Goal: Task Accomplishment & Management: Manage account settings

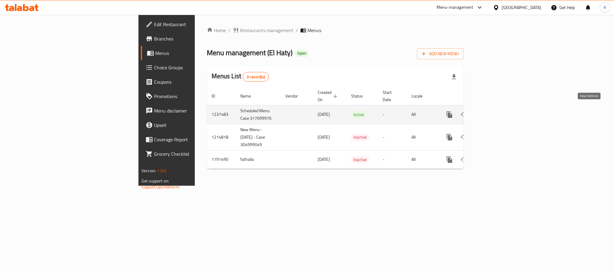
click at [496, 113] on icon "enhanced table" at bounding box center [492, 114] width 7 height 7
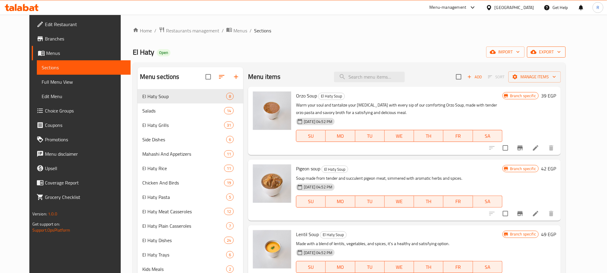
click at [537, 50] on icon "button" at bounding box center [534, 52] width 6 height 6
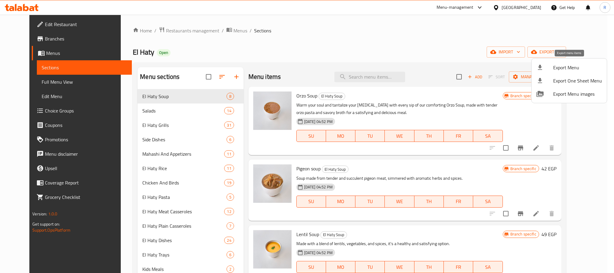
click at [566, 70] on span "Export Menu" at bounding box center [577, 67] width 49 height 7
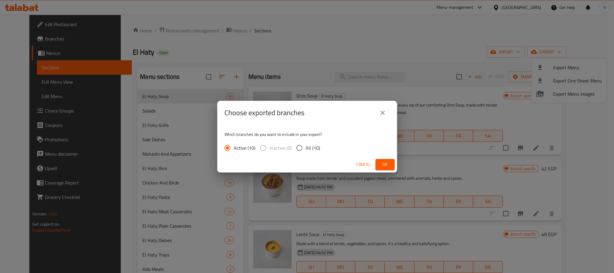
click at [320, 147] on span "All (10)" at bounding box center [313, 147] width 14 height 7
click at [306, 147] on input "All (10)" at bounding box center [299, 147] width 13 height 13
radio input "true"
click at [380, 165] on span "Ok" at bounding box center [385, 164] width 10 height 7
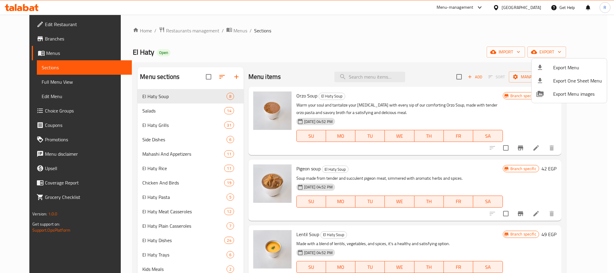
click at [317, 31] on div at bounding box center [307, 136] width 614 height 273
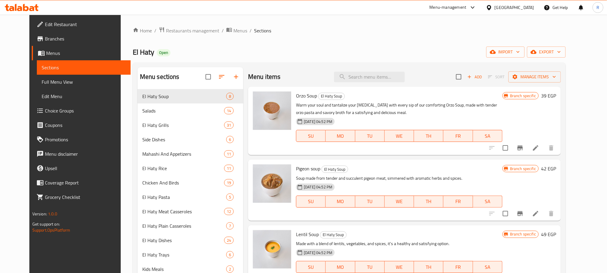
click at [321, 22] on div "Home / Restaurants management / Menus / Sections El Haty Open import export Men…" at bounding box center [349, 234] width 457 height 439
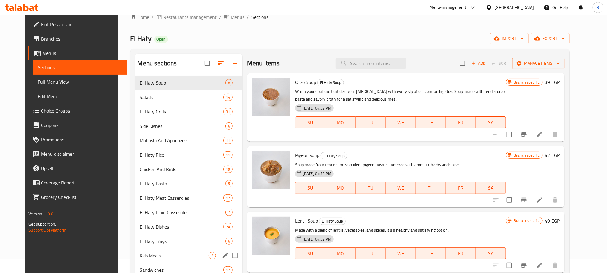
scroll to position [13, 0]
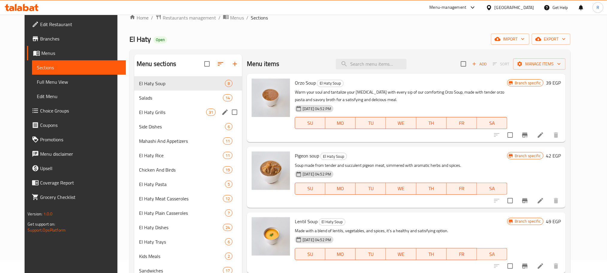
click at [158, 116] on span "El Haty Grills" at bounding box center [172, 112] width 67 height 7
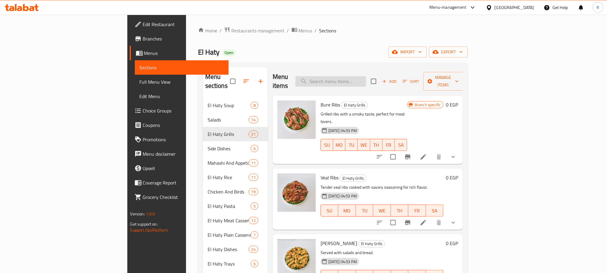
click at [366, 78] on input "search" at bounding box center [331, 81] width 71 height 10
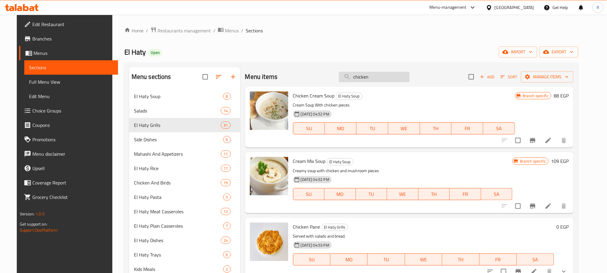
click at [389, 79] on input "chicken" at bounding box center [374, 77] width 71 height 10
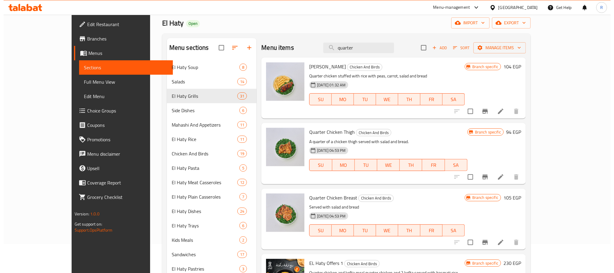
scroll to position [45, 0]
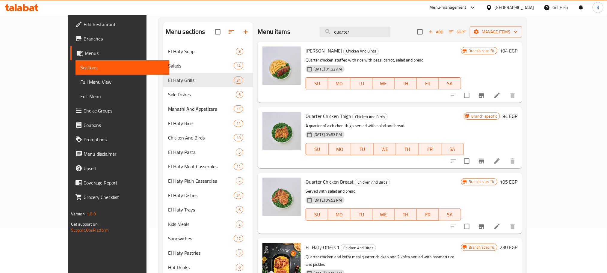
type input "quarter"
click at [489, 168] on button "Branch-specific-item" at bounding box center [482, 161] width 14 height 14
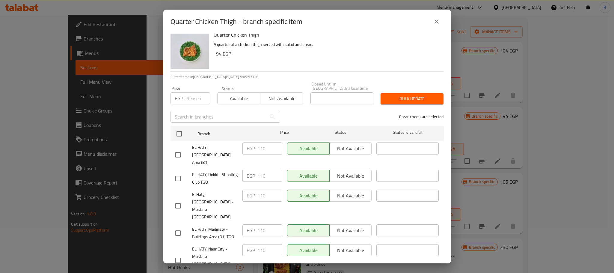
scroll to position [0, 0]
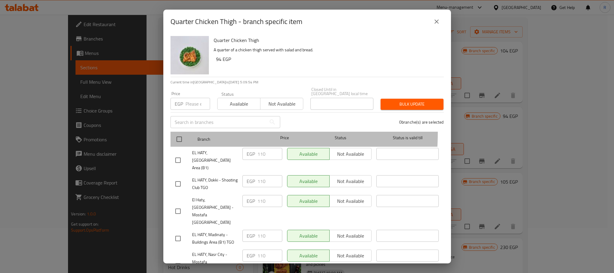
click at [178, 130] on div at bounding box center [184, 138] width 22 height 17
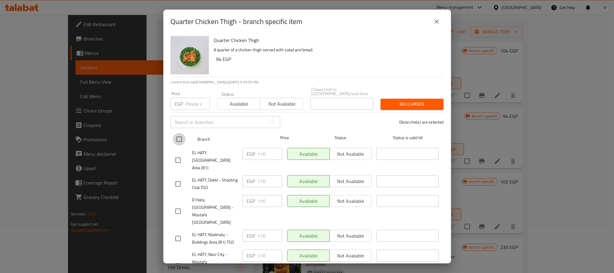
click at [177, 134] on input "checkbox" at bounding box center [179, 139] width 13 height 13
checkbox input "true"
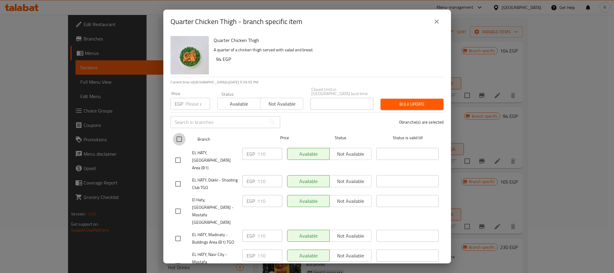
checkbox input "true"
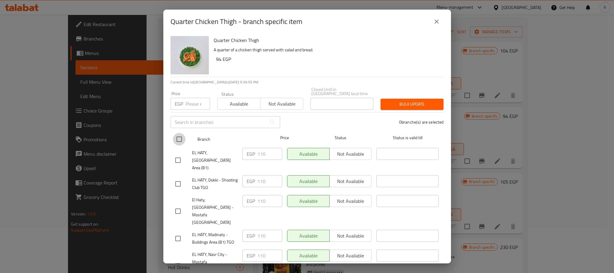
checkbox input "true"
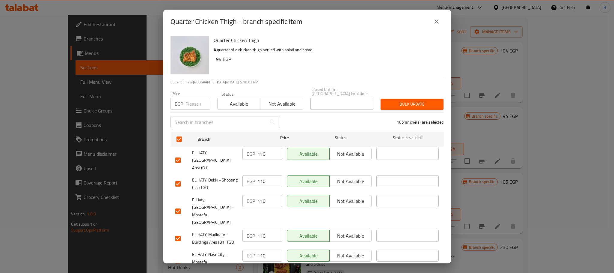
click at [433, 23] on icon "close" at bounding box center [436, 21] width 7 height 7
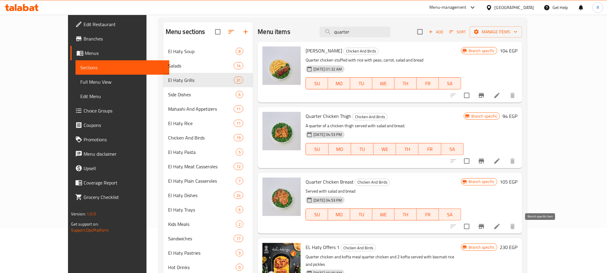
click at [484, 229] on icon "Branch-specific-item" at bounding box center [481, 226] width 5 height 5
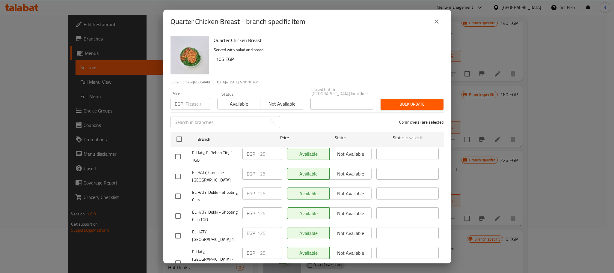
click at [437, 21] on icon "close" at bounding box center [437, 21] width 4 height 4
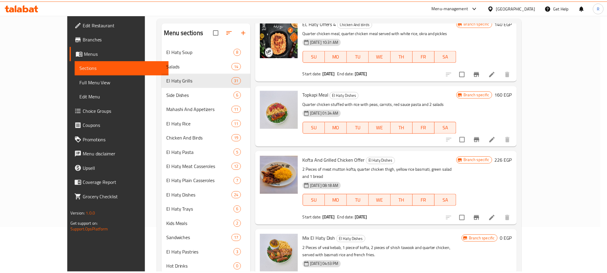
scroll to position [18, 0]
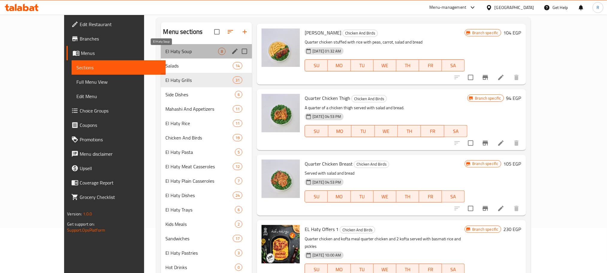
click at [168, 50] on span "El Haty Soup" at bounding box center [192, 51] width 53 height 7
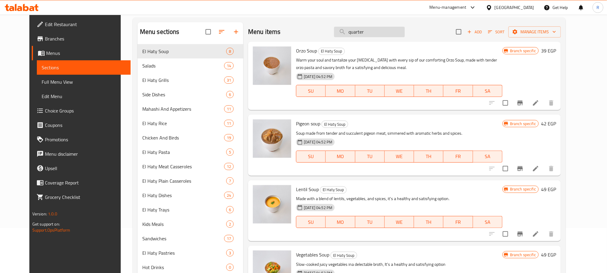
click at [377, 31] on input "quarter" at bounding box center [369, 32] width 71 height 10
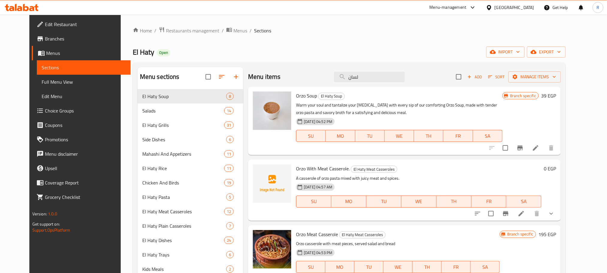
type input "لسان"
click at [528, 150] on button "Branch-specific-item" at bounding box center [520, 148] width 14 height 14
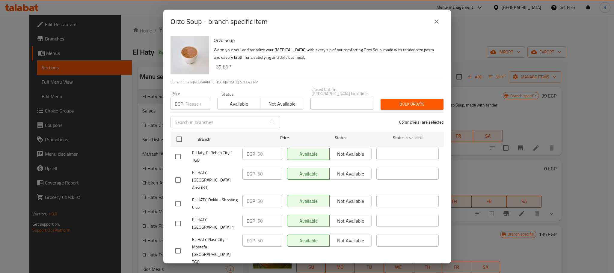
click at [432, 22] on button "close" at bounding box center [437, 21] width 14 height 14
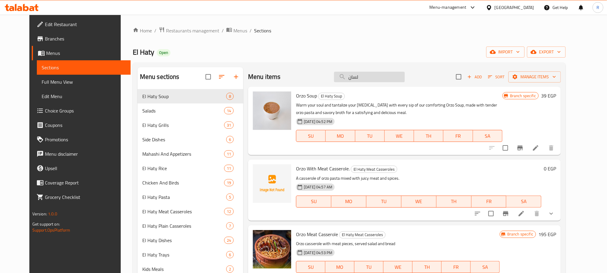
click at [387, 81] on input "لسان" at bounding box center [369, 77] width 71 height 10
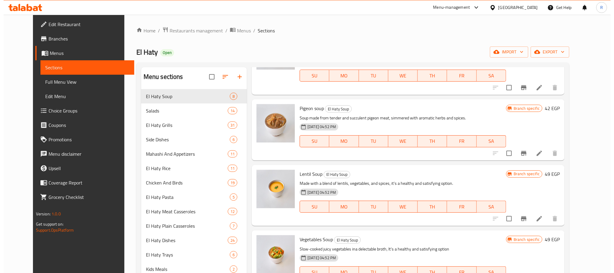
scroll to position [45, 0]
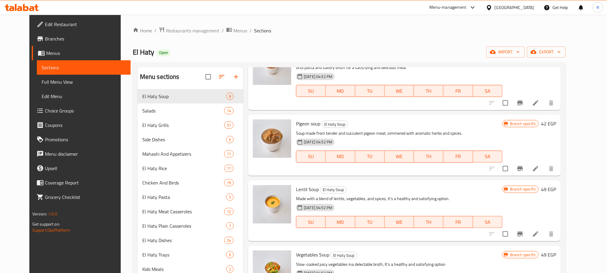
click at [528, 169] on button "Branch-specific-item" at bounding box center [520, 168] width 14 height 14
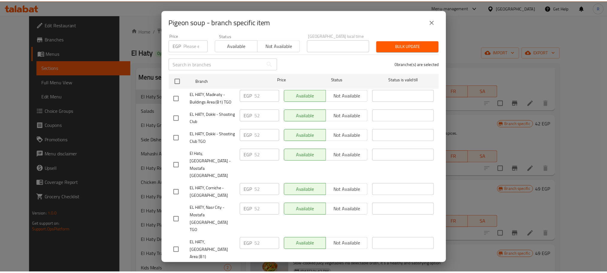
scroll to position [0, 0]
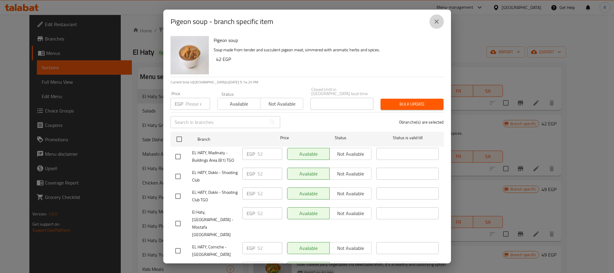
click at [436, 23] on icon "close" at bounding box center [436, 21] width 7 height 7
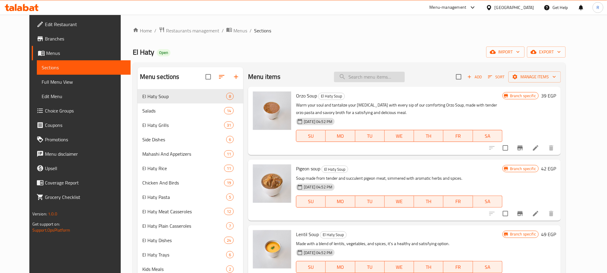
click at [368, 81] on input "search" at bounding box center [369, 77] width 71 height 10
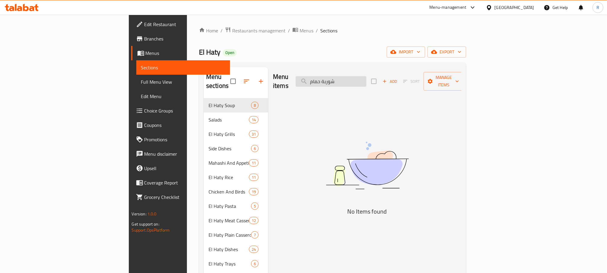
click at [367, 79] on input "شوربة حمام" at bounding box center [331, 81] width 71 height 10
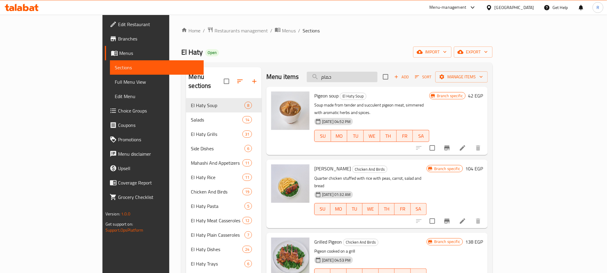
click at [378, 74] on input "حمام" at bounding box center [342, 77] width 71 height 10
type input "حمام"
click at [466, 144] on icon at bounding box center [462, 147] width 7 height 7
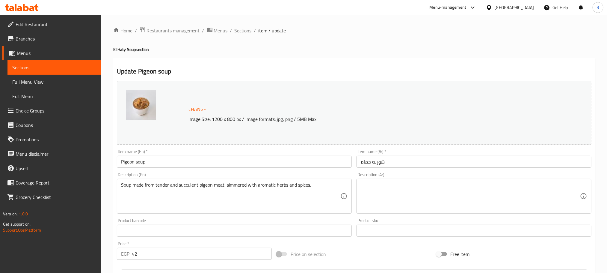
click at [246, 29] on span "Sections" at bounding box center [243, 30] width 17 height 7
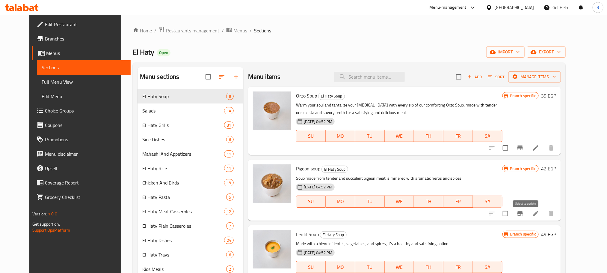
click at [524, 214] on icon "Branch-specific-item" at bounding box center [520, 213] width 7 height 7
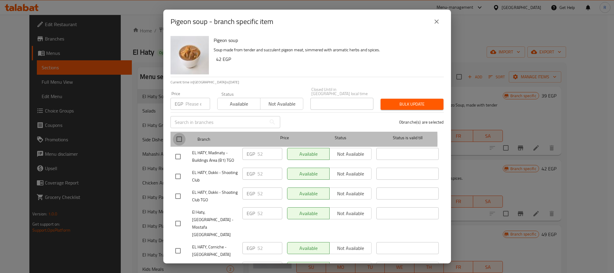
click at [174, 138] on input "checkbox" at bounding box center [179, 139] width 13 height 13
checkbox input "true"
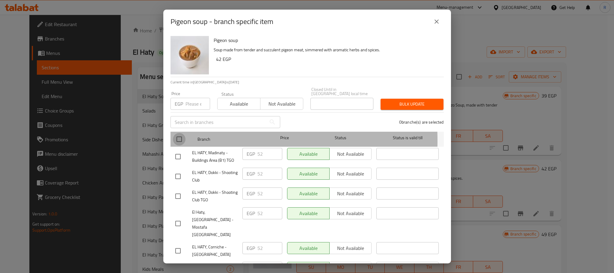
checkbox input "true"
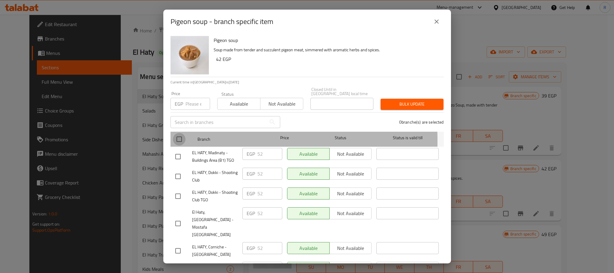
checkbox input "true"
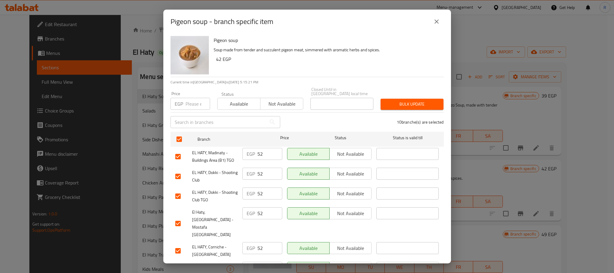
click at [188, 103] on input "number" at bounding box center [198, 104] width 25 height 12
paste input "53"
type input "53"
click at [401, 99] on button "Bulk update" at bounding box center [412, 104] width 63 height 11
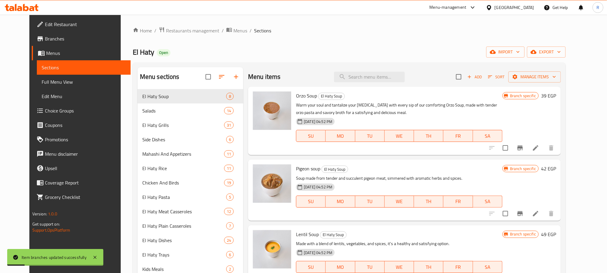
click at [528, 213] on button "Branch-specific-item" at bounding box center [520, 213] width 14 height 14
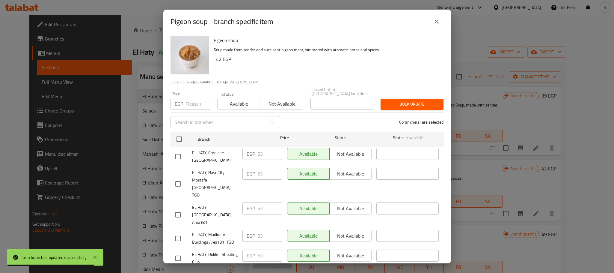
click at [437, 22] on icon "close" at bounding box center [436, 21] width 7 height 7
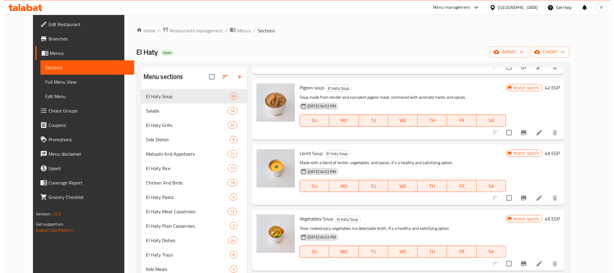
scroll to position [90, 0]
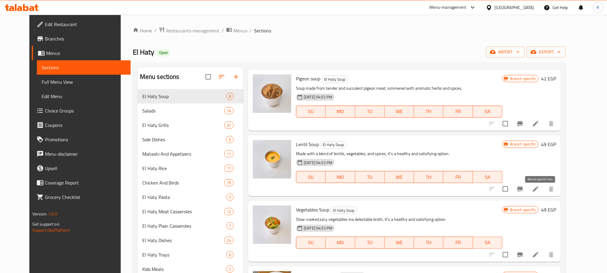
click at [524, 192] on icon "Branch-specific-item" at bounding box center [520, 188] width 7 height 7
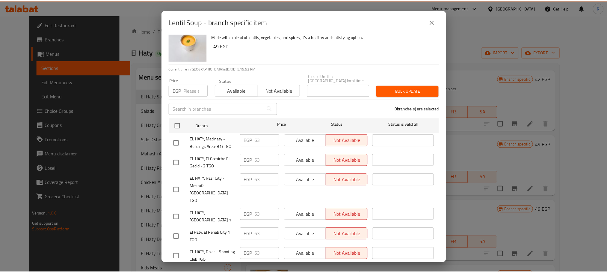
scroll to position [0, 0]
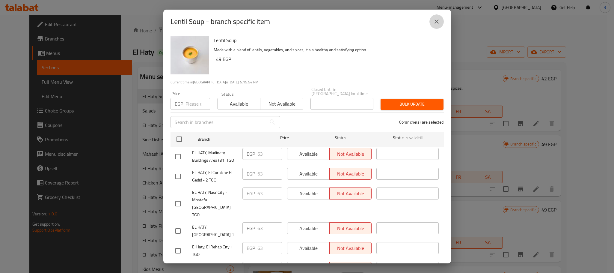
click at [436, 21] on icon "close" at bounding box center [437, 21] width 4 height 4
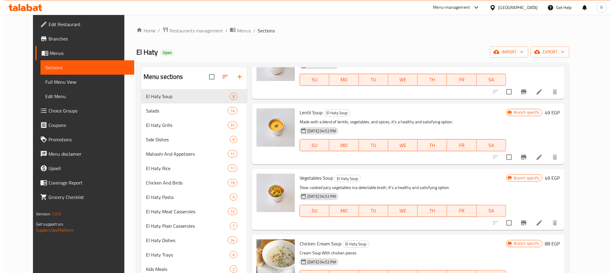
scroll to position [135, 0]
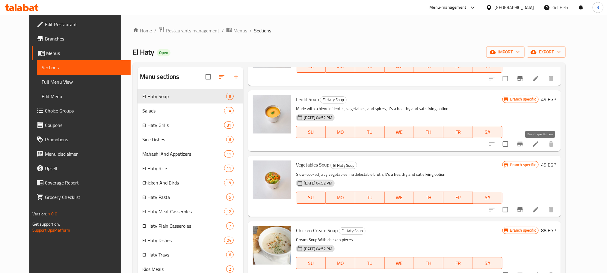
click at [528, 147] on button "Branch-specific-item" at bounding box center [520, 144] width 14 height 14
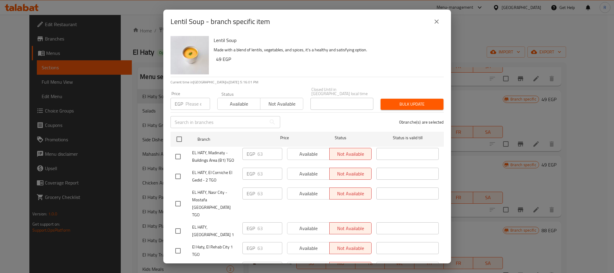
click at [438, 23] on icon "close" at bounding box center [436, 21] width 7 height 7
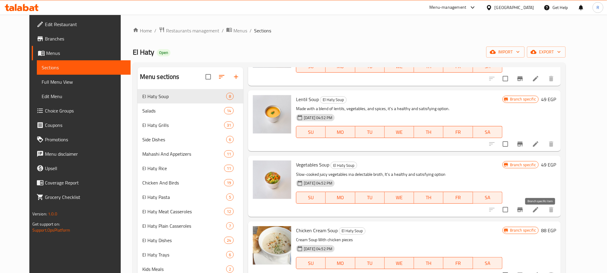
click at [523, 212] on icon "Branch-specific-item" at bounding box center [520, 209] width 5 height 5
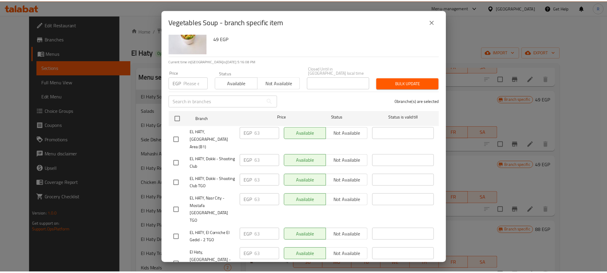
scroll to position [0, 0]
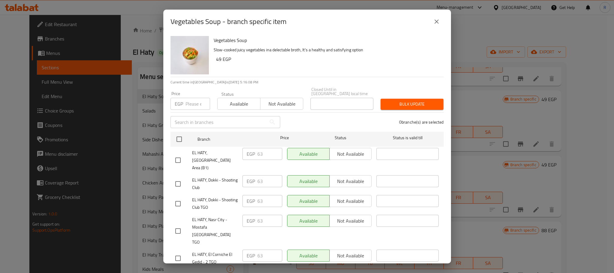
click at [439, 22] on icon "close" at bounding box center [436, 21] width 7 height 7
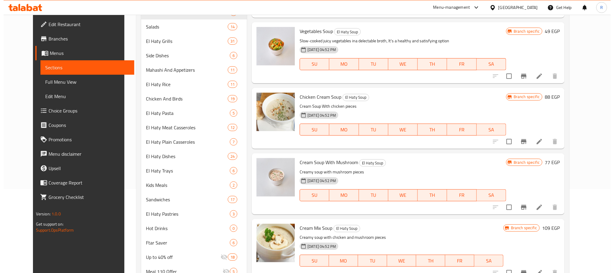
scroll to position [90, 0]
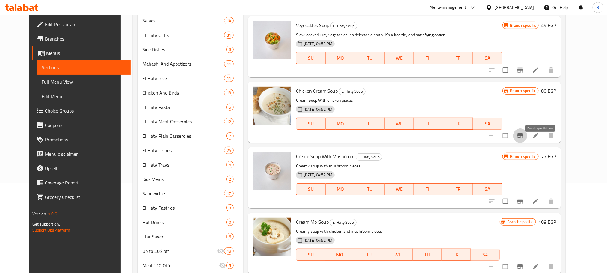
click at [528, 141] on button "Branch-specific-item" at bounding box center [520, 135] width 14 height 14
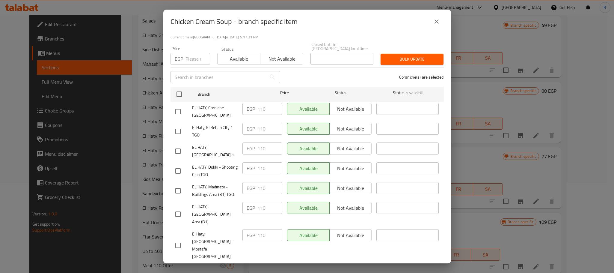
scroll to position [0, 0]
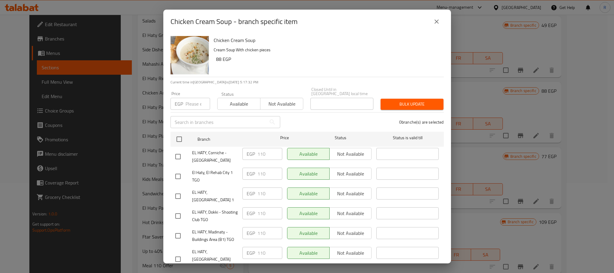
click at [434, 19] on icon "close" at bounding box center [436, 21] width 7 height 7
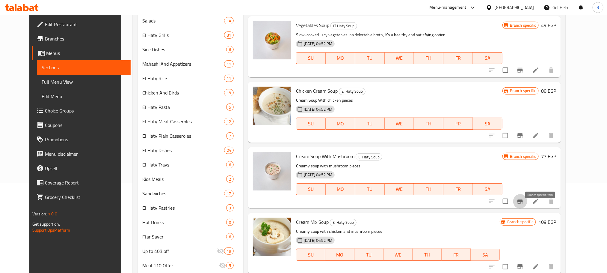
click at [524, 205] on icon "Branch-specific-item" at bounding box center [520, 201] width 7 height 7
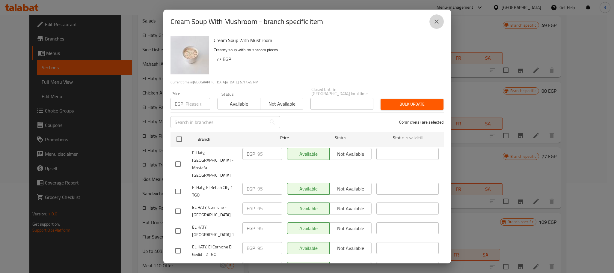
click at [430, 24] on button "close" at bounding box center [437, 21] width 14 height 14
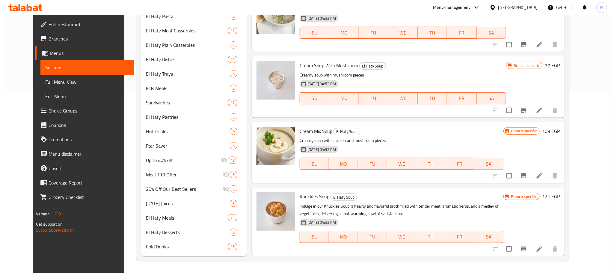
scroll to position [193, 0]
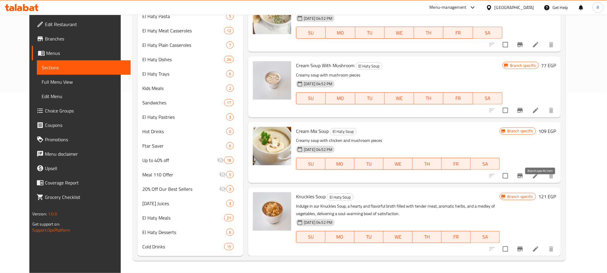
click at [524, 172] on icon "Branch-specific-item" at bounding box center [520, 175] width 7 height 7
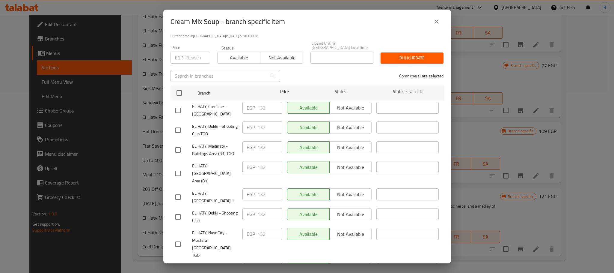
scroll to position [0, 0]
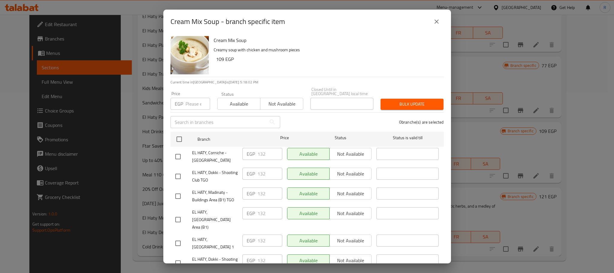
click at [433, 24] on icon "close" at bounding box center [436, 21] width 7 height 7
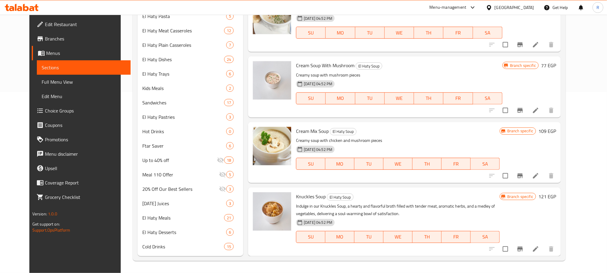
click at [523, 247] on icon "Branch-specific-item" at bounding box center [520, 248] width 5 height 5
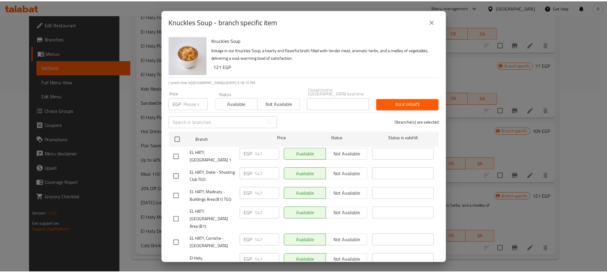
scroll to position [121, 0]
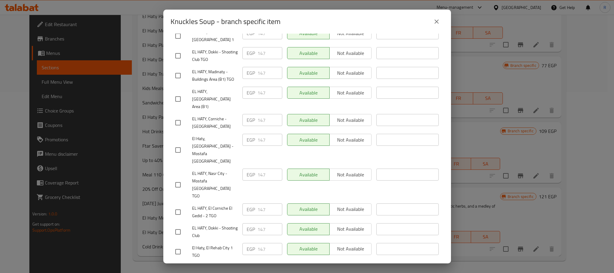
click at [433, 24] on icon "close" at bounding box center [436, 21] width 7 height 7
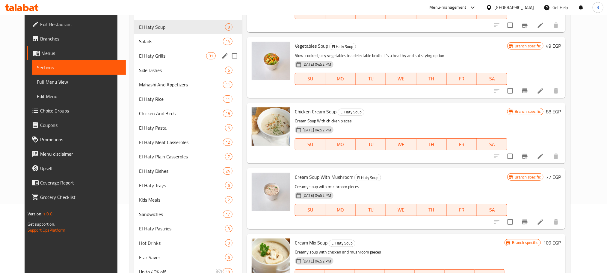
scroll to position [13, 0]
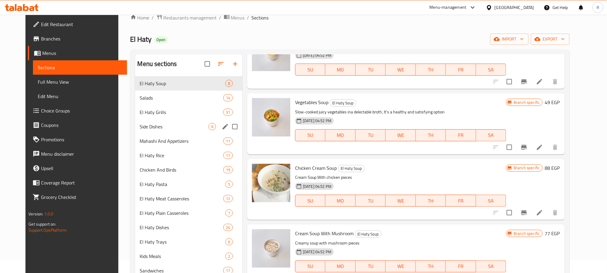
click at [155, 129] on span "Side Dishes" at bounding box center [174, 126] width 69 height 7
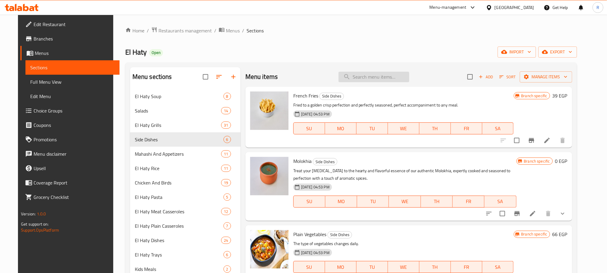
click at [360, 74] on input "search" at bounding box center [374, 77] width 71 height 10
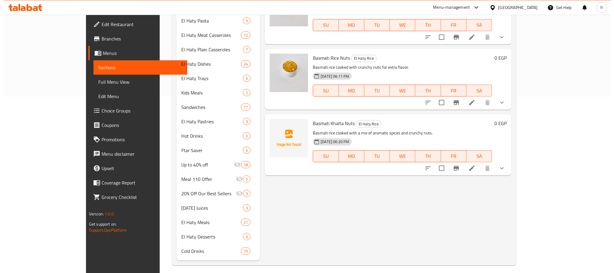
scroll to position [180, 0]
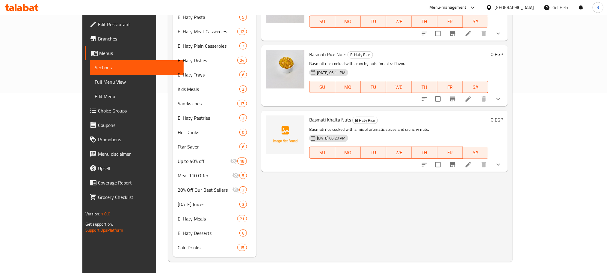
type input "بسمت"
click at [506, 166] on button "show more" at bounding box center [498, 164] width 14 height 14
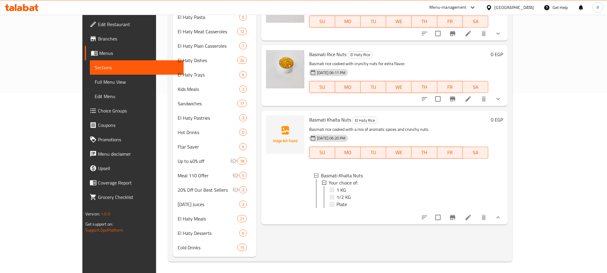
click at [309, 115] on span "Basmati Khalta Nuts" at bounding box center [330, 119] width 42 height 9
drag, startPoint x: 291, startPoint y: 114, endPoint x: 323, endPoint y: 118, distance: 32.1
click at [323, 118] on span "Basmati Khalta Nuts" at bounding box center [330, 119] width 42 height 9
copy span "Basmati Khalta Nuts"
click at [356, 198] on div "1/2 KG" at bounding box center [410, 196] width 147 height 7
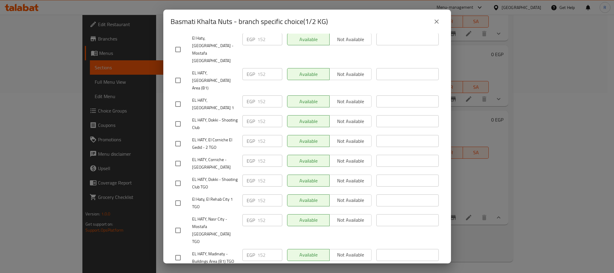
scroll to position [121, 0]
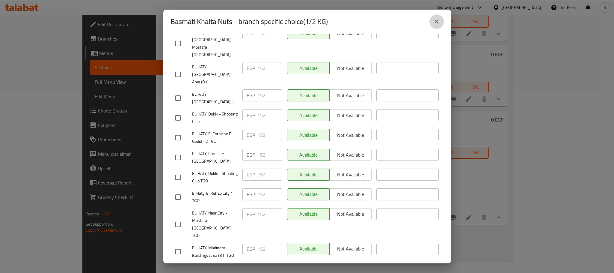
click at [433, 19] on icon "close" at bounding box center [436, 21] width 7 height 7
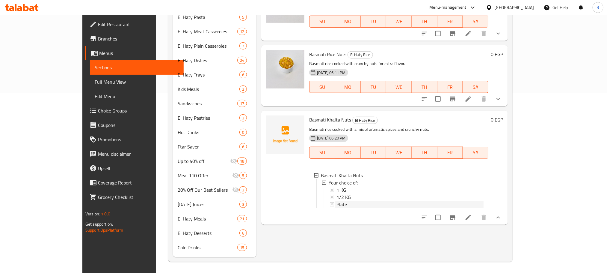
click at [337, 207] on div "Plate" at bounding box center [410, 204] width 147 height 7
click at [337, 189] on div "1 KG" at bounding box center [410, 189] width 147 height 7
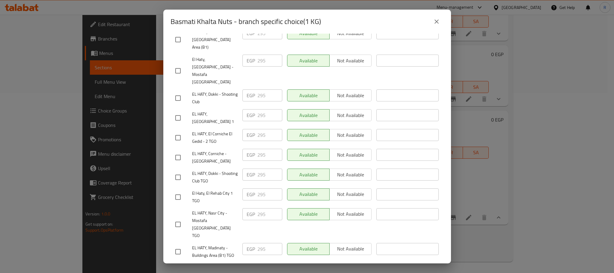
click at [435, 16] on button "close" at bounding box center [437, 21] width 14 height 14
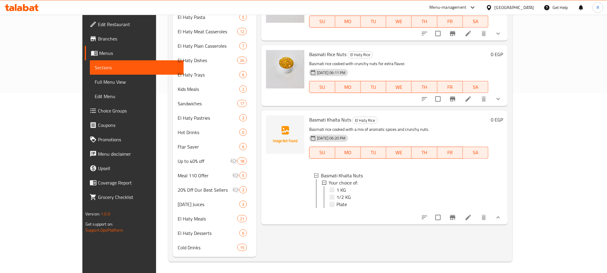
click at [309, 115] on span "Basmati Khalta Nuts" at bounding box center [330, 119] width 42 height 9
click at [337, 204] on div "Plate" at bounding box center [410, 204] width 147 height 7
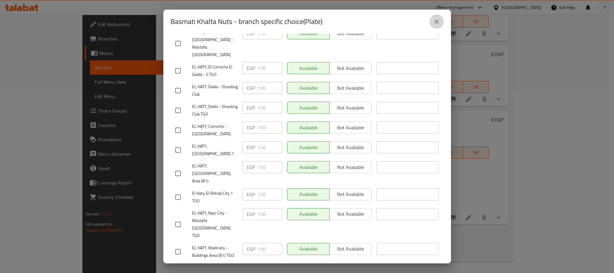
click at [434, 20] on icon "close" at bounding box center [436, 21] width 7 height 7
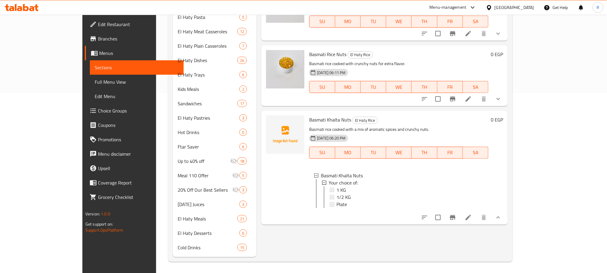
drag, startPoint x: 404, startPoint y: 251, endPoint x: 403, endPoint y: 243, distance: 8.2
click at [404, 250] on div "Menu items بسمت Add Sort Manage items Basmati Rice El Haty Rice High-quality ba…" at bounding box center [383, 72] width 252 height 370
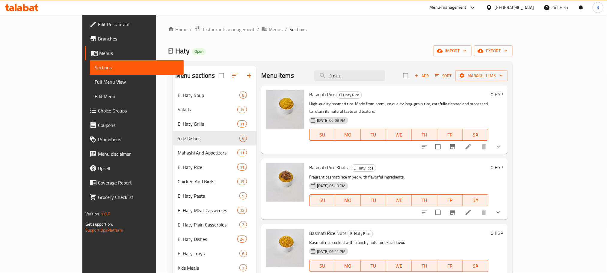
scroll to position [0, 0]
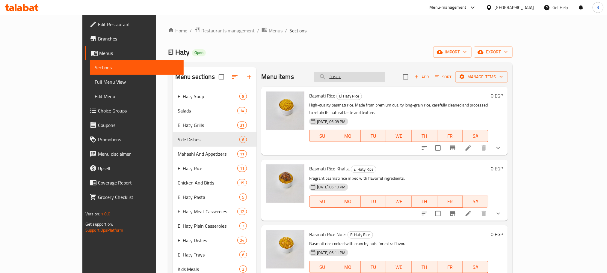
click at [372, 80] on input "بسمت" at bounding box center [349, 77] width 71 height 10
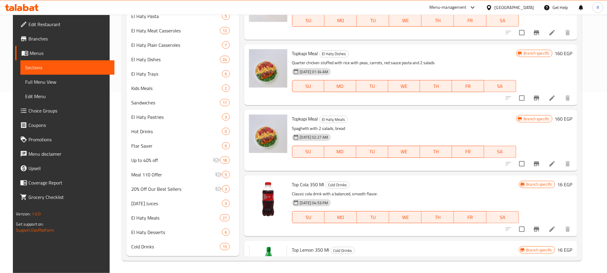
click at [298, 114] on span "Topkapi Meal" at bounding box center [305, 118] width 26 height 9
drag, startPoint x: 298, startPoint y: 110, endPoint x: 311, endPoint y: 113, distance: 13.9
click at [311, 114] on span "Topkapi Meal" at bounding box center [305, 118] width 26 height 9
copy span "Topkapi Meal"
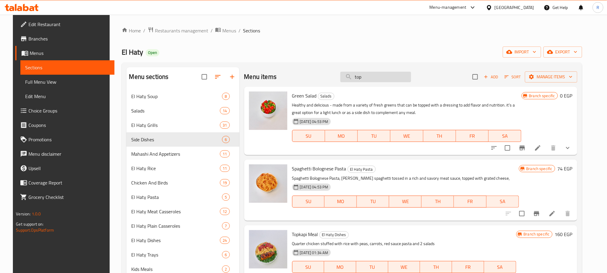
click at [378, 79] on input "top" at bounding box center [376, 77] width 71 height 10
paste input "Topkapi Meal"
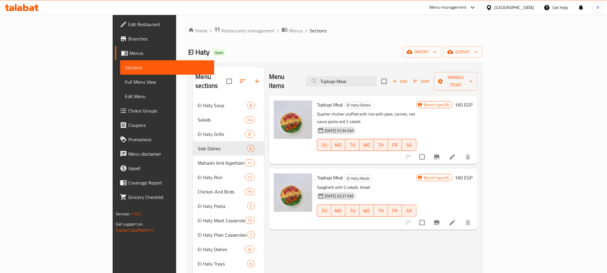
type input "Topkapi Meal"
click at [441, 153] on icon "Branch-specific-item" at bounding box center [436, 156] width 7 height 7
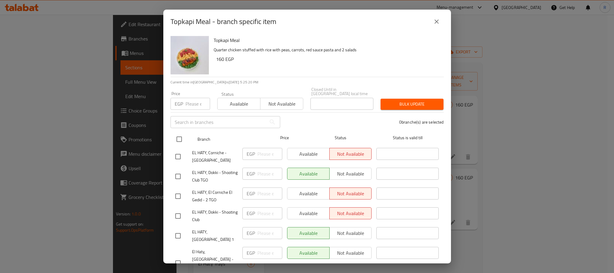
click at [177, 137] on input "checkbox" at bounding box center [179, 139] width 13 height 13
checkbox input "true"
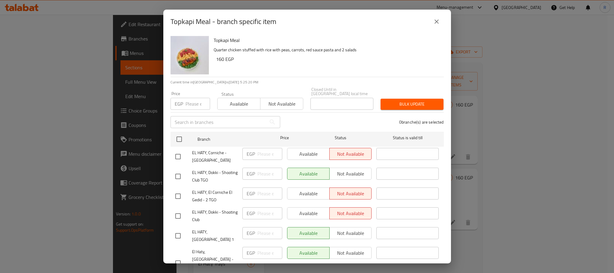
checkbox input "true"
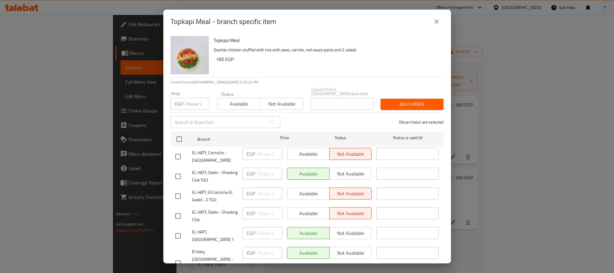
checkbox input "true"
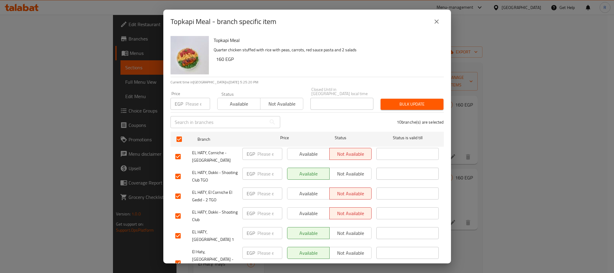
click at [186, 105] on input "number" at bounding box center [198, 104] width 25 height 12
paste input "184"
type input "184"
click at [386, 99] on button "Bulk update" at bounding box center [412, 104] width 63 height 11
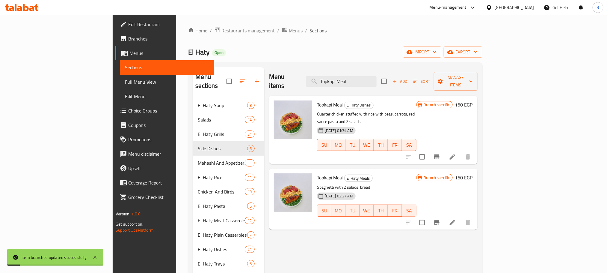
click at [440, 220] on icon "Branch-specific-item" at bounding box center [436, 222] width 5 height 5
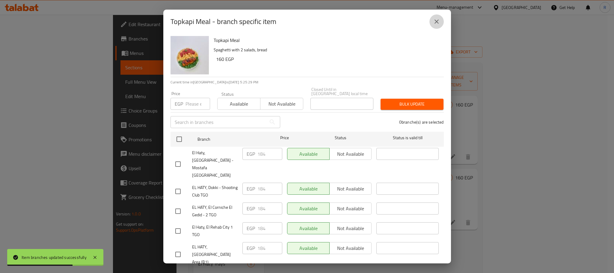
click at [437, 26] on button "close" at bounding box center [437, 21] width 14 height 14
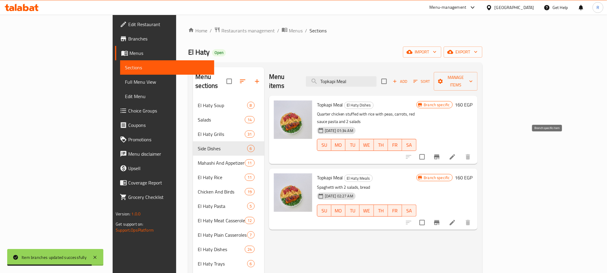
click at [440, 154] on icon "Branch-specific-item" at bounding box center [436, 156] width 5 height 5
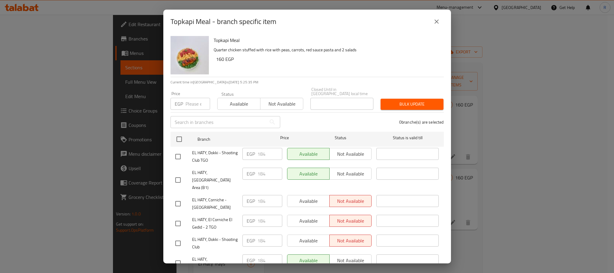
click at [440, 21] on icon "close" at bounding box center [436, 21] width 7 height 7
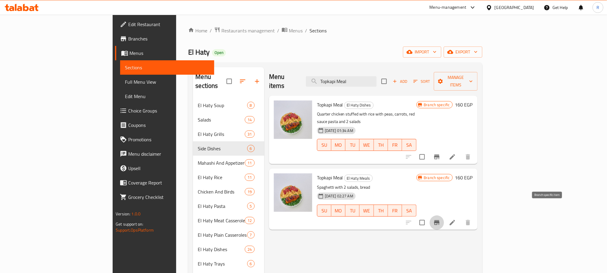
click at [441, 219] on icon "Branch-specific-item" at bounding box center [436, 222] width 7 height 7
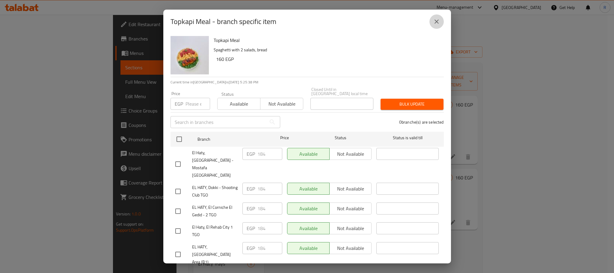
click at [434, 19] on icon "close" at bounding box center [436, 21] width 7 height 7
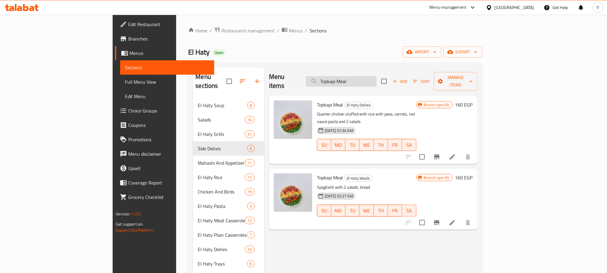
click at [377, 80] on input "Topkapi Meal" at bounding box center [341, 81] width 71 height 10
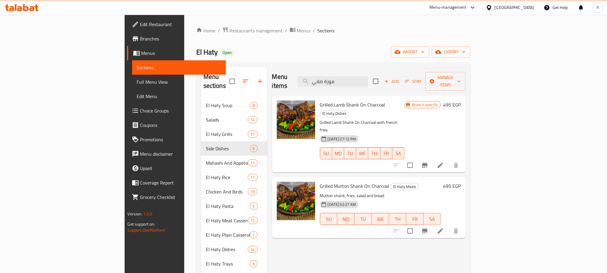
type input "موزة ضاني"
click at [428, 163] on icon "Branch-specific-item" at bounding box center [424, 165] width 5 height 5
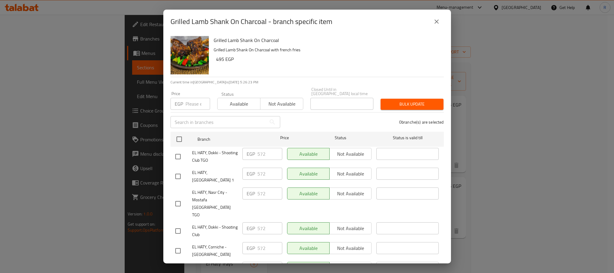
scroll to position [121, 0]
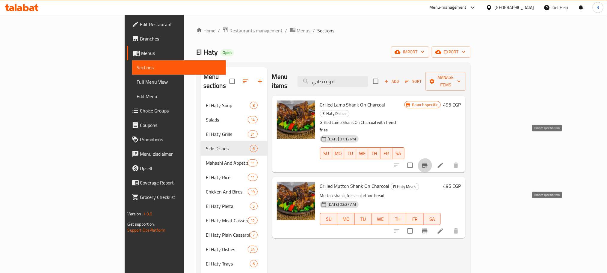
click at [429, 227] on icon "Branch-specific-item" at bounding box center [424, 230] width 7 height 7
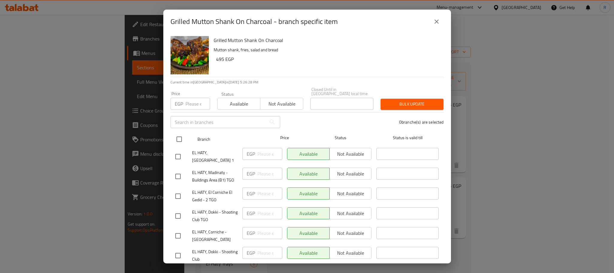
click at [176, 136] on input "checkbox" at bounding box center [179, 139] width 13 height 13
checkbox input "true"
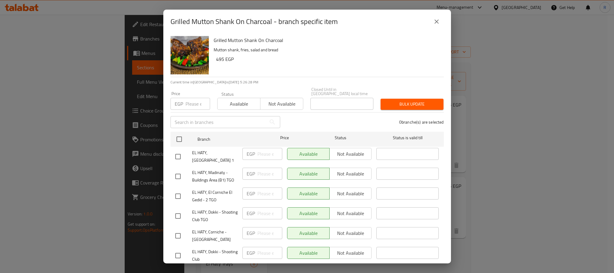
checkbox input "true"
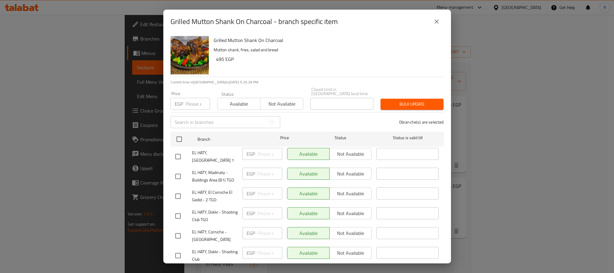
checkbox input "true"
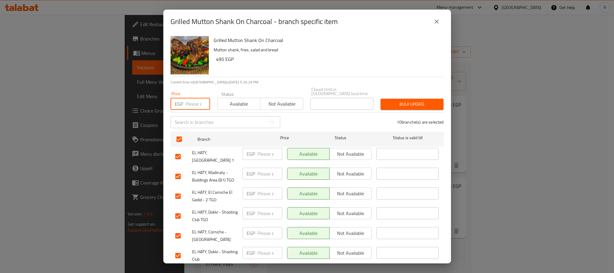
click at [188, 100] on input "number" at bounding box center [198, 104] width 25 height 12
paste input "572"
type input "572"
click at [401, 100] on span "Bulk update" at bounding box center [412, 103] width 53 height 7
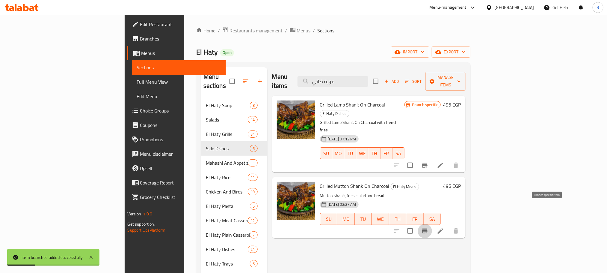
click at [432, 224] on button "Branch-specific-item" at bounding box center [425, 231] width 14 height 14
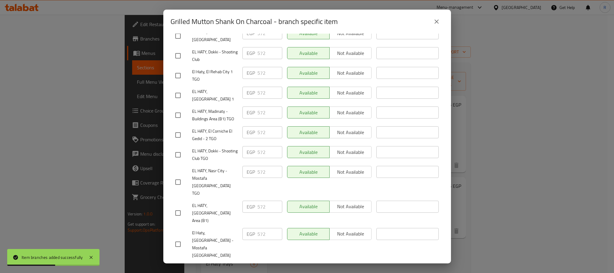
click at [436, 22] on icon "close" at bounding box center [436, 21] width 7 height 7
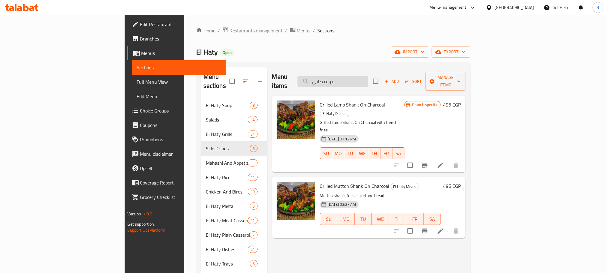
click at [368, 78] on input "موزة ضاني" at bounding box center [333, 81] width 71 height 10
click at [365, 78] on input "موزة ضاني" at bounding box center [333, 81] width 71 height 10
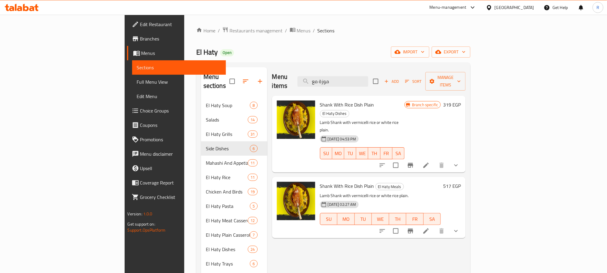
type input "موزة مع"
click at [463, 158] on button "show more" at bounding box center [456, 165] width 14 height 14
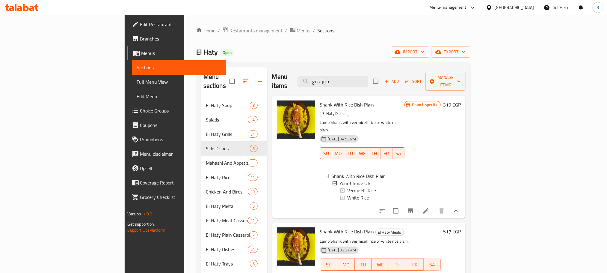
click at [460, 272] on icon "show more" at bounding box center [456, 276] width 7 height 7
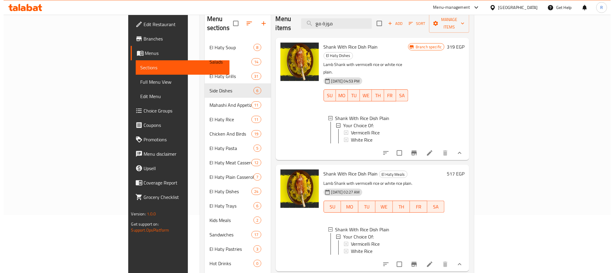
scroll to position [45, 0]
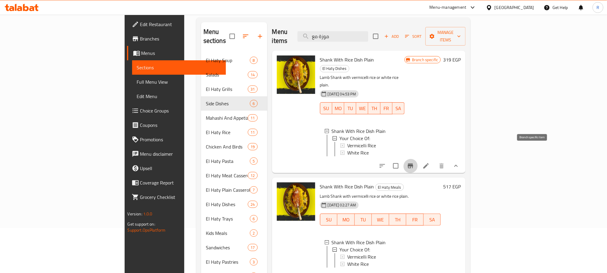
click at [413, 163] on icon "Branch-specific-item" at bounding box center [410, 165] width 5 height 5
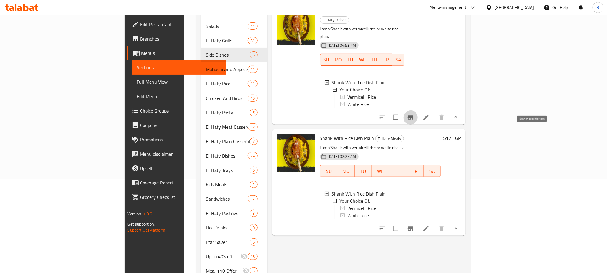
scroll to position [180, 0]
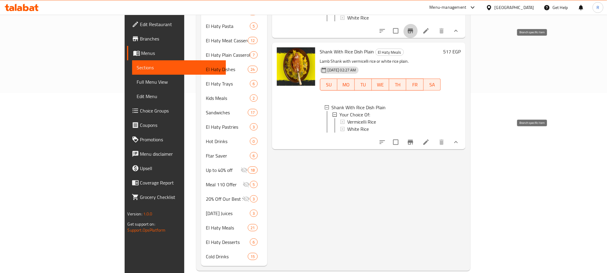
click at [414, 139] on icon "Branch-specific-item" at bounding box center [410, 141] width 7 height 7
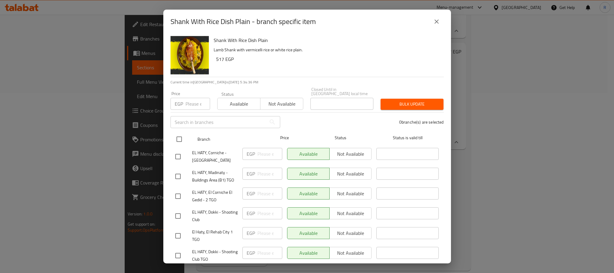
click at [181, 135] on input "checkbox" at bounding box center [179, 139] width 13 height 13
checkbox input "true"
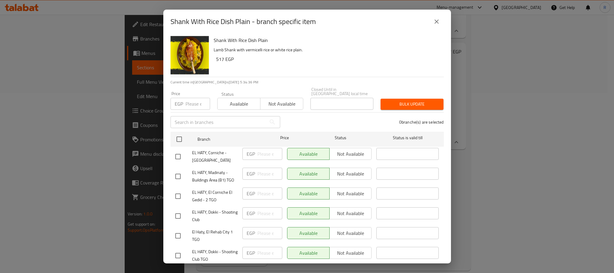
checkbox input "true"
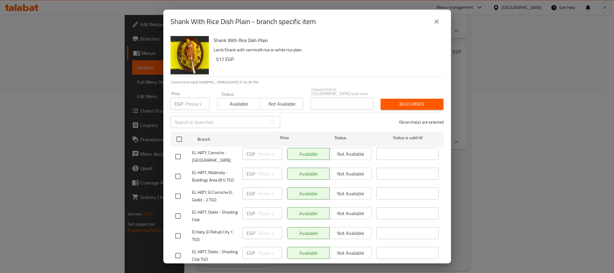
checkbox input "true"
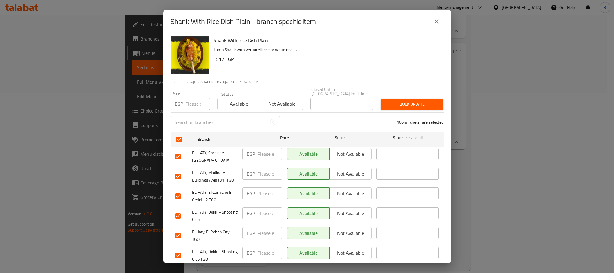
click at [185, 98] on div "EGP Price" at bounding box center [191, 104] width 40 height 12
paste input "599"
type input "599"
click at [381, 99] on button "Bulk update" at bounding box center [412, 104] width 63 height 11
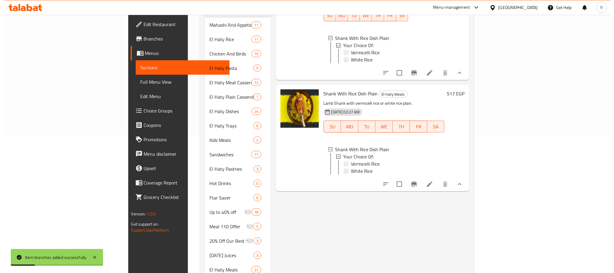
scroll to position [45, 0]
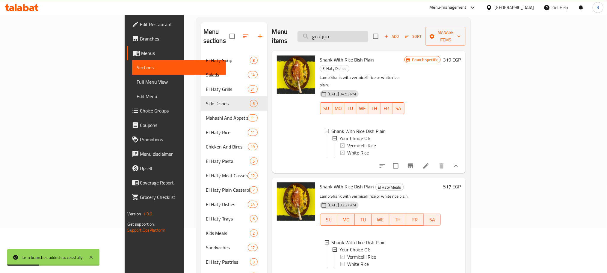
click at [355, 34] on input "موزة مع" at bounding box center [333, 36] width 71 height 10
click at [361, 37] on input "موزة مع" at bounding box center [333, 36] width 71 height 10
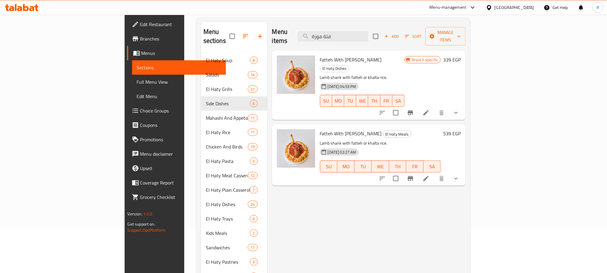
type input "فتة موزة"
click at [413, 110] on icon "Branch-specific-item" at bounding box center [410, 112] width 5 height 5
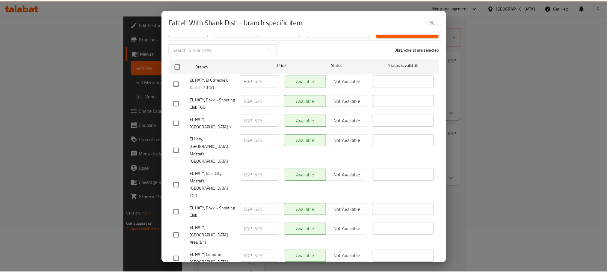
scroll to position [121, 0]
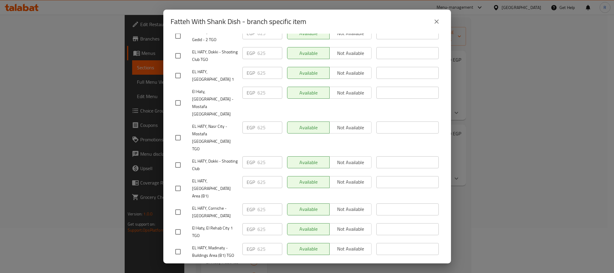
click at [441, 21] on button "close" at bounding box center [437, 21] width 14 height 14
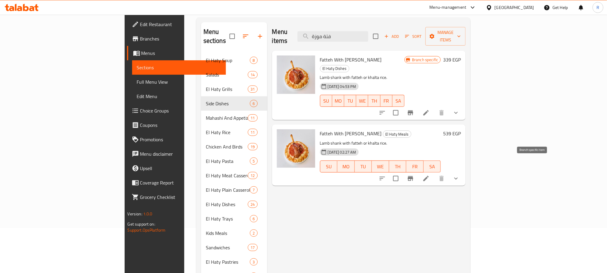
click at [414, 175] on icon "Branch-specific-item" at bounding box center [410, 178] width 7 height 7
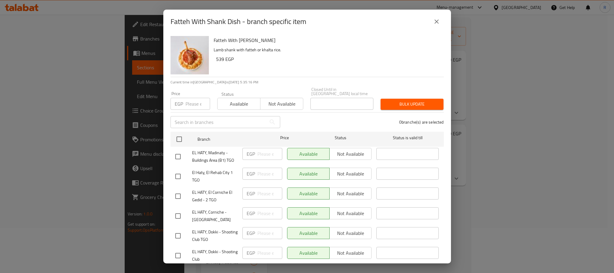
click at [180, 135] on input "checkbox" at bounding box center [179, 139] width 13 height 13
checkbox input "true"
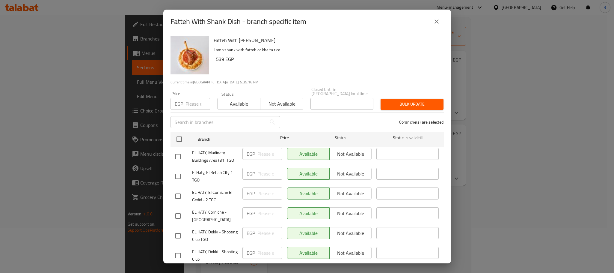
checkbox input "true"
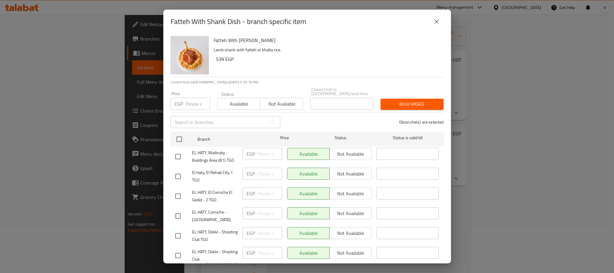
checkbox input "true"
click at [190, 104] on input "number" at bounding box center [198, 104] width 25 height 12
paste input "625"
type input "625"
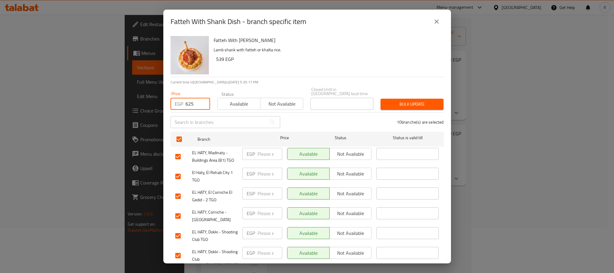
click at [386, 99] on button "Bulk update" at bounding box center [412, 104] width 63 height 11
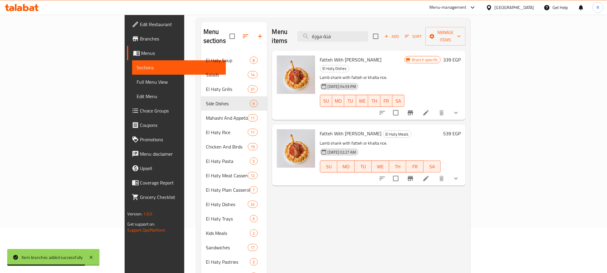
click at [413, 110] on icon "Branch-specific-item" at bounding box center [410, 112] width 5 height 5
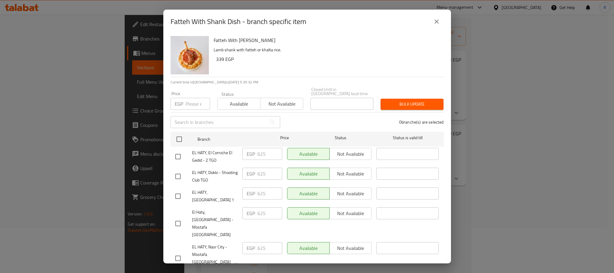
click at [435, 21] on icon "close" at bounding box center [437, 21] width 4 height 4
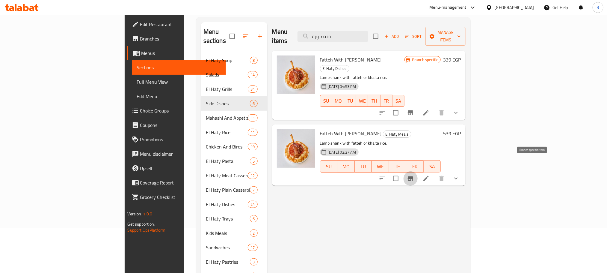
click at [413, 176] on icon "Branch-specific-item" at bounding box center [410, 178] width 5 height 5
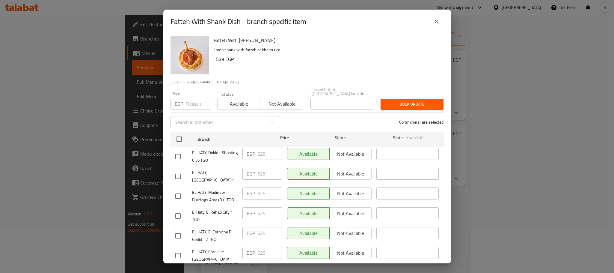
click at [436, 20] on icon "close" at bounding box center [436, 21] width 7 height 7
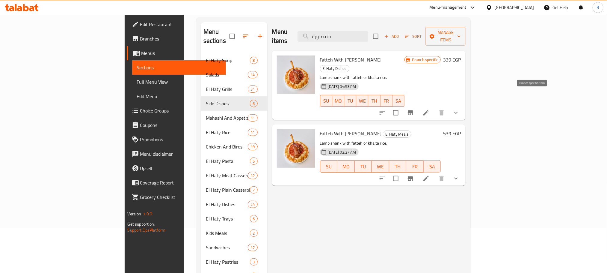
click at [413, 110] on icon "Branch-specific-item" at bounding box center [410, 112] width 5 height 5
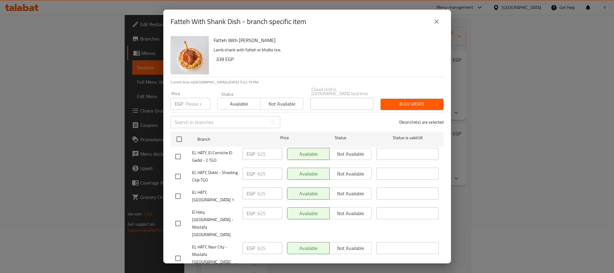
click at [438, 18] on icon "close" at bounding box center [436, 21] width 7 height 7
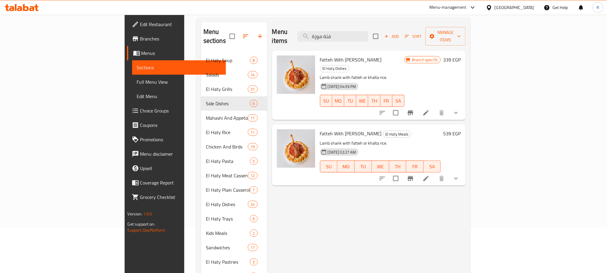
click at [414, 175] on icon "Branch-specific-item" at bounding box center [410, 178] width 7 height 7
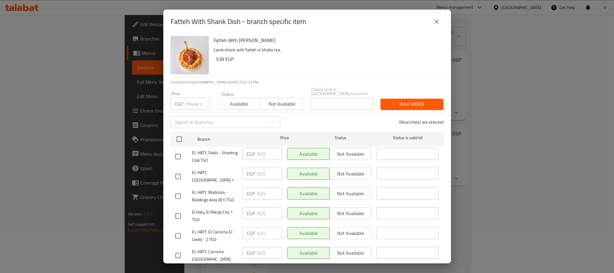
click at [435, 23] on icon "close" at bounding box center [437, 21] width 4 height 4
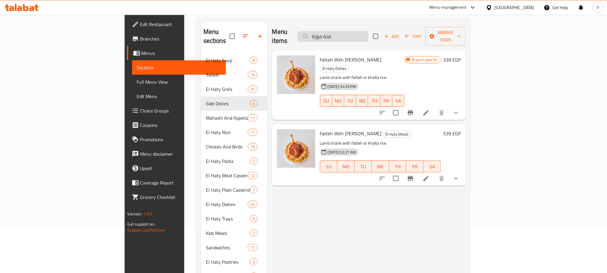
click at [368, 35] on input "فتة موزة" at bounding box center [333, 36] width 71 height 10
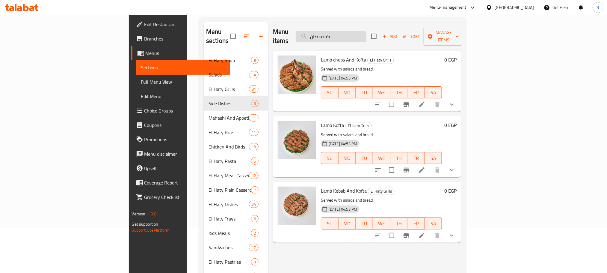
drag, startPoint x: 369, startPoint y: 34, endPoint x: 348, endPoint y: 33, distance: 21.0
click at [348, 33] on input "كفتة ضان" at bounding box center [331, 36] width 71 height 10
click at [367, 37] on input "كفتة ضان" at bounding box center [331, 36] width 71 height 10
click at [367, 34] on input "كفتة ضان" at bounding box center [331, 36] width 71 height 10
click at [454, 169] on icon "show more" at bounding box center [452, 170] width 4 height 2
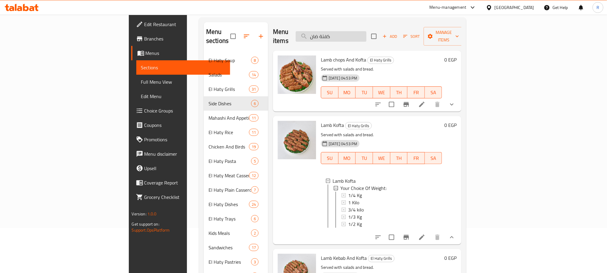
click at [360, 34] on input "كفتة ضان" at bounding box center [331, 36] width 71 height 10
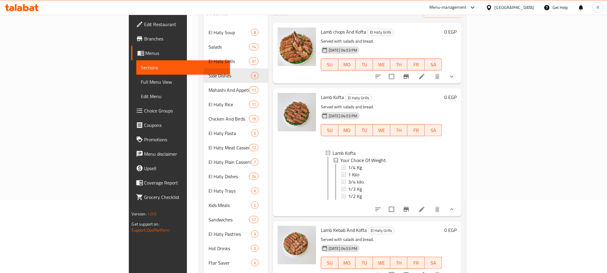
scroll to position [0, 0]
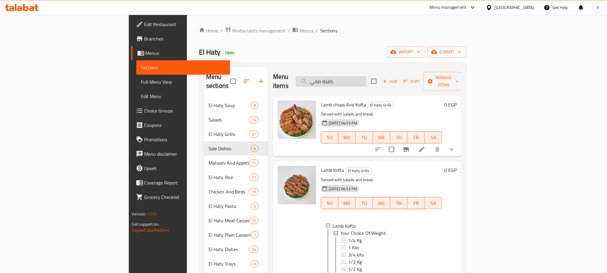
click at [363, 77] on input "كفتة ضاني" at bounding box center [331, 81] width 71 height 10
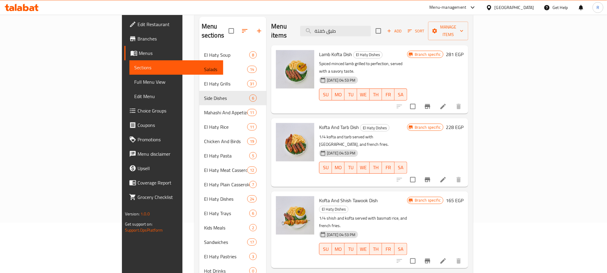
scroll to position [45, 0]
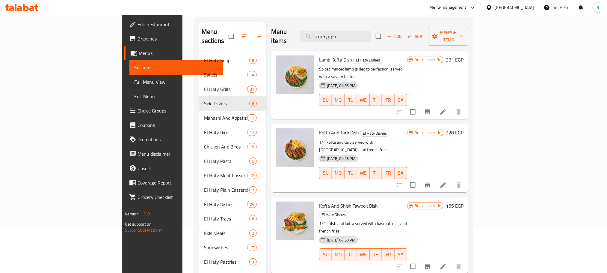
type input "طبق كفتة"
click at [452, 106] on li at bounding box center [443, 111] width 17 height 11
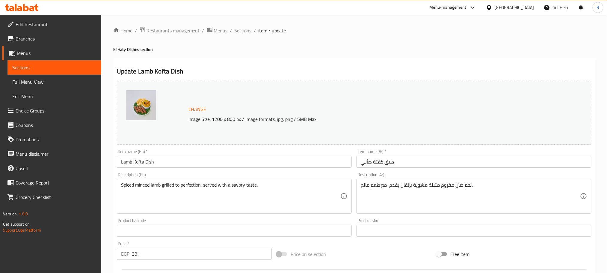
click at [195, 163] on input "Lamb Kofta Dish" at bounding box center [234, 162] width 235 height 12
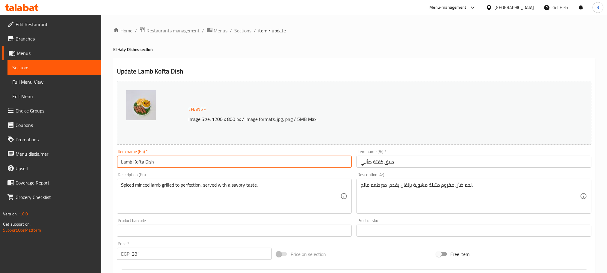
click at [195, 163] on input "Lamb Kofta Dish" at bounding box center [234, 162] width 235 height 12
click at [252, 32] on span "Sections" at bounding box center [243, 30] width 17 height 7
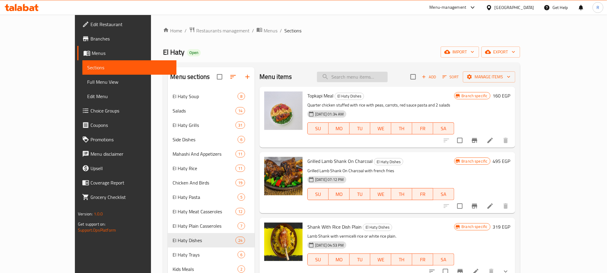
click at [362, 77] on input "search" at bounding box center [352, 77] width 71 height 10
paste input "Lamb Kofta Dish"
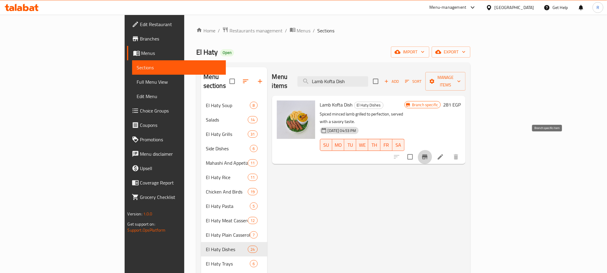
click at [428, 154] on icon "Branch-specific-item" at bounding box center [424, 156] width 5 height 5
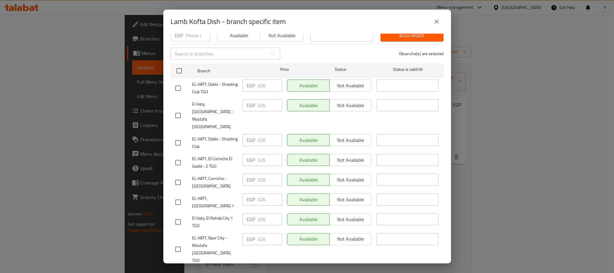
scroll to position [121, 0]
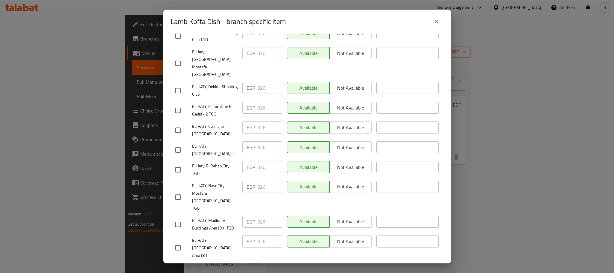
click at [479, 96] on div "Lamb Kofta Dish - branch specific item Lamb Kofta Dish Spiced minced lamb grill…" at bounding box center [307, 136] width 614 height 273
click at [434, 24] on icon "close" at bounding box center [436, 21] width 7 height 7
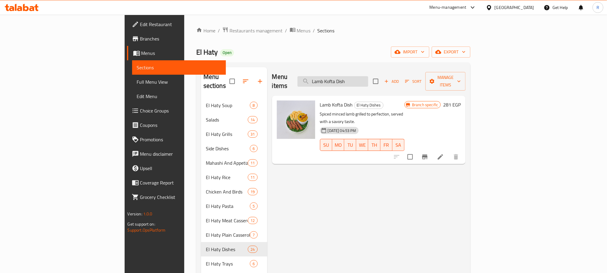
click at [368, 76] on input "Lamb Kofta Dish" at bounding box center [333, 81] width 71 height 10
paste input "وجبة كفتة فراخ"
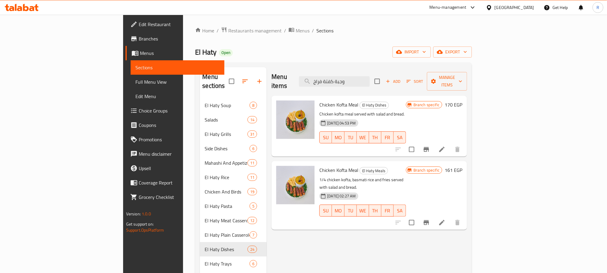
type input "وجبة كفتة فراخ"
click at [434, 142] on button "Branch-specific-item" at bounding box center [426, 149] width 14 height 14
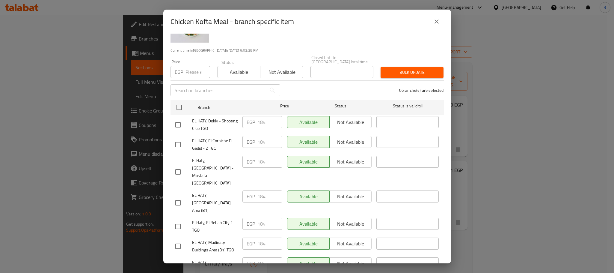
scroll to position [0, 0]
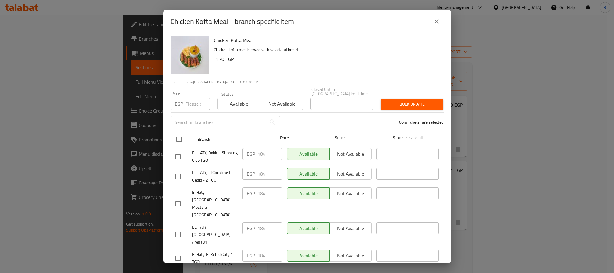
click at [179, 137] on input "checkbox" at bounding box center [179, 139] width 13 height 13
checkbox input "true"
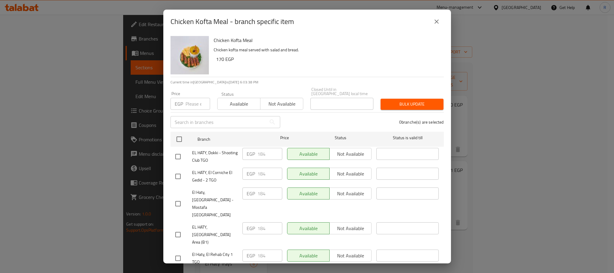
checkbox input "true"
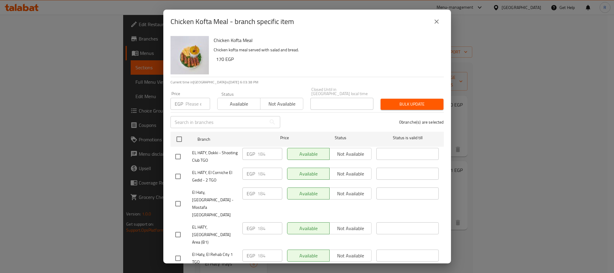
checkbox input "true"
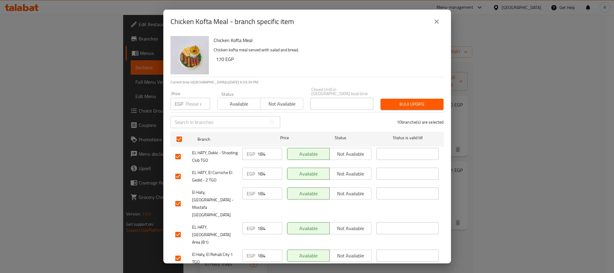
click at [194, 102] on input "number" at bounding box center [198, 104] width 25 height 12
paste input "185"
type input "185"
click at [387, 95] on div "Bulk update" at bounding box center [412, 104] width 70 height 18
click at [390, 101] on span "Bulk update" at bounding box center [412, 103] width 53 height 7
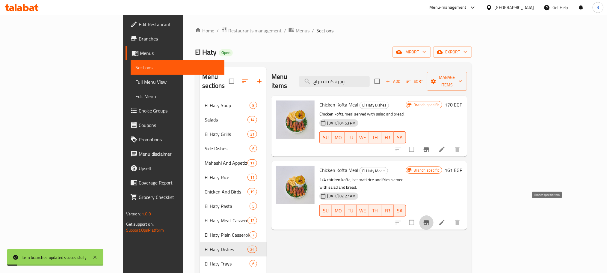
click at [430, 219] on icon "Branch-specific-item" at bounding box center [426, 222] width 7 height 7
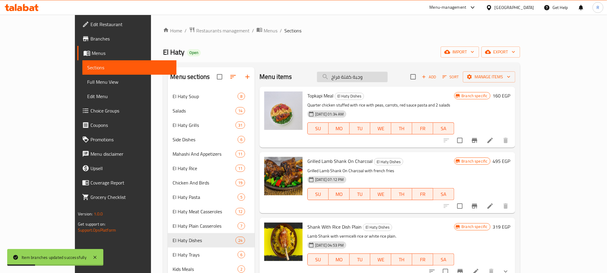
click at [388, 79] on input "وجبة كفتة فراخ" at bounding box center [352, 77] width 71 height 10
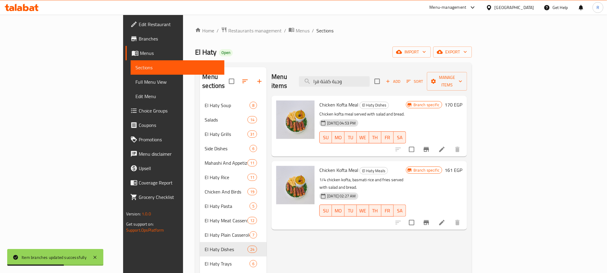
type input "وجبة كفتة فرا"
click at [429, 147] on icon "Branch-specific-item" at bounding box center [426, 149] width 5 height 5
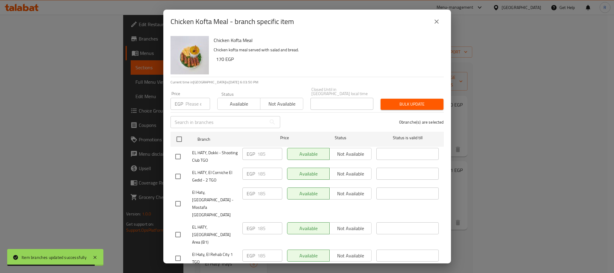
scroll to position [121, 0]
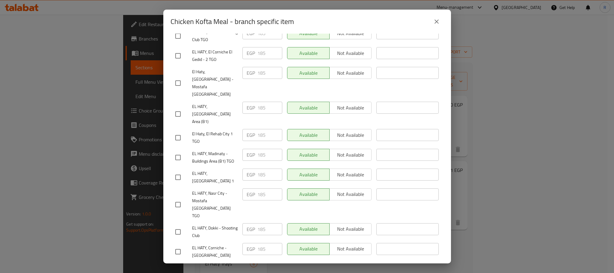
click at [440, 21] on button "close" at bounding box center [437, 21] width 14 height 14
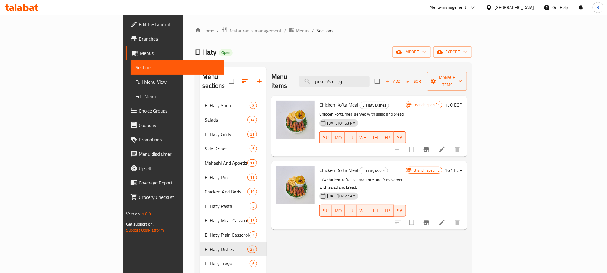
click at [429, 220] on icon "Branch-specific-item" at bounding box center [426, 222] width 5 height 5
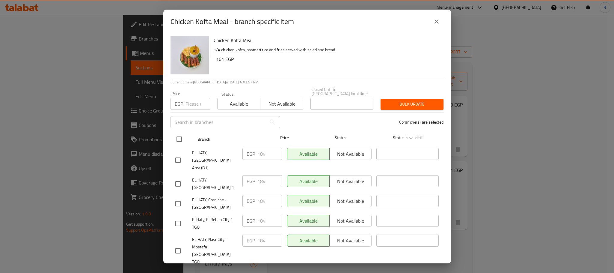
click at [178, 137] on input "checkbox" at bounding box center [179, 139] width 13 height 13
checkbox input "true"
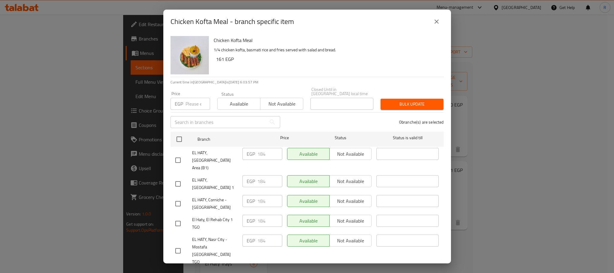
checkbox input "true"
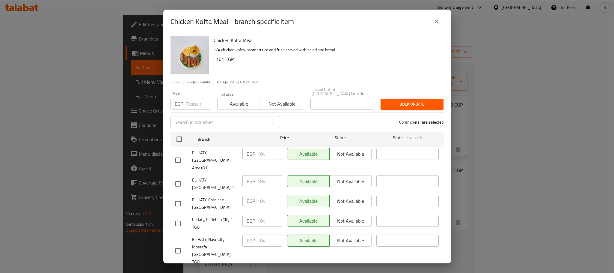
checkbox input "true"
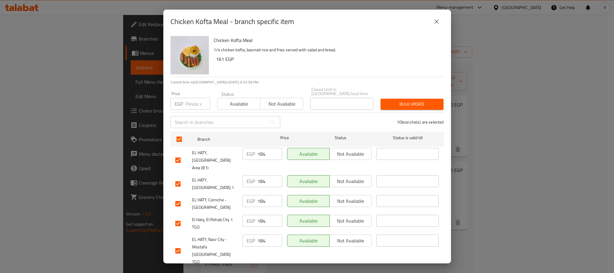
click at [191, 104] on input "number" at bounding box center [198, 104] width 25 height 12
click at [406, 95] on div "Bulk update" at bounding box center [412, 104] width 70 height 18
click at [186, 99] on div "EGP Price" at bounding box center [191, 104] width 40 height 12
paste input "185"
type input "185"
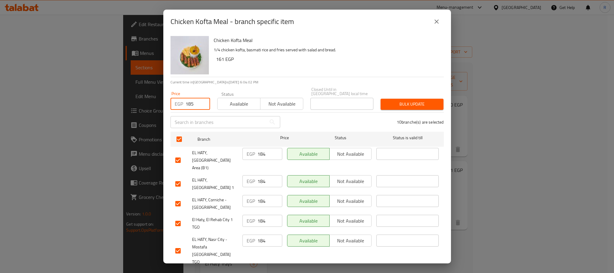
click at [387, 106] on button "Bulk update" at bounding box center [412, 104] width 63 height 11
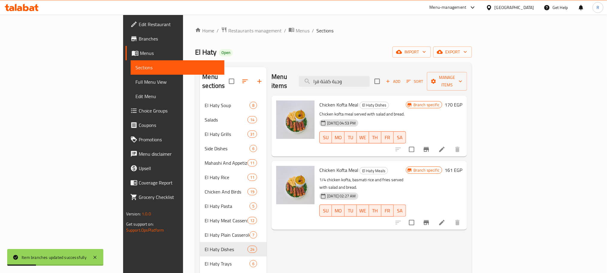
click at [429, 147] on icon "Branch-specific-item" at bounding box center [426, 149] width 5 height 5
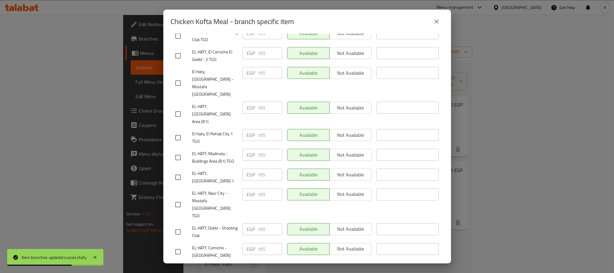
click at [440, 22] on icon "close" at bounding box center [436, 21] width 7 height 7
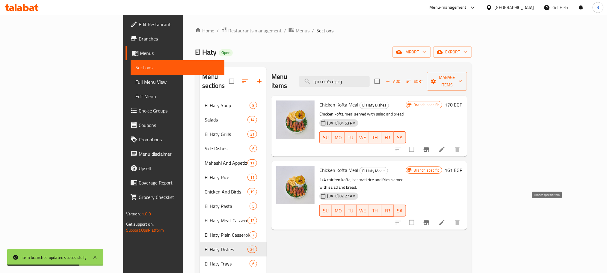
drag, startPoint x: 550, startPoint y: 205, endPoint x: 549, endPoint y: 198, distance: 6.9
click at [465, 201] on div "Chicken Kofta Meal El Haty Meals 1/4 chicken kofta, basmati rice and fries serv…" at bounding box center [391, 195] width 148 height 64
click at [430, 219] on icon "Branch-specific-item" at bounding box center [426, 222] width 7 height 7
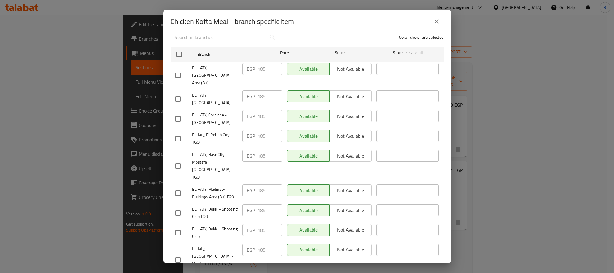
scroll to position [0, 0]
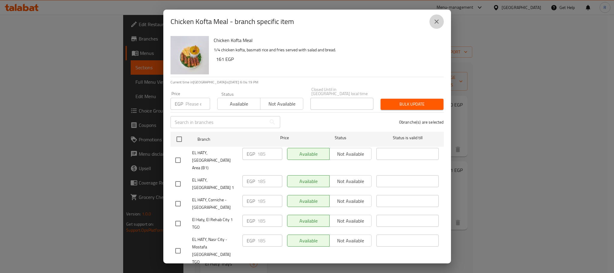
click at [438, 18] on icon "close" at bounding box center [436, 21] width 7 height 7
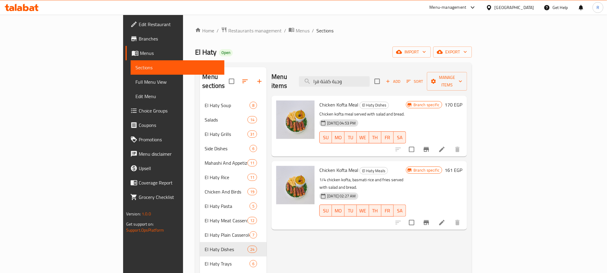
click at [386, 58] on div "Home / Restaurants management / Menus / Sections El Haty Open import export Men…" at bounding box center [333, 239] width 277 height 424
click at [370, 76] on input "وجبة كفتة فرا" at bounding box center [334, 81] width 71 height 10
paste input "طبق كبسة باللحمة البتلو"
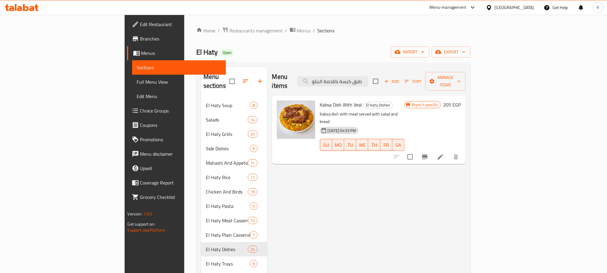
drag, startPoint x: 385, startPoint y: 77, endPoint x: 320, endPoint y: 79, distance: 64.8
click at [320, 79] on div "Menu items طبق كبسة باللحمة البتلو Add Sort Manage items" at bounding box center [369, 81] width 194 height 28
click at [368, 79] on input "طبق كبسة" at bounding box center [333, 81] width 71 height 10
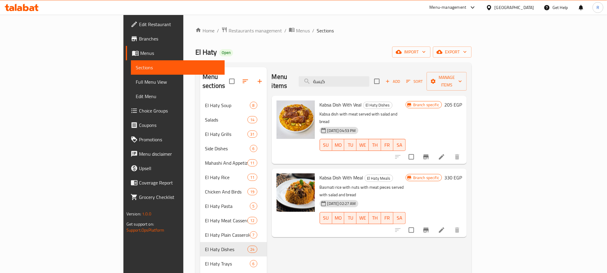
type input "كبسة"
click at [433, 150] on button "Branch-specific-item" at bounding box center [426, 157] width 14 height 14
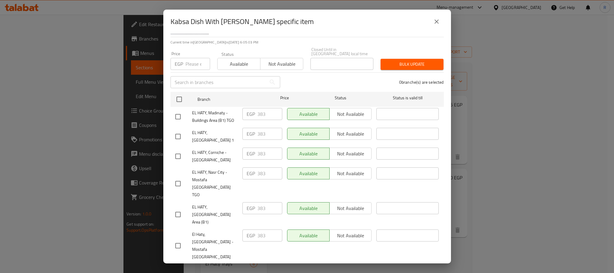
scroll to position [121, 0]
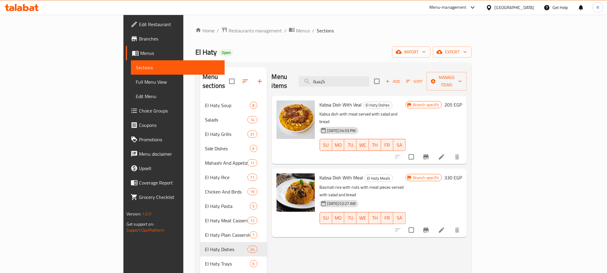
click at [377, 72] on div "Menu items كبسة Add Sort Manage items" at bounding box center [369, 81] width 195 height 28
click at [370, 76] on input "كبسة" at bounding box center [334, 81] width 71 height 10
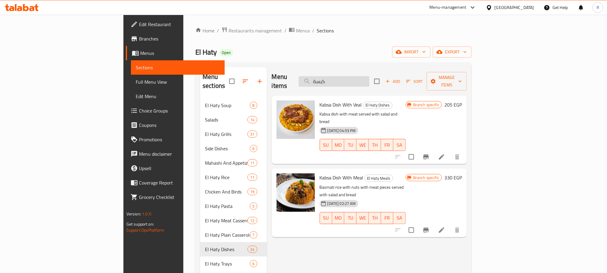
paste input "طبق شيش طاووق"
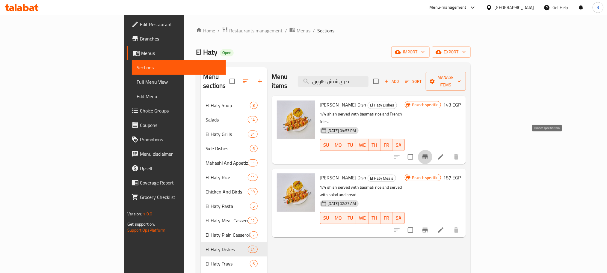
click at [433, 150] on button "Branch-specific-item" at bounding box center [425, 157] width 14 height 14
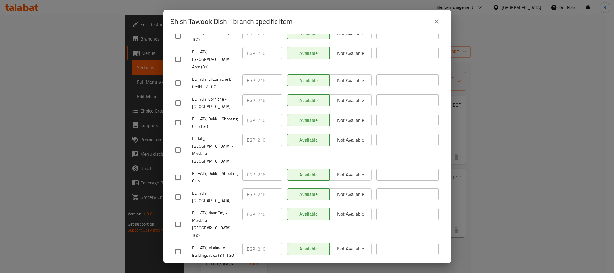
click at [441, 20] on button "close" at bounding box center [437, 21] width 14 height 14
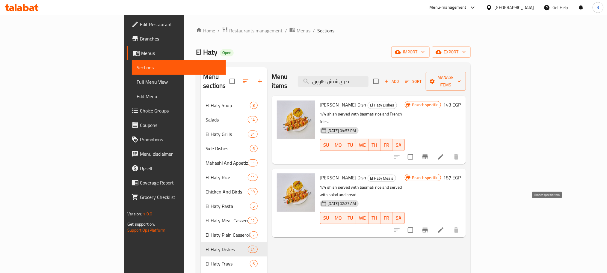
click at [428, 228] on icon "Branch-specific-item" at bounding box center [425, 230] width 5 height 5
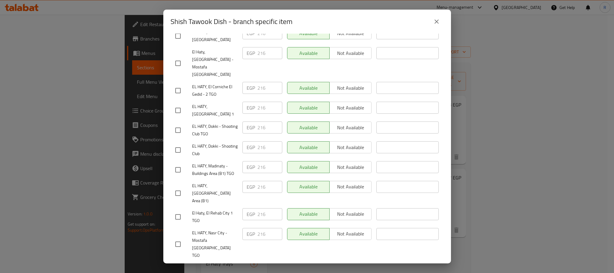
click at [433, 24] on icon "close" at bounding box center [436, 21] width 7 height 7
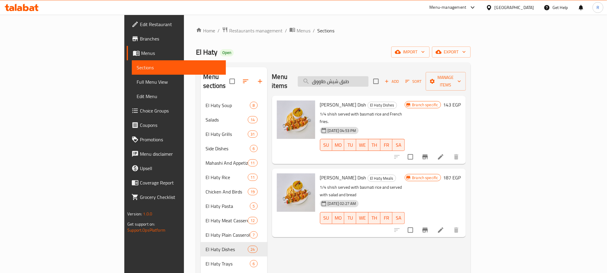
click at [369, 79] on input "طبق شيش طاووق" at bounding box center [333, 81] width 71 height 10
paste input "فراخ بانيه"
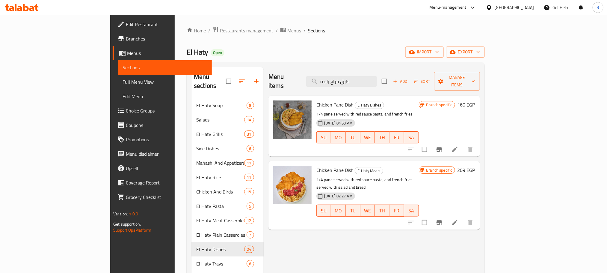
click at [447, 142] on button "Branch-specific-item" at bounding box center [439, 149] width 14 height 14
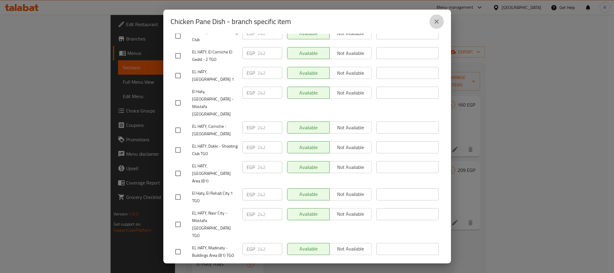
click at [433, 16] on button "close" at bounding box center [437, 21] width 14 height 14
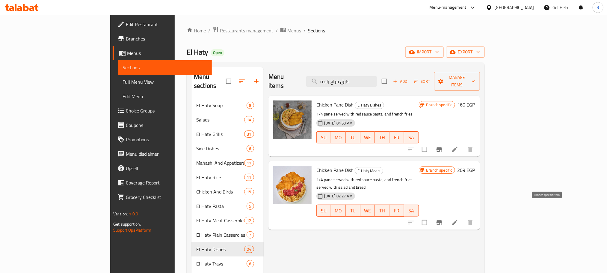
click at [447, 215] on button "Branch-specific-item" at bounding box center [439, 222] width 14 height 14
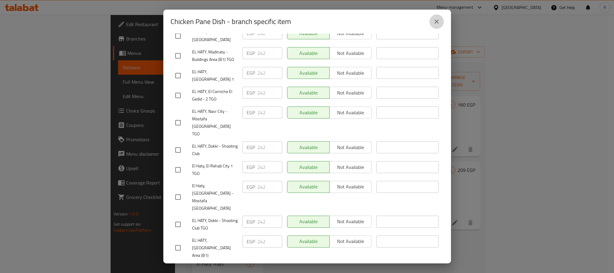
click at [432, 20] on button "close" at bounding box center [437, 21] width 14 height 14
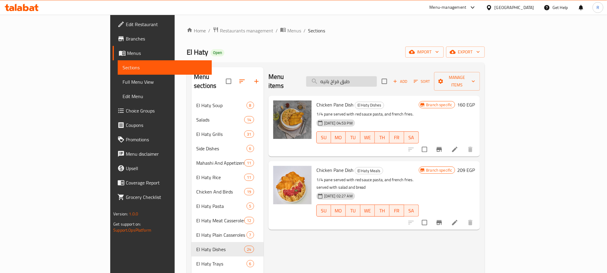
click at [377, 78] on input "طبق فراخ بانيه" at bounding box center [341, 81] width 71 height 10
paste input "صدور فراخ مشوية"
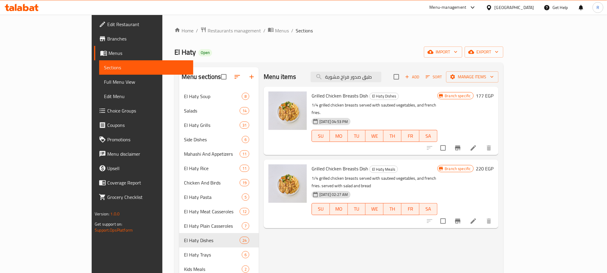
type input "طبق صدور فراخ مشوية"
click at [462, 144] on icon "Branch-specific-item" at bounding box center [457, 147] width 7 height 7
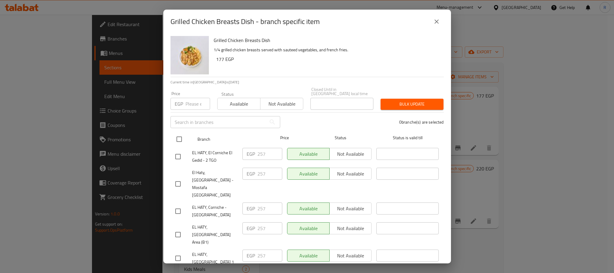
click at [181, 139] on input "checkbox" at bounding box center [179, 139] width 13 height 13
checkbox input "true"
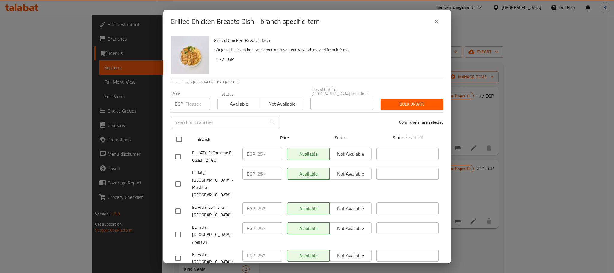
checkbox input "true"
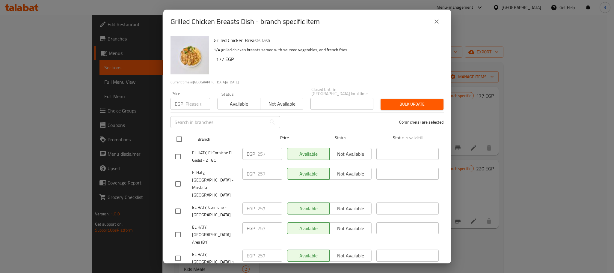
checkbox input "true"
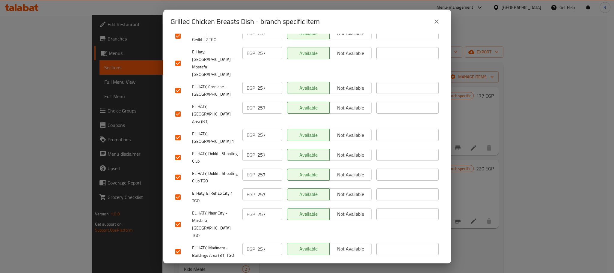
click at [438, 24] on icon "close" at bounding box center [436, 21] width 7 height 7
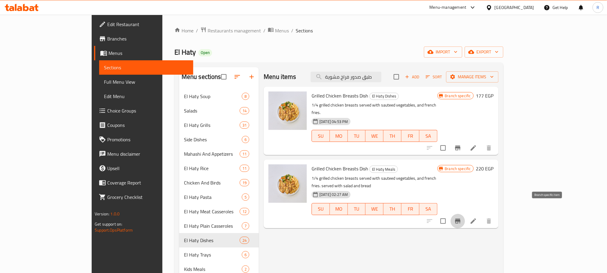
click at [462, 217] on icon "Branch-specific-item" at bounding box center [457, 220] width 7 height 7
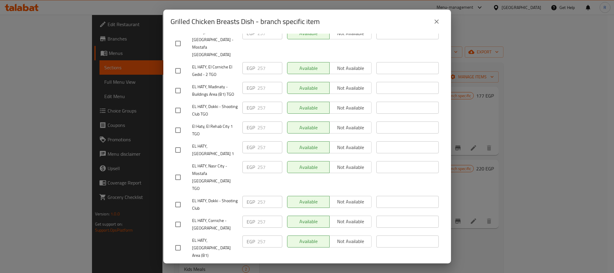
click at [433, 20] on icon "close" at bounding box center [436, 21] width 7 height 7
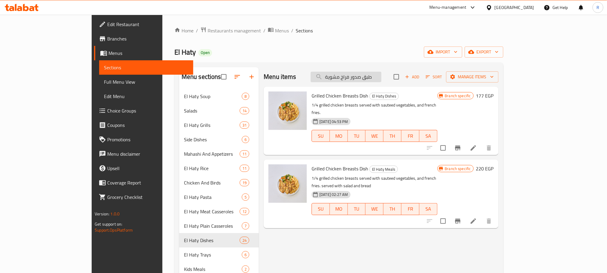
click at [382, 76] on input "طبق صدور فراخ مشوية" at bounding box center [346, 77] width 71 height 10
paste input "وجبة حمام وكفت"
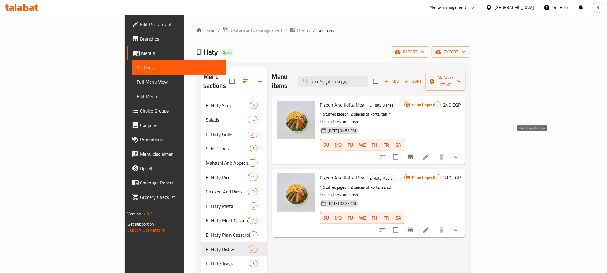
click at [418, 150] on button "Branch-specific-item" at bounding box center [410, 157] width 14 height 14
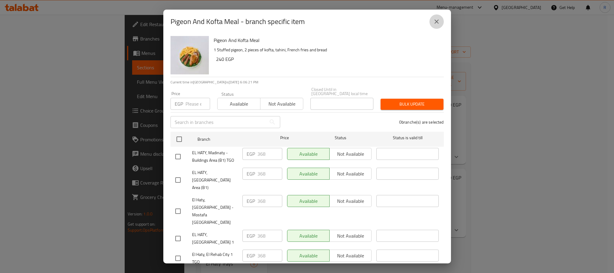
click at [441, 17] on button "close" at bounding box center [437, 21] width 14 height 14
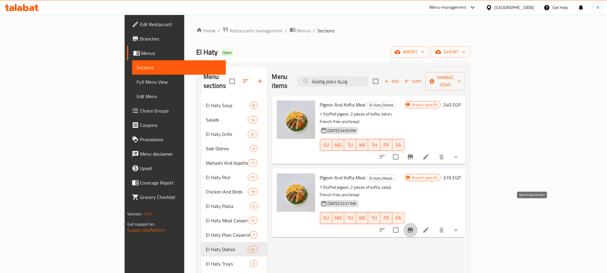
click at [414, 226] on icon "Branch-specific-item" at bounding box center [410, 229] width 7 height 7
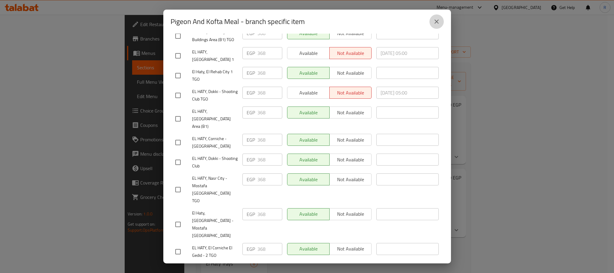
click at [430, 19] on button "close" at bounding box center [437, 21] width 14 height 14
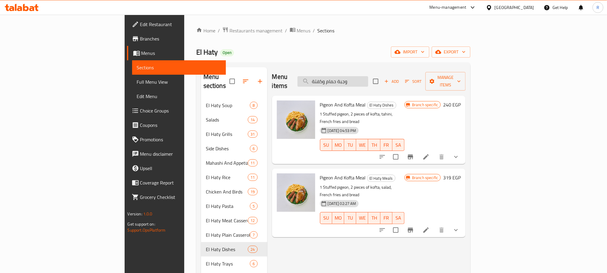
click at [368, 76] on input "وجبة حمام وكفتة" at bounding box center [333, 81] width 71 height 10
paste input "طبق ميكس جريل"
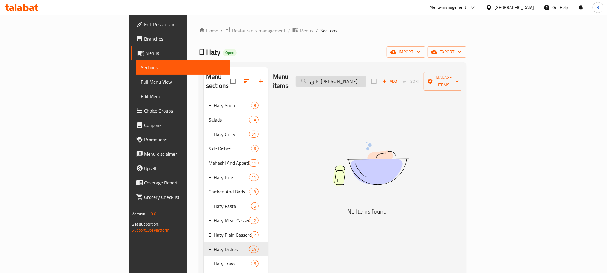
click at [367, 76] on input "طبق ميكس جريل" at bounding box center [331, 81] width 71 height 10
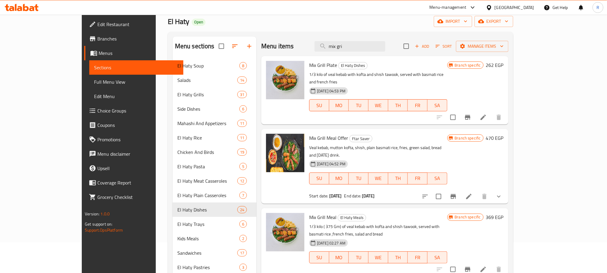
scroll to position [45, 0]
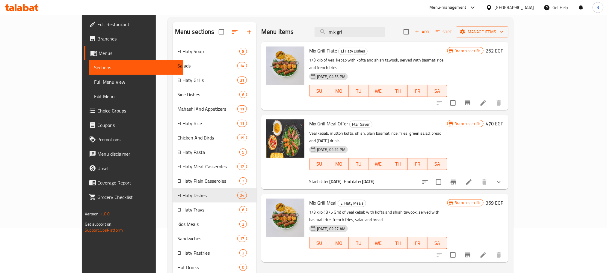
type input "mix gri"
click at [486, 252] on icon at bounding box center [483, 254] width 5 height 5
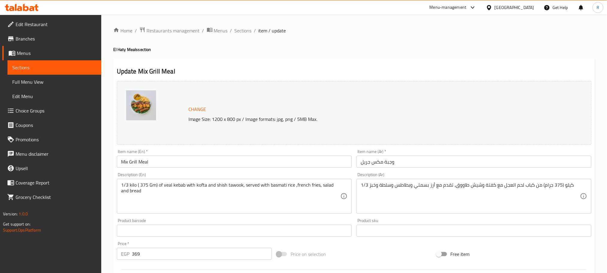
click at [123, 168] on input "Mix Grill Meal" at bounding box center [234, 162] width 235 height 12
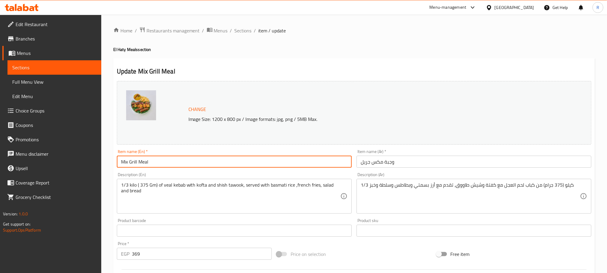
drag, startPoint x: 123, startPoint y: 169, endPoint x: 134, endPoint y: 159, distance: 15.5
click at [130, 168] on input "Mix Grill Meal" at bounding box center [234, 162] width 235 height 12
click at [247, 31] on span "Sections" at bounding box center [243, 30] width 17 height 7
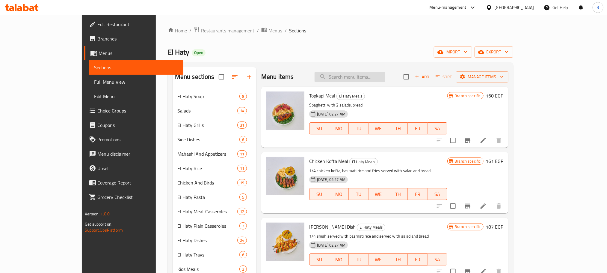
click at [380, 79] on input "search" at bounding box center [350, 77] width 71 height 10
paste input "Mix Grill"
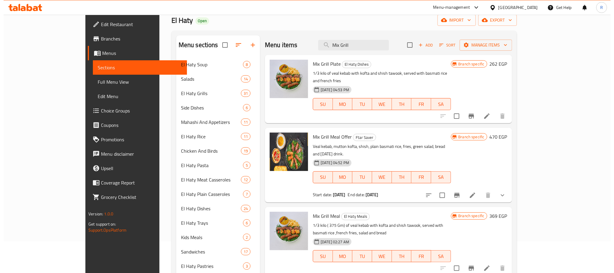
scroll to position [45, 0]
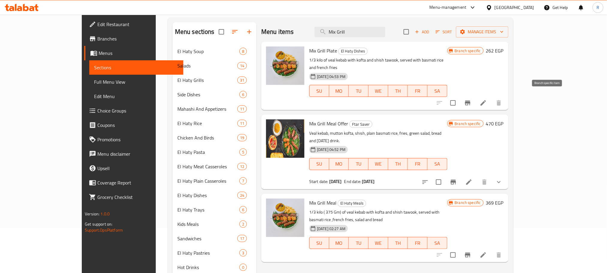
click at [471, 100] on icon "Branch-specific-item" at bounding box center [467, 102] width 5 height 5
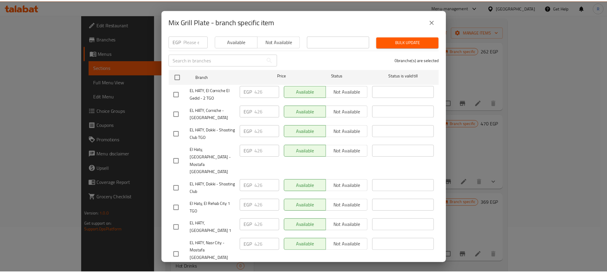
scroll to position [121, 0]
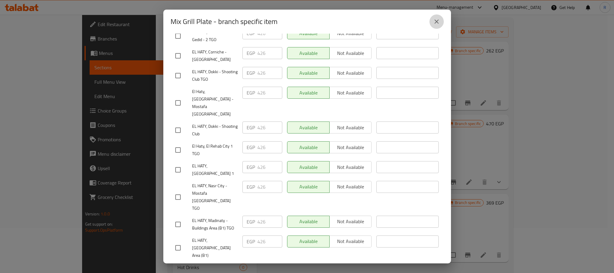
drag, startPoint x: 431, startPoint y: 24, endPoint x: 432, endPoint y: 17, distance: 7.2
click at [432, 24] on button "close" at bounding box center [437, 21] width 14 height 14
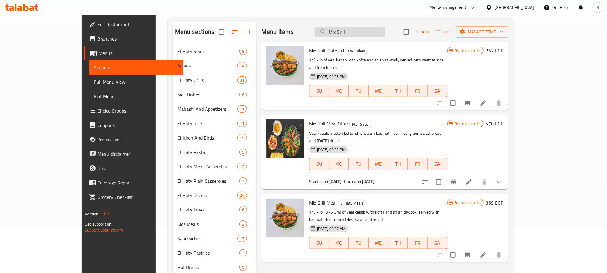
drag, startPoint x: 387, startPoint y: 43, endPoint x: 389, endPoint y: 32, distance: 11.0
click at [387, 42] on div "Menu items Mix Grill Add Sort Manage items" at bounding box center [384, 31] width 247 height 19
click at [386, 31] on input "Mix Grill" at bounding box center [350, 32] width 71 height 10
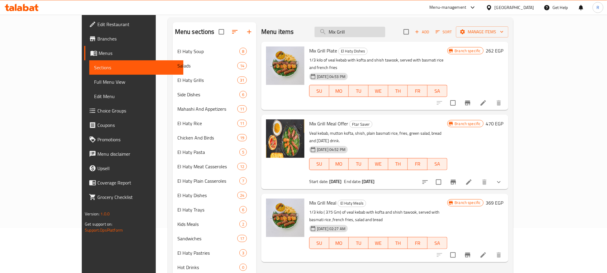
paste input "طبق ميكس الحاتي (ورك)"
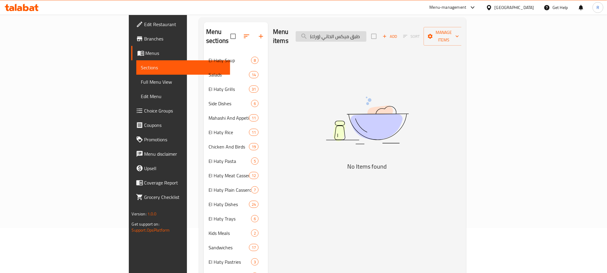
click at [367, 34] on input "طبق ميكس الحاتي (ورك)" at bounding box center [331, 36] width 71 height 10
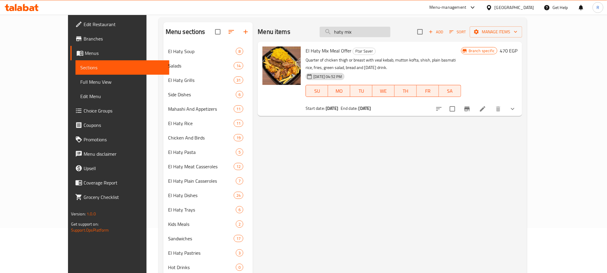
click at [353, 30] on input "haty mix" at bounding box center [355, 32] width 71 height 10
click at [357, 35] on input "haty mix" at bounding box center [355, 32] width 71 height 10
click at [377, 37] on input "mix" at bounding box center [355, 32] width 71 height 10
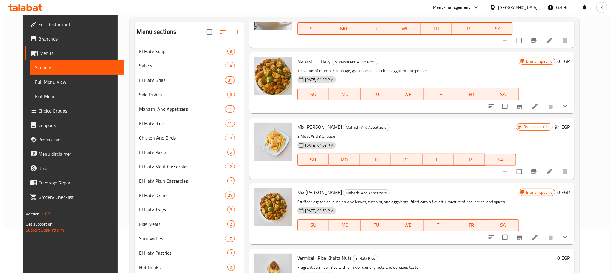
scroll to position [0, 0]
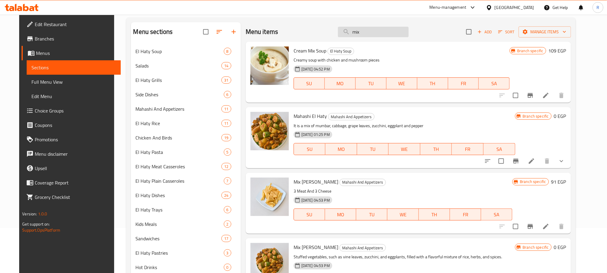
click at [375, 37] on input "mix" at bounding box center [373, 32] width 71 height 10
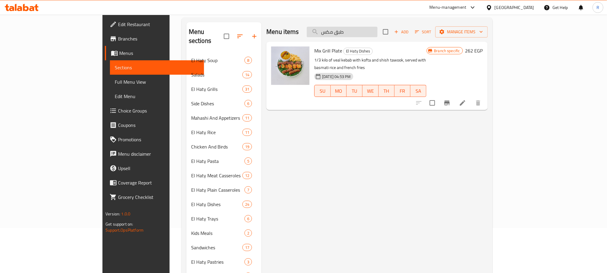
click at [378, 32] on input "طبق مكس" at bounding box center [342, 32] width 71 height 10
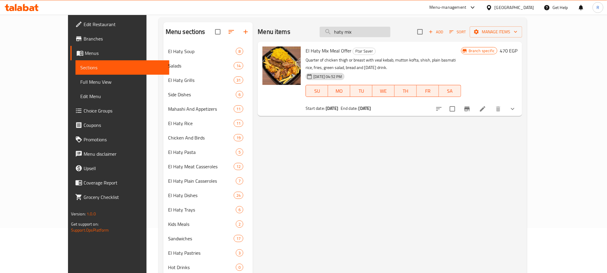
click at [364, 34] on input "haty mix" at bounding box center [355, 32] width 71 height 10
click at [391, 36] on input "mix" at bounding box center [355, 32] width 71 height 10
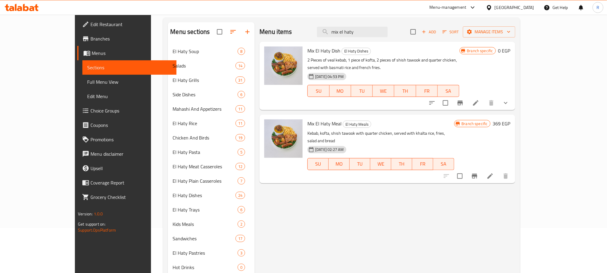
type input "mix el haty"
click at [513, 98] on button "show more" at bounding box center [506, 103] width 14 height 14
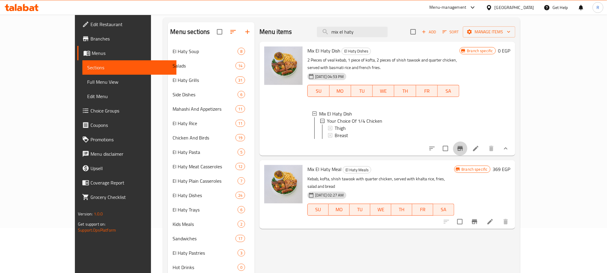
click at [463, 151] on icon "Branch-specific-item" at bounding box center [460, 148] width 5 height 5
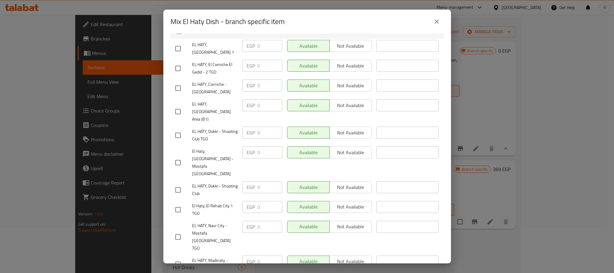
scroll to position [121, 0]
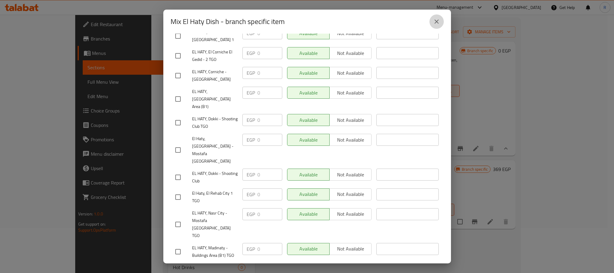
click at [437, 23] on icon "close" at bounding box center [436, 21] width 7 height 7
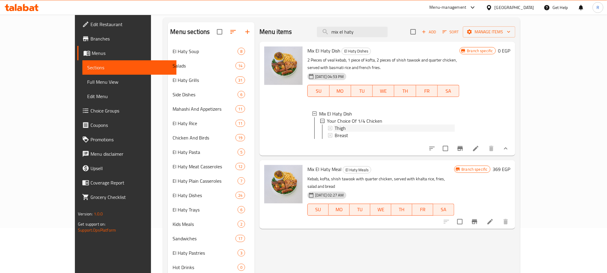
click at [345, 126] on div "Thigh" at bounding box center [395, 127] width 120 height 7
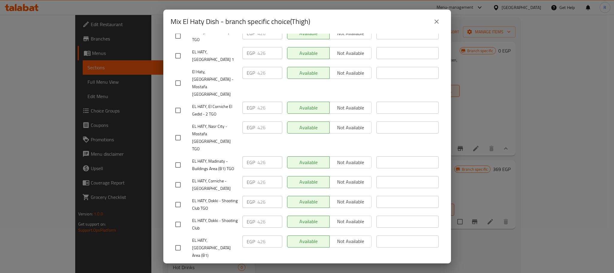
click at [436, 22] on icon "close" at bounding box center [437, 21] width 4 height 4
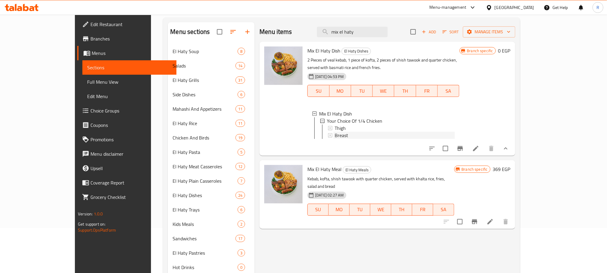
click at [341, 135] on div "Breast" at bounding box center [395, 135] width 120 height 7
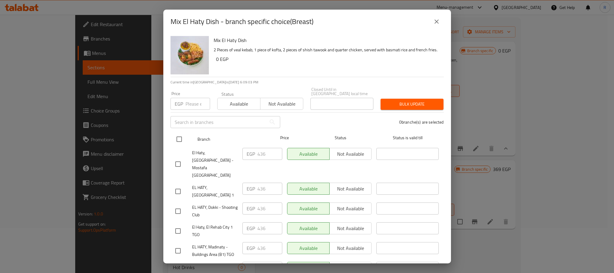
click at [180, 134] on input "checkbox" at bounding box center [179, 139] width 13 height 13
checkbox input "true"
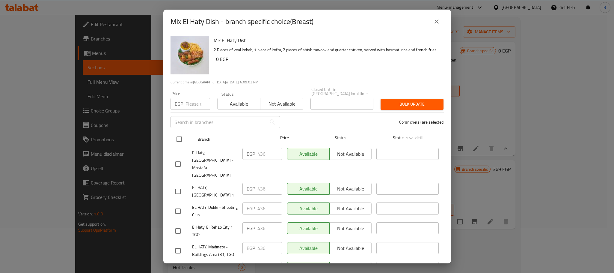
checkbox input "true"
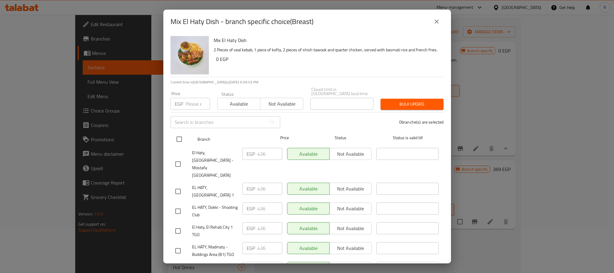
checkbox input "true"
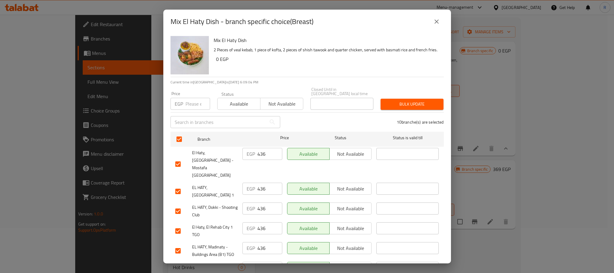
click at [189, 98] on input "number" at bounding box center [198, 104] width 25 height 12
paste input "426"
type input "426"
click at [397, 91] on div "Price EGP 426 Price Status Available Not available Closed Until in Egypt local …" at bounding box center [307, 99] width 281 height 30
click at [396, 100] on span "Bulk update" at bounding box center [412, 103] width 53 height 7
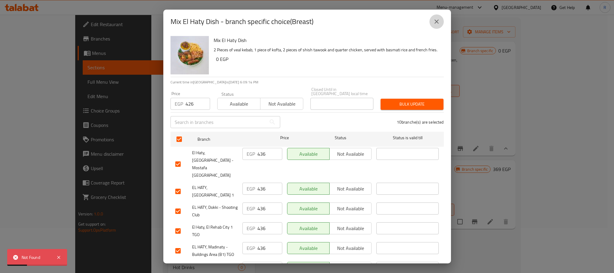
click at [439, 27] on button "close" at bounding box center [437, 21] width 14 height 14
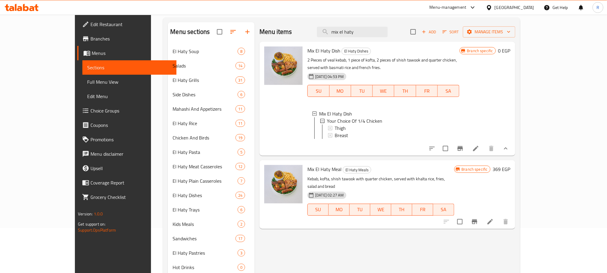
click at [308, 55] on span "Mix El Haty Dish" at bounding box center [324, 50] width 33 height 9
drag, startPoint x: 295, startPoint y: 57, endPoint x: 304, endPoint y: 56, distance: 9.3
click at [308, 55] on span "Mix El Haty Dish" at bounding box center [324, 50] width 33 height 9
copy span "Mix El Haty"
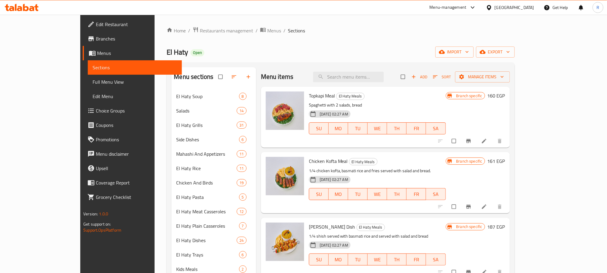
click at [96, 114] on span "Choice Groups" at bounding box center [136, 110] width 81 height 7
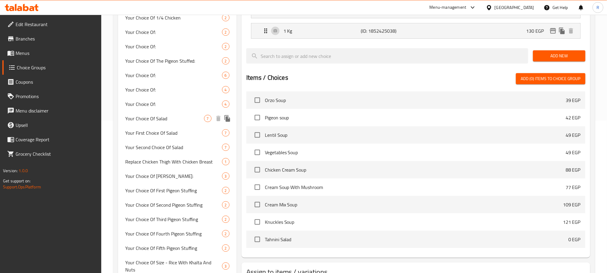
scroll to position [62, 0]
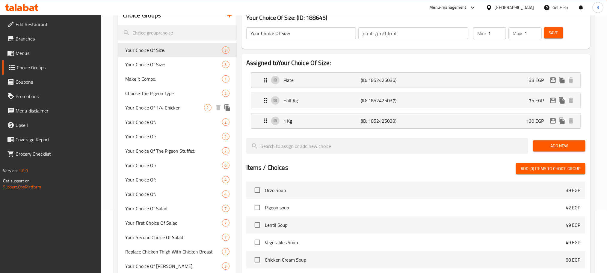
click at [167, 111] on span "Your Choice Of 1/4 Chicken" at bounding box center [164, 107] width 79 height 7
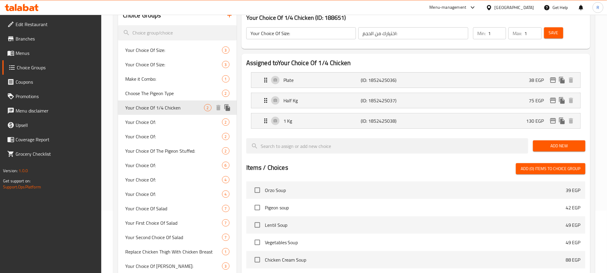
type input "Your Choice Of 1/4 Chicken"
type input "اختيارك من 1/4 فرخة:"
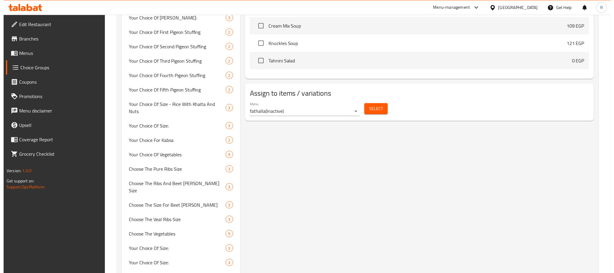
scroll to position [332, 0]
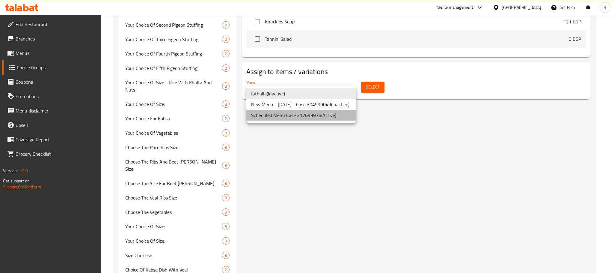
click at [311, 117] on li "Scheduled Menu Case 317699976 ( Active )" at bounding box center [301, 115] width 110 height 11
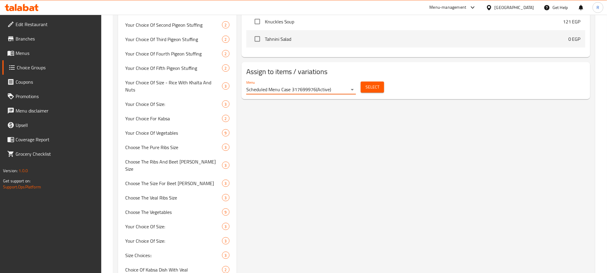
click at [376, 91] on span "Select" at bounding box center [373, 86] width 14 height 7
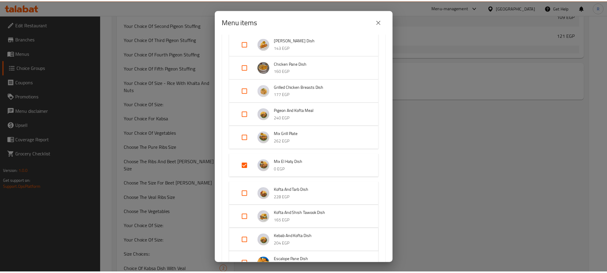
scroll to position [540, 0]
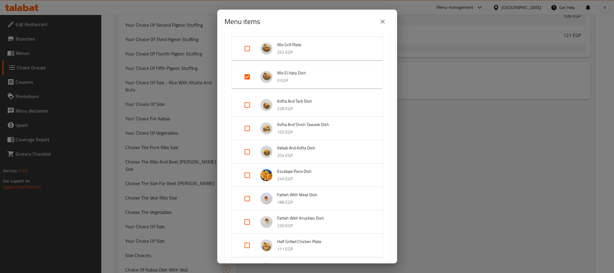
click at [382, 21] on icon "close" at bounding box center [383, 21] width 4 height 4
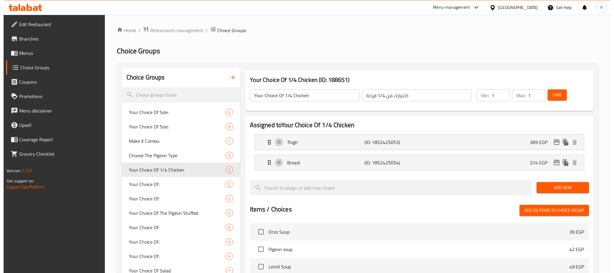
scroll to position [0, 0]
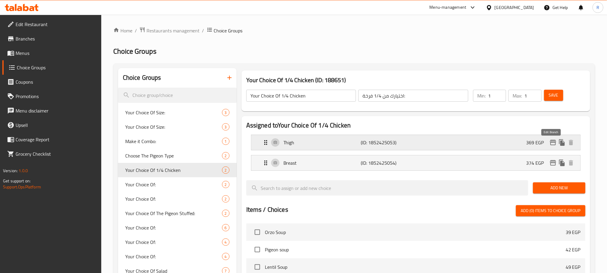
click at [551, 146] on icon "edit" at bounding box center [553, 142] width 7 height 7
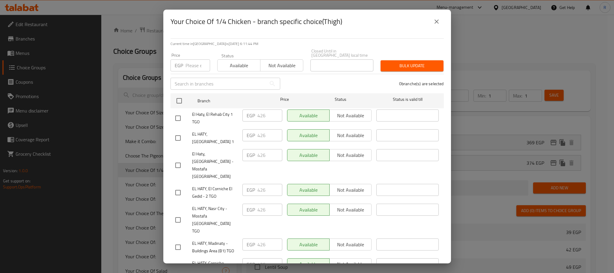
click at [440, 20] on button "close" at bounding box center [437, 21] width 14 height 14
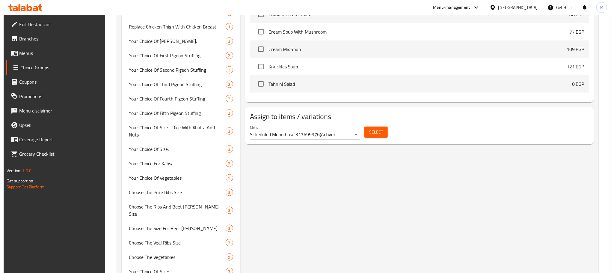
scroll to position [17, 0]
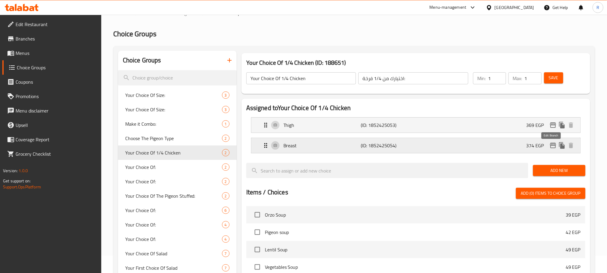
click at [551, 147] on icon "edit" at bounding box center [553, 145] width 6 height 5
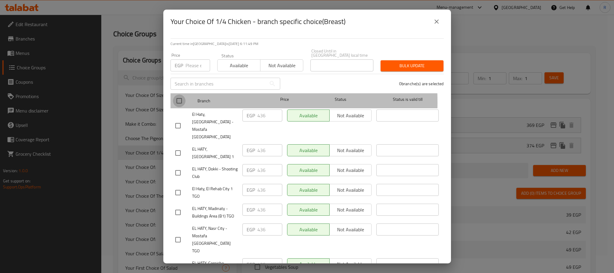
click at [180, 100] on input "checkbox" at bounding box center [179, 100] width 13 height 13
checkbox input "true"
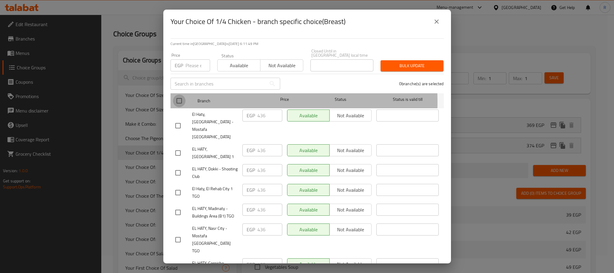
checkbox input "true"
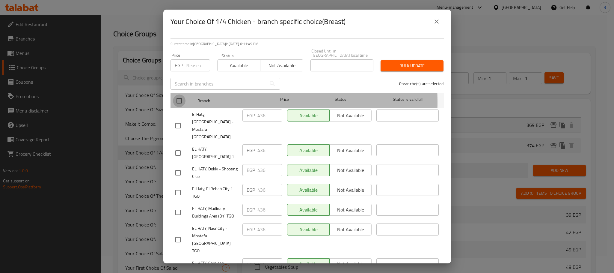
checkbox input "true"
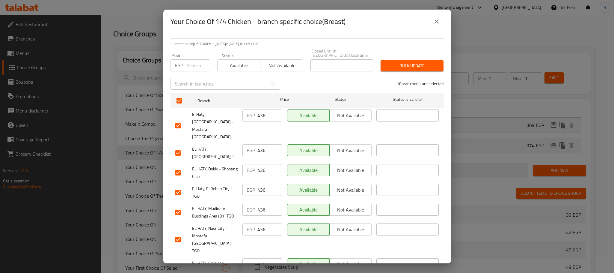
click at [185, 61] on div "EGP Price" at bounding box center [191, 65] width 40 height 12
paste input "426"
type input "426"
click at [412, 66] on span "Bulk update" at bounding box center [412, 65] width 53 height 7
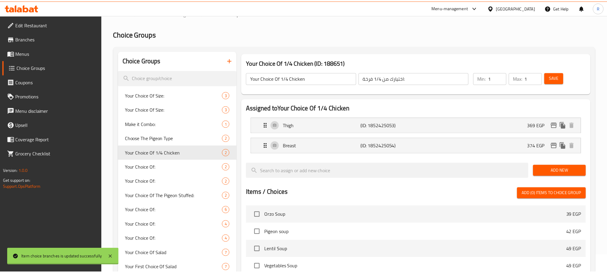
scroll to position [287, 0]
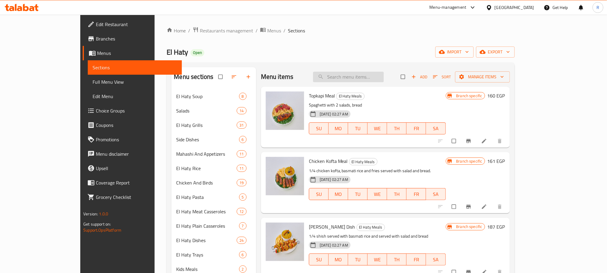
click at [384, 74] on input "search" at bounding box center [348, 77] width 71 height 10
paste input "Mix El Haty"
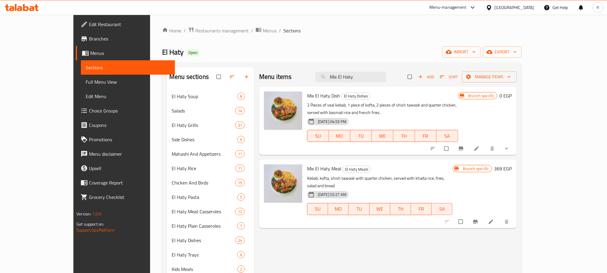
click at [511, 146] on span "show more" at bounding box center [507, 148] width 7 height 6
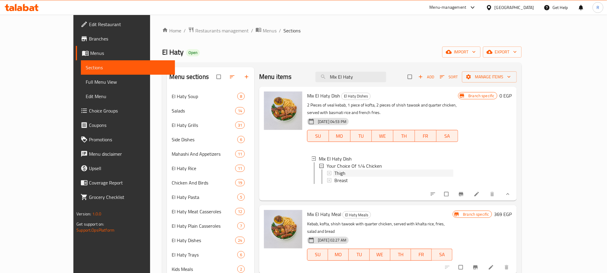
click at [343, 170] on div "Thigh" at bounding box center [394, 172] width 119 height 7
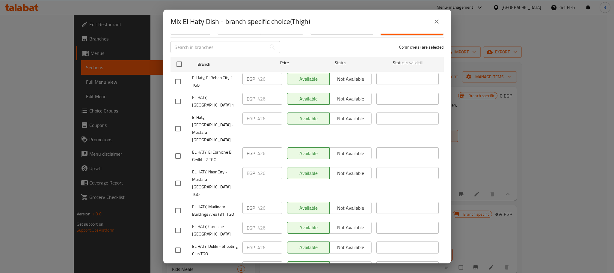
scroll to position [121, 0]
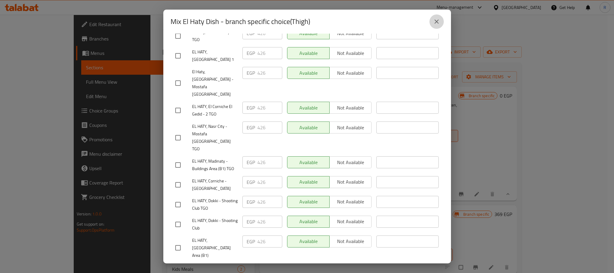
click at [442, 18] on button "close" at bounding box center [437, 21] width 14 height 14
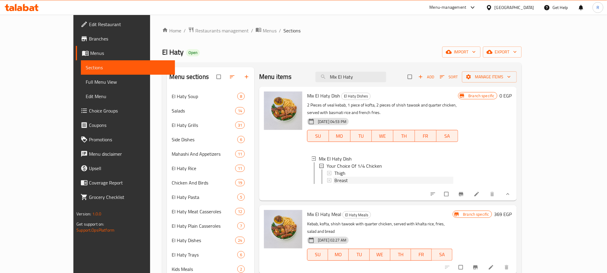
click at [344, 177] on div "Breast" at bounding box center [394, 180] width 119 height 7
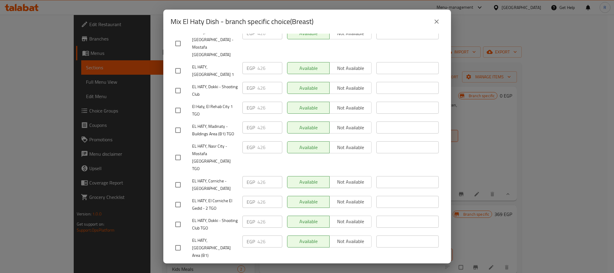
click at [438, 24] on icon "close" at bounding box center [436, 21] width 7 height 7
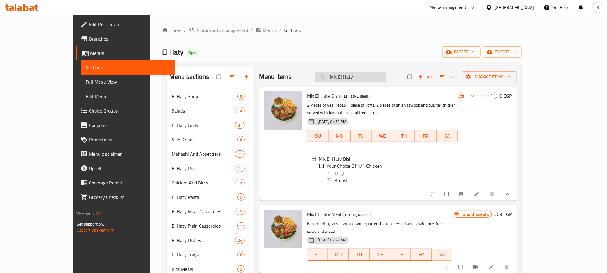
click at [386, 77] on input "Mix El Haty" at bounding box center [351, 77] width 71 height 10
paste input "طبق كفتة وطرب"
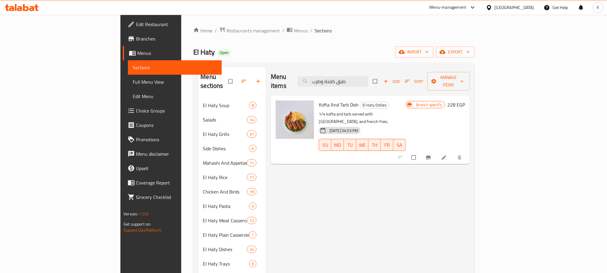
type input "طبق كفتة وطرب"
click at [436, 151] on button "Branch-specific-item" at bounding box center [429, 157] width 14 height 13
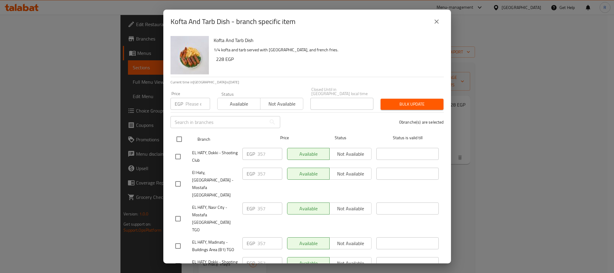
click at [184, 135] on input "checkbox" at bounding box center [179, 139] width 13 height 13
checkbox input "true"
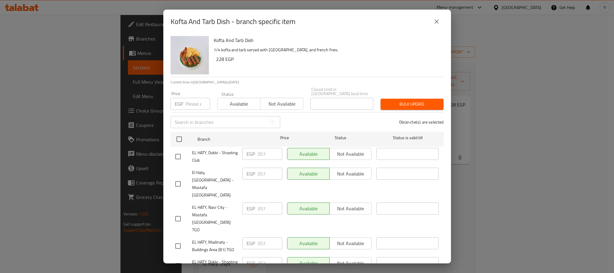
checkbox input "true"
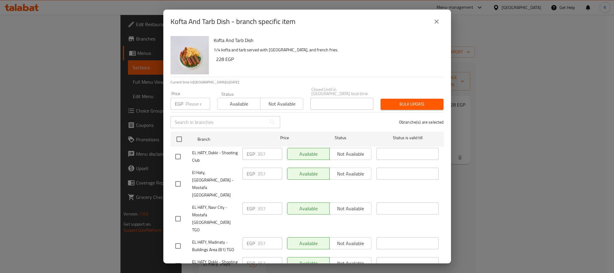
checkbox input "true"
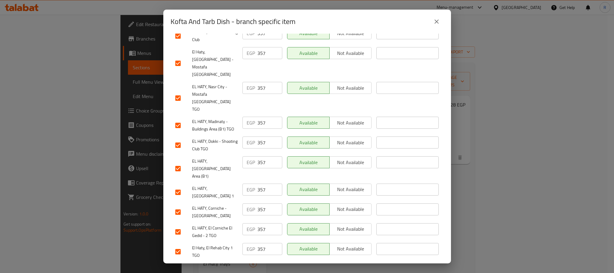
click at [437, 23] on icon "close" at bounding box center [436, 21] width 7 height 7
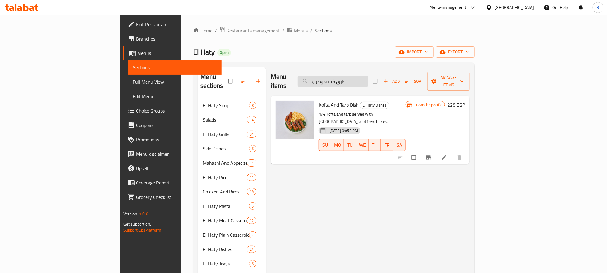
click at [368, 79] on input "طبق كفتة وطرب" at bounding box center [333, 81] width 71 height 10
paste input "يش طاووق"
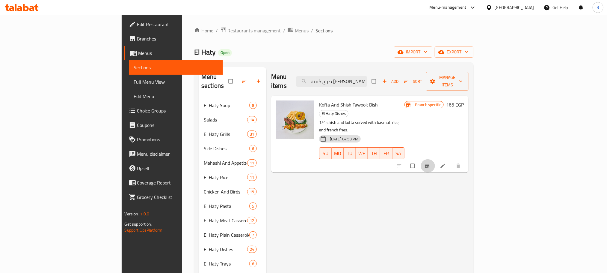
click at [430, 163] on icon "Branch-specific-item" at bounding box center [427, 166] width 6 height 6
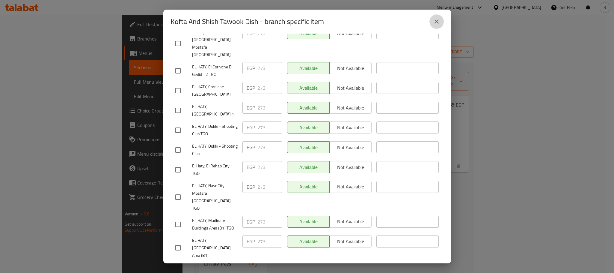
click at [434, 18] on icon "close" at bounding box center [436, 21] width 7 height 7
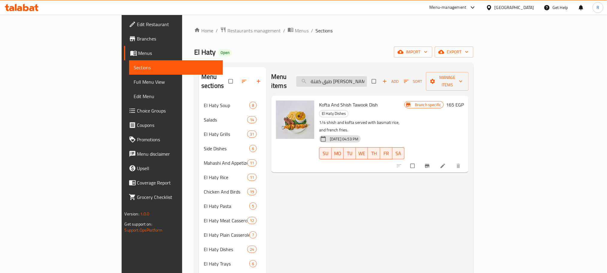
click at [367, 76] on input "طبق كفتة وشيش طاووق" at bounding box center [331, 81] width 71 height 10
paste input "باب وكفتة"
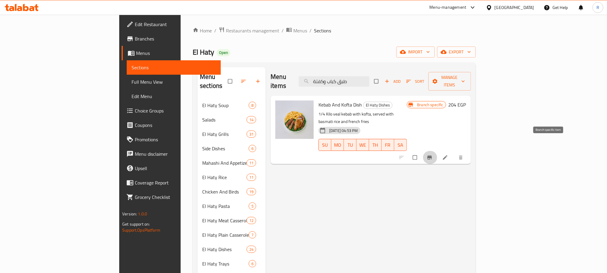
click at [434, 154] on span "Branch-specific-item" at bounding box center [430, 157] width 7 height 6
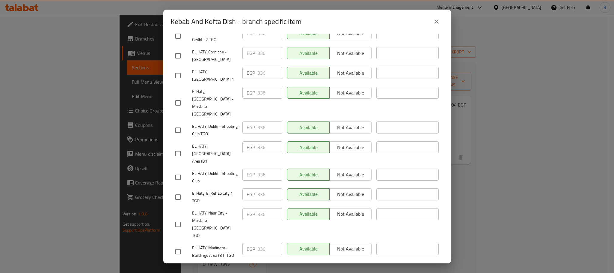
click at [436, 24] on icon "close" at bounding box center [436, 21] width 7 height 7
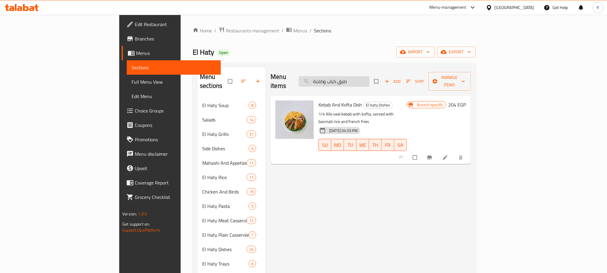
click at [370, 81] on input "طبق كباب وكفتة" at bounding box center [334, 81] width 71 height 10
paste input "سكالوب باني"
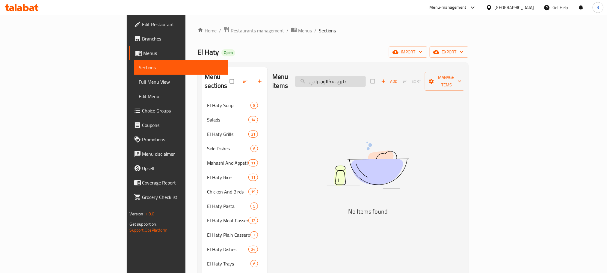
click at [366, 77] on input "طبق سكالوب باني" at bounding box center [330, 81] width 71 height 10
click at [366, 79] on input "طبق سكالوب باني" at bounding box center [330, 81] width 71 height 10
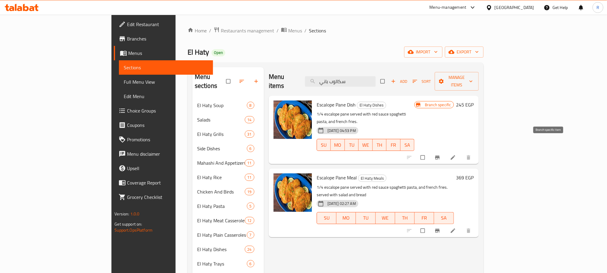
click at [445, 151] on button "Branch-specific-item" at bounding box center [438, 157] width 14 height 13
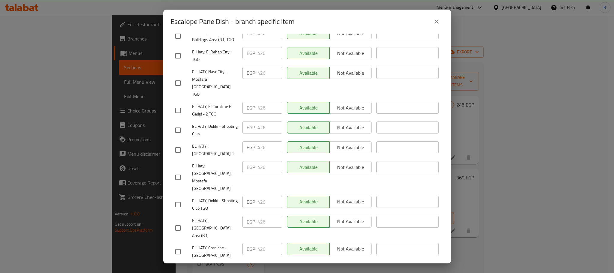
click at [444, 19] on div "Escalope Pane Dish - branch specific item" at bounding box center [307, 22] width 288 height 24
click at [441, 23] on button "close" at bounding box center [437, 21] width 14 height 14
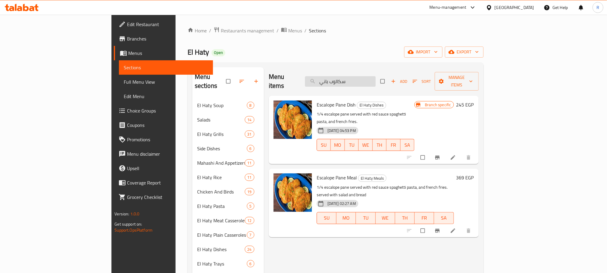
click at [376, 76] on input "سكالوب باني" at bounding box center [340, 81] width 71 height 10
paste input "بق فتة باللحمة"
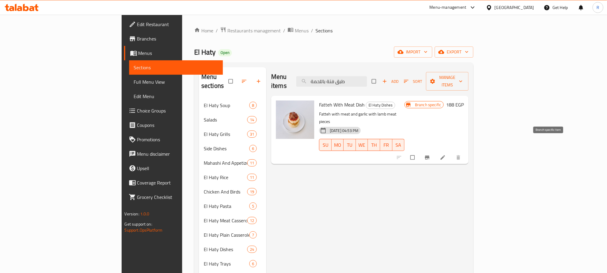
click at [432, 154] on span "Branch-specific-item" at bounding box center [427, 157] width 7 height 6
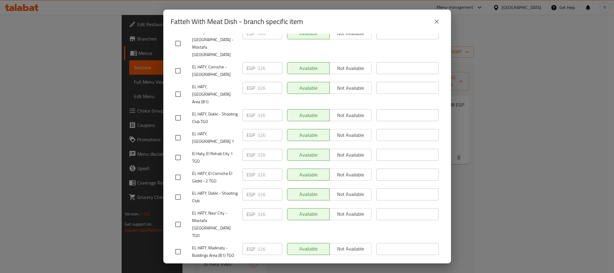
click at [435, 21] on icon "close" at bounding box center [437, 21] width 4 height 4
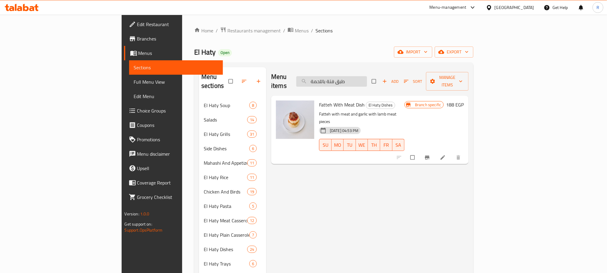
click at [367, 76] on input "طبق فتة باللحمة" at bounding box center [331, 81] width 71 height 10
paste input "وارع"
click at [435, 151] on button "Branch-specific-item" at bounding box center [428, 157] width 14 height 13
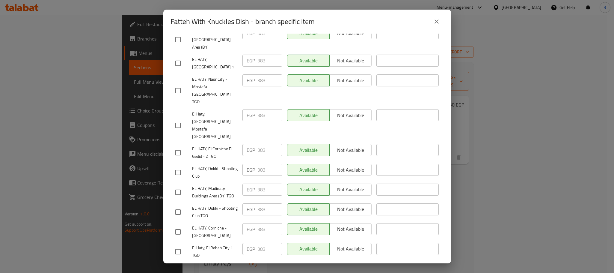
click at [435, 20] on icon "close" at bounding box center [437, 21] width 4 height 4
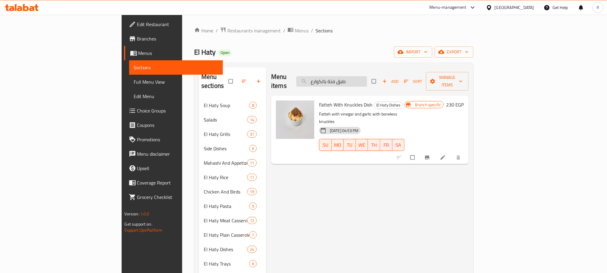
click at [367, 78] on input "طبق فتة بالكوارع" at bounding box center [331, 81] width 71 height 10
paste input "ص فرخة"
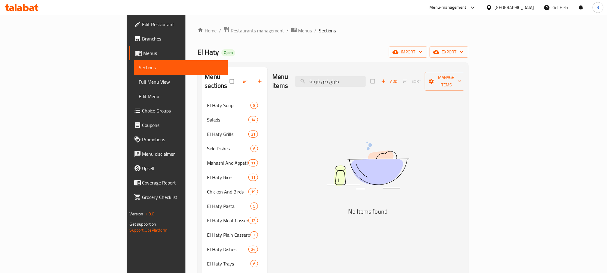
drag, startPoint x: 375, startPoint y: 80, endPoint x: 424, endPoint y: 83, distance: 48.6
click at [424, 83] on div "Menu items طبق نص فرخة Add Sort Manage items" at bounding box center [367, 81] width 191 height 28
click at [366, 77] on input "نص فرخة" at bounding box center [330, 81] width 71 height 10
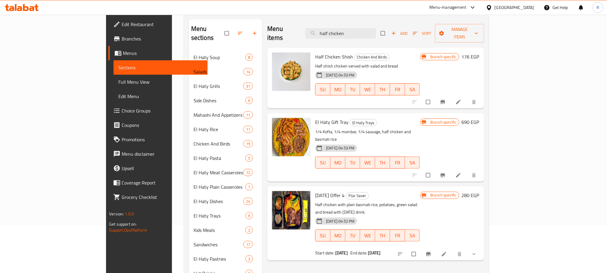
scroll to position [0, 0]
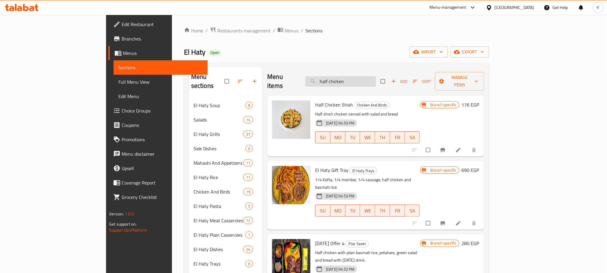
click at [358, 77] on input "half chicken" at bounding box center [340, 81] width 71 height 10
click at [356, 78] on input "half chicken" at bounding box center [340, 81] width 71 height 10
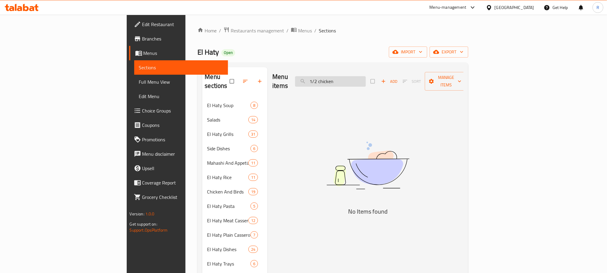
drag, startPoint x: 366, startPoint y: 78, endPoint x: 340, endPoint y: 79, distance: 25.8
click at [340, 79] on input "1/2 chicken" at bounding box center [330, 81] width 71 height 10
click at [359, 79] on input "1/2 chicken" at bounding box center [330, 81] width 71 height 10
drag, startPoint x: 363, startPoint y: 79, endPoint x: 338, endPoint y: 78, distance: 24.9
click at [338, 78] on div "Menu items 1/2 chicken Add Sort Manage items" at bounding box center [367, 81] width 191 height 28
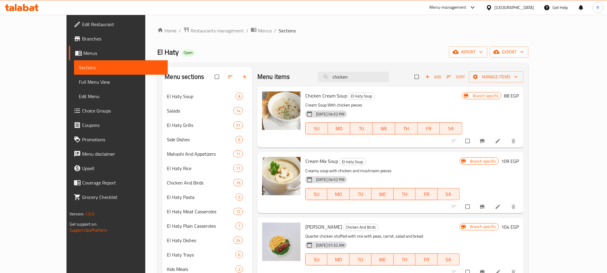
click at [384, 87] on div "Menu items chicken Add Sort Manage items" at bounding box center [391, 76] width 266 height 19
click at [382, 79] on input "chicken" at bounding box center [353, 77] width 71 height 10
click at [387, 78] on input "chicken" at bounding box center [353, 77] width 71 height 10
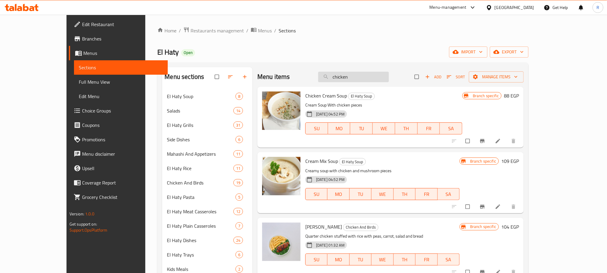
click at [387, 78] on input "chicken" at bounding box center [353, 77] width 71 height 10
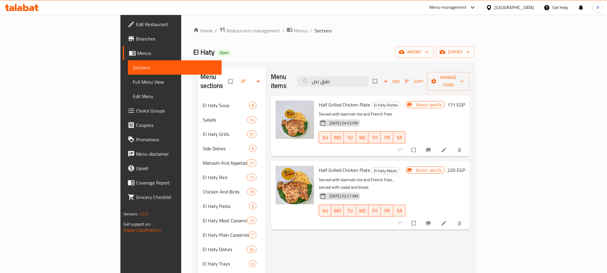
click at [468, 147] on div at bounding box center [431, 149] width 74 height 13
click at [436, 143] on button "Branch-specific-item" at bounding box center [429, 149] width 14 height 13
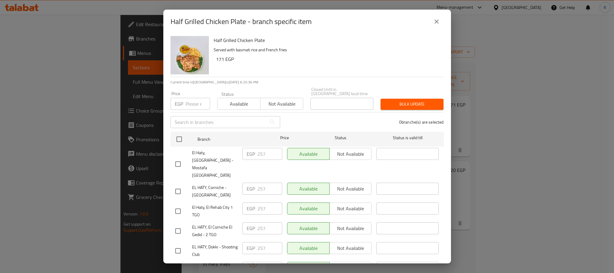
scroll to position [121, 0]
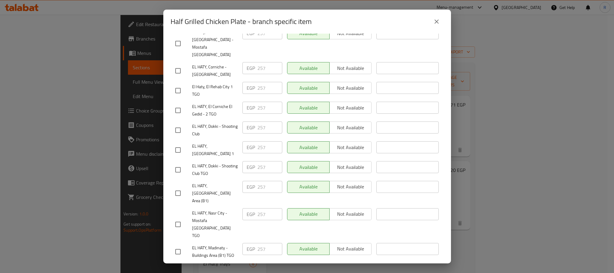
click at [433, 22] on icon "close" at bounding box center [436, 21] width 7 height 7
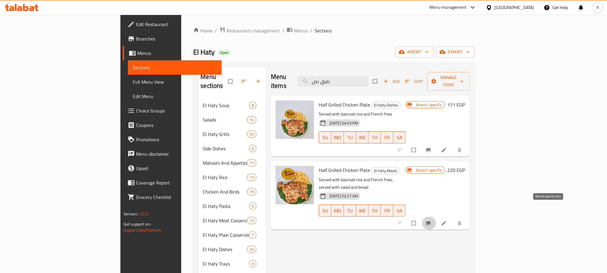
click at [431, 221] on icon "Branch-specific-item" at bounding box center [429, 223] width 4 height 4
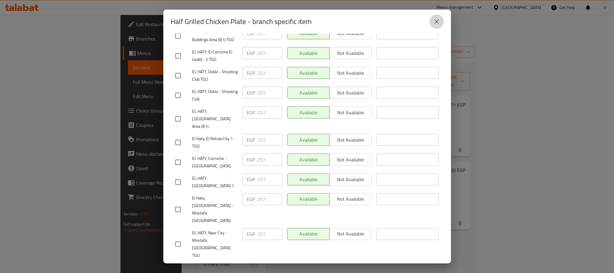
click at [433, 22] on icon "close" at bounding box center [436, 21] width 7 height 7
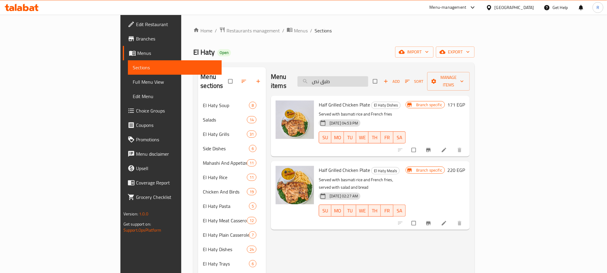
click at [368, 79] on input "طبق نص" at bounding box center [333, 81] width 71 height 10
paste input "ستيك لحم بالصو"
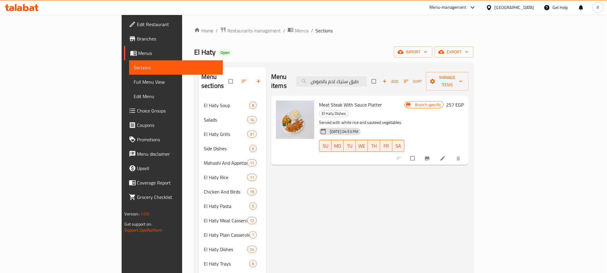
click at [435, 152] on button "Branch-specific-item" at bounding box center [428, 158] width 14 height 13
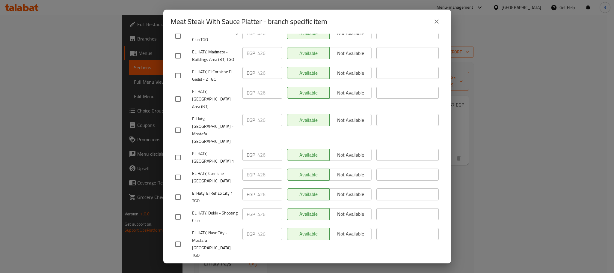
click at [435, 21] on icon "close" at bounding box center [437, 21] width 4 height 4
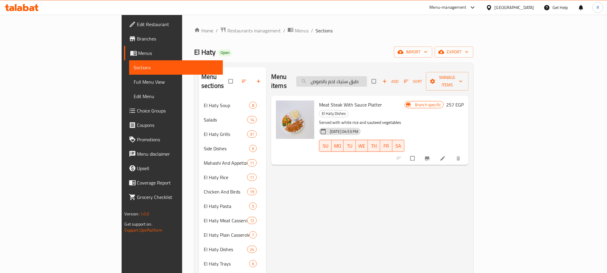
click at [367, 76] on input "طبق ستيك لحم بالصوص" at bounding box center [331, 81] width 71 height 10
paste input "ضار سادة"
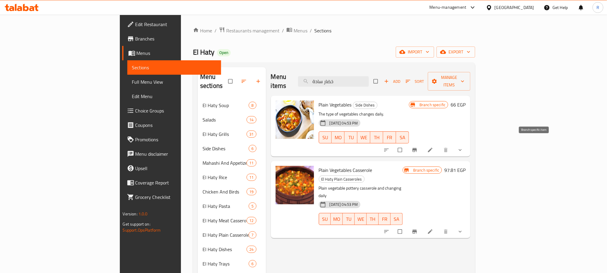
click at [418, 147] on icon "Branch-specific-item" at bounding box center [415, 150] width 6 height 6
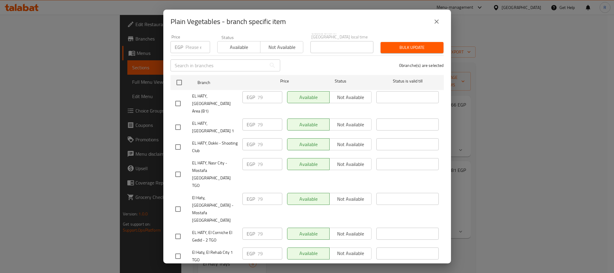
scroll to position [0, 0]
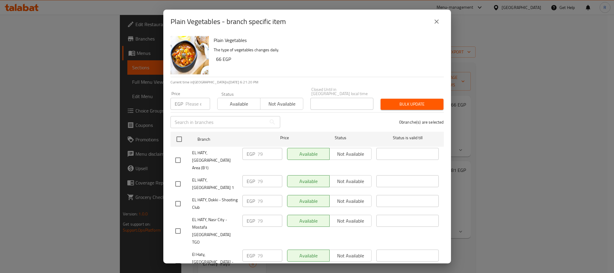
click at [431, 23] on button "close" at bounding box center [437, 21] width 14 height 14
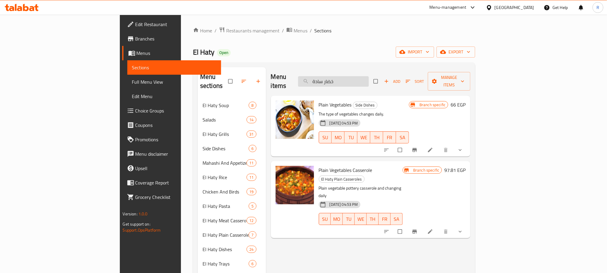
click at [369, 76] on input "خضار سادة" at bounding box center [333, 81] width 71 height 10
paste input "نية هدية الحاتي"
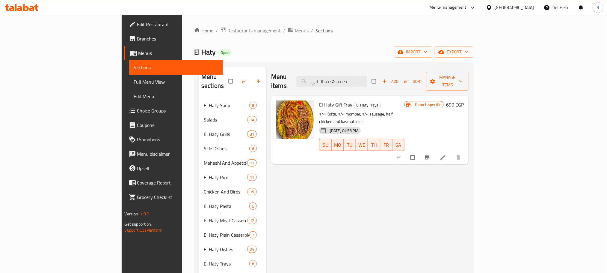
click at [432, 154] on span "Branch-specific-item" at bounding box center [427, 157] width 7 height 6
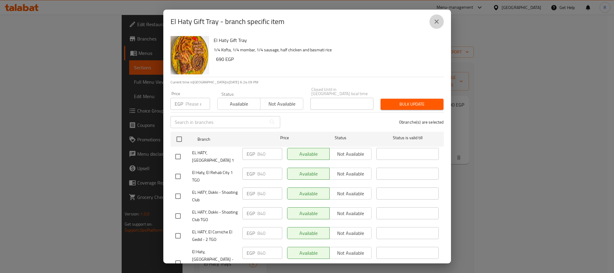
click at [439, 23] on icon "close" at bounding box center [436, 21] width 7 height 7
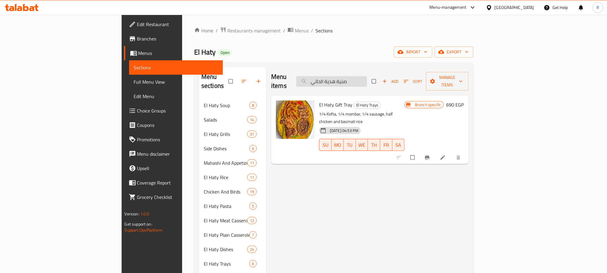
click at [367, 76] on input "صنية هدية الحاتي" at bounding box center [331, 81] width 71 height 10
paste input "الشباب"
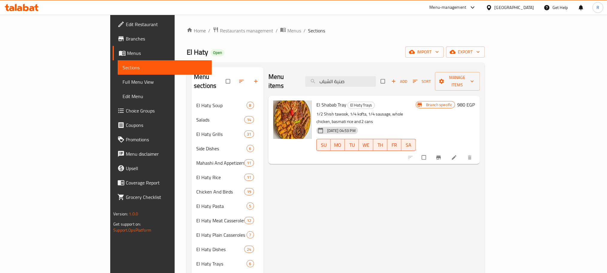
click at [317, 100] on span "El Shabab Tray" at bounding box center [332, 104] width 30 height 9
copy span "Shabab"
click at [443, 154] on span "Branch-specific-item" at bounding box center [439, 157] width 7 height 6
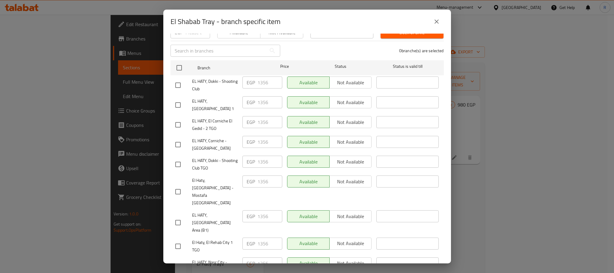
scroll to position [121, 0]
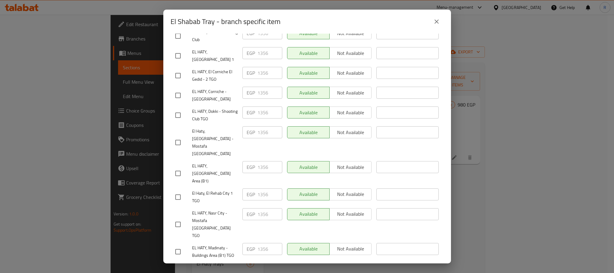
click at [434, 22] on icon "close" at bounding box center [436, 21] width 7 height 7
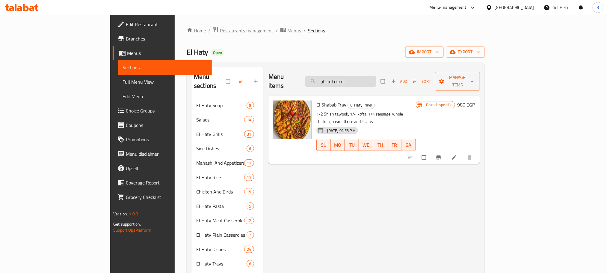
click at [376, 81] on input "صنية الشباب" at bounding box center [340, 81] width 71 height 10
click at [376, 79] on input "صنية الشباب" at bounding box center [340, 81] width 71 height 10
paste input "ح"
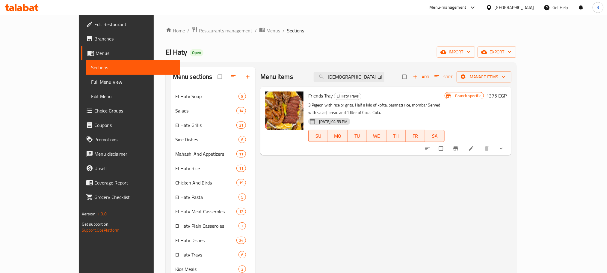
click at [308, 99] on span "Friends Tray" at bounding box center [320, 95] width 25 height 9
drag, startPoint x: 300, startPoint y: 99, endPoint x: 300, endPoint y: 76, distance: 22.5
click at [308, 98] on span "Friends Tray" at bounding box center [320, 95] width 25 height 9
copy span "Friends"
click at [460, 145] on span "Branch-specific-item" at bounding box center [456, 148] width 7 height 6
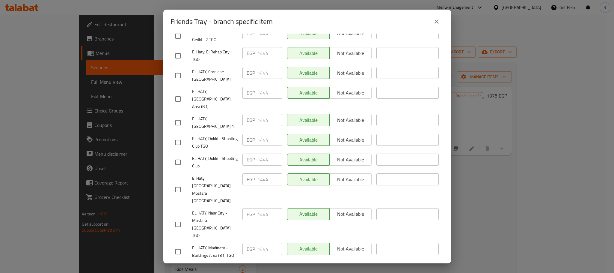
drag, startPoint x: 437, startPoint y: 25, endPoint x: 438, endPoint y: 16, distance: 8.1
click at [438, 25] on icon "close" at bounding box center [436, 21] width 7 height 7
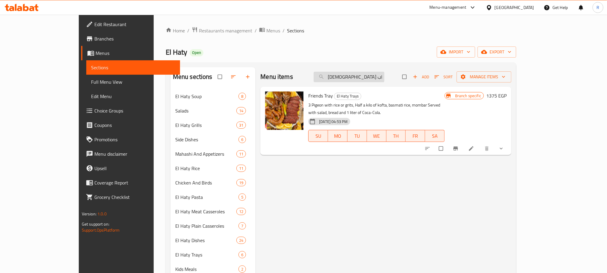
click at [385, 75] on input "صنية الصحاب" at bounding box center [349, 77] width 71 height 10
paste input "يلة وسط"
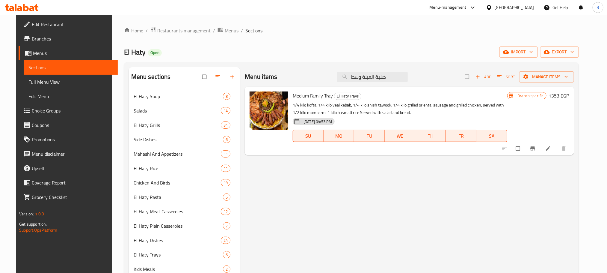
click at [299, 100] on span "Medium Family Tray" at bounding box center [313, 95] width 40 height 9
drag, startPoint x: 299, startPoint y: 100, endPoint x: 312, endPoint y: 100, distance: 12.6
click at [312, 100] on span "Medium Family Tray" at bounding box center [313, 95] width 40 height 9
copy span "Medium Family"
click at [541, 150] on button "Branch-specific-item" at bounding box center [533, 148] width 14 height 13
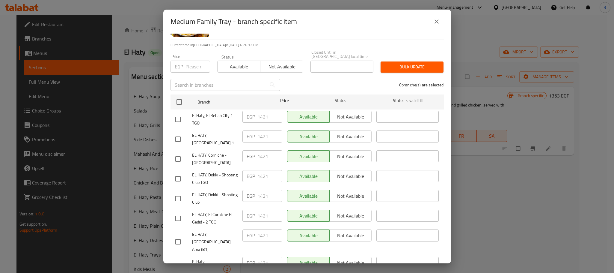
scroll to position [0, 0]
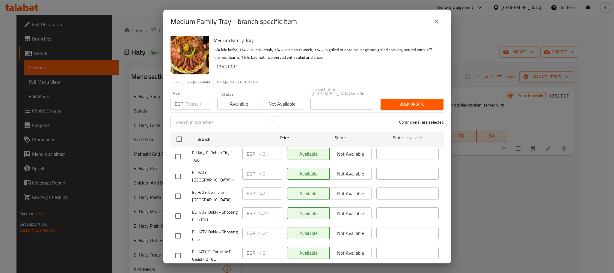
click at [440, 19] on button "close" at bounding box center [437, 21] width 14 height 14
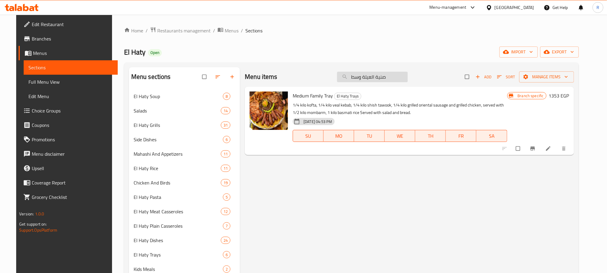
click at [401, 79] on input "صنية العيلة وسط" at bounding box center [372, 77] width 71 height 10
paste input "بير"
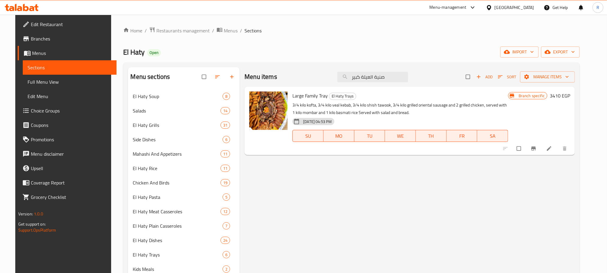
click at [298, 100] on span "Large Family Tray" at bounding box center [310, 95] width 35 height 9
drag, startPoint x: 298, startPoint y: 100, endPoint x: 308, endPoint y: 100, distance: 9.9
click at [308, 100] on span "Large Family Tray" at bounding box center [310, 95] width 35 height 9
copy span "Large Family"
click at [536, 150] on icon "Branch-specific-item" at bounding box center [534, 149] width 4 height 4
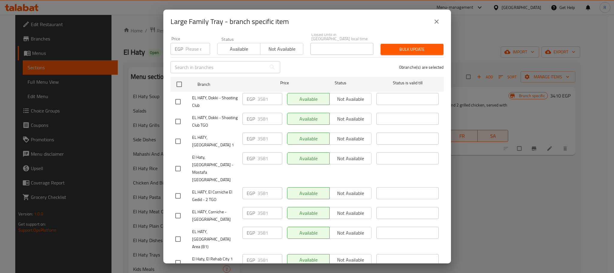
scroll to position [121, 0]
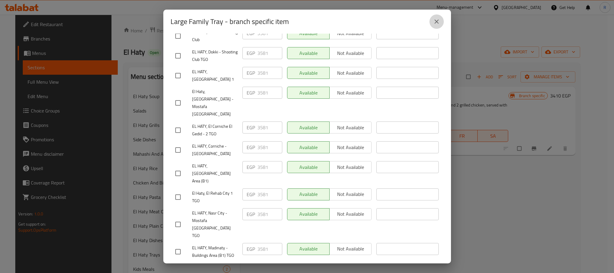
click at [432, 18] on button "close" at bounding box center [437, 21] width 14 height 14
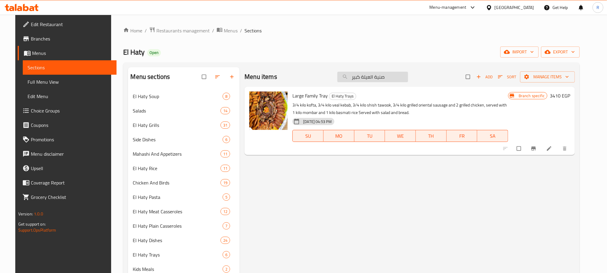
click at [372, 77] on input "صنية العيلة كبير" at bounding box center [373, 77] width 71 height 10
paste input "نية الحاتي"
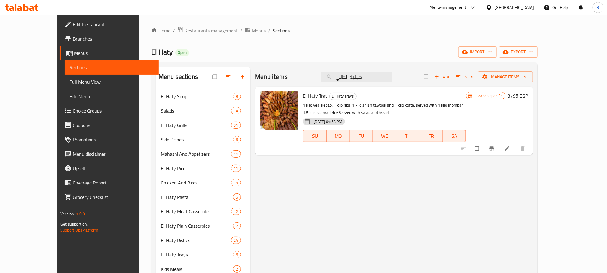
click at [494, 150] on icon "Branch-specific-item" at bounding box center [492, 149] width 4 height 4
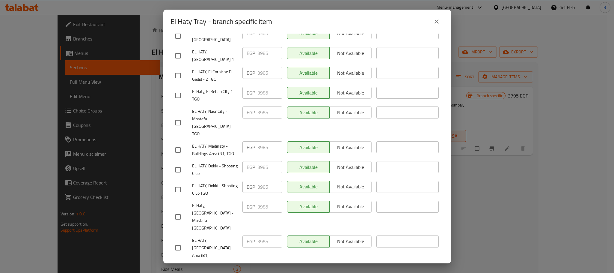
click at [440, 23] on button "close" at bounding box center [437, 21] width 14 height 14
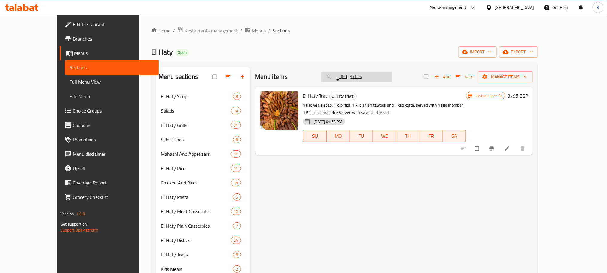
click at [392, 77] on input "صينية الحاتي" at bounding box center [357, 77] width 71 height 10
paste input "رز بلبن سادة"
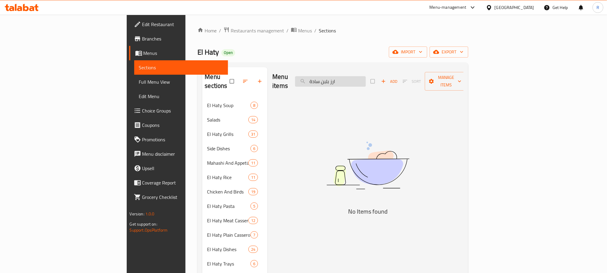
drag, startPoint x: 380, startPoint y: 79, endPoint x: 400, endPoint y: 79, distance: 20.7
click at [366, 79] on input "ارز بلبن سادة" at bounding box center [330, 81] width 71 height 10
click at [366, 79] on input "رز بلبن سادة" at bounding box center [330, 81] width 71 height 10
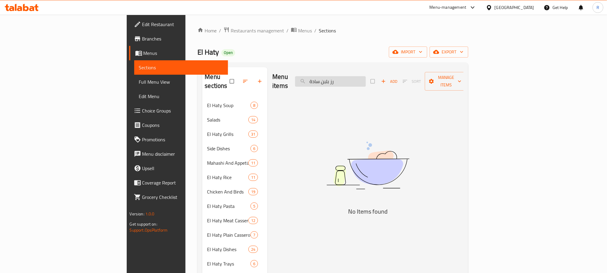
click at [366, 79] on input "رز بلبن سادة" at bounding box center [330, 81] width 71 height 10
click at [358, 81] on input "rrice pudding" at bounding box center [330, 81] width 71 height 10
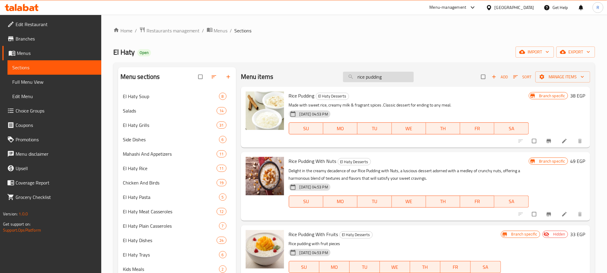
click at [396, 81] on input "rice pudding" at bounding box center [378, 77] width 71 height 10
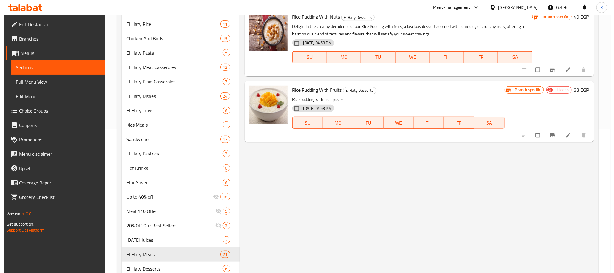
scroll to position [0, 0]
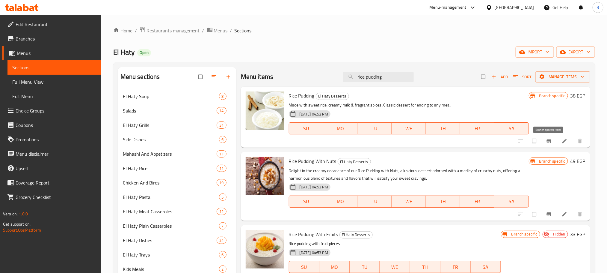
click at [553, 142] on span "Branch-specific-item" at bounding box center [549, 141] width 7 height 6
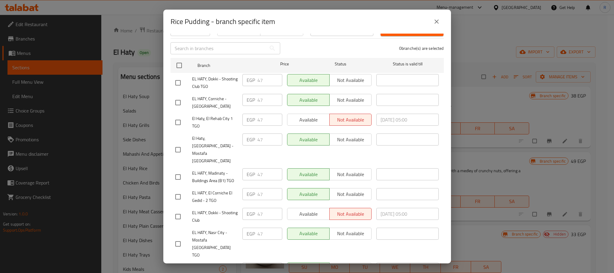
scroll to position [121, 0]
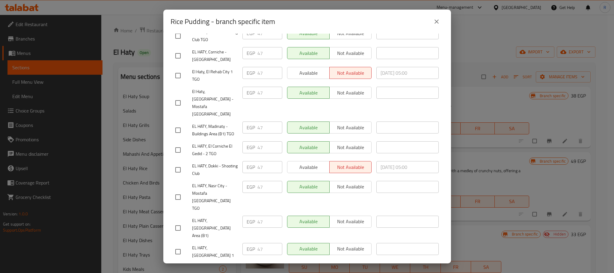
click at [438, 16] on button "close" at bounding box center [437, 21] width 14 height 14
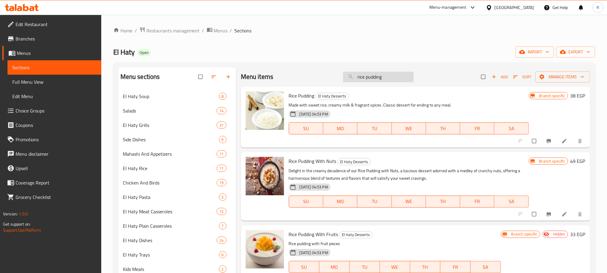
click at [387, 78] on input "rice pudding" at bounding box center [378, 77] width 71 height 10
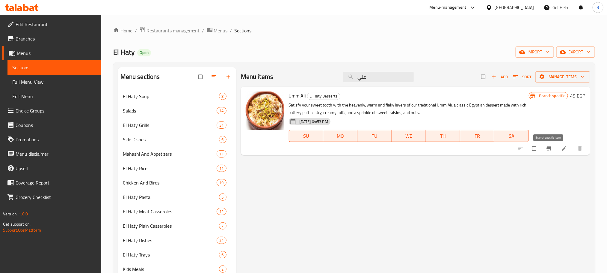
click at [545, 152] on button "Branch-specific-item" at bounding box center [550, 148] width 14 height 13
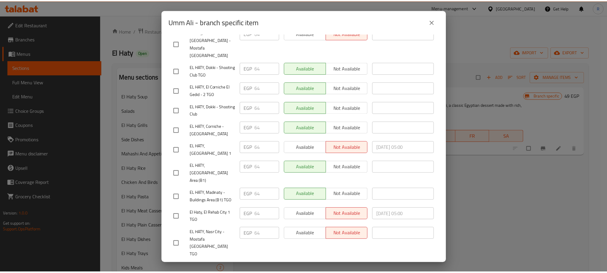
scroll to position [0, 0]
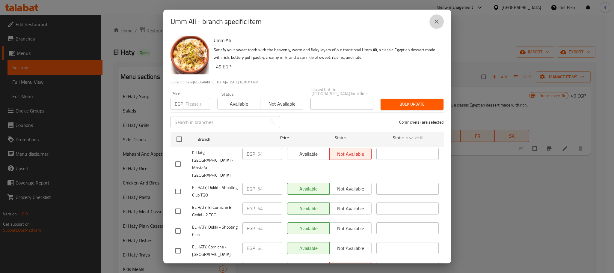
click at [440, 18] on button "close" at bounding box center [437, 21] width 14 height 14
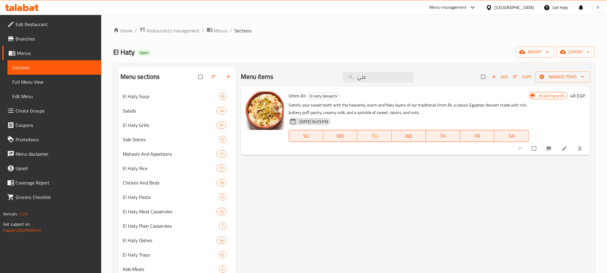
click at [370, 68] on div "Menu items علي Add Sort Manage items" at bounding box center [416, 76] width 350 height 19
click at [370, 85] on div "Menu items علي Add Sort Manage items" at bounding box center [416, 76] width 350 height 19
click at [368, 80] on input "علي" at bounding box center [378, 77] width 71 height 10
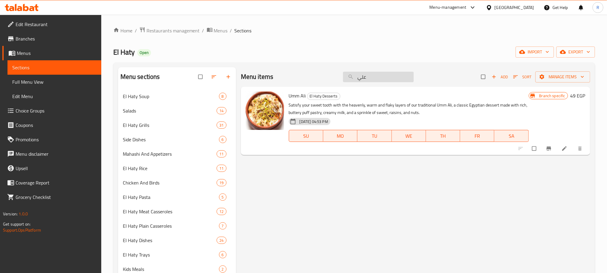
click at [368, 80] on input "علي" at bounding box center [378, 77] width 71 height 10
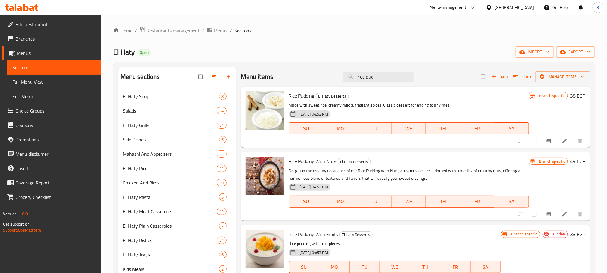
type input "rice pud"
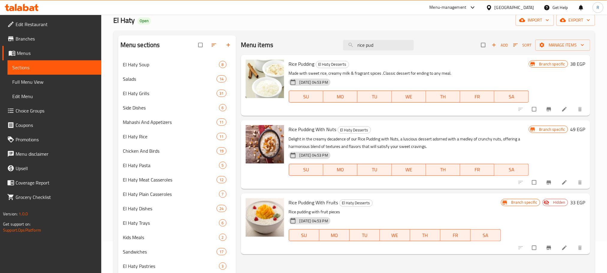
scroll to position [45, 0]
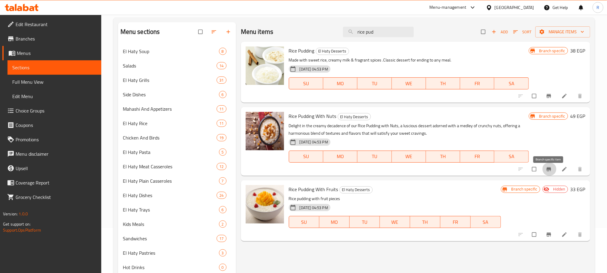
click at [550, 171] on icon "Branch-specific-item" at bounding box center [549, 169] width 4 height 4
click at [549, 171] on icon "Branch-specific-item" at bounding box center [549, 169] width 4 height 4
click at [291, 120] on span "Rice Pudding With Nuts" at bounding box center [313, 116] width 48 height 9
drag, startPoint x: 291, startPoint y: 120, endPoint x: 332, endPoint y: 121, distance: 40.5
click at [332, 121] on span "Rice Pudding With Nuts" at bounding box center [313, 116] width 48 height 9
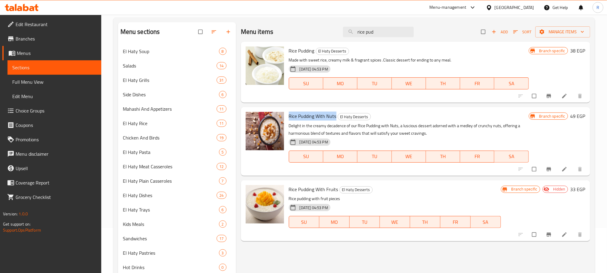
copy span "Rice Pudding With Nuts"
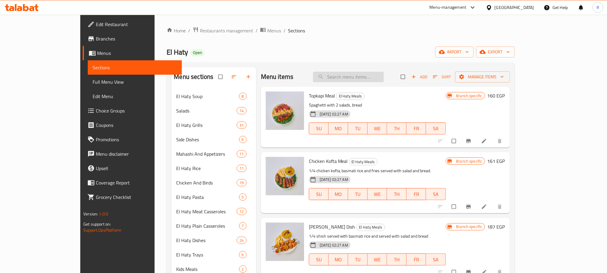
click at [370, 74] on input "search" at bounding box center [348, 77] width 71 height 10
paste input "Rice Pudding With Nuts"
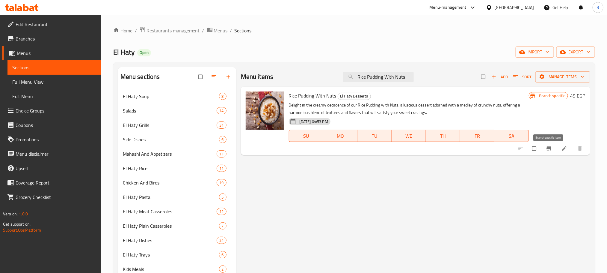
click at [549, 150] on icon "Branch-specific-item" at bounding box center [549, 149] width 4 height 4
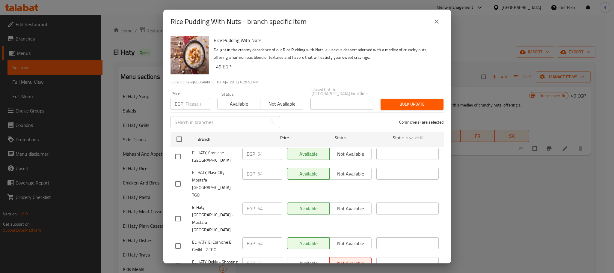
scroll to position [121, 0]
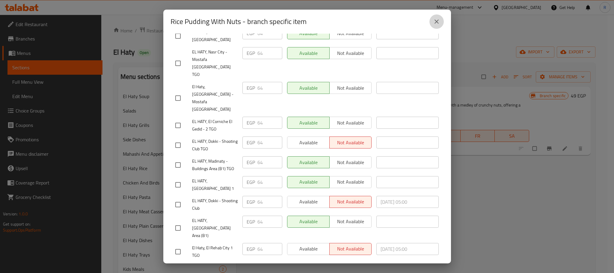
click at [438, 20] on icon "close" at bounding box center [436, 21] width 7 height 7
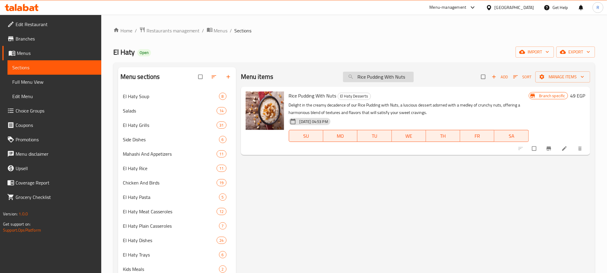
click at [388, 76] on input "Rice Pudding With Nuts" at bounding box center [378, 77] width 71 height 10
paste input "مهلبية"
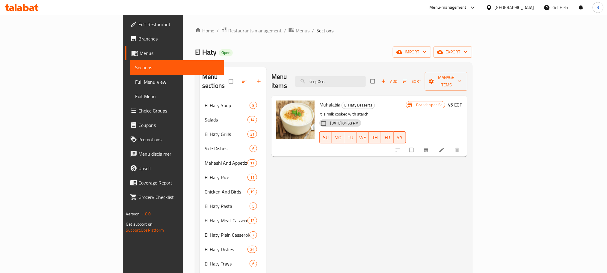
click at [428, 148] on icon "Branch-specific-item" at bounding box center [426, 150] width 4 height 4
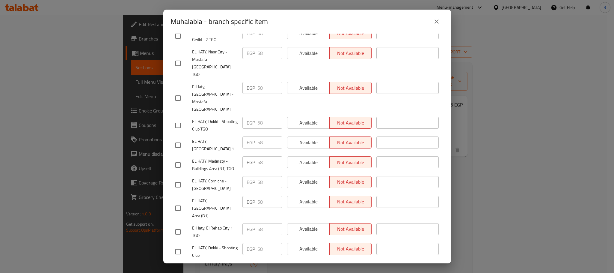
click at [441, 22] on button "close" at bounding box center [437, 21] width 14 height 14
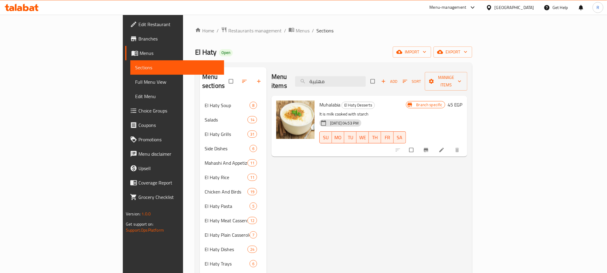
click at [378, 85] on div "Menu items مهلبية Add Sort Manage items" at bounding box center [370, 81] width 196 height 28
click at [366, 76] on input "مهلبية" at bounding box center [330, 81] width 71 height 10
type input "v7"
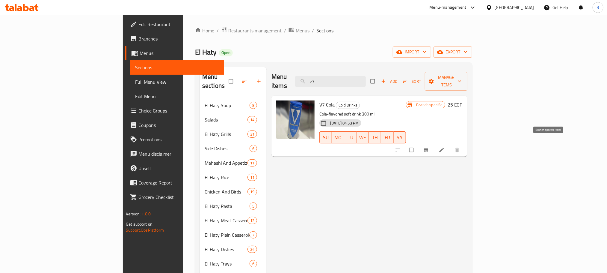
click at [429, 147] on icon "Branch-specific-item" at bounding box center [426, 150] width 6 height 6
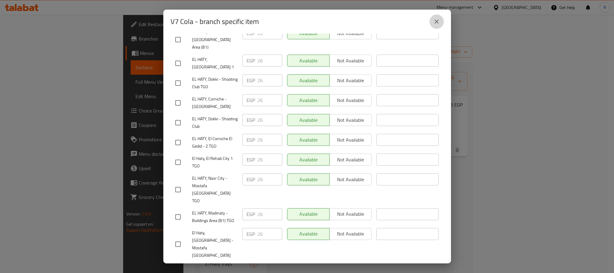
drag, startPoint x: 434, startPoint y: 28, endPoint x: 456, endPoint y: 16, distance: 24.4
click at [434, 27] on button "close" at bounding box center [437, 21] width 14 height 14
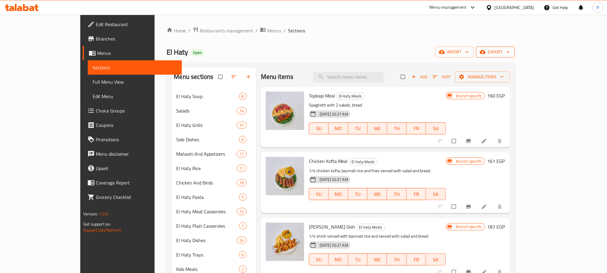
click at [510, 52] on span "export" at bounding box center [495, 51] width 29 height 7
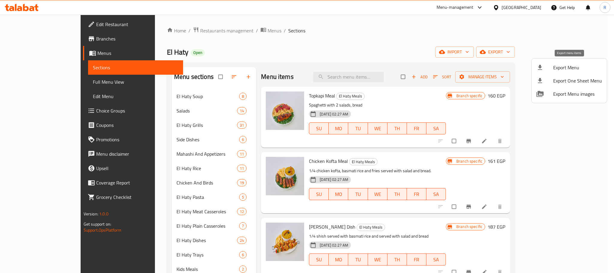
click at [563, 66] on span "Export Menu" at bounding box center [577, 67] width 49 height 7
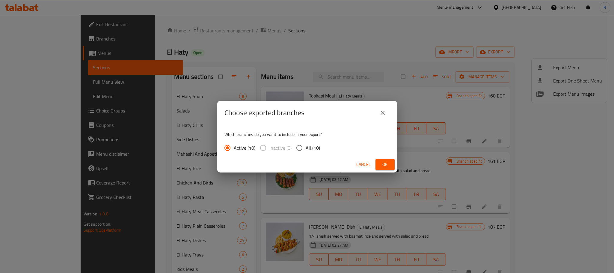
click at [383, 163] on span "Ok" at bounding box center [385, 164] width 10 height 7
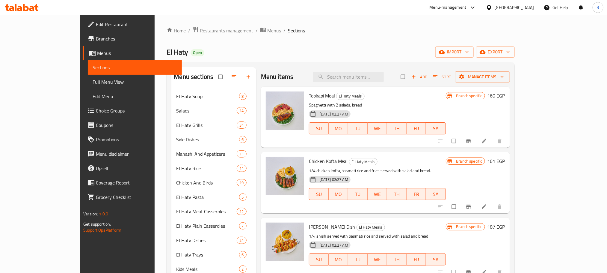
click at [368, 68] on div "Menu items Add Sort Manage items" at bounding box center [385, 76] width 249 height 19
click at [367, 74] on input "search" at bounding box center [348, 77] width 71 height 10
paste input "Basmati Khalta Nuts"
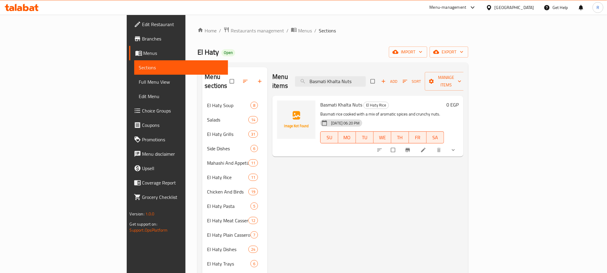
type input "Basmati Khalta Nuts"
click at [461, 147] on button "show more" at bounding box center [454, 149] width 14 height 13
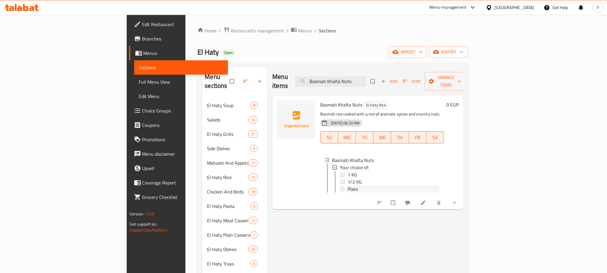
click at [348, 186] on div "Plate" at bounding box center [394, 188] width 92 height 7
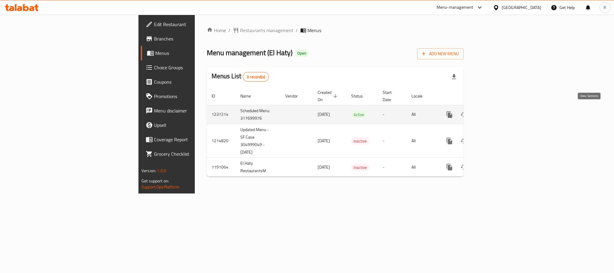
click at [496, 113] on icon "enhanced table" at bounding box center [492, 114] width 7 height 7
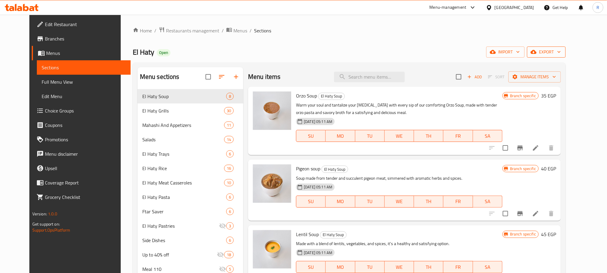
click at [561, 52] on span "export" at bounding box center [546, 51] width 29 height 7
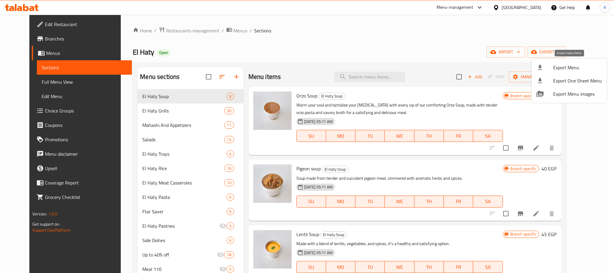
click at [564, 70] on span "Export Menu" at bounding box center [577, 67] width 49 height 7
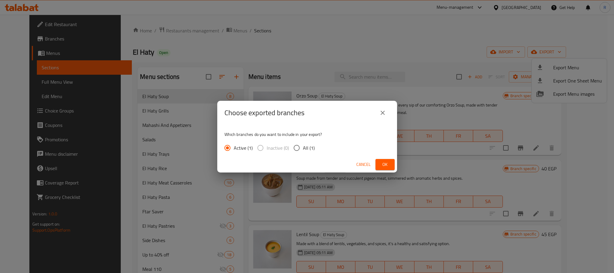
click at [383, 166] on span "Ok" at bounding box center [385, 164] width 10 height 7
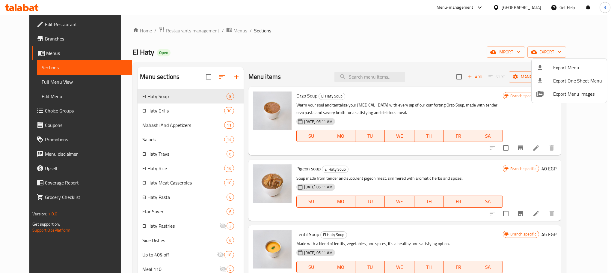
click at [392, 19] on div at bounding box center [307, 136] width 614 height 273
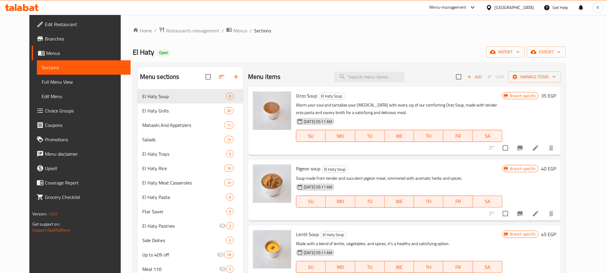
click at [392, 71] on div "Menu items Add Sort Manage items" at bounding box center [404, 76] width 313 height 19
click at [385, 80] on input "search" at bounding box center [369, 77] width 71 height 10
paste input "بشاميل"
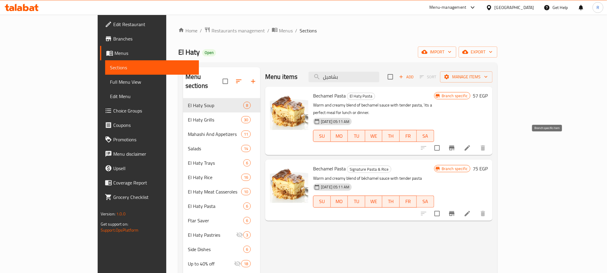
click at [456, 144] on icon "Branch-specific-item" at bounding box center [451, 147] width 7 height 7
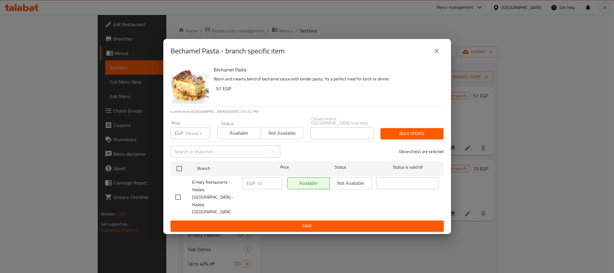
click at [443, 50] on div "Bechamel Pasta - branch specific item" at bounding box center [307, 51] width 288 height 24
click at [438, 53] on icon "close" at bounding box center [437, 51] width 4 height 4
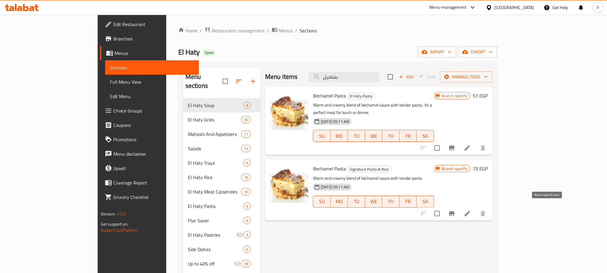
click at [456, 210] on icon "Branch-specific-item" at bounding box center [451, 213] width 7 height 7
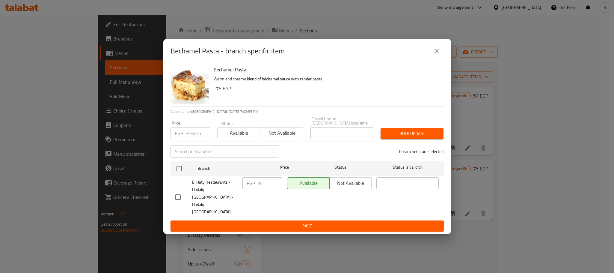
click at [434, 55] on icon "close" at bounding box center [436, 50] width 7 height 7
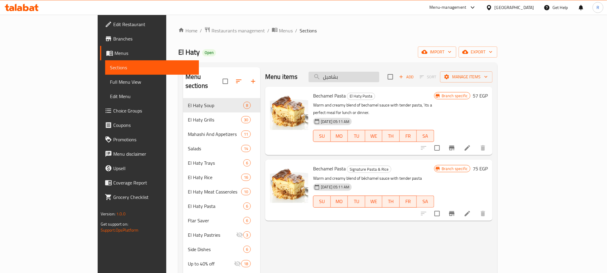
click at [380, 79] on input "بشاميل" at bounding box center [344, 77] width 71 height 10
paste input "رز بالخلطة"
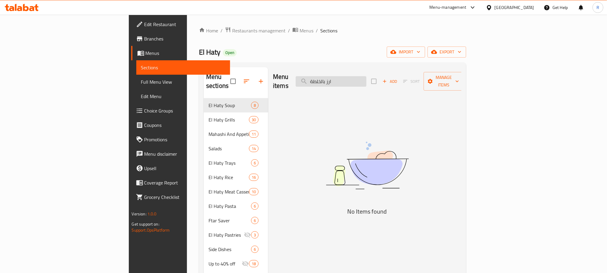
click at [367, 79] on input "ارز بالخلطة" at bounding box center [331, 81] width 71 height 10
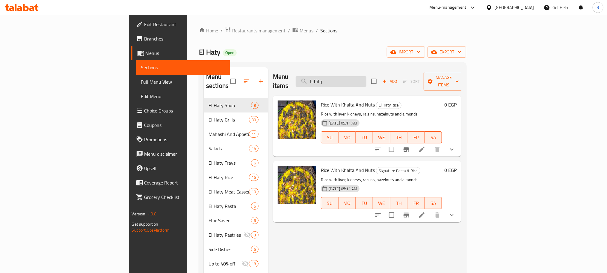
click at [367, 82] on input "بالخلط" at bounding box center [331, 81] width 71 height 10
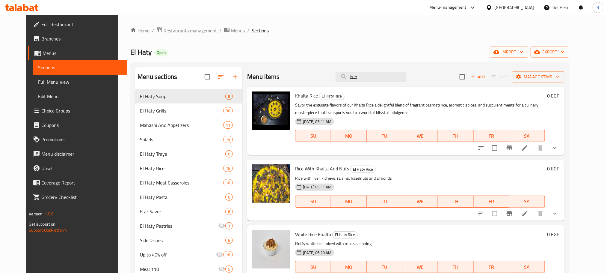
type input "خلط"
click at [528, 150] on icon at bounding box center [525, 147] width 5 height 5
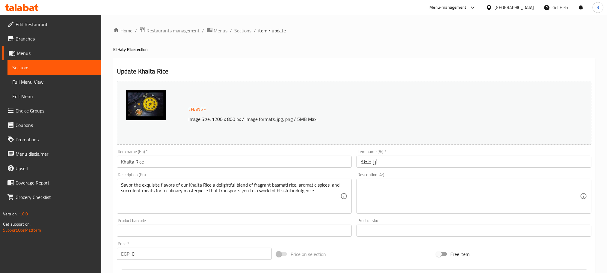
click at [167, 159] on input "Khalta Rice" at bounding box center [234, 162] width 235 height 12
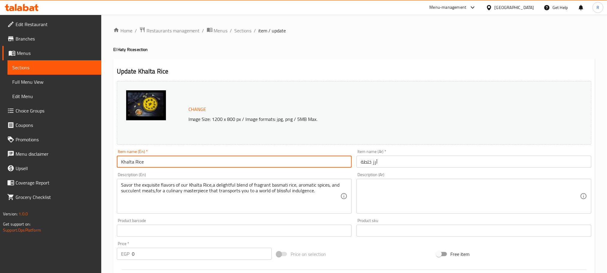
click at [167, 159] on input "Khalta Rice" at bounding box center [234, 162] width 235 height 12
click at [245, 28] on span "Sections" at bounding box center [243, 30] width 17 height 7
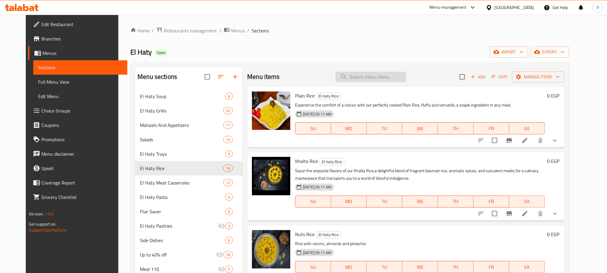
click at [372, 76] on input "search" at bounding box center [371, 77] width 71 height 10
paste input "Khalta Rice"
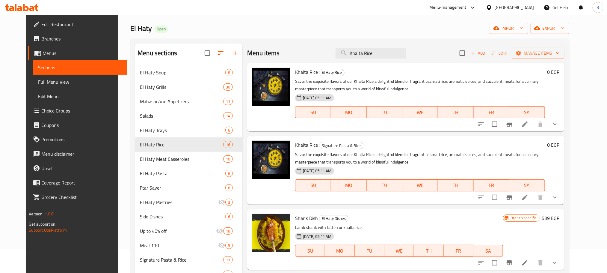
scroll to position [45, 0]
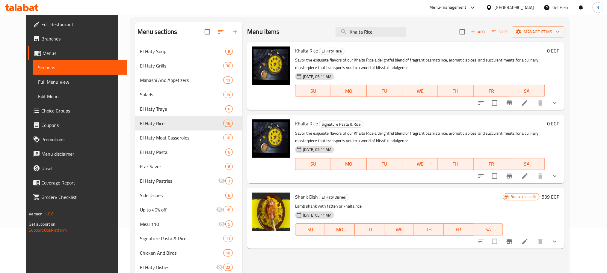
type input "Khalta Rice"
click at [559, 106] on icon "show more" at bounding box center [555, 102] width 7 height 7
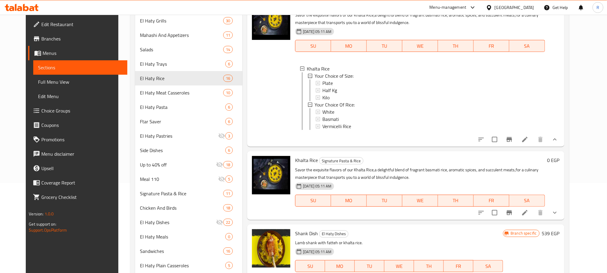
scroll to position [1, 0]
click at [562, 147] on button "show more" at bounding box center [555, 139] width 14 height 14
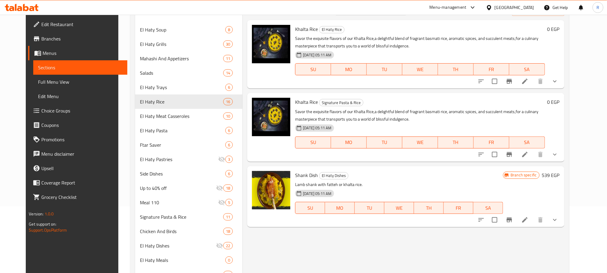
scroll to position [45, 0]
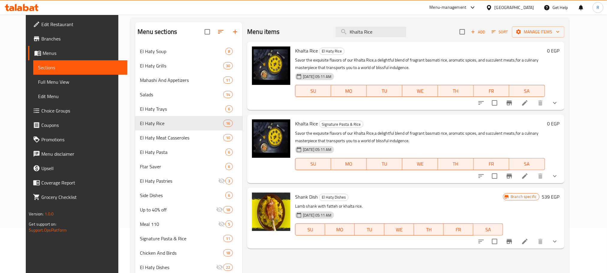
click at [559, 106] on icon "show more" at bounding box center [555, 102] width 7 height 7
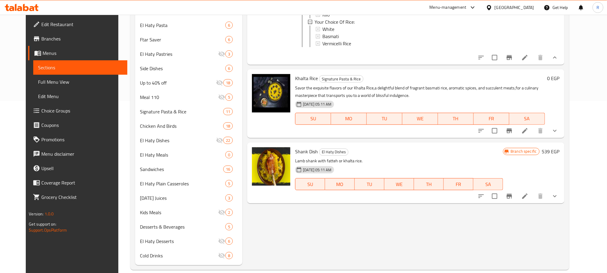
scroll to position [180, 0]
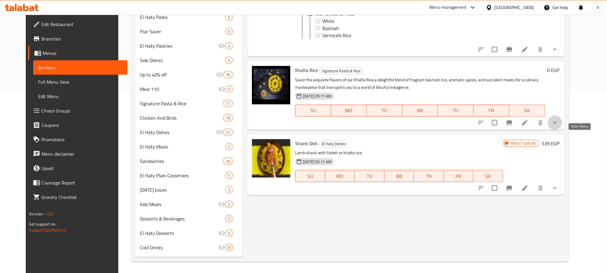
click at [559, 126] on icon "show more" at bounding box center [555, 122] width 7 height 7
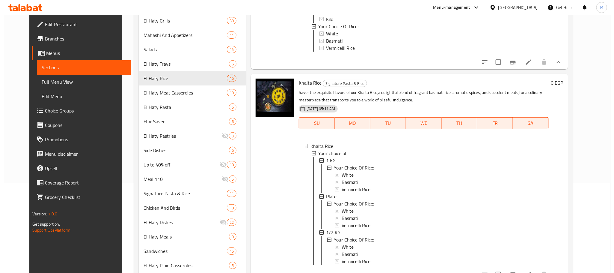
scroll to position [135, 0]
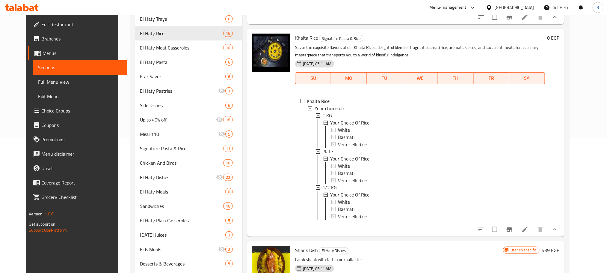
click at [351, 44] on p "Savor the exquisite flavors of our Khalta Rice,a delightful blend of fragrant b…" at bounding box center [420, 51] width 250 height 15
click at [299, 33] on span "Khalta Rice" at bounding box center [306, 37] width 23 height 9
drag, startPoint x: 299, startPoint y: 32, endPoint x: 270, endPoint y: 1, distance: 42.4
click at [307, 34] on span "Khalta Rice" at bounding box center [306, 37] width 23 height 9
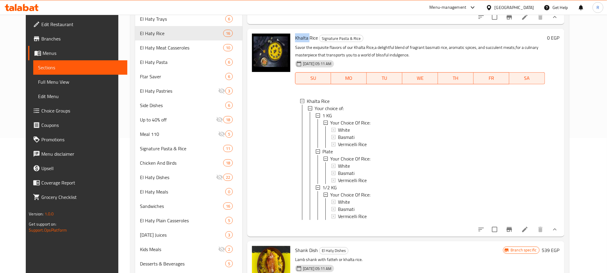
click at [299, 33] on span "Khalta Rice" at bounding box center [306, 37] width 23 height 9
click at [308, 35] on span "Khalta Rice" at bounding box center [306, 37] width 23 height 9
click at [295, 33] on span "Khalta Rice" at bounding box center [306, 37] width 23 height 9
drag, startPoint x: 294, startPoint y: 32, endPoint x: 306, endPoint y: 34, distance: 11.5
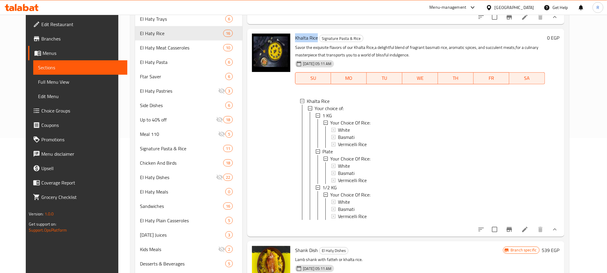
click at [306, 34] on span "Khalta Rice" at bounding box center [306, 37] width 23 height 9
copy span "Khalta Rice"
click at [402, 36] on h6 "Khalta Rice Signature Pasta & Rice" at bounding box center [420, 38] width 250 height 8
click at [334, 149] on div "Plate" at bounding box center [432, 151] width 218 height 7
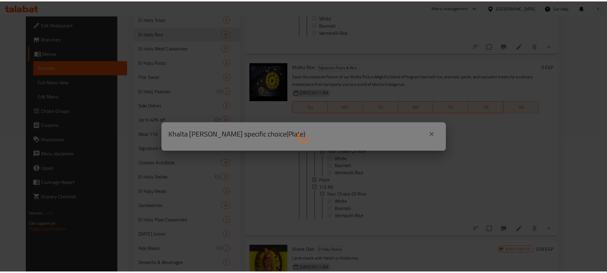
scroll to position [66, 0]
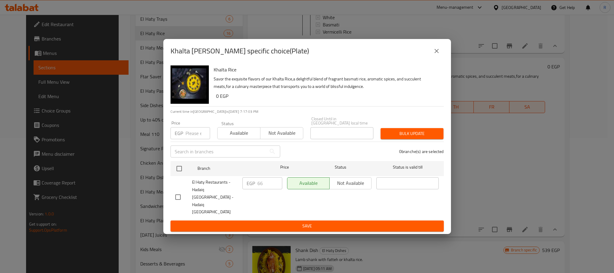
click at [432, 58] on button "close" at bounding box center [437, 51] width 14 height 14
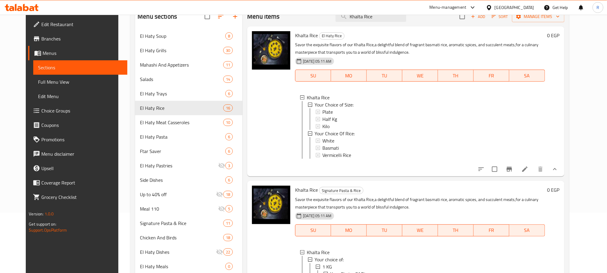
scroll to position [58, 0]
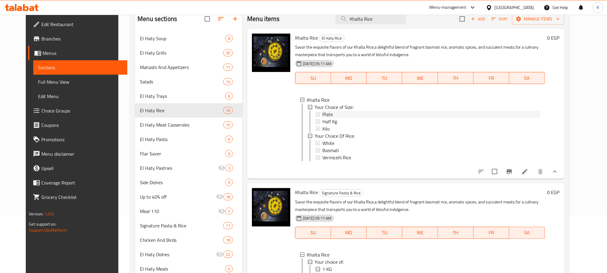
click at [333, 118] on div "Plate" at bounding box center [432, 114] width 218 height 7
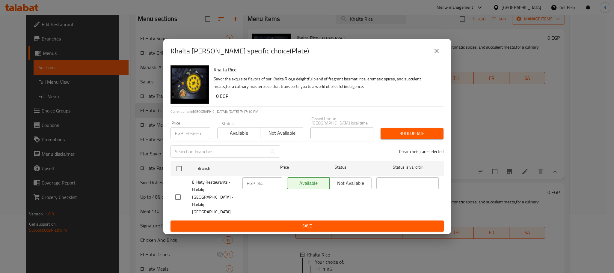
click at [435, 53] on icon "close" at bounding box center [437, 51] width 4 height 4
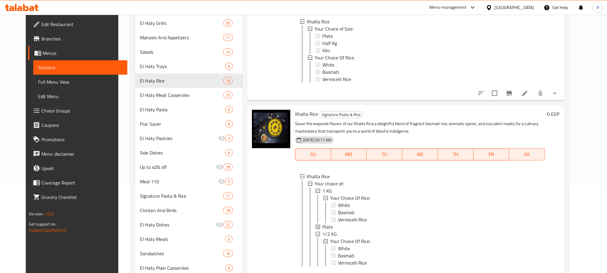
scroll to position [103, 0]
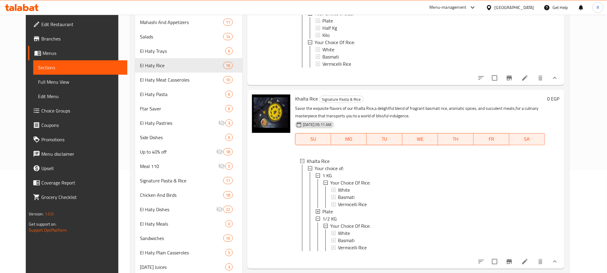
click at [329, 213] on div "Plate" at bounding box center [432, 211] width 218 height 7
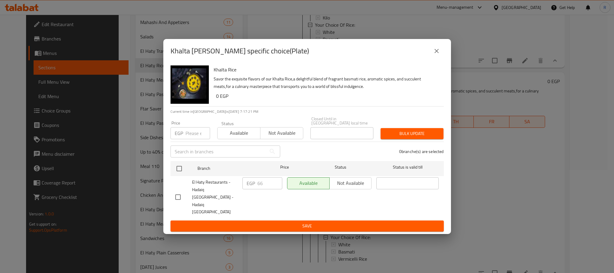
click at [438, 55] on icon "close" at bounding box center [436, 50] width 7 height 7
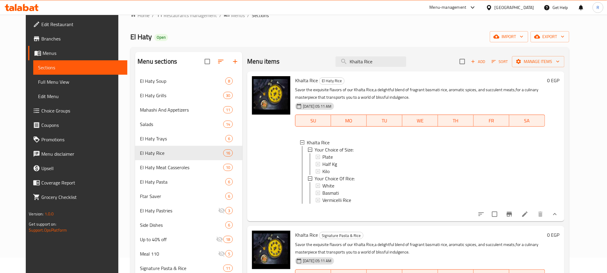
scroll to position [13, 0]
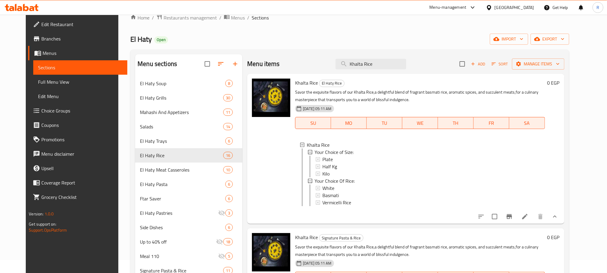
click at [355, 35] on div "El Haty Open import export" at bounding box center [349, 39] width 439 height 11
click at [346, 170] on div "Half Kg" at bounding box center [432, 166] width 218 height 7
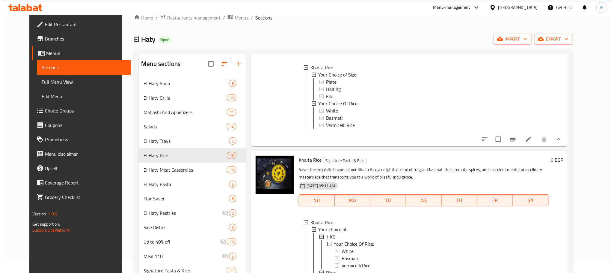
scroll to position [103, 0]
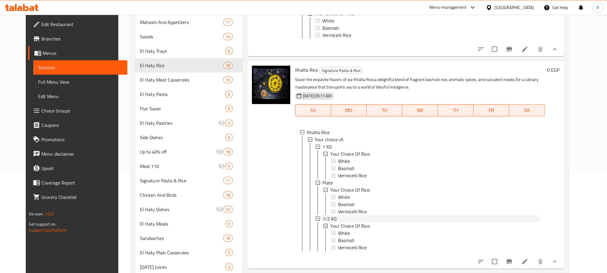
click at [344, 218] on div "1/2 KG" at bounding box center [432, 218] width 218 height 7
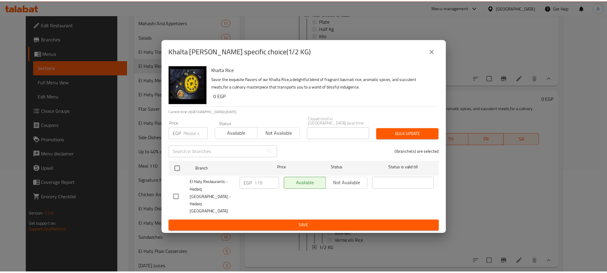
scroll to position [66, 0]
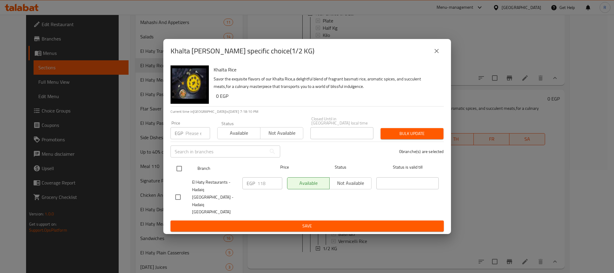
click at [178, 173] on input "checkbox" at bounding box center [179, 168] width 13 height 13
checkbox input "true"
click at [261, 189] on input "118" at bounding box center [270, 183] width 25 height 12
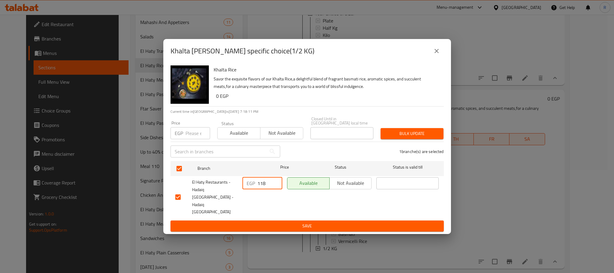
paste input "42"
type input "142"
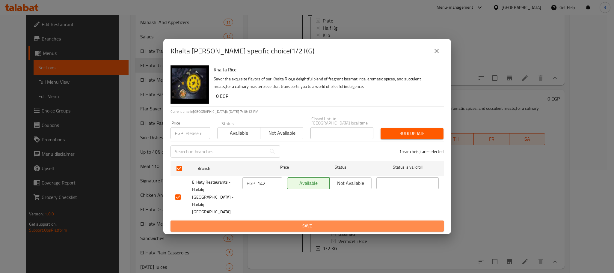
click at [264, 222] on span "Save" at bounding box center [307, 225] width 264 height 7
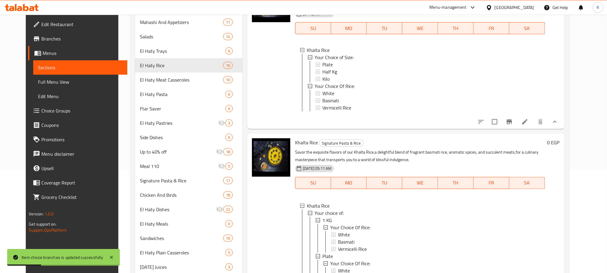
scroll to position [0, 0]
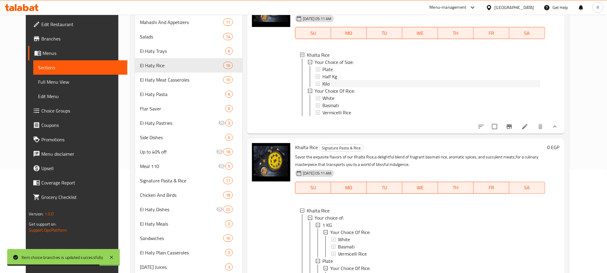
click at [341, 87] on div "Kilo" at bounding box center [432, 83] width 218 height 7
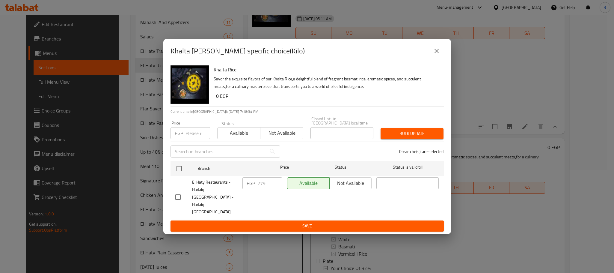
click at [436, 55] on icon "close" at bounding box center [436, 50] width 7 height 7
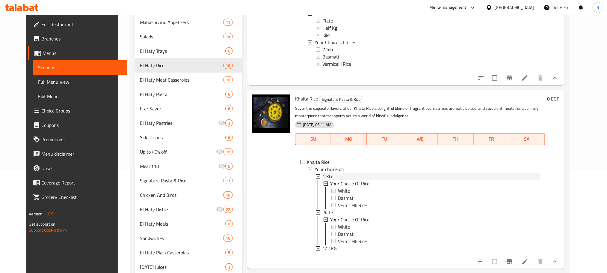
click at [332, 177] on div "1 KG" at bounding box center [432, 176] width 218 height 7
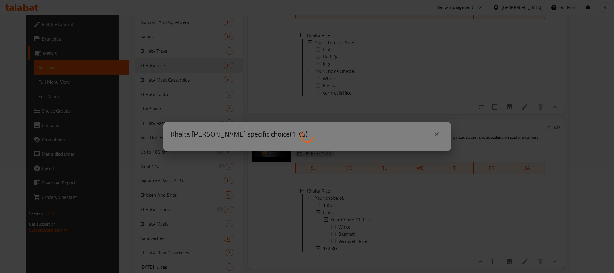
scroll to position [35, 0]
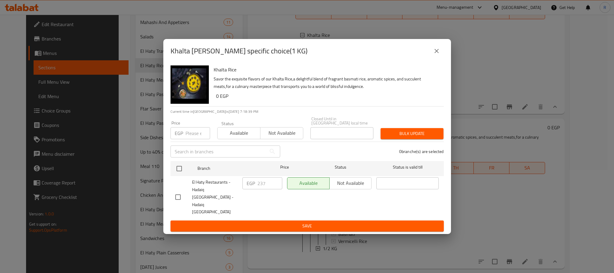
click at [181, 197] on input "checkbox" at bounding box center [178, 197] width 13 height 13
checkbox input "true"
click at [258, 189] on input "237" at bounding box center [270, 183] width 25 height 12
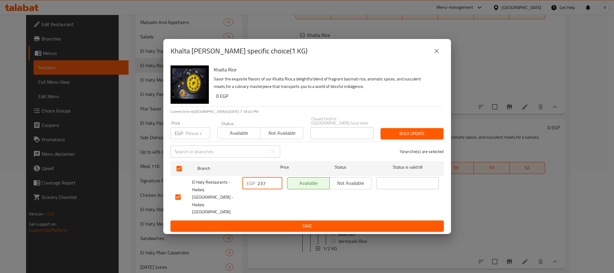
paste input "79"
type input "279"
click at [279, 222] on span "Save" at bounding box center [307, 225] width 264 height 7
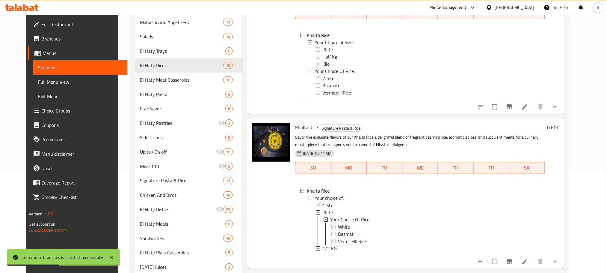
click at [341, 206] on div "1 KG" at bounding box center [432, 204] width 218 height 7
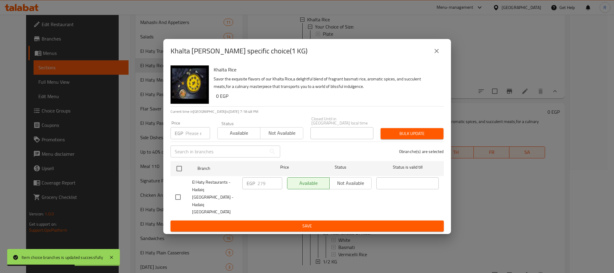
click at [434, 55] on icon "close" at bounding box center [436, 50] width 7 height 7
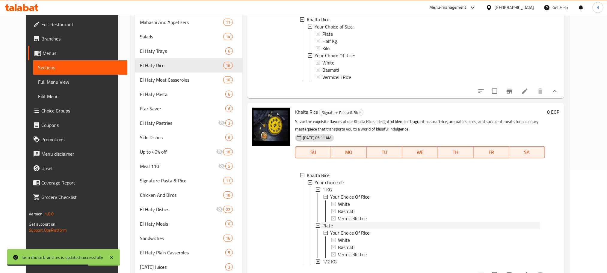
click at [330, 229] on div "Plate" at bounding box center [432, 225] width 218 height 7
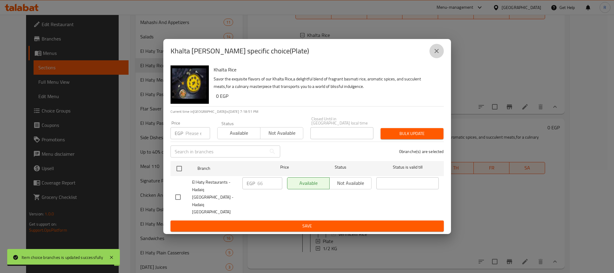
click at [435, 53] on icon "close" at bounding box center [437, 51] width 4 height 4
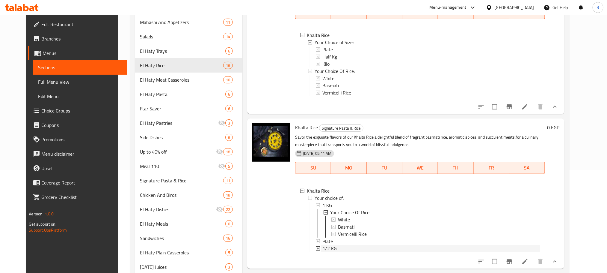
click at [326, 252] on span "1/2 KG" at bounding box center [330, 248] width 14 height 7
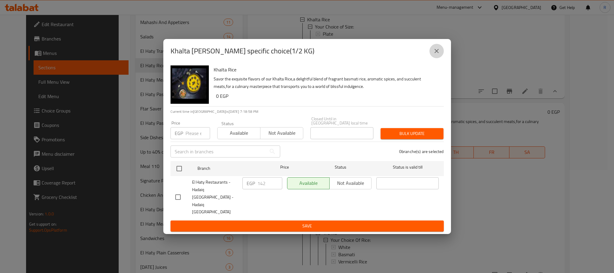
click at [436, 55] on icon "close" at bounding box center [436, 50] width 7 height 7
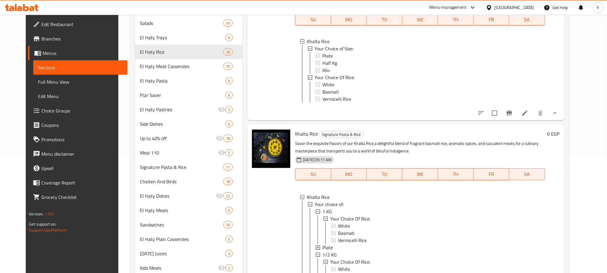
scroll to position [0, 0]
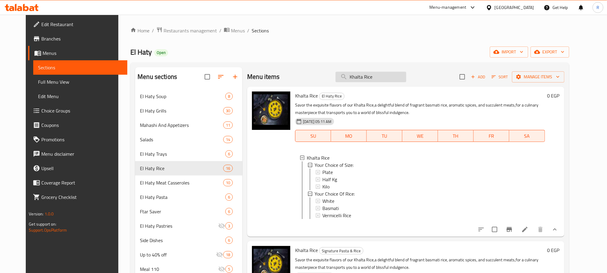
click at [381, 79] on input "Khalta Rice" at bounding box center [371, 77] width 71 height 10
paste input "ارز بالمكسرات"
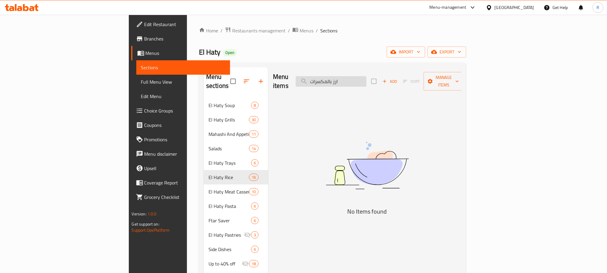
drag, startPoint x: 376, startPoint y: 79, endPoint x: 404, endPoint y: 76, distance: 28.4
click at [367, 76] on input "ارز بالمكسرات" at bounding box center [331, 81] width 71 height 10
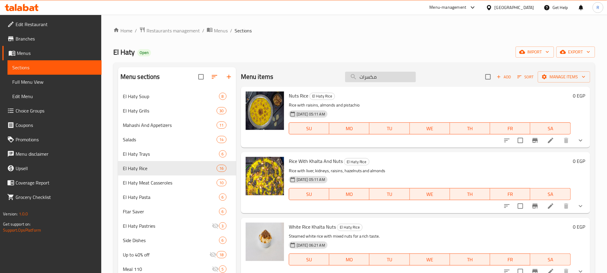
click at [364, 80] on input "مكسرات" at bounding box center [380, 77] width 71 height 10
click at [365, 80] on input "مكسرات" at bounding box center [380, 77] width 71 height 10
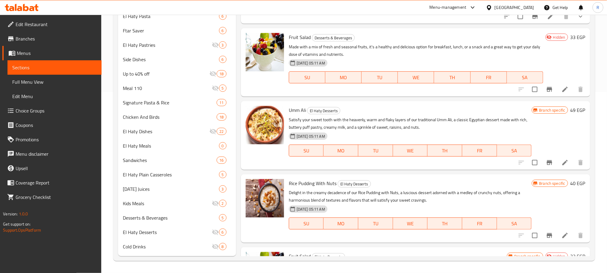
scroll to position [450, 0]
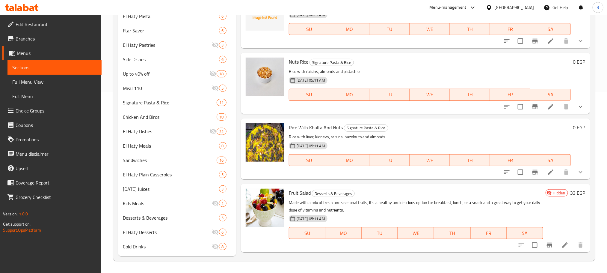
click at [296, 63] on span "Nuts Rice" at bounding box center [298, 61] width 19 height 9
drag, startPoint x: 296, startPoint y: 63, endPoint x: 302, endPoint y: 63, distance: 6.0
click at [302, 63] on span "Nuts Rice" at bounding box center [298, 61] width 19 height 9
copy span "Nuts Rice"
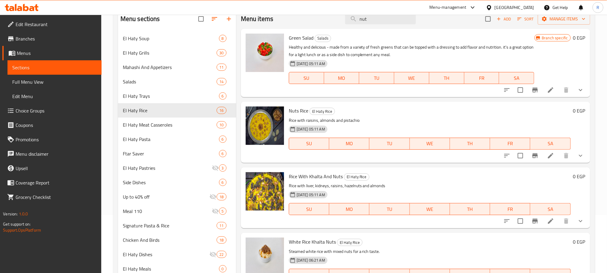
scroll to position [0, 0]
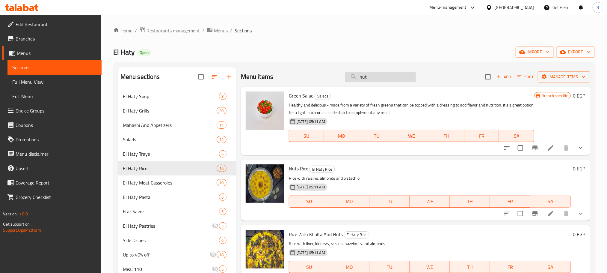
click at [380, 75] on input "nut" at bounding box center [380, 77] width 71 height 10
paste input "Nuts Rice"
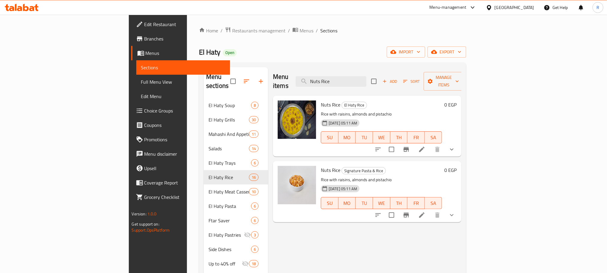
type input "Nuts Rice"
click at [344, 51] on div "El Haty Open import export" at bounding box center [332, 51] width 267 height 11
click at [456, 146] on icon "show more" at bounding box center [451, 149] width 7 height 7
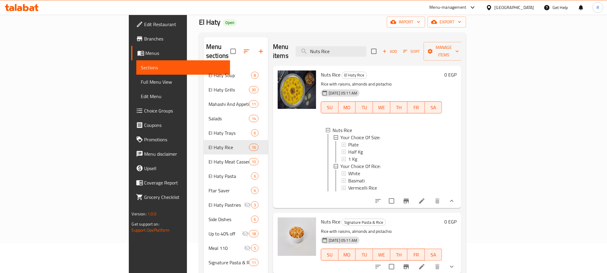
scroll to position [45, 0]
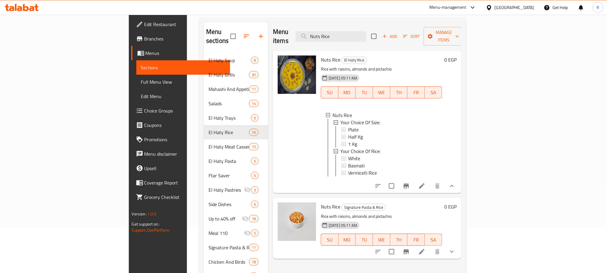
click at [456, 254] on icon "show more" at bounding box center [451, 251] width 7 height 7
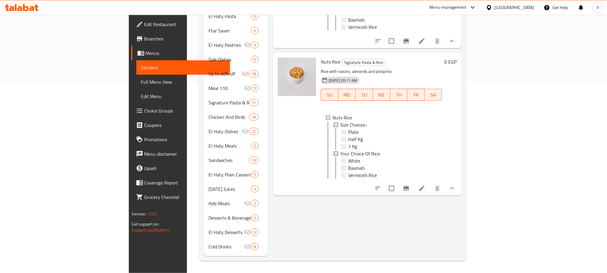
scroll to position [103, 0]
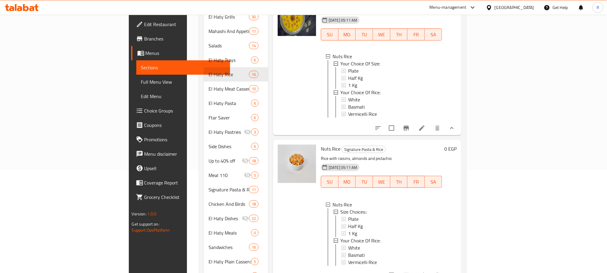
click at [321, 153] on span "Nuts Rice" at bounding box center [330, 148] width 19 height 9
drag, startPoint x: 293, startPoint y: 154, endPoint x: 302, endPoint y: 155, distance: 8.2
click at [321, 153] on span "Nuts Rice" at bounding box center [330, 148] width 19 height 9
copy span "Nuts Rice"
drag, startPoint x: 362, startPoint y: 143, endPoint x: 362, endPoint y: 65, distance: 78.2
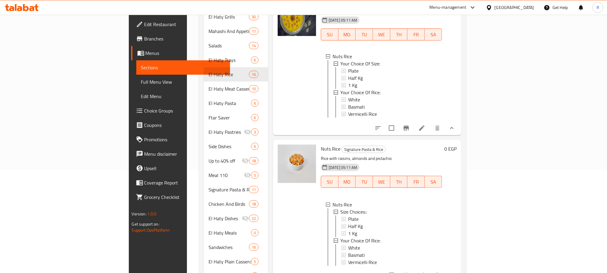
click at [362, 143] on div "Menu items Nuts Rice Add Sort Manage items Nuts Rice El Haty Rice Rice with rai…" at bounding box center [364, 153] width 193 height 379
click at [348, 74] on div "Half Kg" at bounding box center [392, 77] width 89 height 7
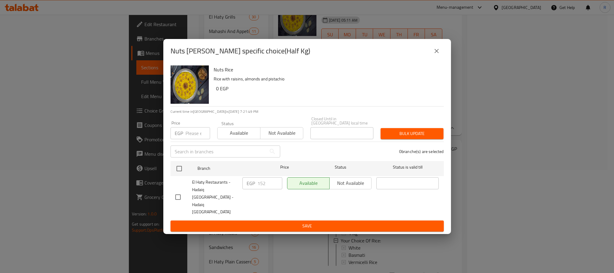
click at [440, 56] on button "close" at bounding box center [437, 51] width 14 height 14
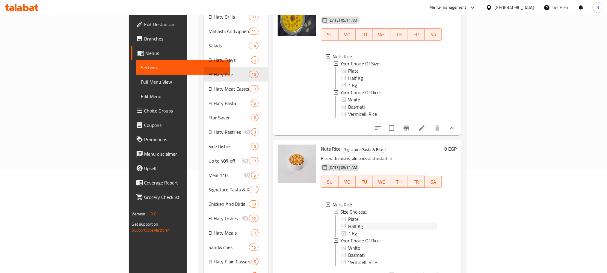
click at [348, 230] on div "Half Kg" at bounding box center [392, 225] width 89 height 7
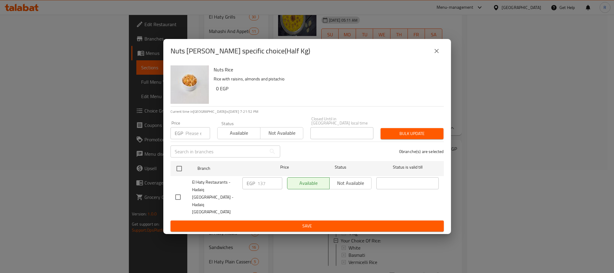
click at [181, 196] on input "checkbox" at bounding box center [178, 197] width 13 height 13
checkbox input "true"
click at [269, 189] on input "137" at bounding box center [270, 183] width 25 height 12
click at [270, 189] on input "137" at bounding box center [270, 183] width 25 height 12
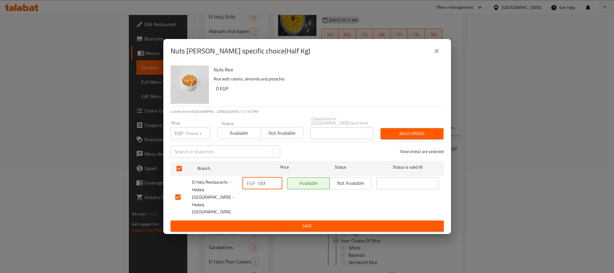
click at [270, 189] on input "137" at bounding box center [270, 183] width 25 height 12
paste input "52"
type input "152"
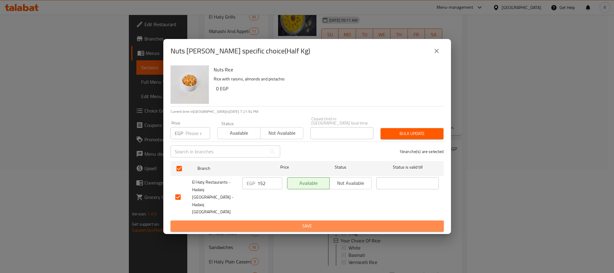
click at [278, 222] on span "Save" at bounding box center [307, 225] width 264 height 7
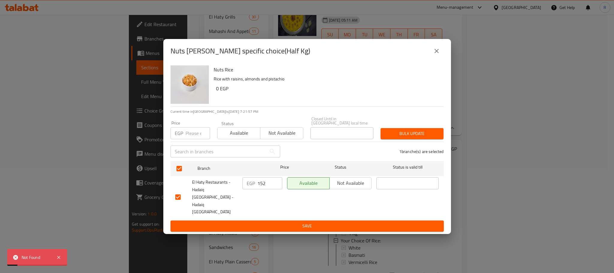
click at [431, 58] on button "close" at bounding box center [437, 51] width 14 height 14
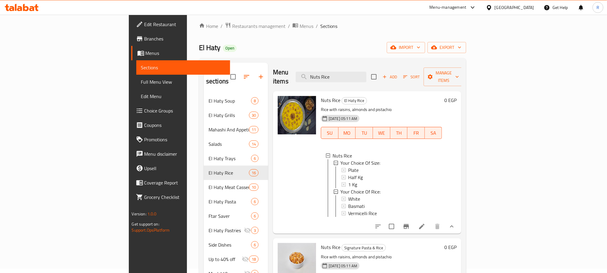
scroll to position [0, 0]
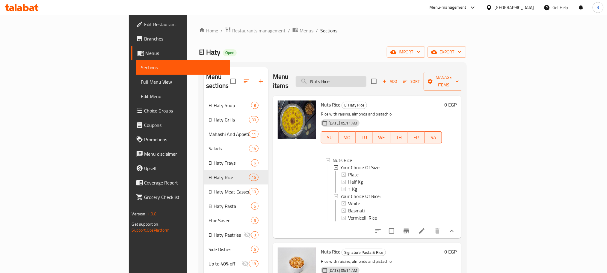
click at [367, 79] on input "Nuts Rice" at bounding box center [331, 81] width 71 height 10
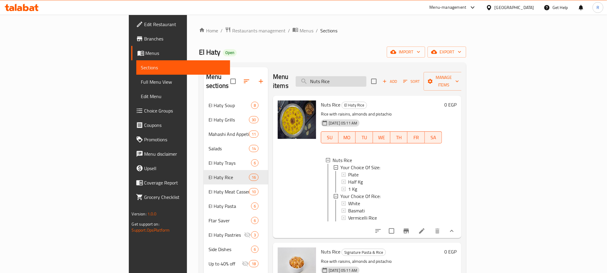
click at [367, 79] on input "Nuts Rice" at bounding box center [331, 81] width 71 height 10
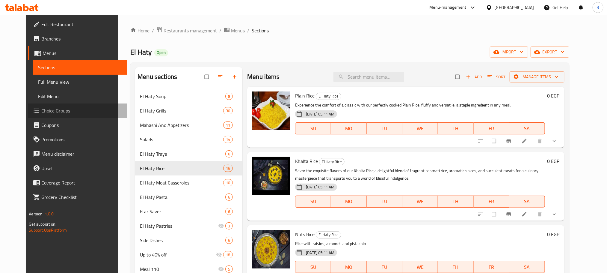
click at [41, 111] on span "Choice Groups" at bounding box center [81, 110] width 81 height 7
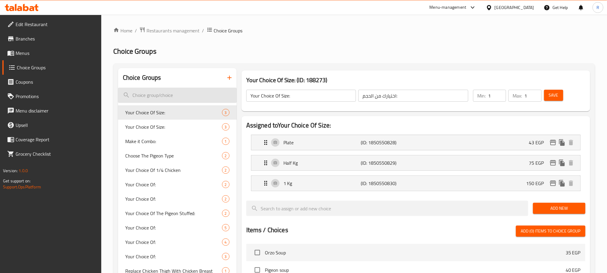
click at [171, 95] on input "search" at bounding box center [177, 95] width 119 height 15
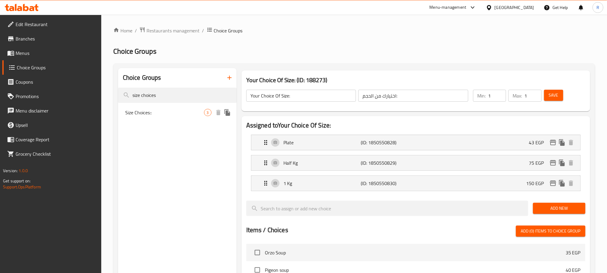
type input "size choices"
click at [175, 120] on div "Size Choices:: 3" at bounding box center [177, 112] width 119 height 14
type input "Size Choices::"
type input "إختيارات الحجم:"
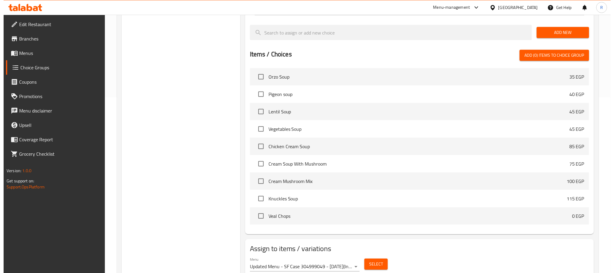
scroll to position [180, 0]
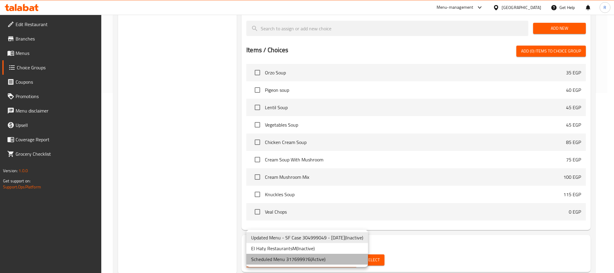
click at [331, 263] on li "Scheduled Menu 317699976 ( Active )" at bounding box center [307, 259] width 122 height 11
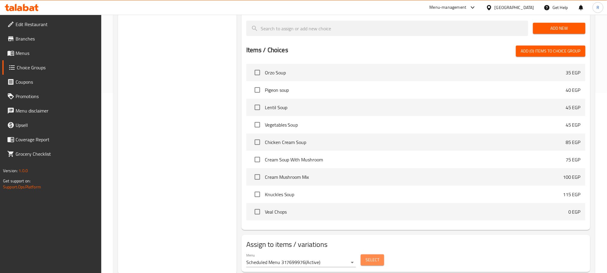
click at [371, 264] on span "Select" at bounding box center [373, 259] width 14 height 7
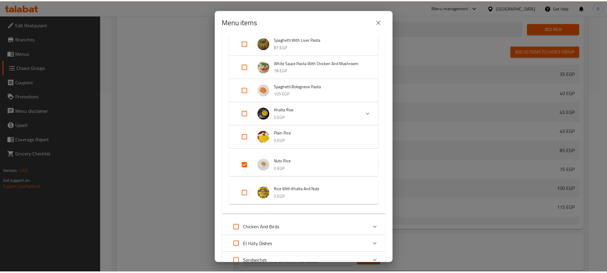
scroll to position [405, 0]
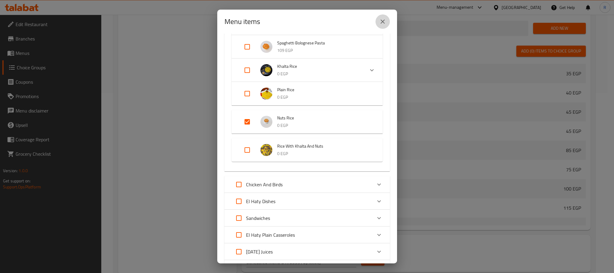
click at [383, 20] on icon "close" at bounding box center [383, 21] width 4 height 4
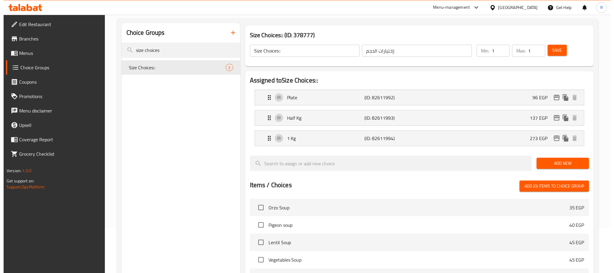
scroll to position [0, 0]
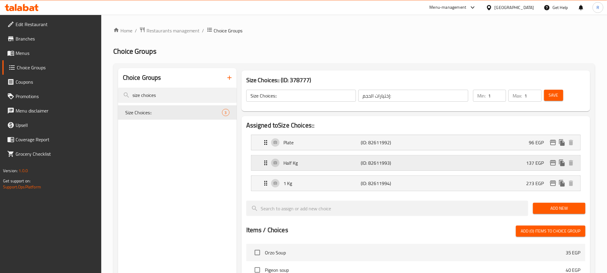
click at [550, 165] on icon "edit" at bounding box center [553, 162] width 7 height 7
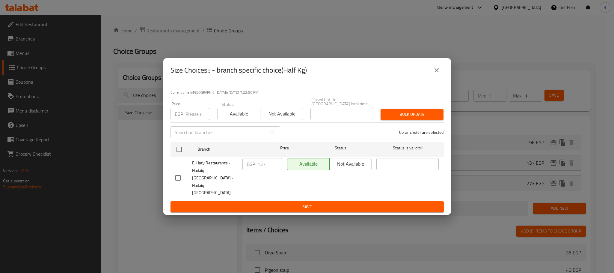
click at [184, 179] on input "checkbox" at bounding box center [178, 177] width 13 height 13
checkbox input "true"
click at [256, 167] on div "EGP 137 ​" at bounding box center [263, 164] width 40 height 12
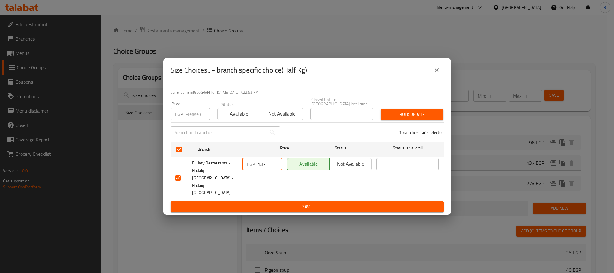
paste input "152"
click at [262, 166] on input "137152" at bounding box center [270, 164] width 25 height 12
paste input "number"
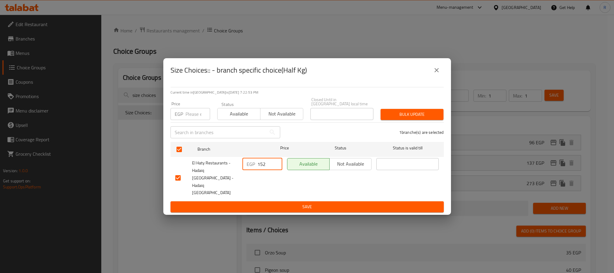
scroll to position [0, 0]
type input "152"
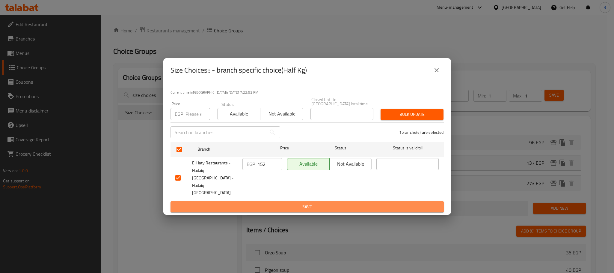
click at [282, 203] on span "Save" at bounding box center [307, 206] width 264 height 7
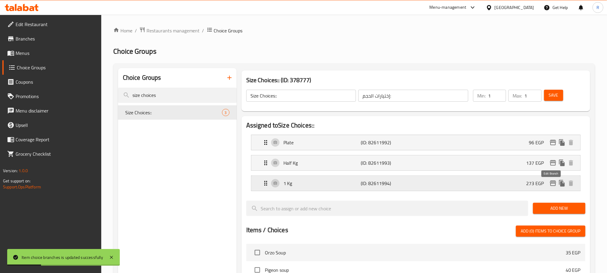
click at [550, 186] on icon "edit" at bounding box center [553, 182] width 6 height 5
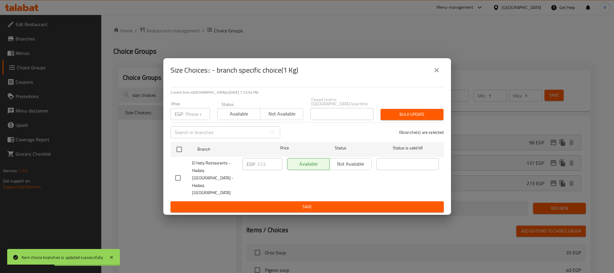
click at [175, 176] on input "checkbox" at bounding box center [178, 177] width 13 height 13
checkbox input "true"
click at [260, 170] on input "273" at bounding box center [270, 164] width 25 height 12
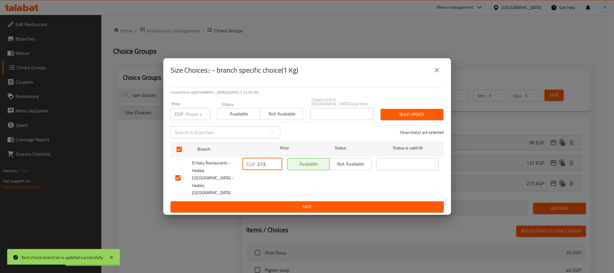
paste input "95"
type input "295"
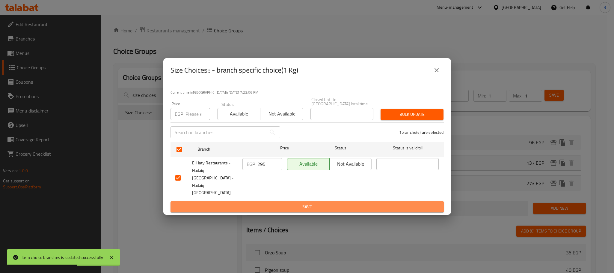
click at [287, 203] on span "Save" at bounding box center [307, 206] width 264 height 7
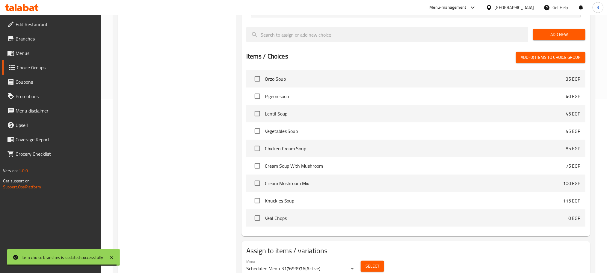
scroll to position [158, 0]
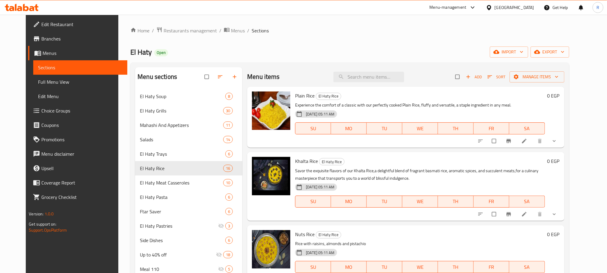
click at [379, 84] on div "Menu items Add Sort Manage items" at bounding box center [405, 76] width 317 height 19
click at [379, 80] on input "search" at bounding box center [369, 77] width 71 height 10
paste input "Nuts Rice"
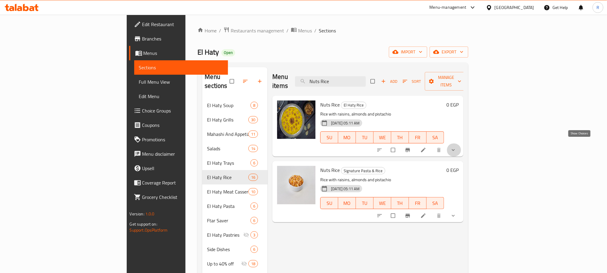
click at [457, 147] on icon "show more" at bounding box center [454, 150] width 6 height 6
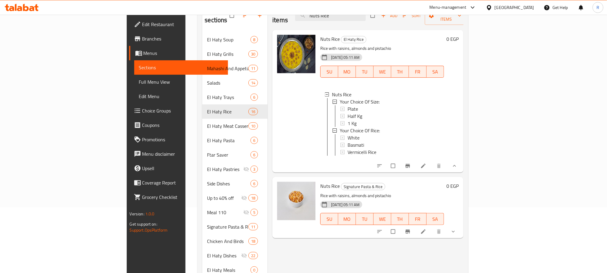
scroll to position [90, 0]
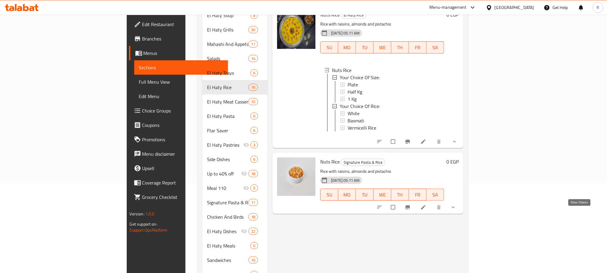
click at [457, 210] on icon "show more" at bounding box center [454, 207] width 6 height 6
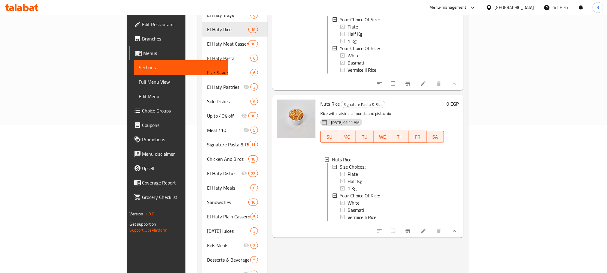
scroll to position [103, 0]
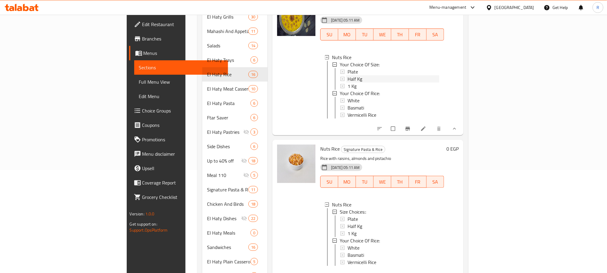
click at [348, 77] on div "Half Kg" at bounding box center [394, 78] width 92 height 7
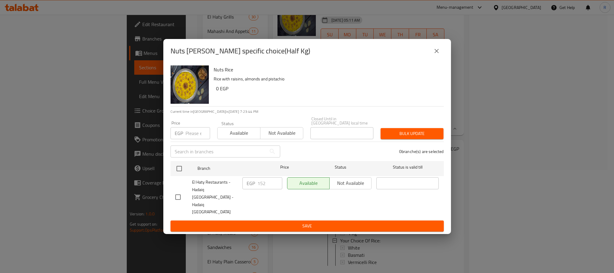
click at [437, 53] on icon "close" at bounding box center [437, 51] width 4 height 4
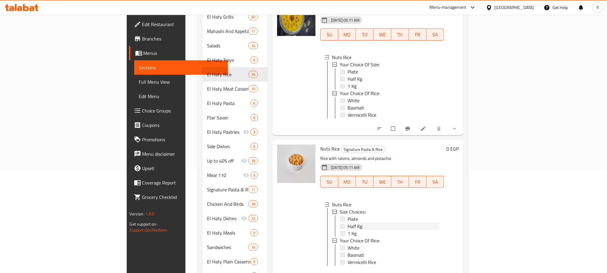
click at [348, 230] on div "Half Kg" at bounding box center [394, 225] width 92 height 7
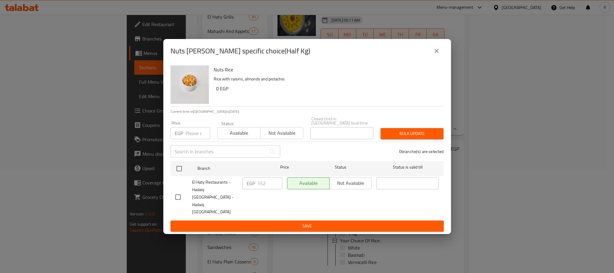
click at [435, 53] on icon "close" at bounding box center [437, 51] width 4 height 4
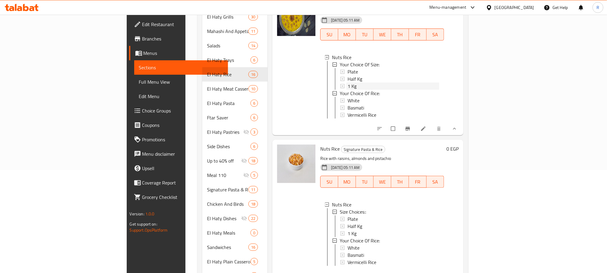
click at [348, 82] on div "1 Kg" at bounding box center [394, 85] width 92 height 7
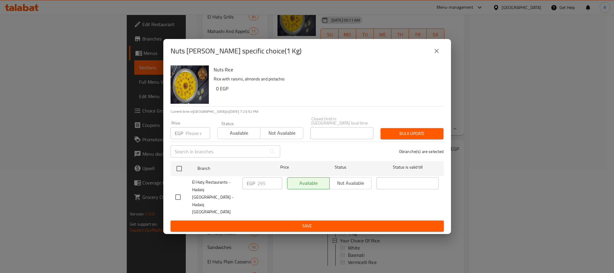
click at [437, 55] on icon "close" at bounding box center [436, 50] width 7 height 7
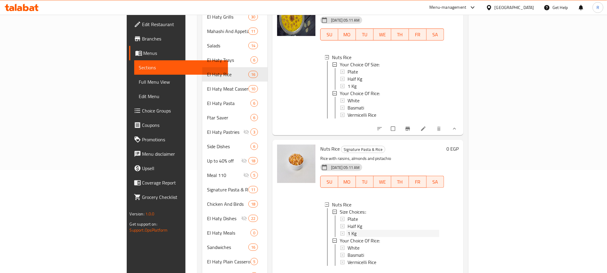
click at [348, 237] on div "1 Kg" at bounding box center [394, 233] width 92 height 7
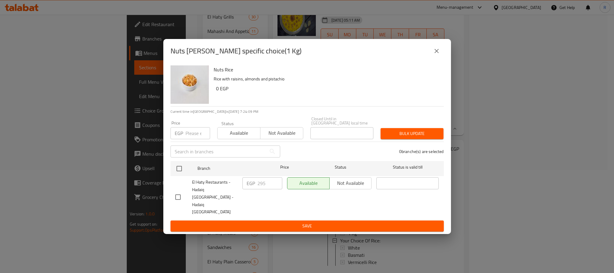
click at [439, 55] on icon "close" at bounding box center [436, 50] width 7 height 7
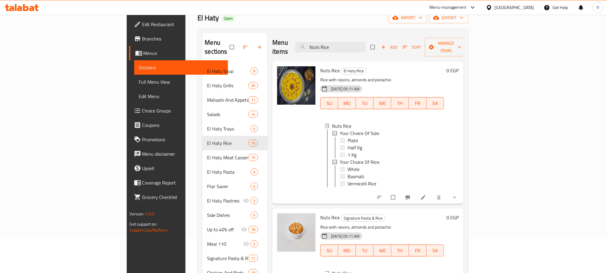
scroll to position [0, 0]
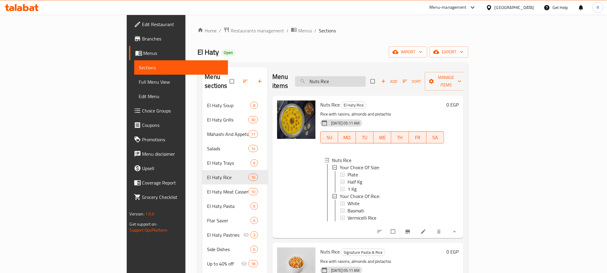
click at [366, 76] on input "Nuts Rice" at bounding box center [330, 81] width 71 height 10
click at [357, 79] on input "Nuts Rice" at bounding box center [330, 81] width 71 height 10
drag, startPoint x: 357, startPoint y: 79, endPoint x: 349, endPoint y: 82, distance: 8.8
click at [349, 82] on input "Nuts Rice" at bounding box center [330, 81] width 71 height 10
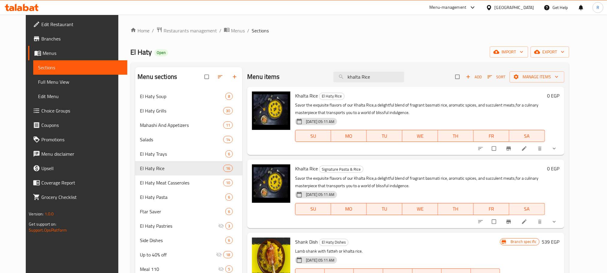
click at [562, 151] on button "show more" at bounding box center [555, 148] width 14 height 13
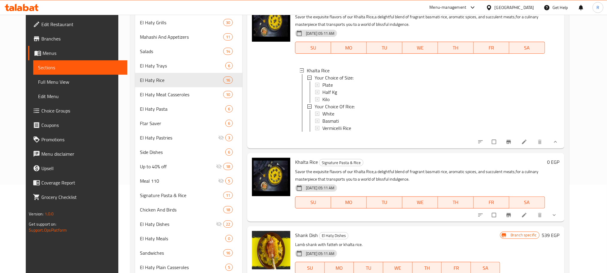
scroll to position [90, 0]
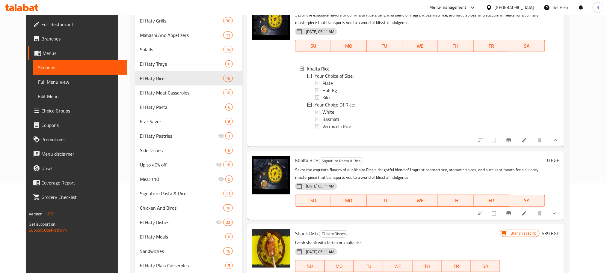
click at [562, 220] on button "show more" at bounding box center [555, 213] width 14 height 13
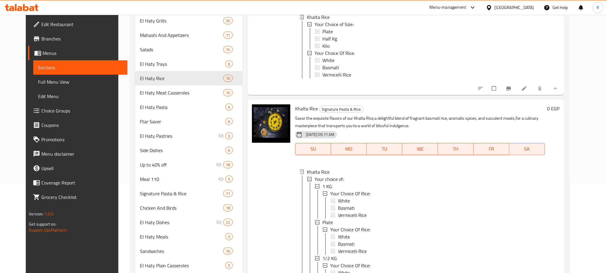
scroll to position [0, 0]
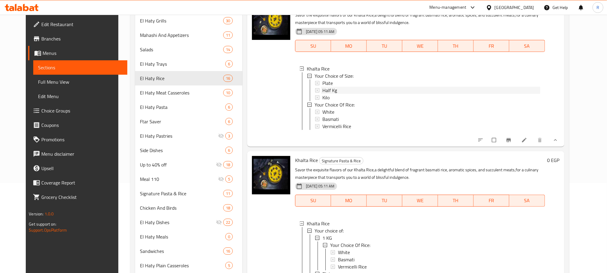
click at [343, 94] on div "Half Kg" at bounding box center [432, 90] width 218 height 7
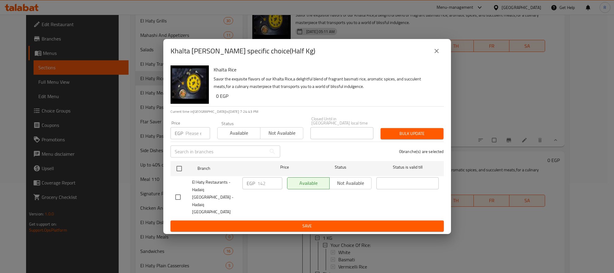
click at [434, 55] on icon "close" at bounding box center [436, 50] width 7 height 7
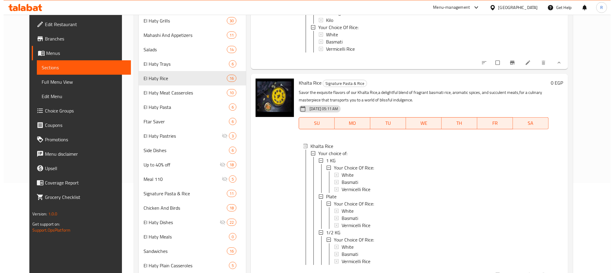
scroll to position [97, 0]
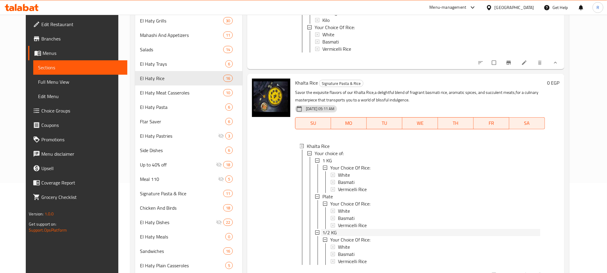
click at [338, 232] on div "1/2 KG" at bounding box center [432, 232] width 218 height 7
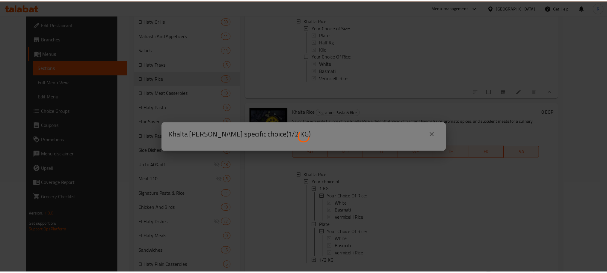
scroll to position [66, 0]
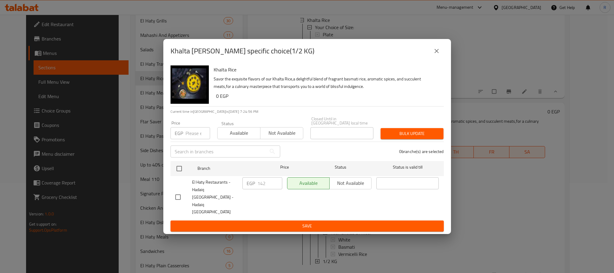
click at [438, 53] on icon "close" at bounding box center [437, 51] width 4 height 4
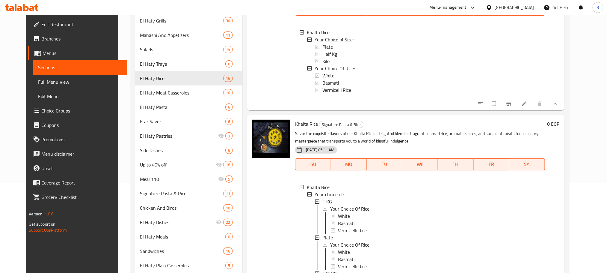
scroll to position [21, 0]
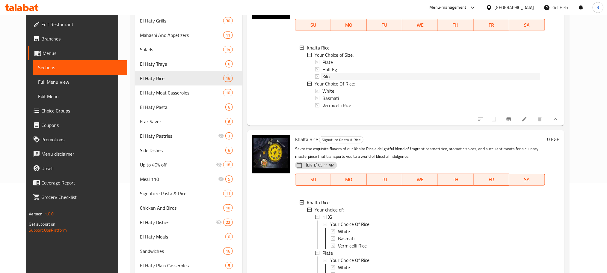
click at [329, 80] on div "Kilo" at bounding box center [432, 76] width 218 height 7
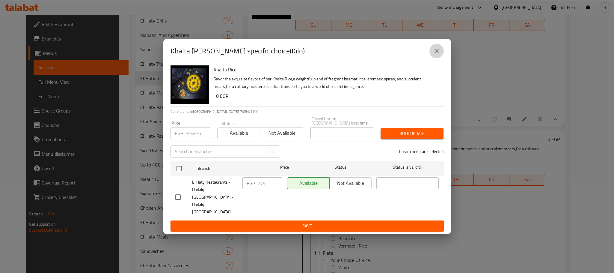
click at [433, 55] on icon "close" at bounding box center [436, 50] width 7 height 7
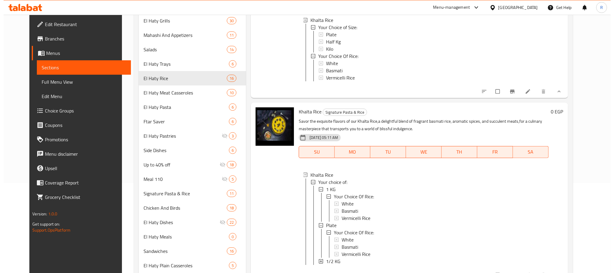
scroll to position [66, 0]
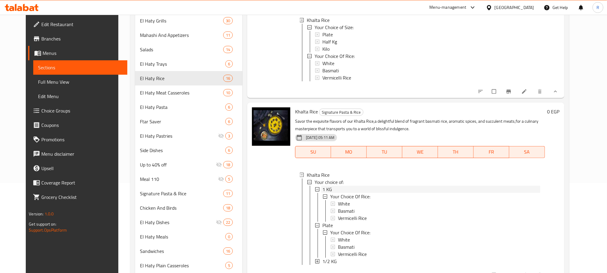
click at [323, 186] on span "1 KG" at bounding box center [328, 189] width 10 height 7
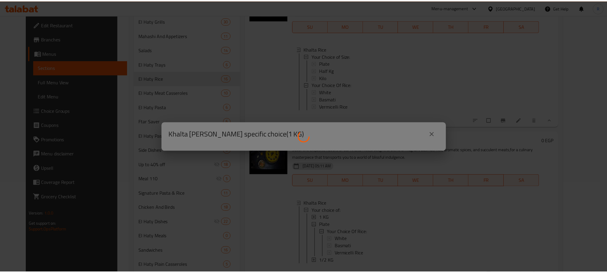
scroll to position [35, 0]
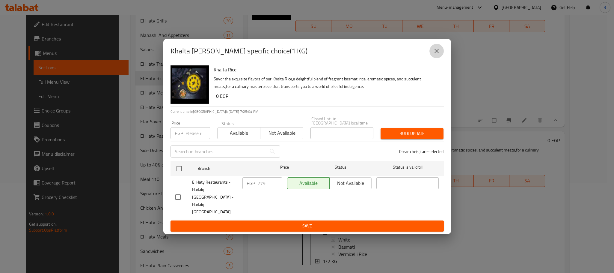
click at [435, 55] on icon "close" at bounding box center [436, 50] width 7 height 7
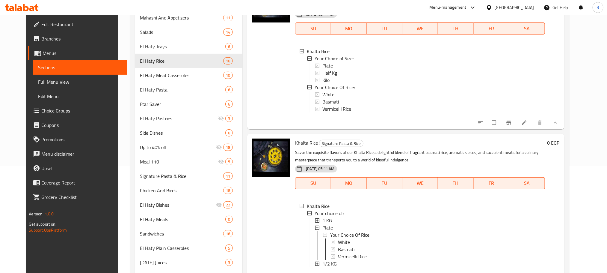
scroll to position [0, 0]
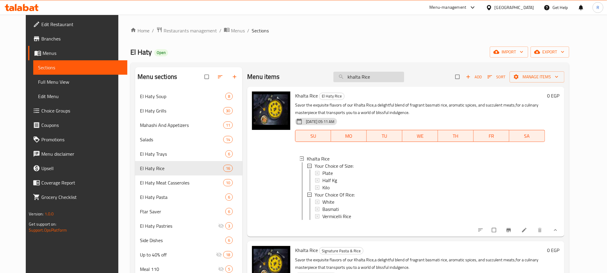
click at [376, 76] on input "khalta Rice" at bounding box center [369, 77] width 71 height 10
paste input "ارز خلطة ومكسرات"
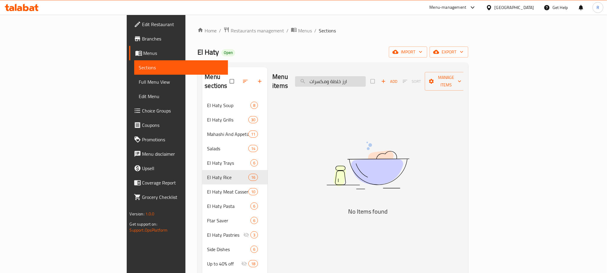
click at [366, 79] on input "ارز خلطة ومكسرات" at bounding box center [330, 81] width 71 height 10
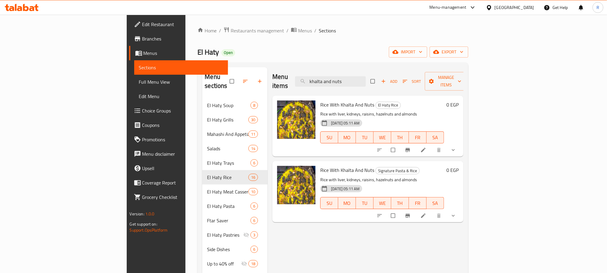
type input "khalta and nuts"
click at [461, 143] on button "show more" at bounding box center [454, 149] width 14 height 13
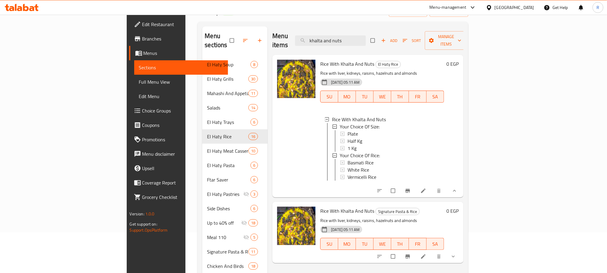
scroll to position [45, 0]
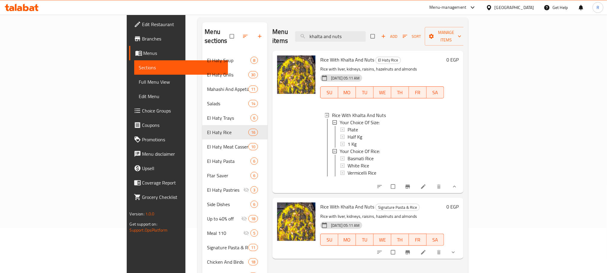
click at [457, 255] on icon "show more" at bounding box center [454, 252] width 6 height 6
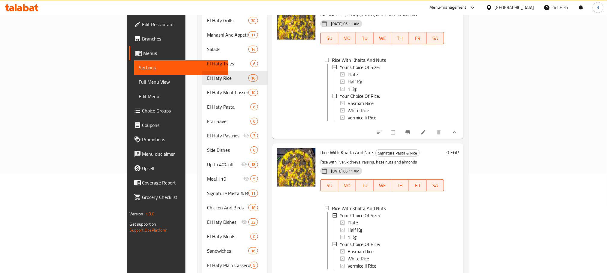
scroll to position [193, 0]
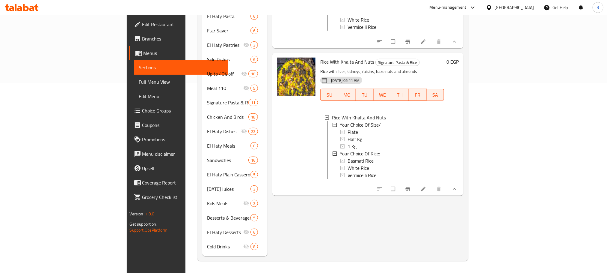
click at [374, 240] on div "Menu items khalta and nuts Add Sort Manage items Rice With Khalta And Nuts El H…" at bounding box center [366, 66] width 196 height 379
click at [320, 66] on span "Rice With Khalta And Nuts" at bounding box center [347, 61] width 54 height 9
drag, startPoint x: 293, startPoint y: 66, endPoint x: 336, endPoint y: 64, distance: 42.9
click at [336, 64] on span "Rice With Khalta And Nuts" at bounding box center [347, 61] width 54 height 9
copy span "Rice With Khalta And Nuts"
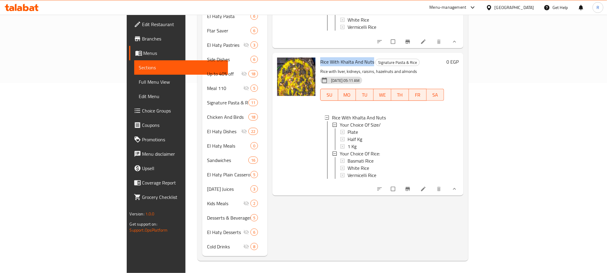
drag, startPoint x: 406, startPoint y: 224, endPoint x: 402, endPoint y: 224, distance: 3.6
click at [405, 224] on div "Menu items khalta and nuts Add Sort Manage items Rice With Khalta And Nuts El H…" at bounding box center [366, 66] width 196 height 379
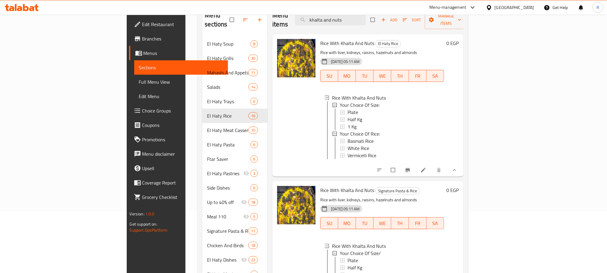
scroll to position [13, 0]
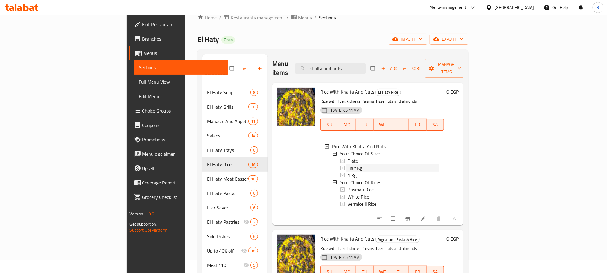
click at [348, 164] on div "Half Kg" at bounding box center [394, 167] width 92 height 7
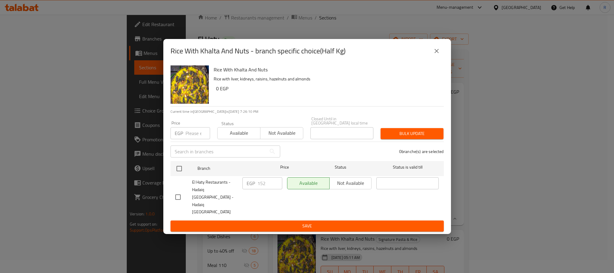
click at [433, 55] on icon "close" at bounding box center [436, 50] width 7 height 7
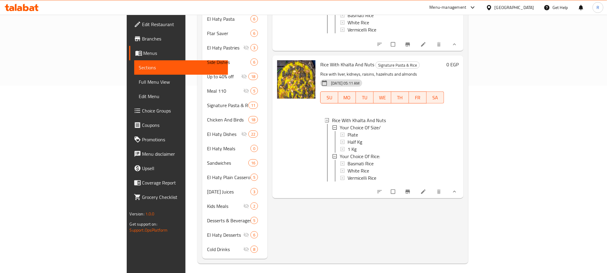
scroll to position [193, 0]
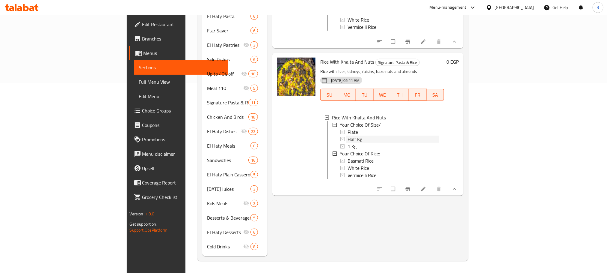
click at [348, 142] on span "Half Kg" at bounding box center [355, 138] width 15 height 7
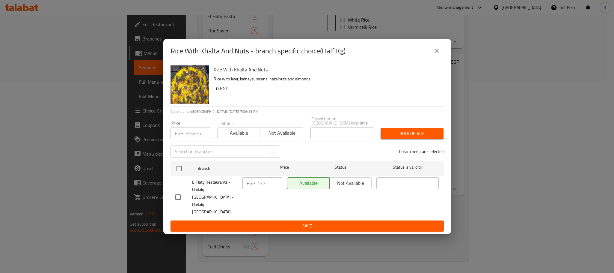
click at [436, 53] on button "close" at bounding box center [437, 51] width 14 height 14
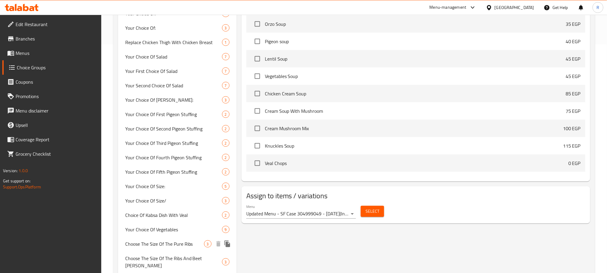
scroll to position [360, 0]
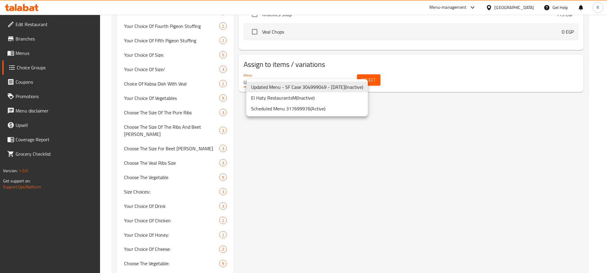
click at [314, 107] on li "Scheduled Menu 317699976 ( Active )" at bounding box center [307, 108] width 122 height 11
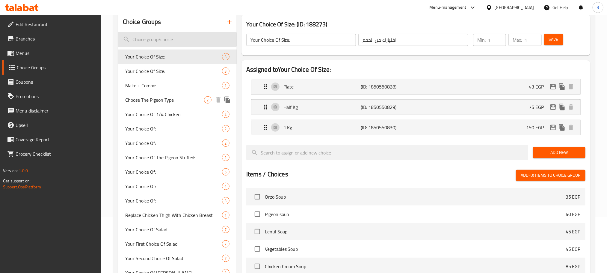
scroll to position [0, 0]
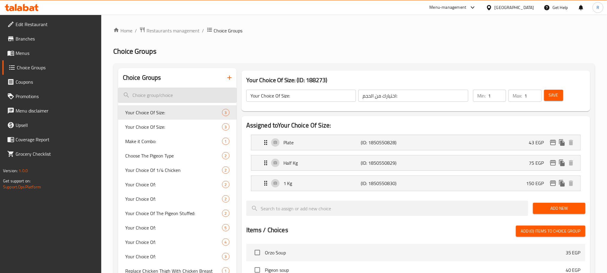
click at [176, 94] on input "search" at bounding box center [177, 95] width 119 height 15
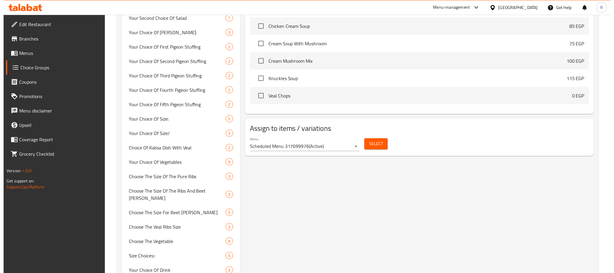
scroll to position [289, 0]
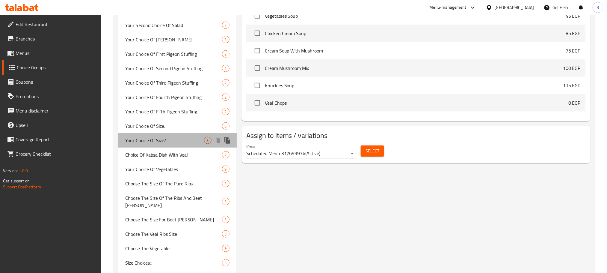
click at [179, 144] on span "Your Choice Of Size/" at bounding box center [164, 140] width 79 height 7
type input "Your Choice Of Size/"
click at [366, 155] on span "Select" at bounding box center [373, 150] width 14 height 7
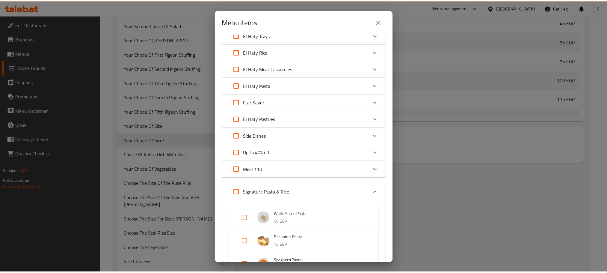
scroll to position [315, 0]
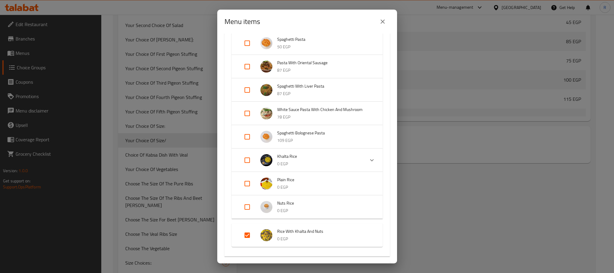
click at [380, 19] on icon "close" at bounding box center [382, 21] width 7 height 7
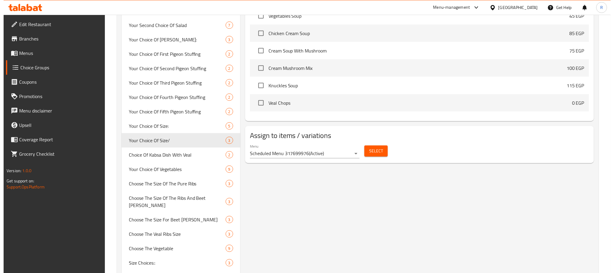
scroll to position [64, 0]
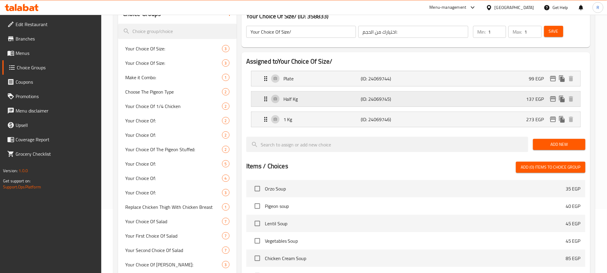
click at [552, 100] on icon "edit" at bounding box center [553, 98] width 7 height 7
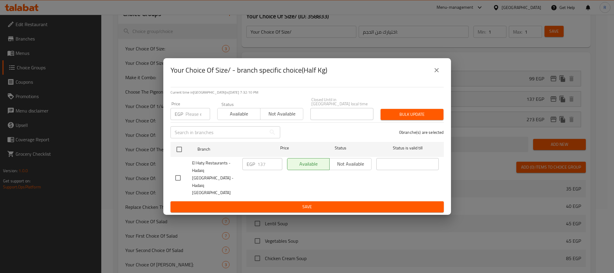
click at [177, 176] on input "checkbox" at bounding box center [178, 177] width 13 height 13
checkbox input "true"
click at [260, 170] on input "137" at bounding box center [270, 164] width 25 height 12
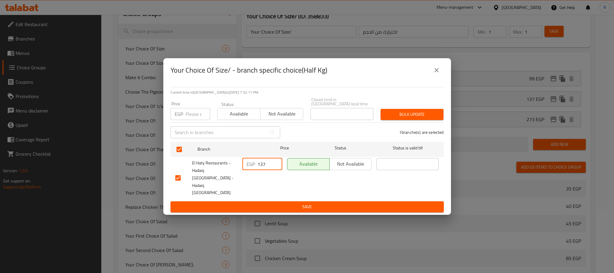
paste input "52"
type input "152"
click at [286, 203] on span "Save" at bounding box center [307, 206] width 264 height 7
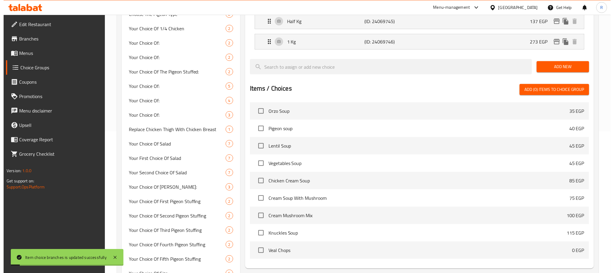
scroll to position [128, 0]
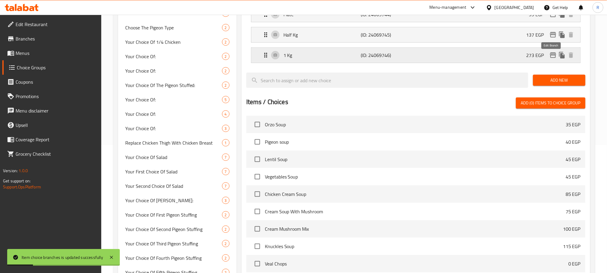
click at [552, 57] on icon "edit" at bounding box center [553, 55] width 7 height 7
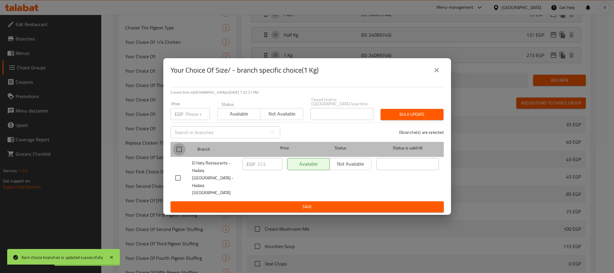
drag, startPoint x: 181, startPoint y: 155, endPoint x: 239, endPoint y: 168, distance: 60.0
click at [180, 155] on input "checkbox" at bounding box center [179, 149] width 13 height 13
checkbox input "true"
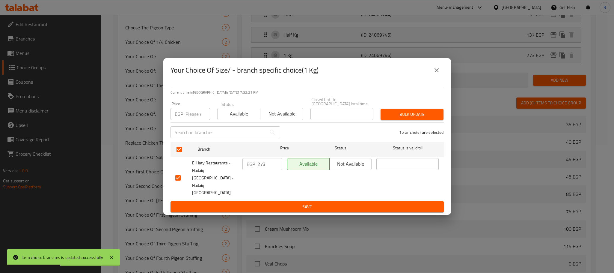
click at [265, 170] on input "273" at bounding box center [270, 164] width 25 height 12
click at [264, 170] on input "273" at bounding box center [270, 164] width 25 height 12
paste input "95"
type input "295"
click at [296, 203] on span "Save" at bounding box center [307, 206] width 264 height 7
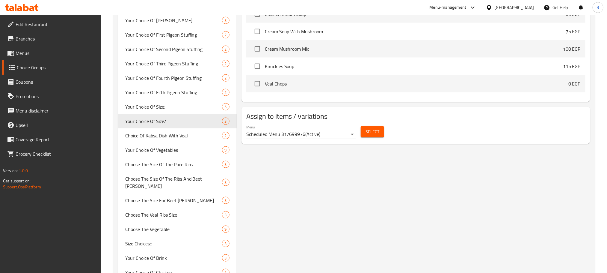
scroll to position [469, 0]
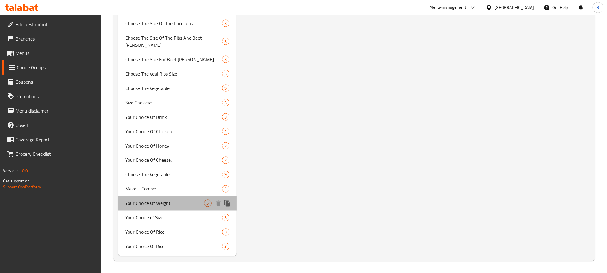
click at [163, 201] on span "Your Choice Of Weight:" at bounding box center [164, 203] width 79 height 7
type input "Your Choice Of Weight:"
type input "إختيارك من الوزن:"
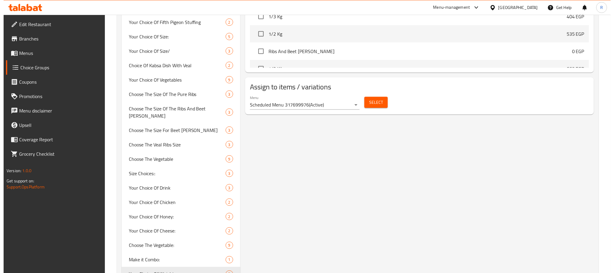
scroll to position [379, 0]
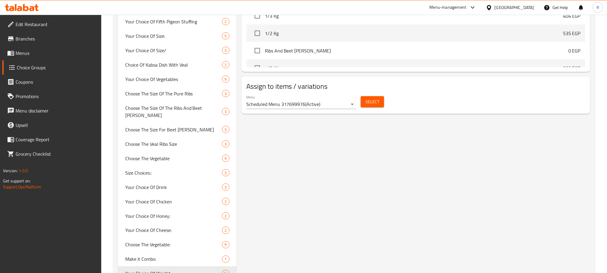
click at [369, 106] on span "Select" at bounding box center [373, 101] width 14 height 7
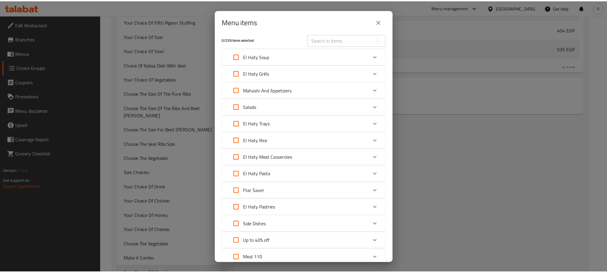
scroll to position [0, 0]
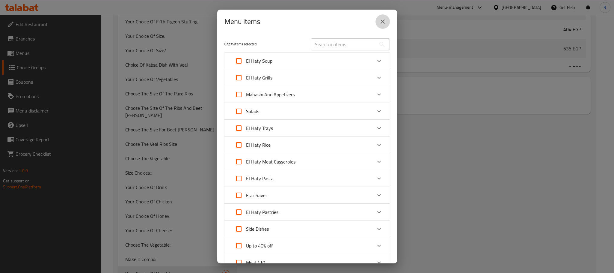
click at [387, 21] on button "close" at bounding box center [383, 21] width 14 height 14
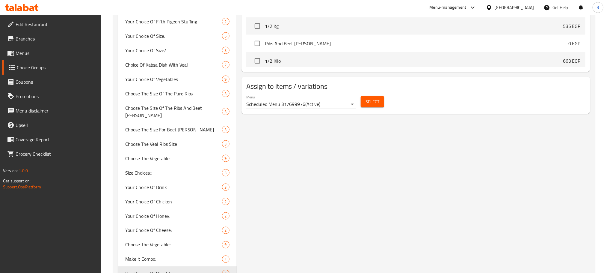
scroll to position [90, 0]
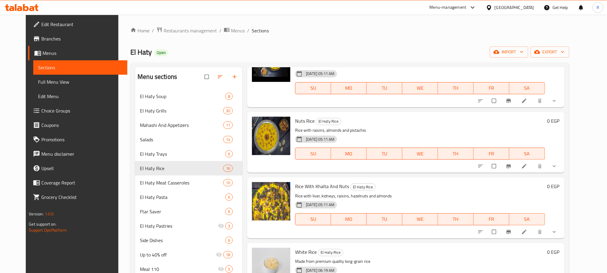
scroll to position [135, 0]
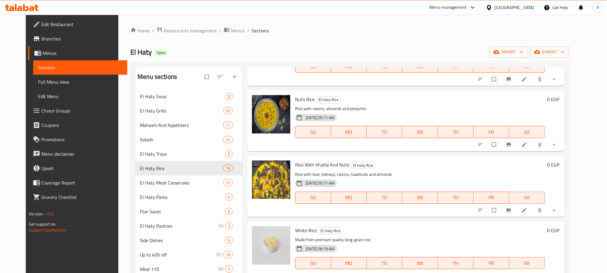
click at [295, 169] on span "Rice With Khalta And Nuts" at bounding box center [322, 164] width 54 height 9
drag, startPoint x: 293, startPoint y: 170, endPoint x: 338, endPoint y: 170, distance: 45.9
click at [338, 169] on span "Rice With Khalta And Nuts" at bounding box center [322, 164] width 54 height 9
copy span "Rice With Khalta And Nuts"
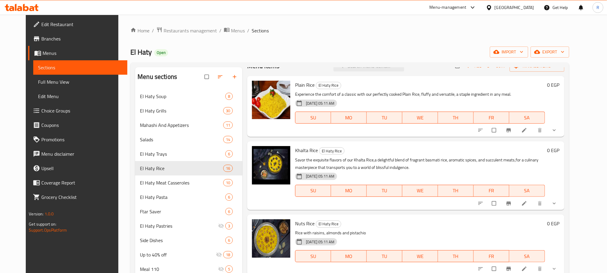
scroll to position [0, 0]
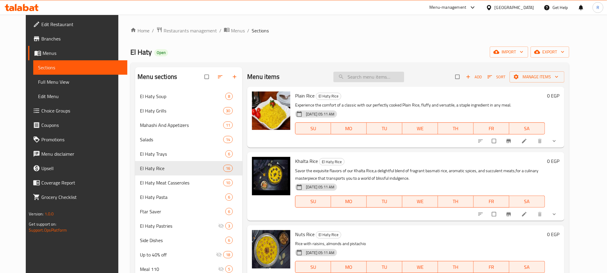
click at [376, 72] on input "search" at bounding box center [369, 77] width 71 height 10
paste input "Rice With Khalta And Nuts"
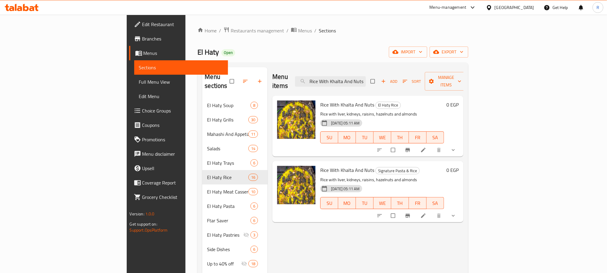
click at [457, 147] on icon "show more" at bounding box center [454, 150] width 6 height 6
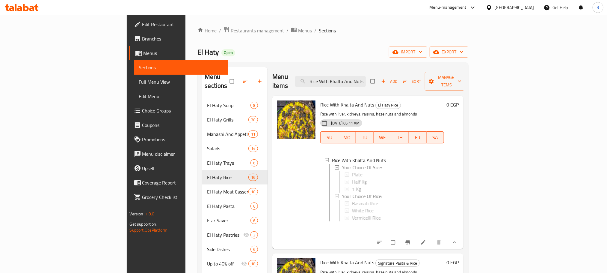
scroll to position [90, 0]
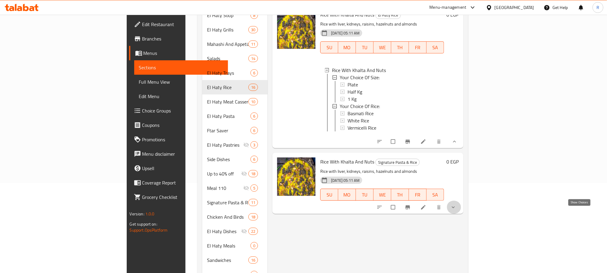
click at [457, 210] on icon "show more" at bounding box center [454, 207] width 6 height 6
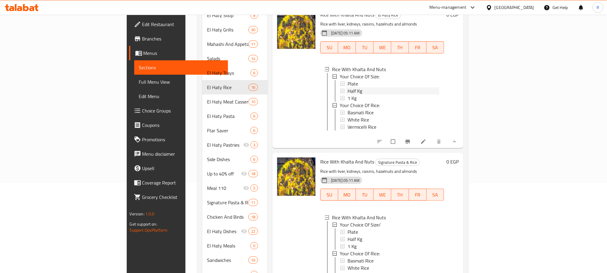
click at [348, 87] on div "Half Kg" at bounding box center [394, 90] width 92 height 7
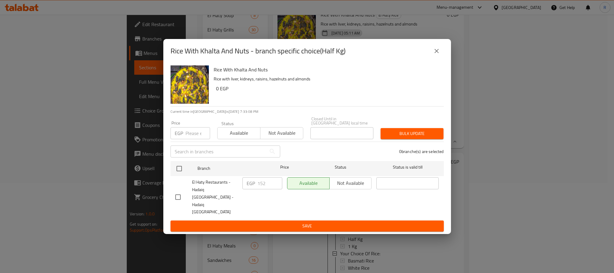
click at [442, 58] on button "close" at bounding box center [437, 51] width 14 height 14
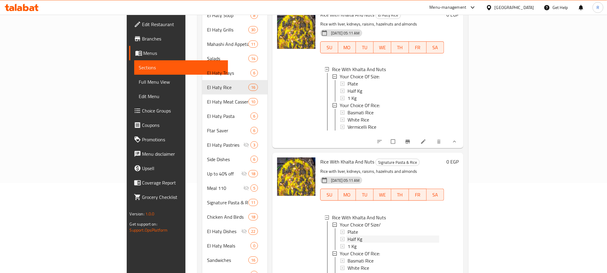
click at [348, 243] on div "Half Kg" at bounding box center [394, 238] width 92 height 7
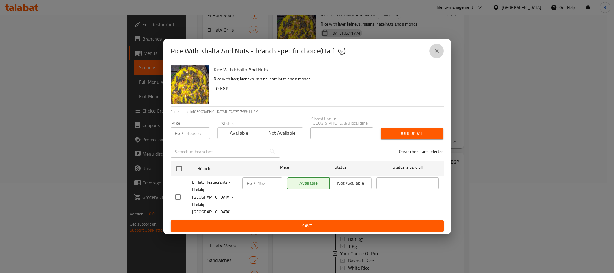
click at [434, 55] on icon "close" at bounding box center [436, 50] width 7 height 7
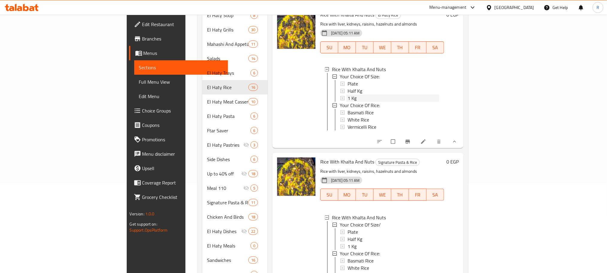
click at [348, 95] on div "1 Kg" at bounding box center [394, 97] width 92 height 7
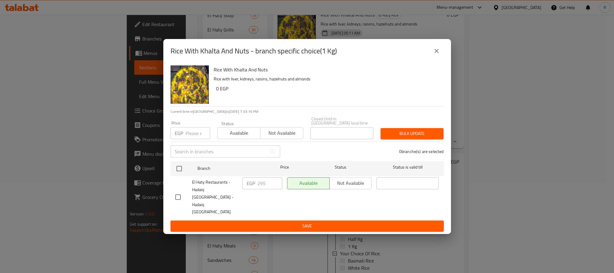
click at [436, 55] on icon "close" at bounding box center [436, 50] width 7 height 7
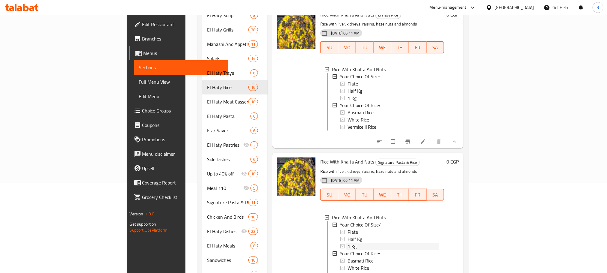
click at [348, 250] on div "1 Kg" at bounding box center [394, 246] width 92 height 7
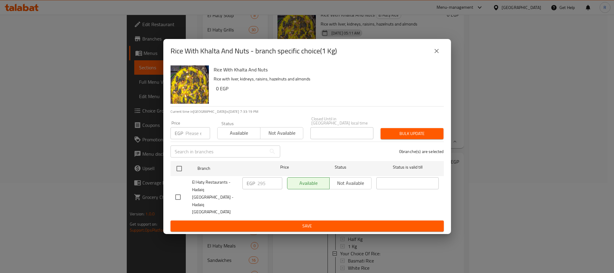
click at [439, 54] on button "close" at bounding box center [437, 51] width 14 height 14
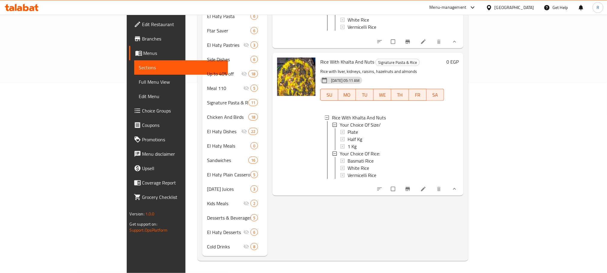
scroll to position [13, 0]
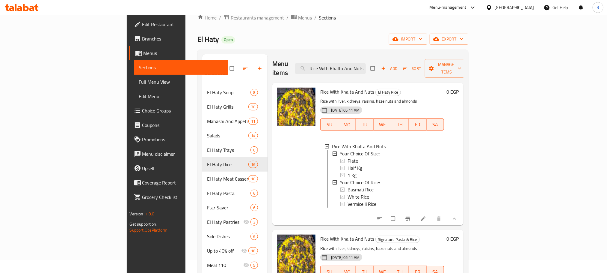
click at [377, 57] on div "Menu items Rice With Khalta And Nuts Add Sort Manage items" at bounding box center [367, 68] width 191 height 28
click at [366, 67] on input "Rice With Khalta And Nuts" at bounding box center [330, 68] width 71 height 10
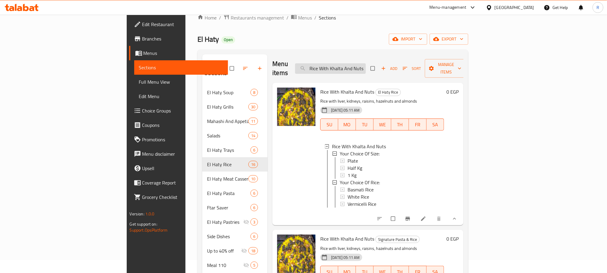
paste input "ستيك بالصوص"
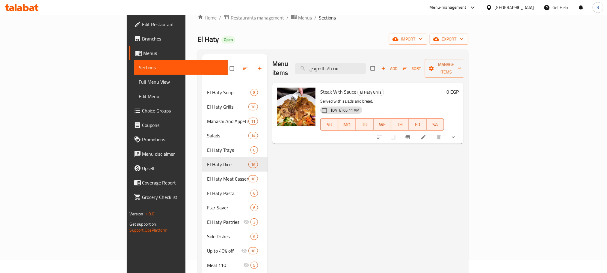
type input "ستيك بالصوص"
click at [457, 134] on icon "show more" at bounding box center [454, 137] width 6 height 6
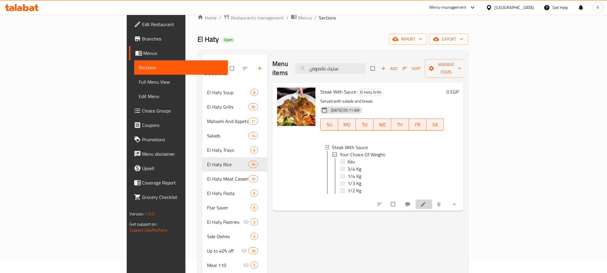
click at [426, 207] on icon at bounding box center [423, 204] width 4 height 4
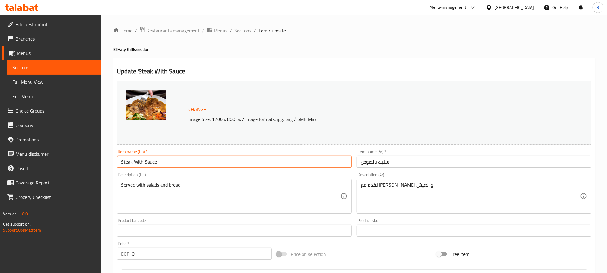
click at [190, 160] on input "Steak With Sauce" at bounding box center [234, 162] width 235 height 12
click at [189, 160] on input "Steak With Sauce" at bounding box center [234, 162] width 235 height 12
click at [247, 31] on span "Sections" at bounding box center [243, 30] width 17 height 7
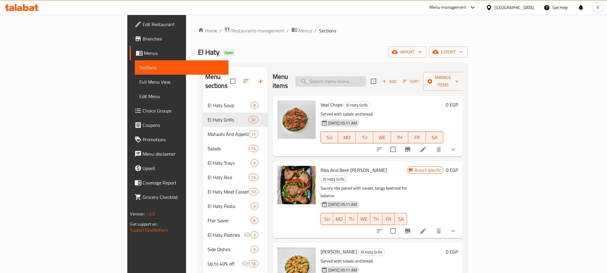
click at [366, 78] on input "search" at bounding box center [331, 81] width 71 height 10
paste input "Steak With Sauce"
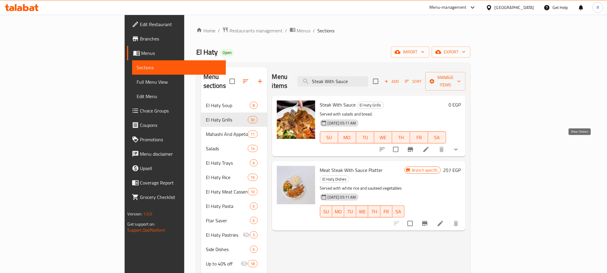
type input "Steak With Sauce"
click at [458, 148] on icon "show more" at bounding box center [456, 149] width 4 height 2
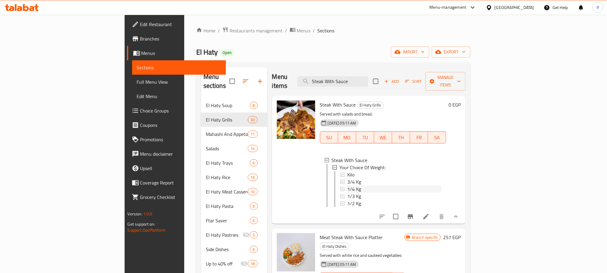
click at [347, 186] on span "1/4 Kg" at bounding box center [354, 188] width 14 height 7
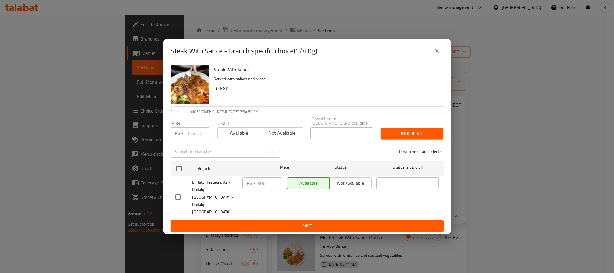
click at [436, 55] on icon "close" at bounding box center [436, 50] width 7 height 7
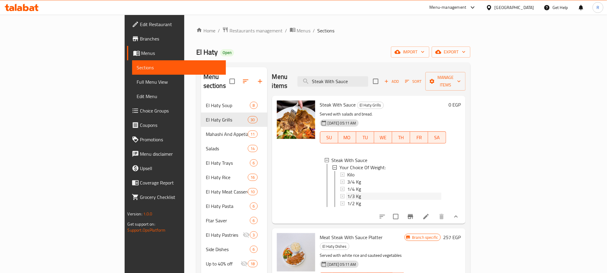
click at [347, 192] on div "1/3 Kg" at bounding box center [394, 195] width 94 height 7
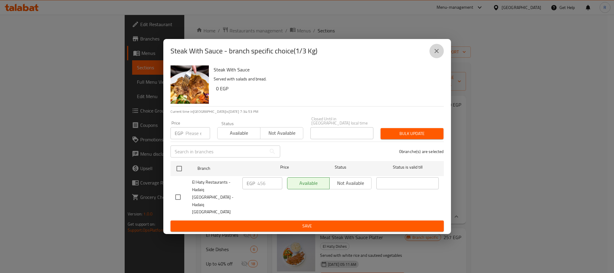
click at [434, 55] on icon "close" at bounding box center [436, 50] width 7 height 7
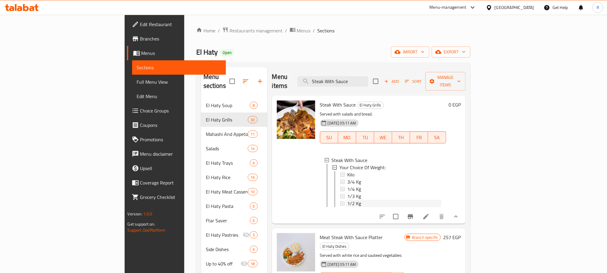
click at [347, 200] on span "1/2 Kg" at bounding box center [354, 203] width 14 height 7
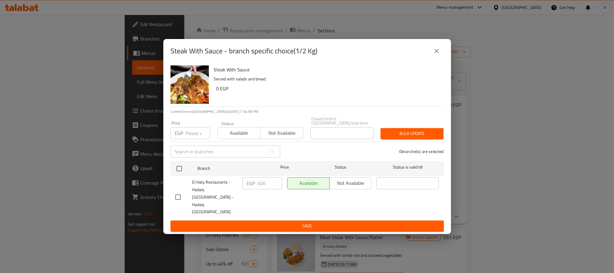
click at [436, 55] on icon "close" at bounding box center [436, 50] width 7 height 7
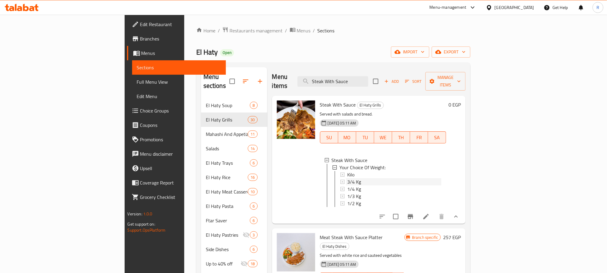
click at [347, 178] on div "3/4 Kg" at bounding box center [394, 181] width 94 height 7
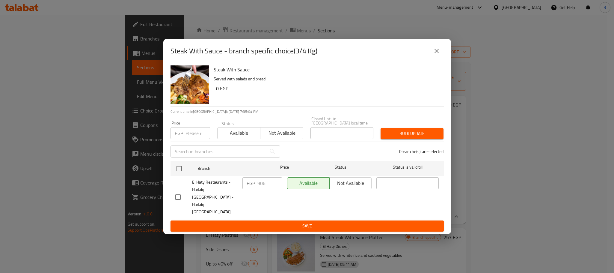
click at [443, 58] on div "Steak With Sauce - branch specific choice(3/4 Kg)" at bounding box center [307, 51] width 288 height 24
click at [440, 58] on button "close" at bounding box center [437, 51] width 14 height 14
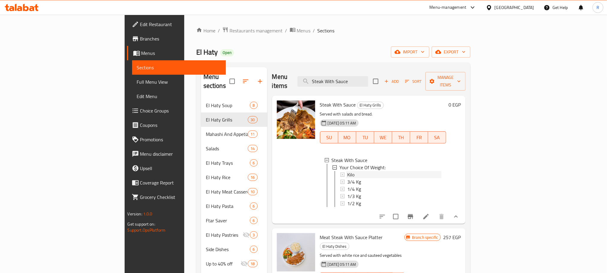
click at [347, 171] on div "Kilo" at bounding box center [394, 174] width 94 height 7
click at [368, 77] on input "Steak With Sauce" at bounding box center [333, 81] width 71 height 10
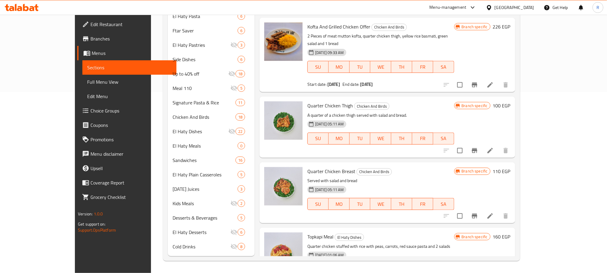
scroll to position [25, 0]
click at [478, 147] on icon "Branch-specific-item" at bounding box center [474, 150] width 7 height 7
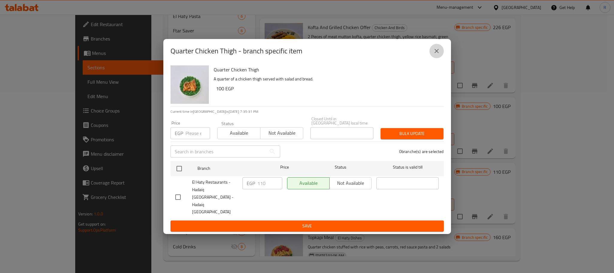
click at [430, 58] on button "close" at bounding box center [437, 51] width 14 height 14
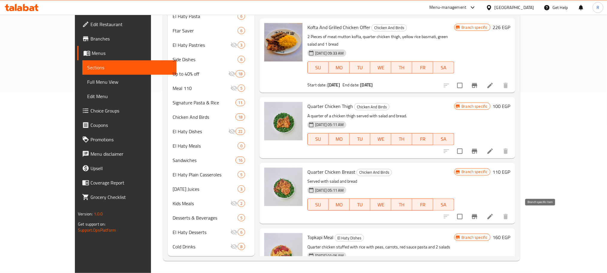
click at [478, 213] on icon "Branch-specific-item" at bounding box center [474, 216] width 7 height 7
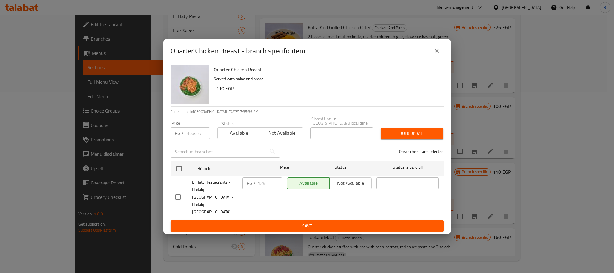
click at [434, 55] on icon "close" at bounding box center [436, 50] width 7 height 7
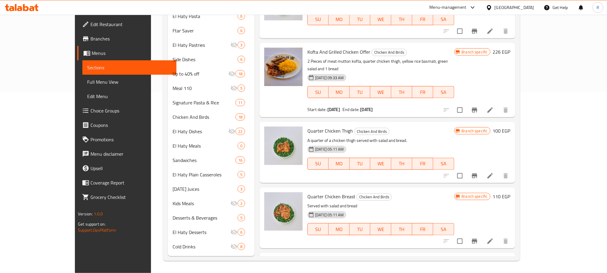
scroll to position [0, 0]
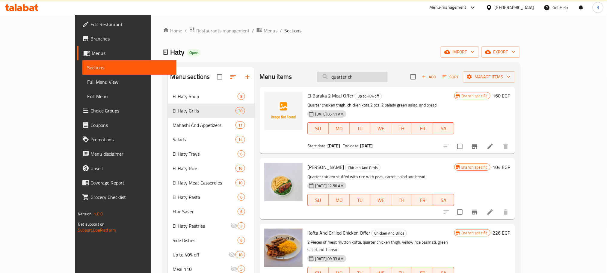
click at [382, 77] on input "quarter ch" at bounding box center [352, 77] width 71 height 10
paste input "طبق كفتة فراخ"
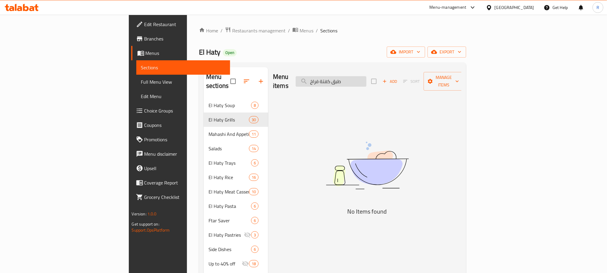
click at [367, 79] on input "طبق كفتة فراخ" at bounding box center [331, 81] width 71 height 10
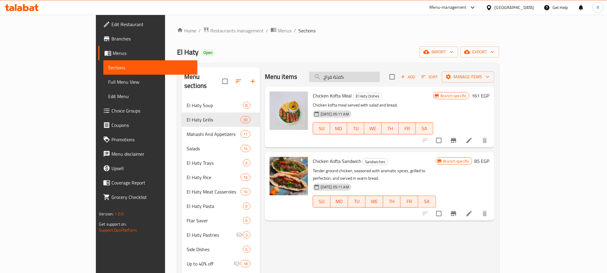
click at [380, 81] on input "كفتة فراخ" at bounding box center [344, 77] width 71 height 10
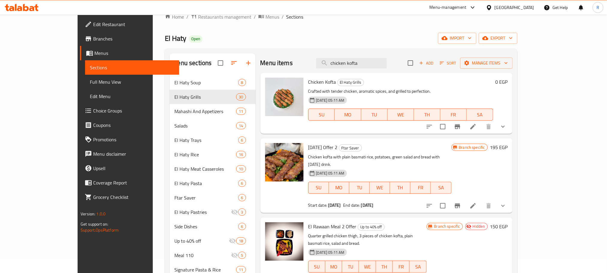
scroll to position [13, 0]
click at [507, 131] on icon "show more" at bounding box center [503, 127] width 7 height 7
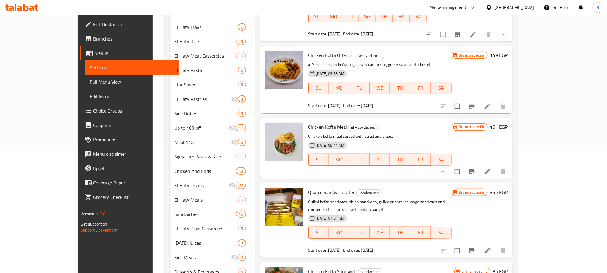
scroll to position [135, 0]
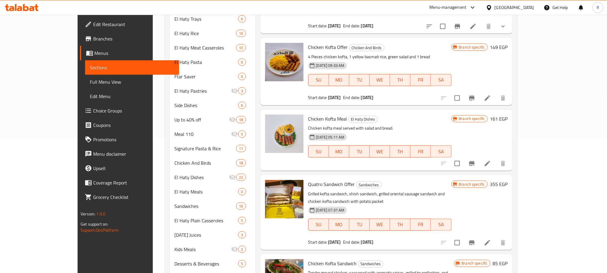
click at [476, 167] on icon "Branch-specific-item" at bounding box center [472, 163] width 7 height 7
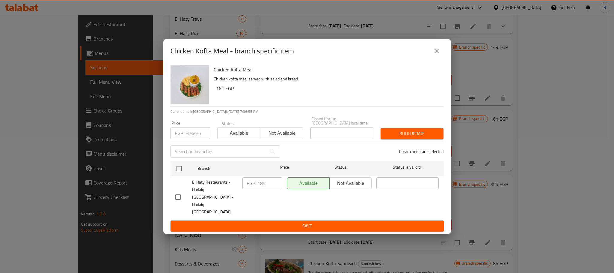
click at [436, 55] on icon "close" at bounding box center [436, 50] width 7 height 7
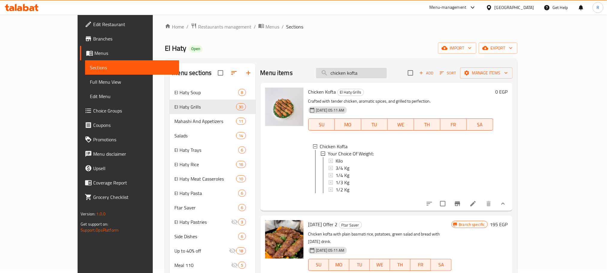
scroll to position [0, 0]
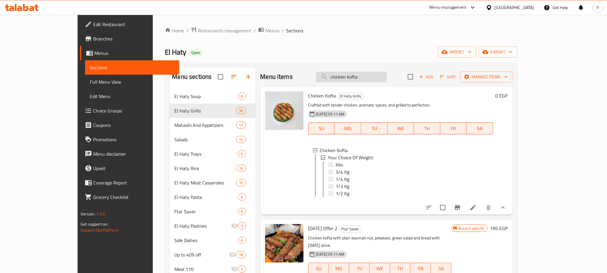
click at [374, 75] on input "chicken kofta" at bounding box center [351, 77] width 71 height 10
paste input "طبق كبسة باللحمة"
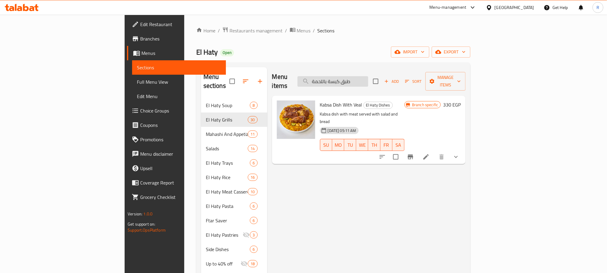
click at [368, 78] on input "طبق كبسة باللحمة" at bounding box center [333, 81] width 71 height 10
click at [368, 81] on input "طبق كبسة باللحمة" at bounding box center [333, 81] width 71 height 10
click at [363, 83] on input "كبسة باللحمة" at bounding box center [333, 81] width 71 height 10
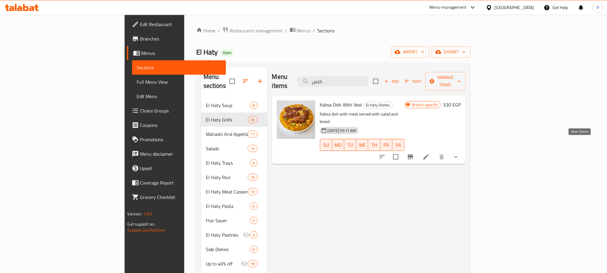
type input "كبس"
click at [460, 153] on icon "show more" at bounding box center [456, 156] width 7 height 7
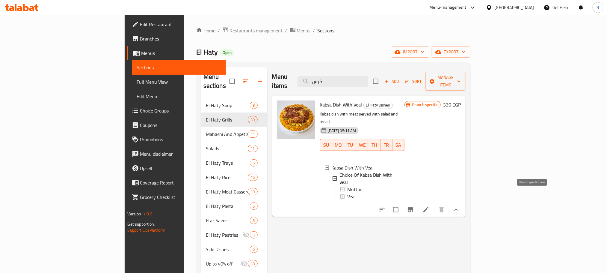
click at [414, 206] on icon "Branch-specific-item" at bounding box center [410, 209] width 7 height 7
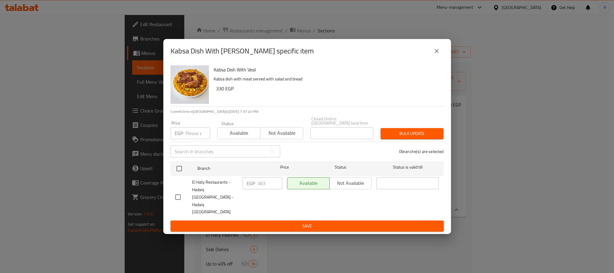
click at [182, 194] on input "checkbox" at bounding box center [178, 197] width 13 height 13
checkbox input "true"
click at [264, 189] on input "383" at bounding box center [270, 183] width 25 height 12
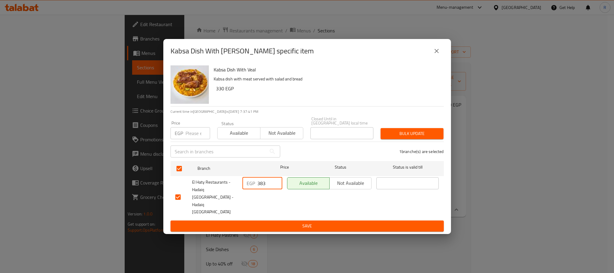
paste input "4"
type input "384"
click at [293, 222] on span "Save" at bounding box center [307, 225] width 264 height 7
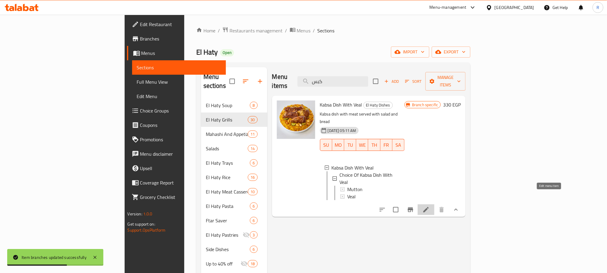
click at [429, 207] on icon at bounding box center [426, 209] width 5 height 5
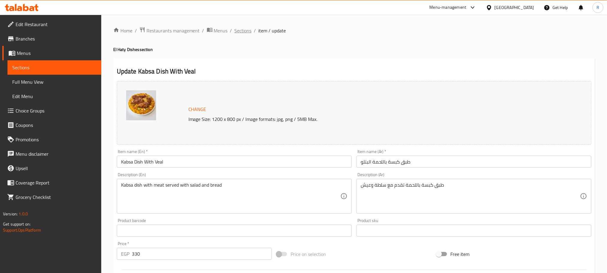
click at [247, 34] on span "Sections" at bounding box center [243, 30] width 17 height 7
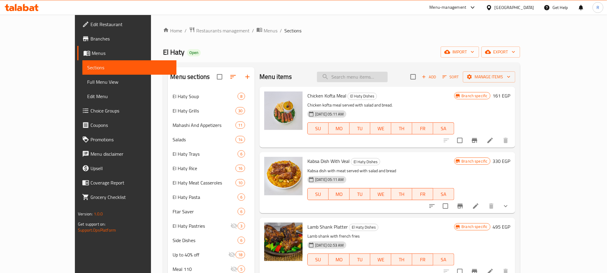
click at [381, 81] on input "search" at bounding box center [352, 77] width 71 height 10
paste input "طبق كبسة باللحمة"
type input "طبق كبسة باللحمة"
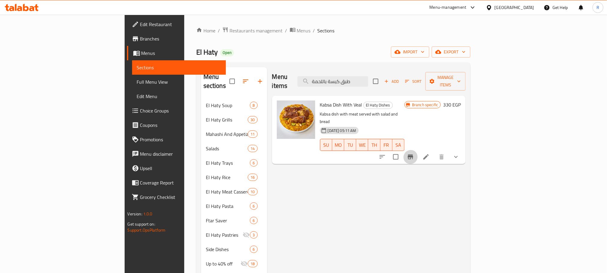
click at [414, 153] on icon "Branch-specific-item" at bounding box center [410, 156] width 7 height 7
click at [368, 76] on input "طبق كبسة باللحمة" at bounding box center [333, 81] width 71 height 10
paste input "راخ باني"
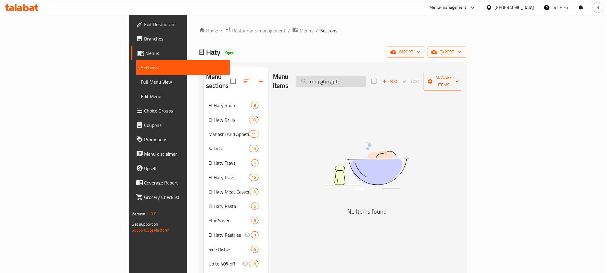
click at [367, 76] on input "طبق فراخ بانية" at bounding box center [331, 81] width 71 height 10
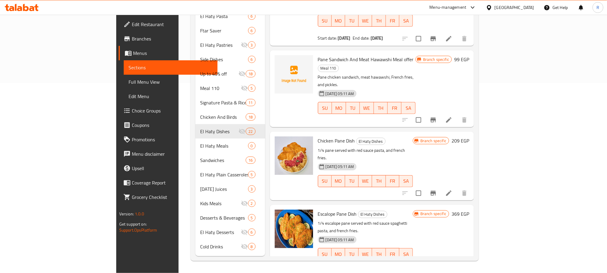
click at [318, 136] on span "Chicken Pane Dish" at bounding box center [336, 140] width 37 height 9
drag, startPoint x: 293, startPoint y: 112, endPoint x: 320, endPoint y: 112, distance: 27.3
click at [320, 136] on span "Chicken Pane Dish" at bounding box center [336, 140] width 37 height 9
copy span "Chicken Pane Dish"
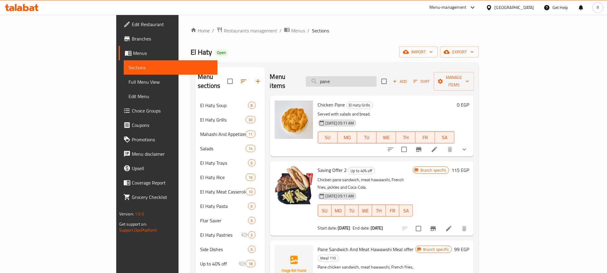
click at [377, 83] on input "pane" at bounding box center [341, 81] width 71 height 10
click at [377, 82] on input "pane" at bounding box center [341, 81] width 71 height 10
paste input "Chicken Pane Dish"
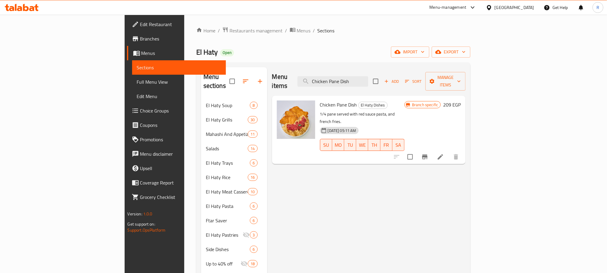
type input "Chicken Pane Dish"
click at [429, 153] on icon "Branch-specific-item" at bounding box center [424, 156] width 7 height 7
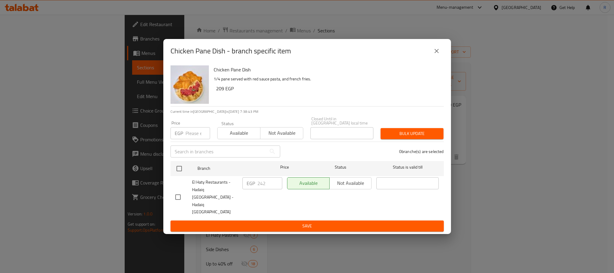
click at [182, 199] on input "checkbox" at bounding box center [178, 197] width 13 height 13
checkbox input "true"
click at [262, 189] on input "242" at bounding box center [270, 183] width 25 height 12
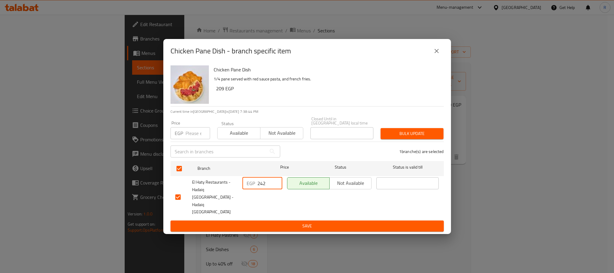
paste input "1"
type input "241"
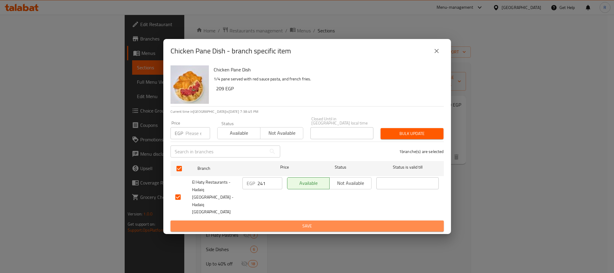
click at [269, 222] on span "Save" at bounding box center [307, 225] width 264 height 7
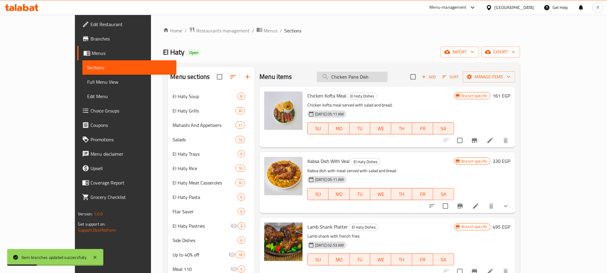
click at [388, 76] on input "Chicken Pane Dish" at bounding box center [352, 77] width 71 height 10
type input "Chicken Pane Dis"
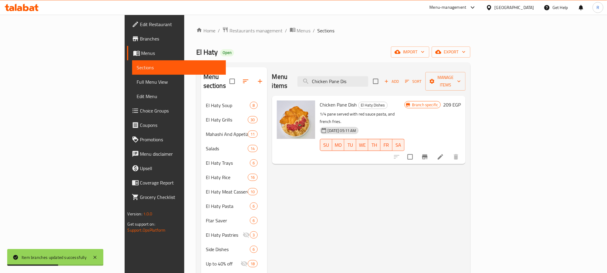
click at [429, 153] on icon "Branch-specific-item" at bounding box center [424, 156] width 7 height 7
click at [368, 80] on input "Chicken Pane Dis" at bounding box center [333, 81] width 71 height 10
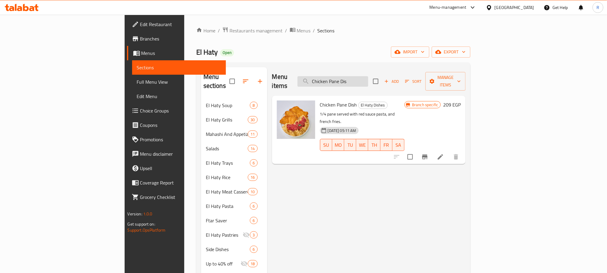
click at [368, 80] on input "Chicken Pane Dis" at bounding box center [333, 81] width 71 height 10
paste input "طبق حمام وكفتة"
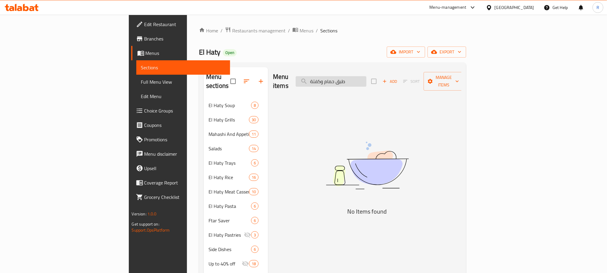
click at [367, 76] on input "طبق حمام وكفتة" at bounding box center [331, 81] width 71 height 10
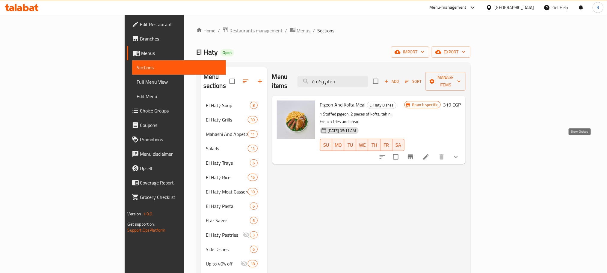
type input "حمام وكفت"
click at [460, 153] on icon "show more" at bounding box center [456, 156] width 7 height 7
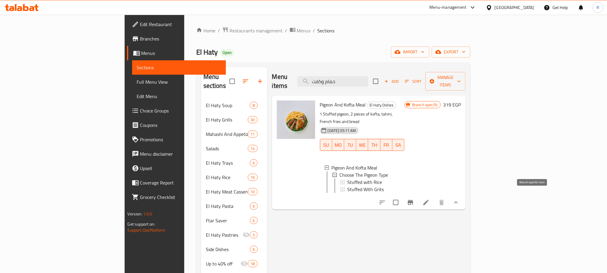
click at [414, 199] on icon "Branch-specific-item" at bounding box center [410, 202] width 7 height 7
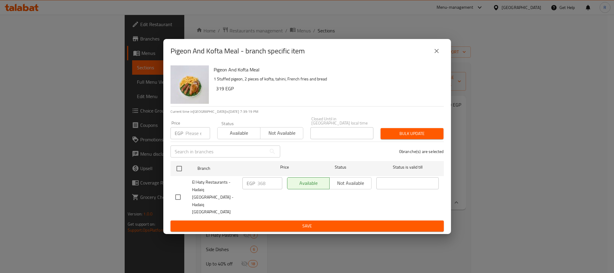
click at [183, 194] on input "checkbox" at bounding box center [178, 197] width 13 height 13
checkbox input "true"
click at [258, 187] on input "368" at bounding box center [270, 183] width 25 height 12
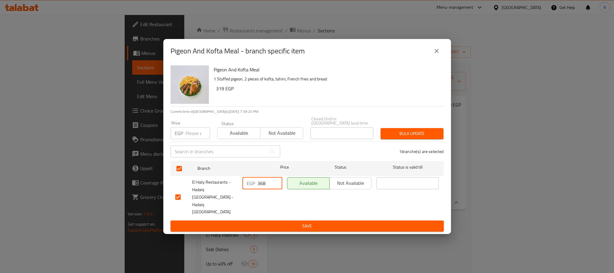
paste input "7"
type input "367"
click at [271, 222] on span "Save" at bounding box center [307, 225] width 264 height 7
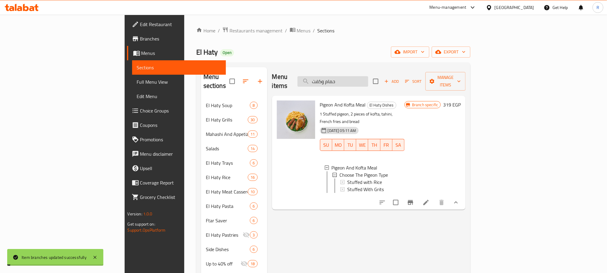
click at [368, 79] on input "حمام وكفت" at bounding box center [333, 81] width 71 height 10
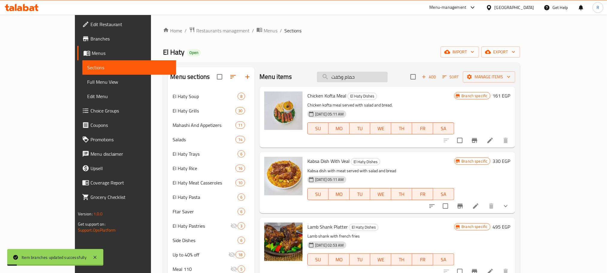
paste input "بق ميكس الحاتي (ورك)"
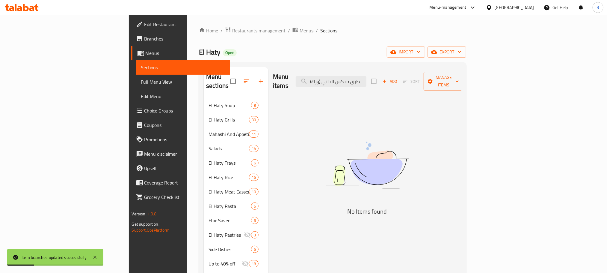
drag, startPoint x: 371, startPoint y: 80, endPoint x: 324, endPoint y: 79, distance: 47.1
click at [324, 79] on div "Menu items طبق ميكس الحاتي (ورك) Add Sort Manage items" at bounding box center [367, 81] width 189 height 28
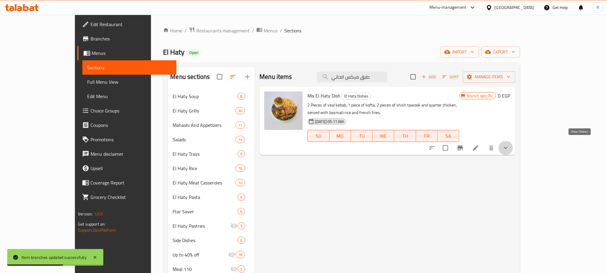
click at [510, 146] on icon "show more" at bounding box center [505, 147] width 7 height 7
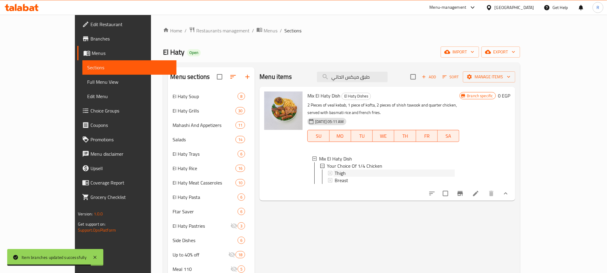
click at [341, 171] on div "Thigh" at bounding box center [395, 172] width 120 height 7
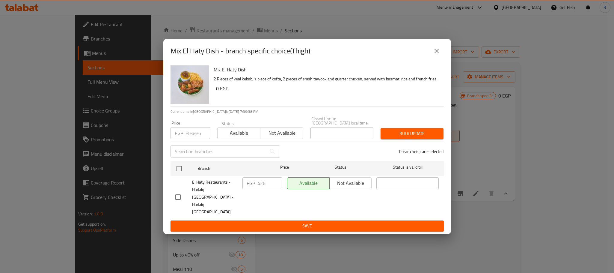
click at [442, 58] on button "close" at bounding box center [437, 51] width 14 height 14
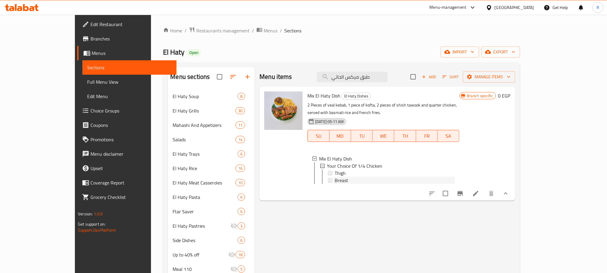
click at [345, 177] on div "Breast" at bounding box center [395, 180] width 120 height 7
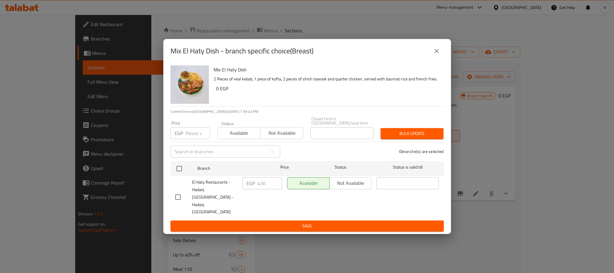
click at [433, 55] on icon "close" at bounding box center [436, 50] width 7 height 7
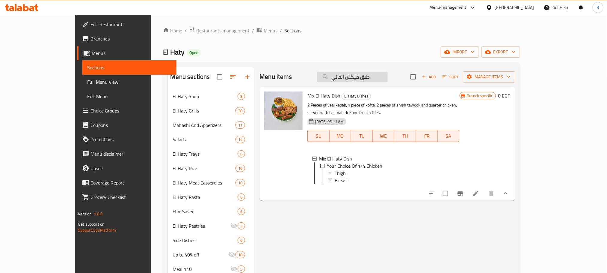
click at [388, 76] on input "طبق ميكس الحاتي" at bounding box center [352, 77] width 71 height 10
paste input "فتة وشيش"
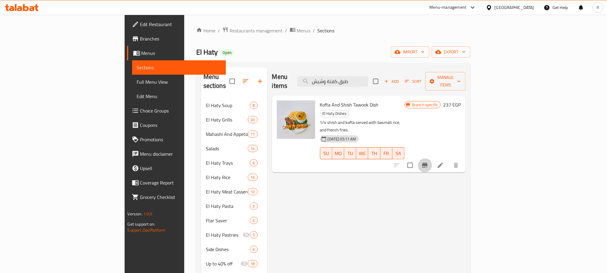
click at [428, 163] on icon "Branch-specific-item" at bounding box center [424, 165] width 5 height 5
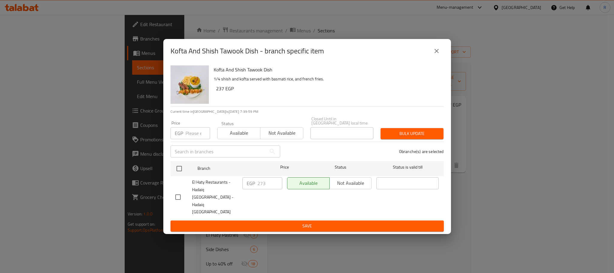
click at [433, 55] on icon "close" at bounding box center [436, 50] width 7 height 7
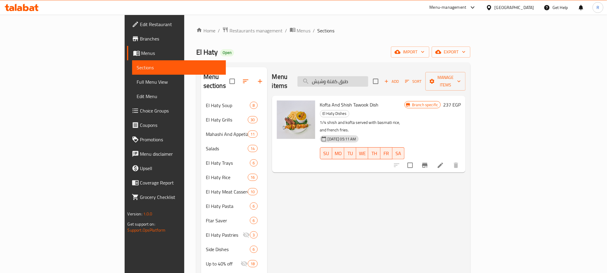
click at [368, 76] on input "طبق كفتة وشيش" at bounding box center [333, 81] width 71 height 10
paste input "سكالوب بانية"
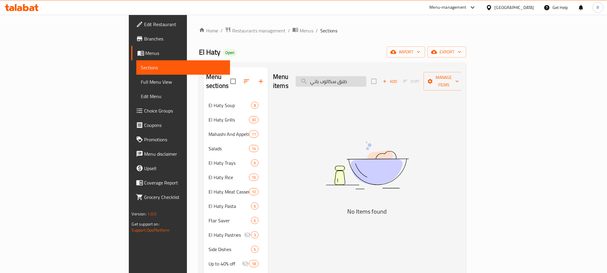
click at [367, 80] on input "طبق سكالوب باني" at bounding box center [331, 81] width 71 height 10
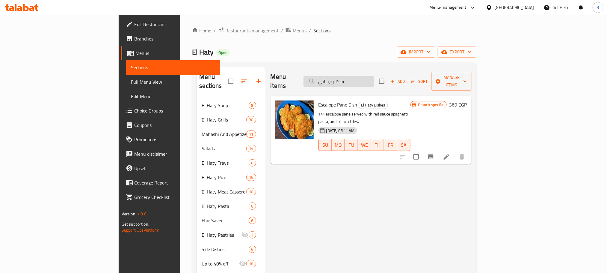
click at [365, 79] on input "سكالوب باني" at bounding box center [339, 81] width 71 height 10
click at [438, 150] on button "Branch-specific-item" at bounding box center [431, 157] width 14 height 14
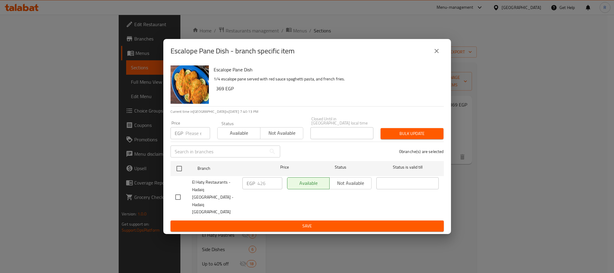
click at [445, 56] on div "Escalope Pane Dish - branch specific item" at bounding box center [307, 51] width 288 height 24
click at [437, 55] on icon "close" at bounding box center [436, 50] width 7 height 7
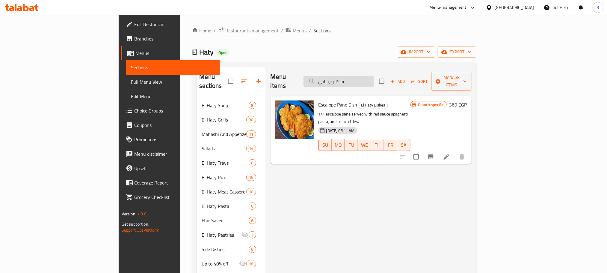
click at [374, 76] on input "سكالوب باني" at bounding box center [339, 81] width 71 height 10
paste input "بق نص فرخة"
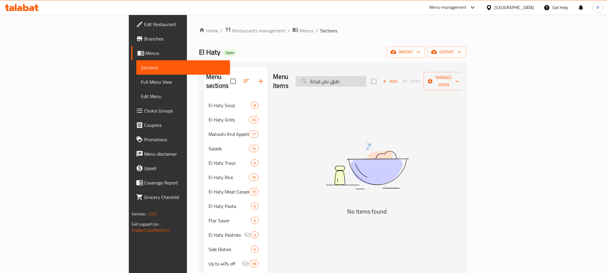
click at [367, 78] on input "طبق نص فرخة" at bounding box center [331, 81] width 71 height 10
click at [367, 79] on input "طبق نص فرخة" at bounding box center [331, 81] width 71 height 10
click at [360, 78] on input "نص فرخة" at bounding box center [331, 81] width 71 height 10
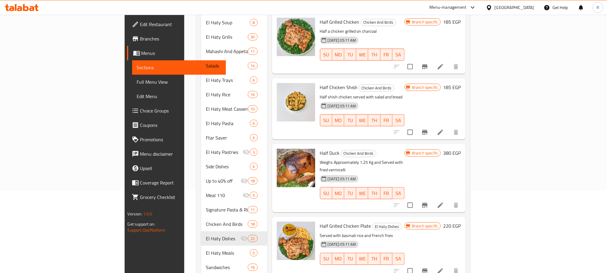
scroll to position [193, 0]
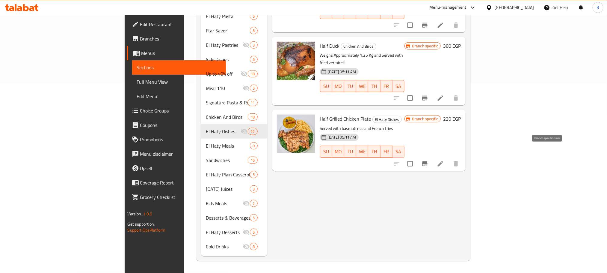
click at [432, 156] on button "Branch-specific-item" at bounding box center [425, 163] width 14 height 14
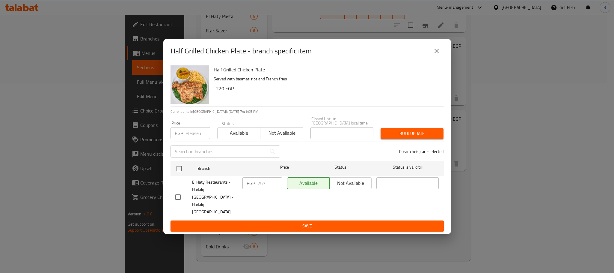
click at [433, 58] on button "close" at bounding box center [437, 51] width 14 height 14
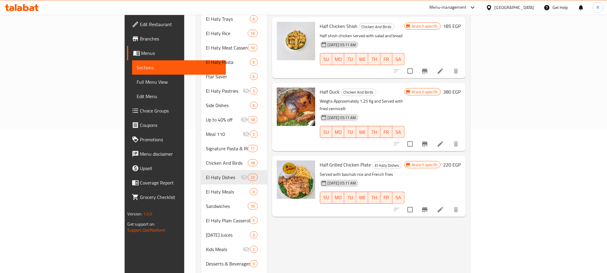
scroll to position [13, 0]
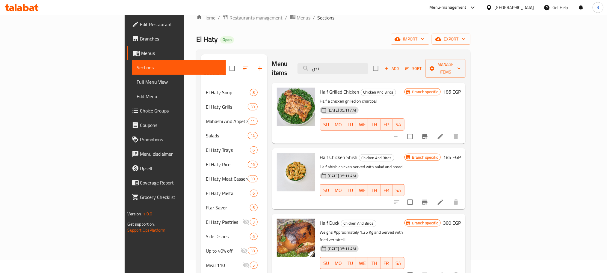
click at [378, 71] on div "Menu items نص Add Sort Manage items" at bounding box center [369, 68] width 194 height 28
click at [368, 66] on input "نص" at bounding box center [333, 68] width 71 height 10
paste input "طبق ستيك لحم بالصو"
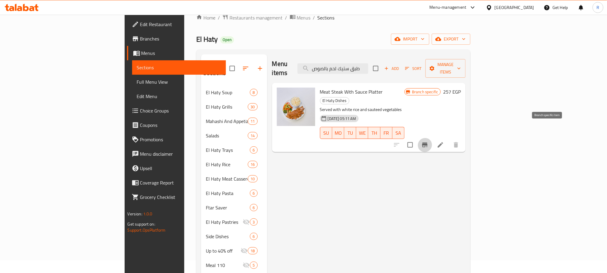
click at [429, 141] on icon "Branch-specific-item" at bounding box center [424, 144] width 7 height 7
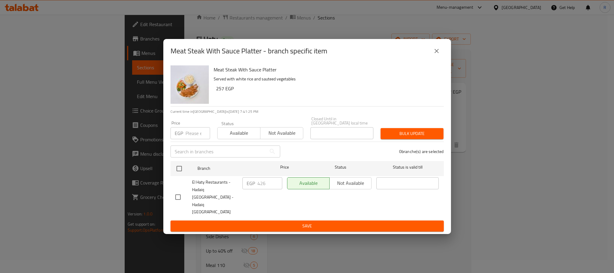
click at [439, 58] on button "close" at bounding box center [437, 51] width 14 height 14
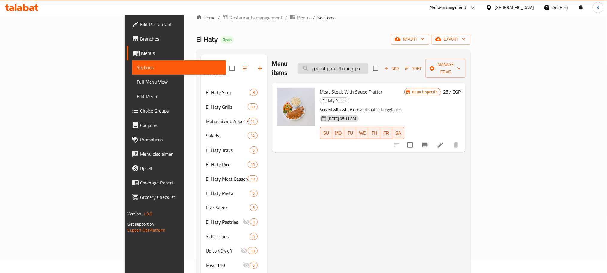
click at [368, 67] on input "طبق ستيك لحم بالصوص" at bounding box center [333, 68] width 71 height 10
paste input "ضار سوتيه"
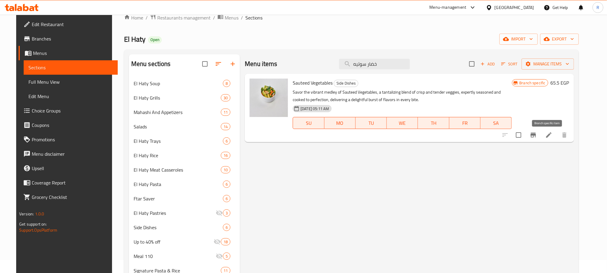
click at [541, 142] on button "Branch-specific-item" at bounding box center [533, 135] width 14 height 14
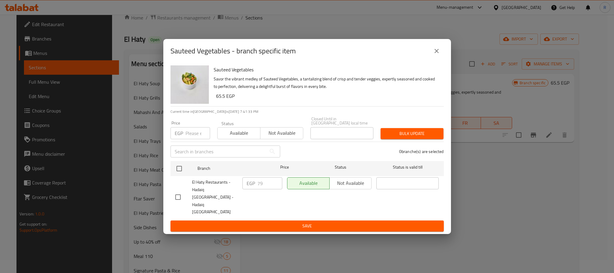
click at [430, 57] on button "close" at bounding box center [437, 51] width 14 height 14
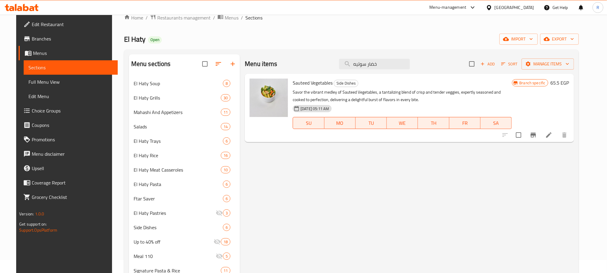
click at [399, 72] on div "Menu items خضار سوتيه Add Sort Manage items" at bounding box center [409, 63] width 329 height 19
click at [399, 70] on div "Menu items خضار سوتيه Add Sort Manage items" at bounding box center [409, 63] width 329 height 19
click at [399, 68] on input "خضار سوتيه" at bounding box center [374, 64] width 71 height 10
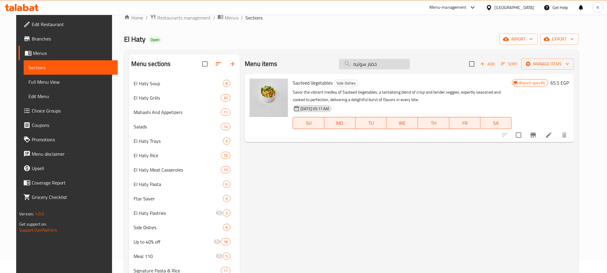
paste input "فته ساد"
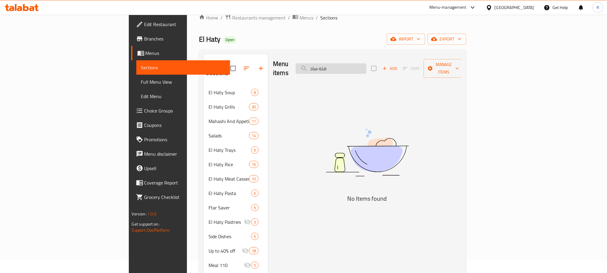
click at [367, 64] on input "فته ساد" at bounding box center [331, 68] width 71 height 10
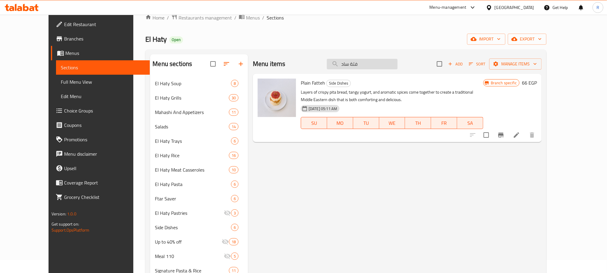
click at [392, 63] on input "فتة ساد" at bounding box center [362, 64] width 71 height 10
click at [504, 137] on icon "Branch-specific-item" at bounding box center [501, 134] width 5 height 5
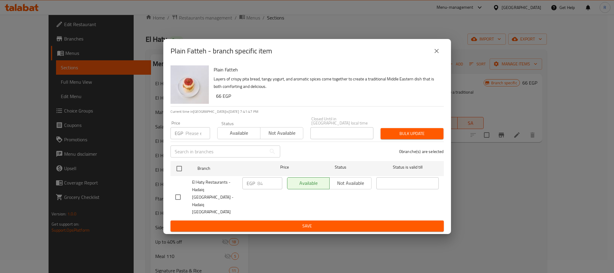
drag, startPoint x: 441, startPoint y: 57, endPoint x: 445, endPoint y: 37, distance: 20.5
click at [441, 56] on button "close" at bounding box center [437, 51] width 14 height 14
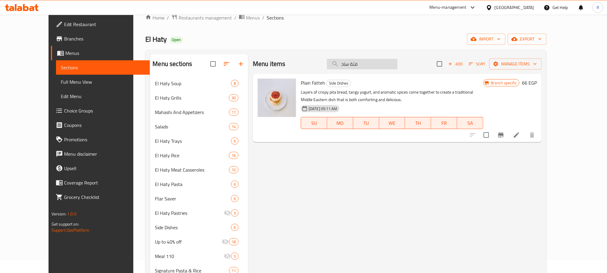
click at [398, 67] on input "فتة ساد" at bounding box center [362, 64] width 71 height 10
paste input "بانية مع سباجيتي وبطاطس (اطفال)"
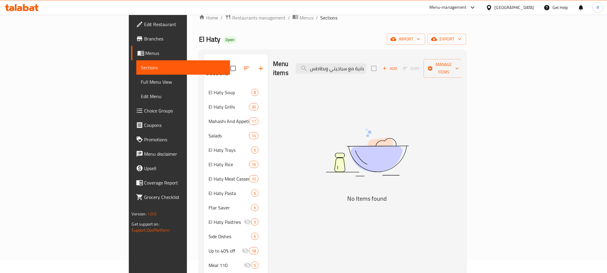
scroll to position [0, 0]
drag, startPoint x: 373, startPoint y: 66, endPoint x: 362, endPoint y: 66, distance: 11.7
click at [329, 66] on div "Menu items بانية مع سباجيتي وبطاطس (اطفال) Add Sort Manage items" at bounding box center [367, 68] width 189 height 28
click at [367, 66] on input "بانية مع سباجيتي وبطاطس (اطفال)" at bounding box center [331, 68] width 71 height 10
drag, startPoint x: 373, startPoint y: 66, endPoint x: 336, endPoint y: 64, distance: 37.5
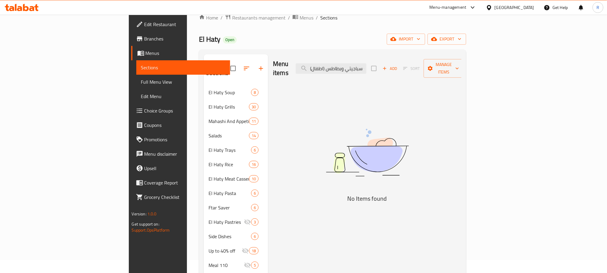
click at [336, 66] on div "Menu items بانية مع سباجيتي وبطاطس (اطفال) Add Sort Manage items" at bounding box center [367, 68] width 189 height 28
click at [367, 63] on input "بانية مع سباجيتي وبطاطس" at bounding box center [331, 68] width 71 height 10
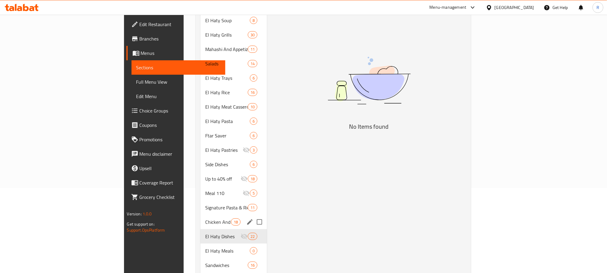
scroll to position [193, 0]
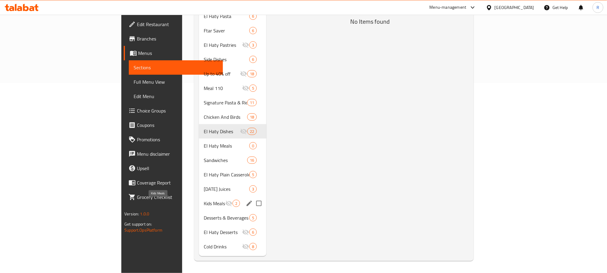
click at [204, 201] on span "Kids Meals" at bounding box center [215, 203] width 22 height 7
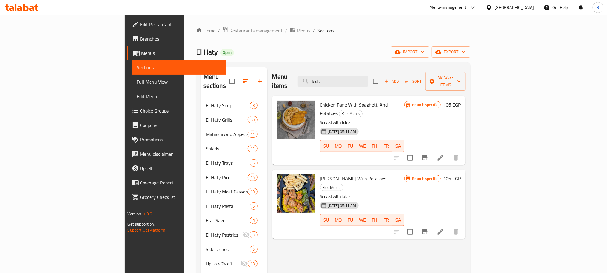
click at [320, 100] on span "Chicken Pane With Spaghetti And Potatoes" at bounding box center [354, 108] width 68 height 17
drag, startPoint x: 314, startPoint y: 96, endPoint x: 333, endPoint y: 100, distance: 19.0
click at [333, 100] on span "Chicken Pane With Spaghetti And Potatoes" at bounding box center [354, 108] width 68 height 17
copy span "Pane With Spaghetti"
click at [404, 68] on div "Menu items kids Add Sort Manage items" at bounding box center [369, 81] width 194 height 28
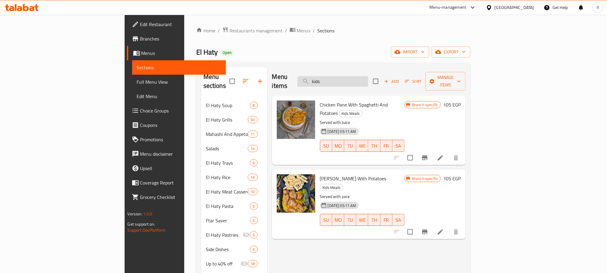
click at [368, 77] on input "kids" at bounding box center [333, 81] width 71 height 10
paste input "Pane With Spaghetti"
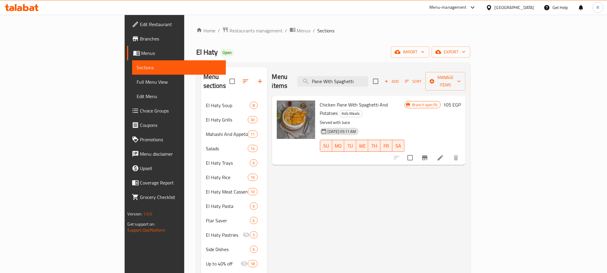
click at [429, 154] on icon "Branch-specific-item" at bounding box center [424, 157] width 7 height 7
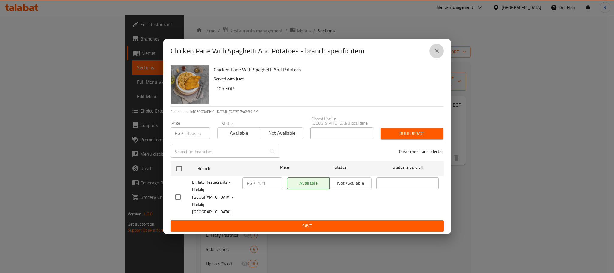
click at [437, 53] on icon "close" at bounding box center [437, 51] width 4 height 4
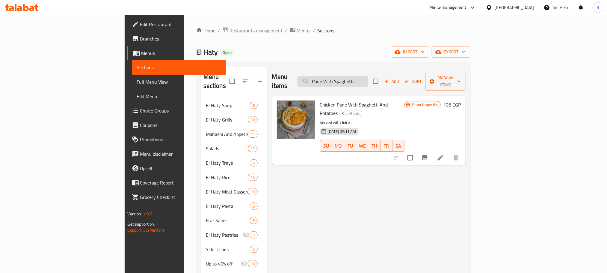
click at [366, 79] on input "Pane With Spaghetti" at bounding box center [333, 81] width 71 height 10
drag, startPoint x: 366, startPoint y: 79, endPoint x: 357, endPoint y: 79, distance: 9.3
click at [357, 79] on input "Pane With Spaghetti" at bounding box center [333, 81] width 71 height 10
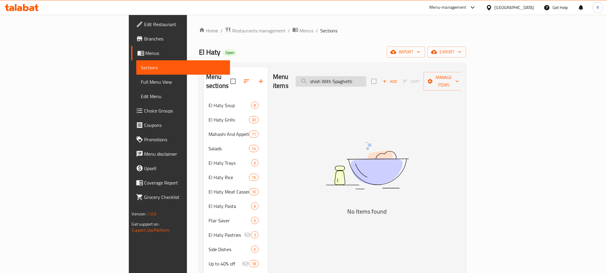
click at [366, 79] on input "shish With Spaghetti" at bounding box center [331, 81] width 71 height 10
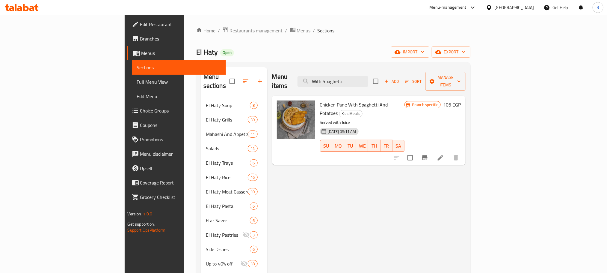
type input "With Spaghetti"
click at [395, 70] on div "Menu items With Spaghetti Add Sort Manage items" at bounding box center [369, 81] width 194 height 28
click at [368, 76] on input "With Spaghetti" at bounding box center [333, 81] width 71 height 10
click at [368, 76] on input "search" at bounding box center [333, 81] width 71 height 10
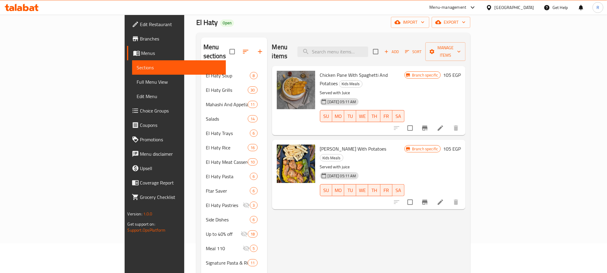
scroll to position [45, 0]
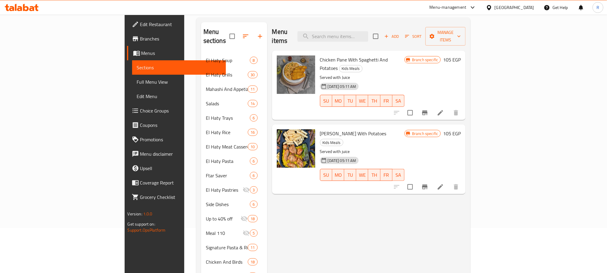
click at [386, 39] on div "Menu items Add Sort Manage items" at bounding box center [369, 36] width 194 height 28
click at [368, 32] on input "search" at bounding box center [333, 36] width 71 height 10
paste input "شيش مع سباجيتي"
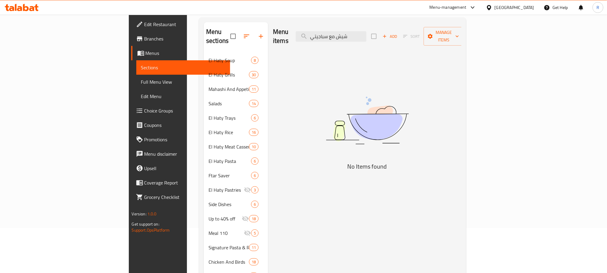
drag, startPoint x: 377, startPoint y: 35, endPoint x: 423, endPoint y: 34, distance: 45.9
click at [423, 34] on div "Menu items شيش مع سباجيتي Add Sort Manage items" at bounding box center [367, 36] width 189 height 28
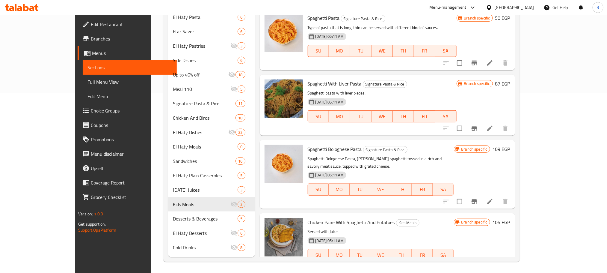
scroll to position [193, 0]
type input "سباجيتي"
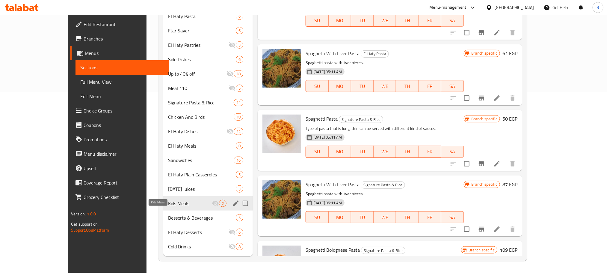
click at [168, 201] on span "Kids Meals" at bounding box center [190, 203] width 44 height 7
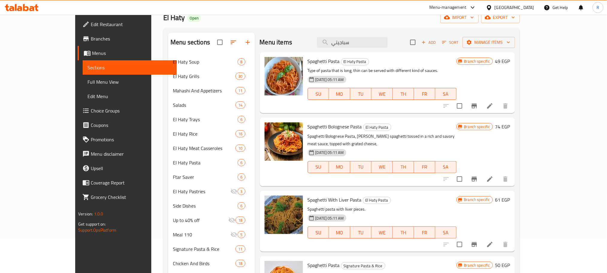
scroll to position [0, 0]
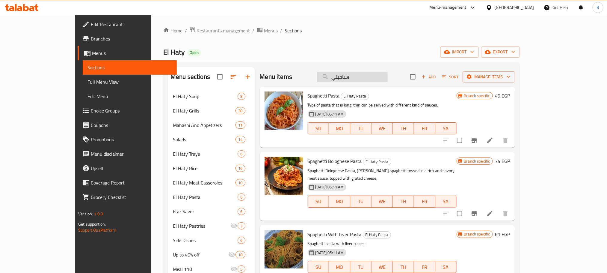
click at [377, 83] on div "Menu items سباجيتي Add Sort Manage items" at bounding box center [387, 76] width 255 height 19
click at [378, 78] on input "سباجيتي" at bounding box center [352, 77] width 71 height 10
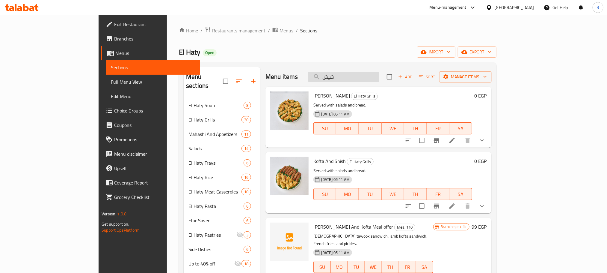
type input "شيش"
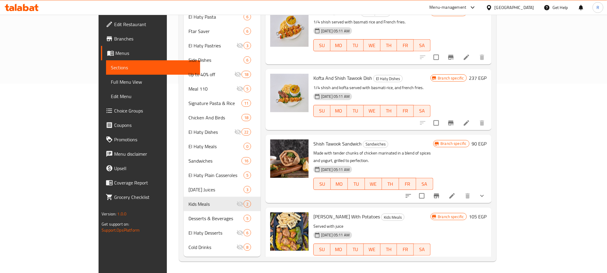
scroll to position [193, 0]
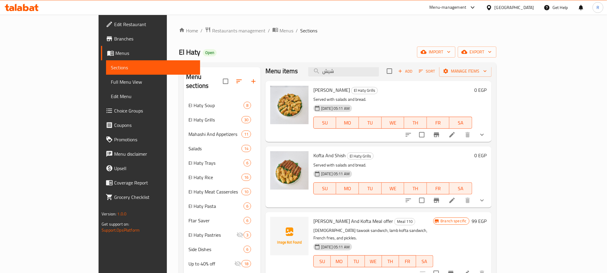
scroll to position [0, 0]
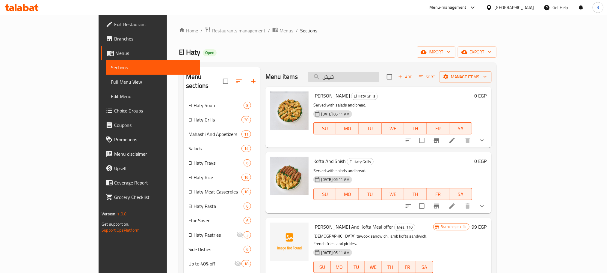
click at [379, 73] on input "شيش" at bounding box center [343, 77] width 71 height 10
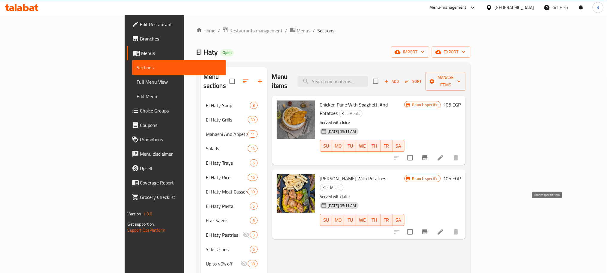
click at [429, 228] on icon "Branch-specific-item" at bounding box center [424, 231] width 7 height 7
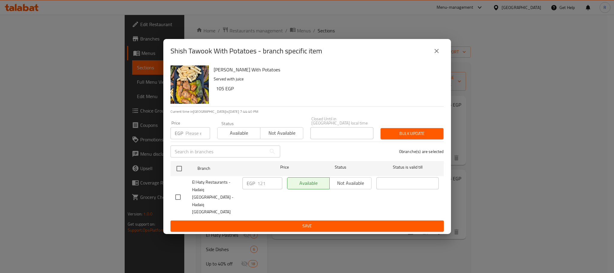
click at [437, 53] on icon "close" at bounding box center [437, 51] width 4 height 4
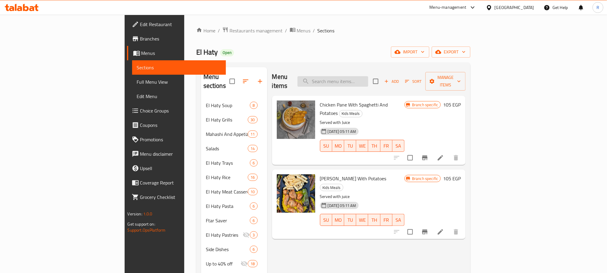
click at [368, 77] on input "search" at bounding box center [333, 81] width 71 height 10
paste input "شوربة حمام"
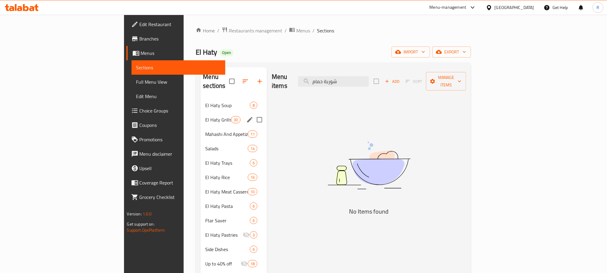
type input "شوربة حمام"
click at [205, 102] on span "El Haty Soup" at bounding box center [227, 105] width 45 height 7
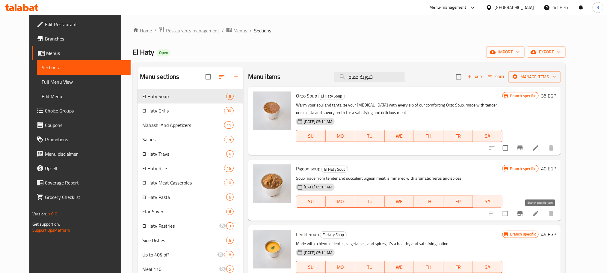
click at [523, 216] on icon "Branch-specific-item" at bounding box center [520, 213] width 5 height 5
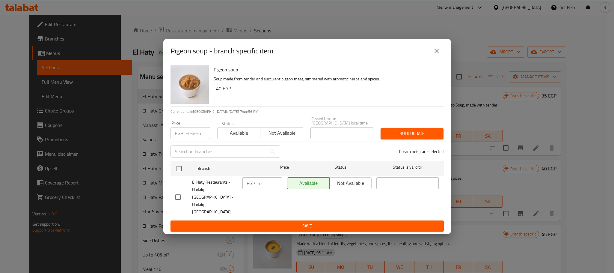
click at [438, 55] on icon "close" at bounding box center [436, 50] width 7 height 7
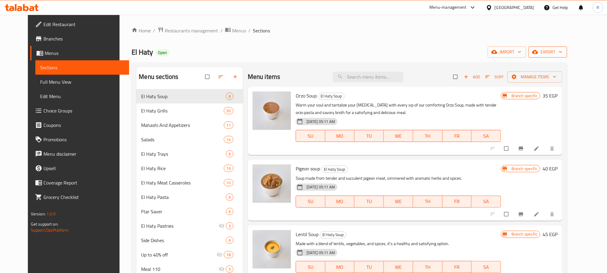
click at [563, 52] on span "export" at bounding box center [548, 51] width 29 height 7
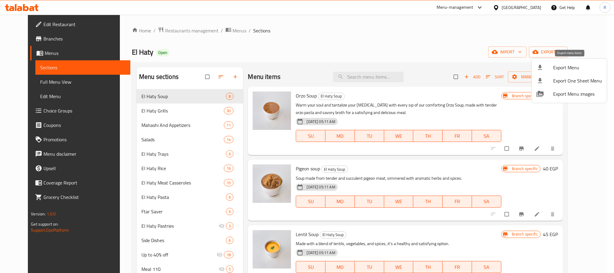
click at [567, 64] on span "Export Menu" at bounding box center [577, 67] width 49 height 7
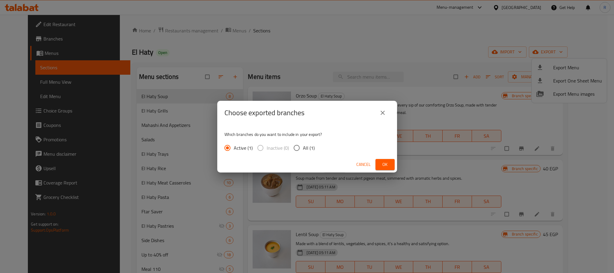
click at [387, 165] on span "Ok" at bounding box center [385, 164] width 10 height 7
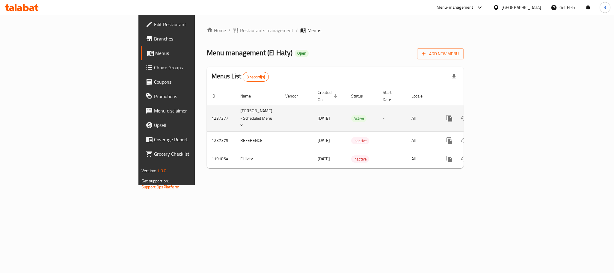
click at [496, 116] on icon "enhanced table" at bounding box center [492, 118] width 7 height 7
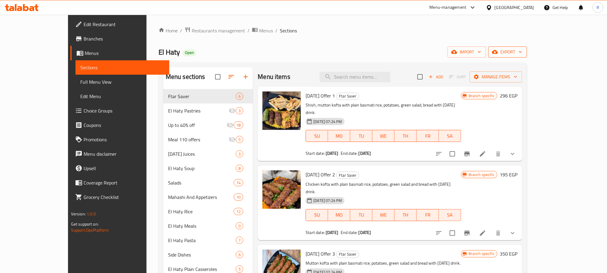
click at [523, 55] on span "export" at bounding box center [507, 51] width 29 height 7
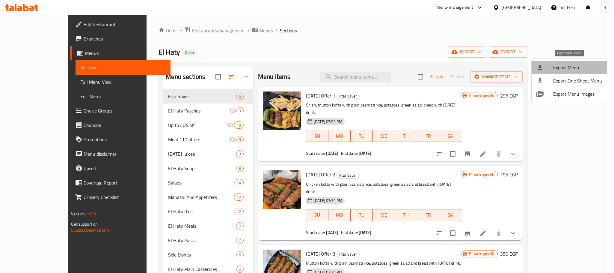
click at [560, 67] on span "Export Menu" at bounding box center [577, 67] width 49 height 7
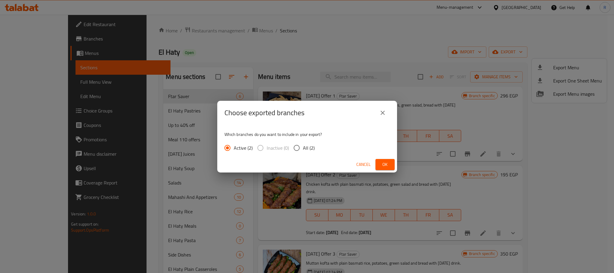
drag, startPoint x: 389, startPoint y: 164, endPoint x: 383, endPoint y: 156, distance: 8.8
click at [388, 164] on span "Ok" at bounding box center [385, 164] width 10 height 7
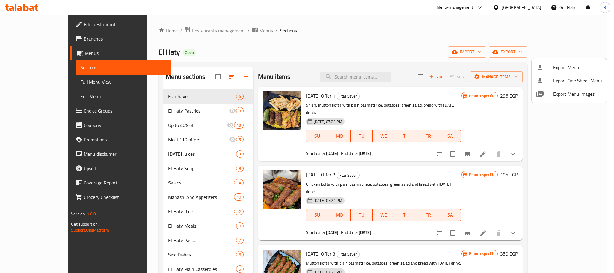
click at [377, 73] on div at bounding box center [307, 136] width 614 height 273
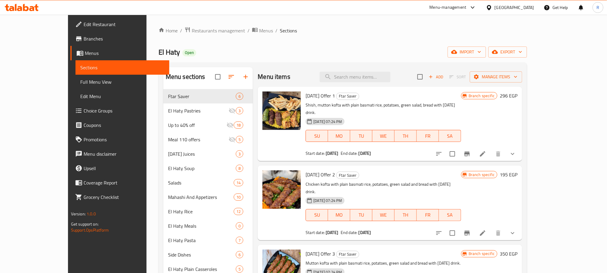
click at [377, 73] on input "search" at bounding box center [355, 77] width 71 height 10
paste input "طبق كفتة فراخ"
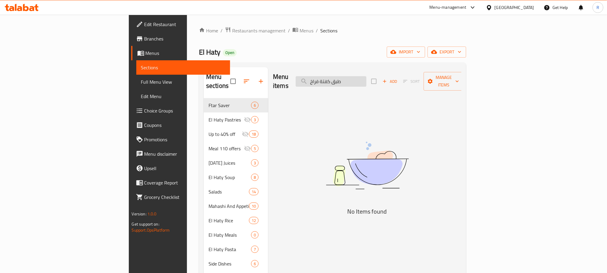
click at [367, 78] on input "طبق كفتة فراخ" at bounding box center [331, 81] width 71 height 10
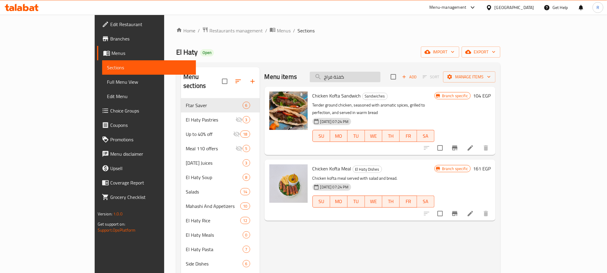
click at [381, 79] on input "كفتة فراخ" at bounding box center [345, 77] width 71 height 10
click at [313, 166] on span "Chicken Kofta Meal" at bounding box center [332, 168] width 39 height 9
drag, startPoint x: 299, startPoint y: 166, endPoint x: 308, endPoint y: 165, distance: 8.5
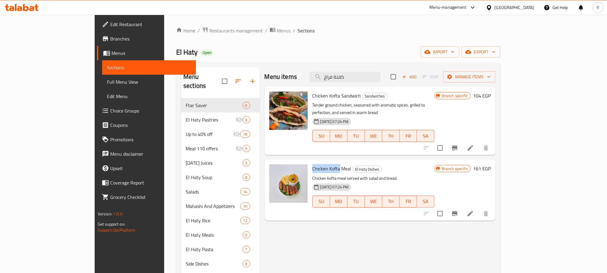
click at [313, 165] on span "Chicken Kofta Meal" at bounding box center [332, 168] width 39 height 9
copy span "Chicken Kofta"
click at [379, 77] on input "كفتة فراخ" at bounding box center [345, 77] width 71 height 10
click at [378, 77] on input "كفتة فراخ" at bounding box center [345, 77] width 71 height 10
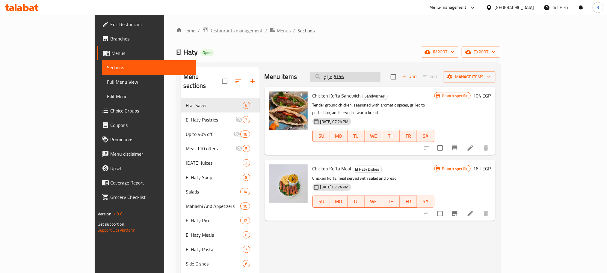
paste input "Chicken Kofta"
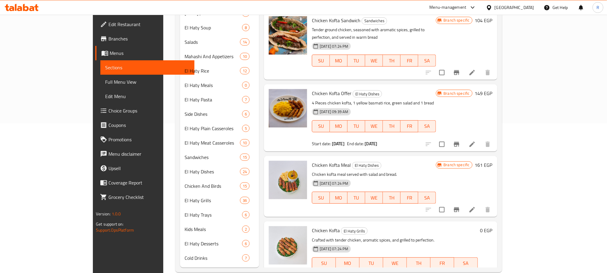
scroll to position [163, 0]
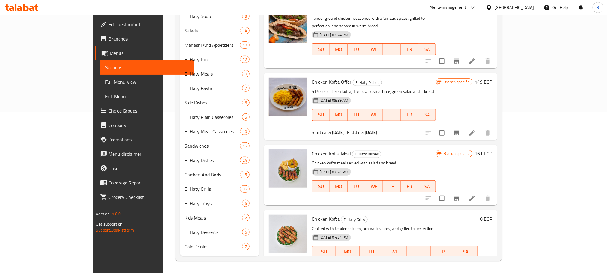
type input "Chicken Kofta"
click at [460, 196] on icon "Branch-specific-item" at bounding box center [456, 198] width 5 height 5
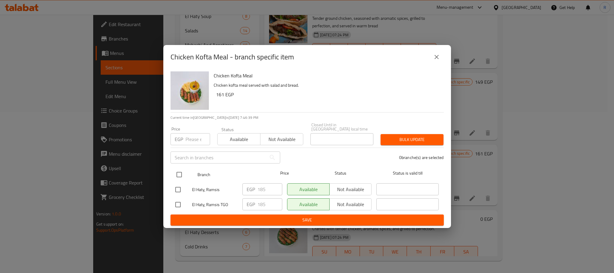
click at [181, 174] on input "checkbox" at bounding box center [179, 174] width 13 height 13
checkbox input "true"
click at [197, 136] on input "number" at bounding box center [198, 139] width 25 height 12
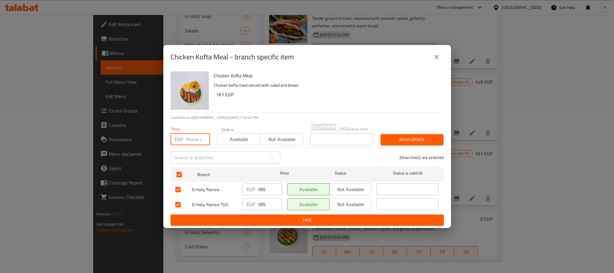
paste input "184"
type input "184"
click at [398, 136] on span "Bulk update" at bounding box center [412, 139] width 53 height 7
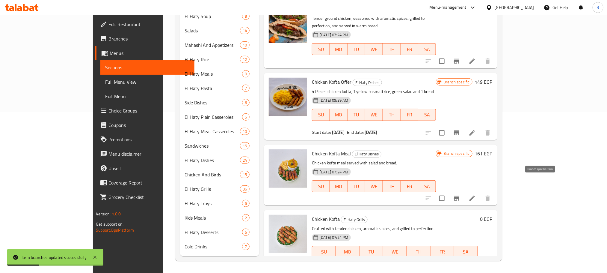
click at [460, 196] on icon "Branch-specific-item" at bounding box center [456, 198] width 5 height 5
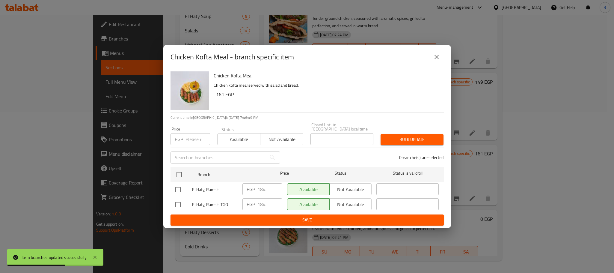
click at [446, 60] on div "Chicken Kofta Meal - branch specific item" at bounding box center [307, 57] width 288 height 24
click at [441, 60] on button "close" at bounding box center [437, 57] width 14 height 14
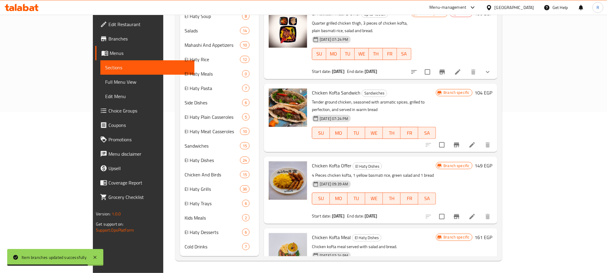
scroll to position [0, 0]
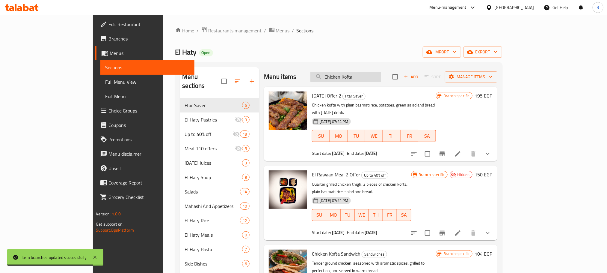
click at [381, 78] on input "Chicken Kofta" at bounding box center [346, 77] width 71 height 10
paste input "طبق حمام وكفتة"
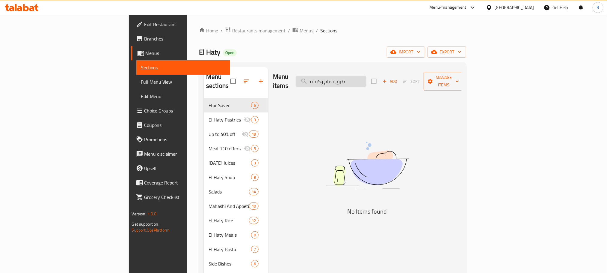
click at [367, 78] on input "طبق حمام وكفتة" at bounding box center [331, 81] width 71 height 10
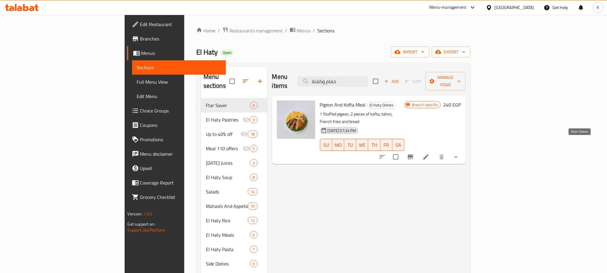
type input "حمام وكفتة"
click at [460, 153] on icon "show more" at bounding box center [456, 156] width 7 height 7
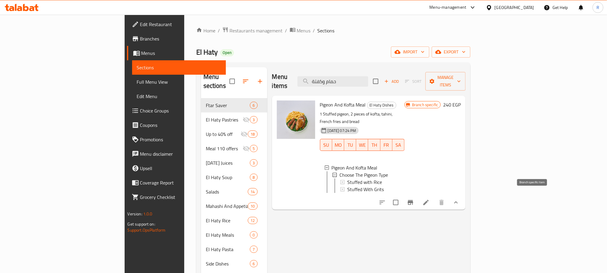
click at [414, 199] on icon "Branch-specific-item" at bounding box center [410, 202] width 7 height 7
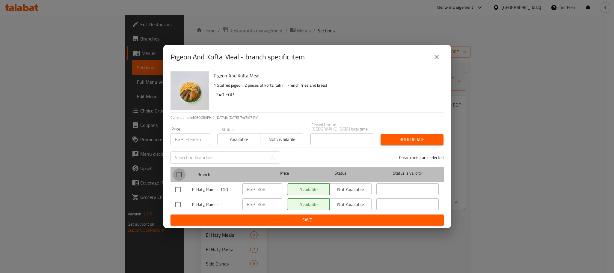
click at [182, 175] on input "checkbox" at bounding box center [179, 174] width 13 height 13
checkbox input "true"
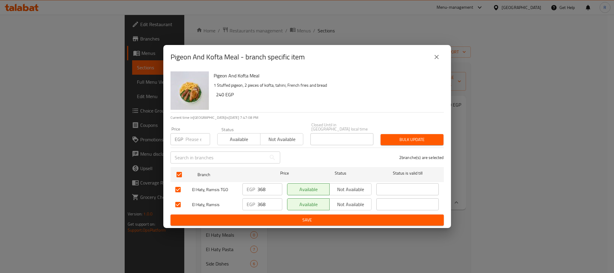
click at [194, 138] on input "number" at bounding box center [198, 139] width 25 height 12
paste input "367"
type input "367"
click at [396, 139] on span "Bulk update" at bounding box center [412, 139] width 53 height 7
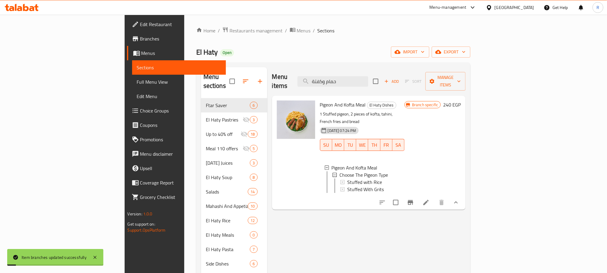
click at [389, 72] on div "Menu items حمام وكفتة Add Sort Manage items" at bounding box center [369, 81] width 194 height 28
click at [383, 85] on div "Menu items حمام وكفتة Add Sort Manage items" at bounding box center [369, 81] width 194 height 28
click at [368, 81] on input "حمام وكفتة" at bounding box center [333, 81] width 71 height 10
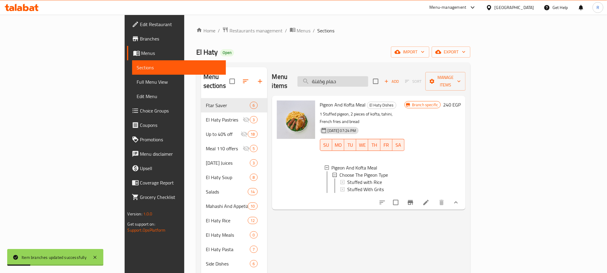
click at [368, 81] on input "حمام وكفتة" at bounding box center [333, 81] width 71 height 10
paste input "بق ستيك لحم بالصوص"
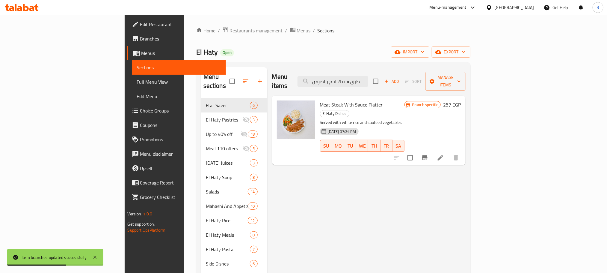
click at [428, 155] on icon "Branch-specific-item" at bounding box center [424, 157] width 5 height 5
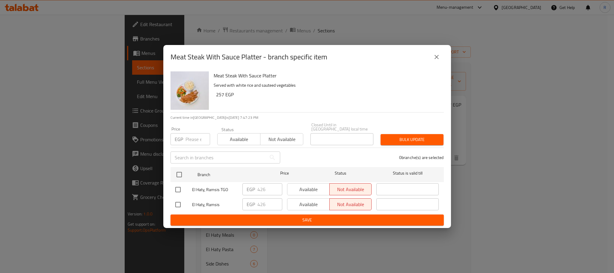
click at [440, 58] on icon "close" at bounding box center [436, 56] width 7 height 7
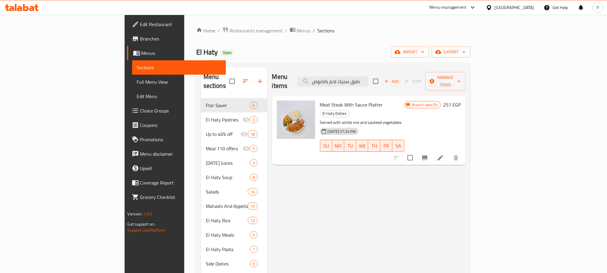
click at [383, 85] on div "Menu items طبق ستيك لحم بالصوص Add Sort Manage items" at bounding box center [369, 81] width 194 height 28
click at [383, 83] on div "Menu items طبق ستيك لحم بالصوص Add Sort Manage items" at bounding box center [369, 81] width 194 height 28
click at [368, 76] on input "طبق ستيك لحم بالصوص" at bounding box center [333, 81] width 71 height 10
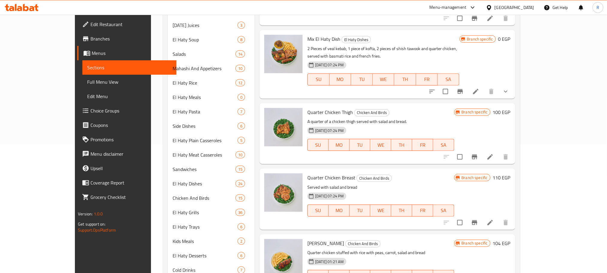
scroll to position [163, 0]
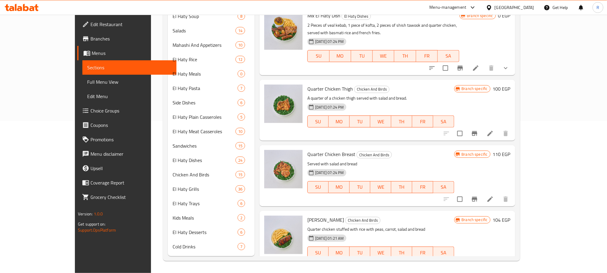
type input "quarter chicken"
click at [478, 130] on icon "Branch-specific-item" at bounding box center [474, 133] width 7 height 7
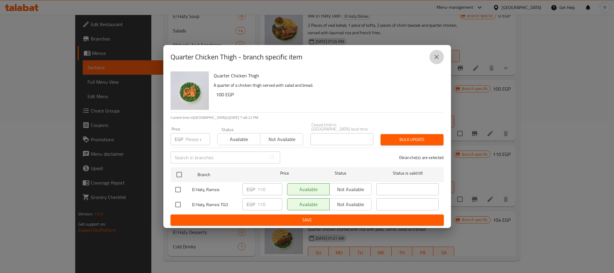
click at [438, 56] on icon "close" at bounding box center [437, 57] width 4 height 4
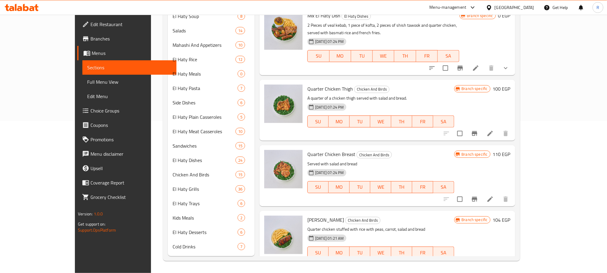
click at [482, 192] on button "Branch-specific-item" at bounding box center [475, 199] width 14 height 14
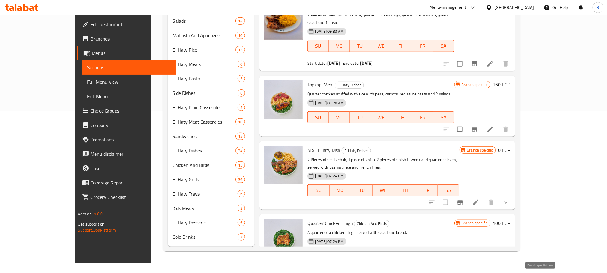
scroll to position [0, 0]
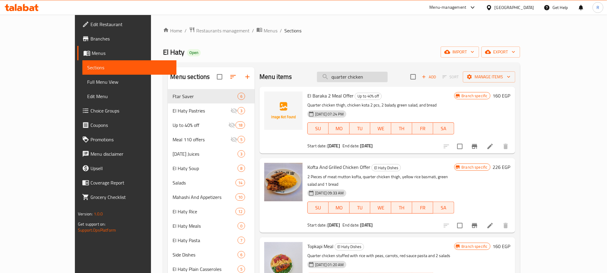
click at [385, 78] on input "quarter chicken" at bounding box center [352, 77] width 71 height 10
paste input "وجبة كفتة فراخ"
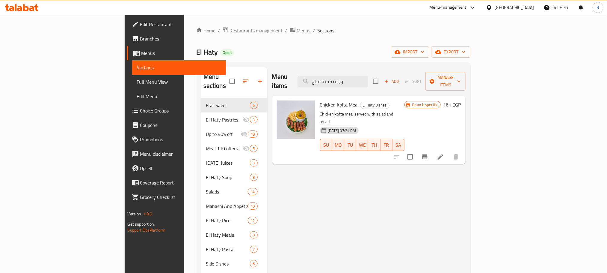
click at [429, 153] on icon "Branch-specific-item" at bounding box center [424, 156] width 7 height 7
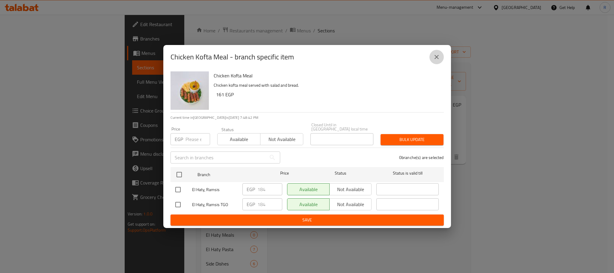
click at [436, 58] on icon "close" at bounding box center [436, 56] width 7 height 7
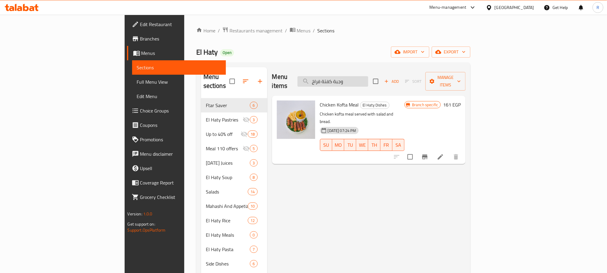
click at [368, 78] on input "وجبة كفتة فراخ" at bounding box center [333, 81] width 71 height 10
paste input "حمام وكفتة"
type input "وجبة حمام وكفتة"
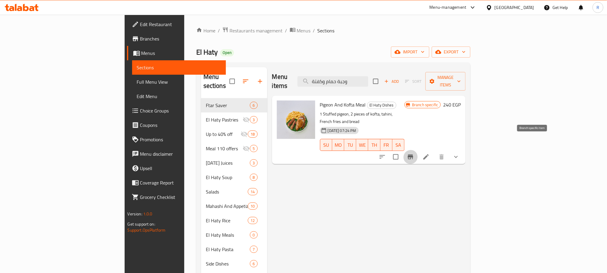
click at [414, 153] on icon "Branch-specific-item" at bounding box center [410, 156] width 7 height 7
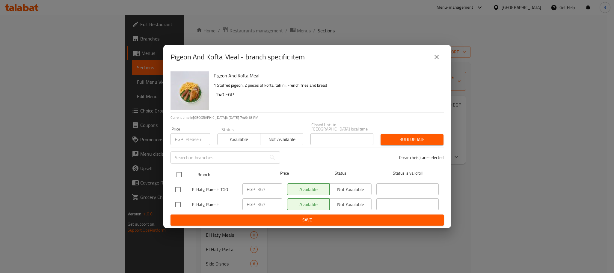
click at [177, 171] on input "checkbox" at bounding box center [179, 174] width 13 height 13
checkbox input "true"
click at [189, 135] on input "number" at bounding box center [198, 139] width 25 height 12
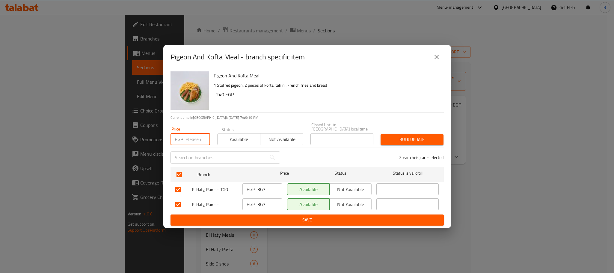
paste input "368"
type input "368"
click at [403, 138] on span "Bulk update" at bounding box center [412, 139] width 53 height 7
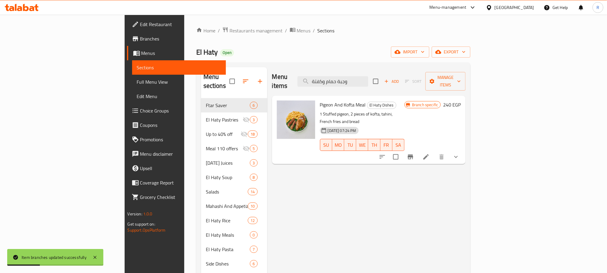
click at [413, 154] on icon "Branch-specific-item" at bounding box center [410, 156] width 5 height 5
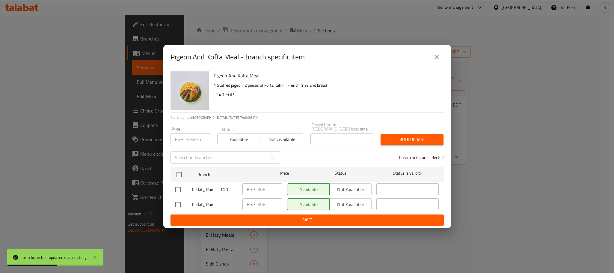
click at [439, 57] on icon "close" at bounding box center [436, 56] width 7 height 7
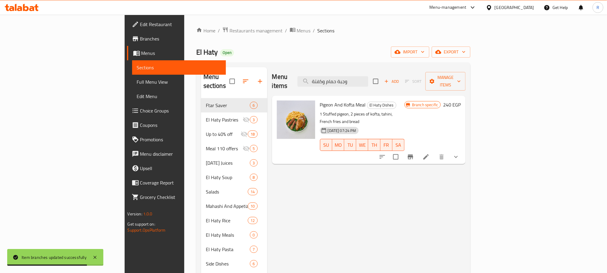
click at [413, 154] on icon "Branch-specific-item" at bounding box center [410, 156] width 5 height 5
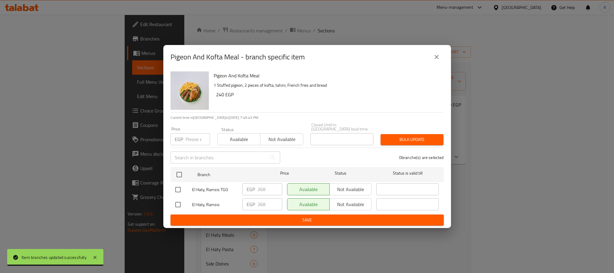
click at [438, 58] on icon "close" at bounding box center [436, 56] width 7 height 7
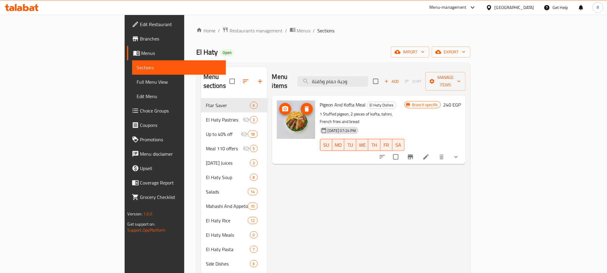
click at [316, 203] on div "Menu items وجبة حمام وكفتة Add Sort Manage items Pigeon And Kofta Meal El Haty …" at bounding box center [366, 242] width 199 height 350
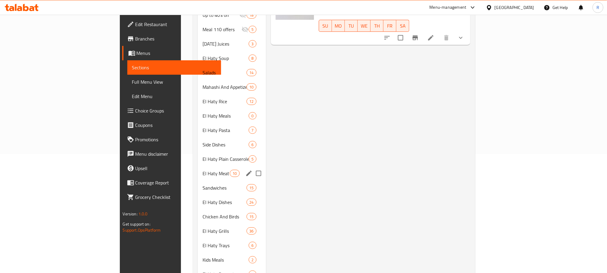
scroll to position [135, 0]
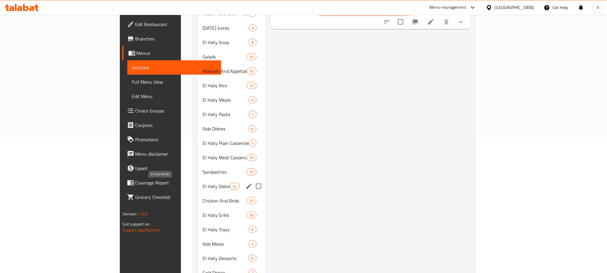
click at [203, 184] on span "El Haty Dishes" at bounding box center [216, 186] width 27 height 7
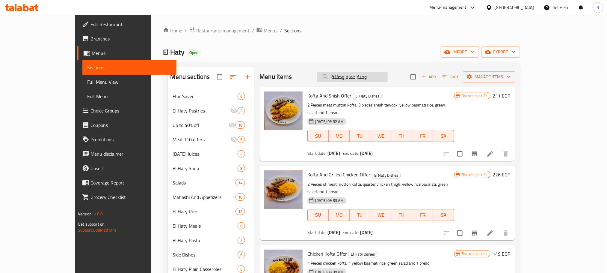
click at [388, 79] on input "وجبة حمام وكفتة" at bounding box center [352, 77] width 71 height 10
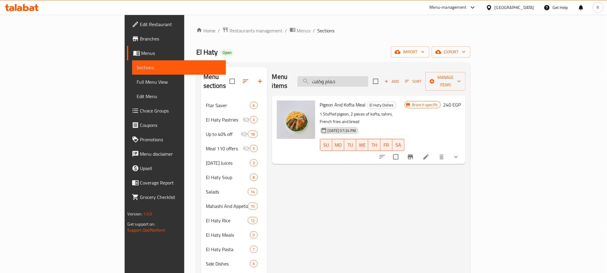
click at [367, 79] on input "حمام وكفت" at bounding box center [333, 81] width 71 height 10
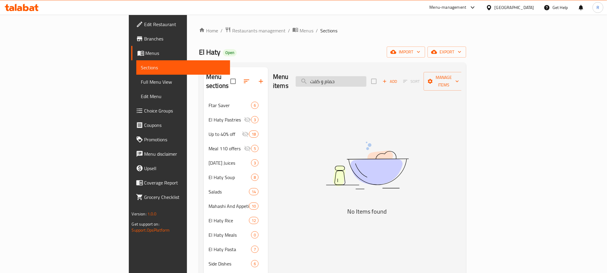
click at [367, 81] on input "حمام و كفت" at bounding box center [331, 81] width 71 height 10
click at [367, 79] on input "كفتة وحمام" at bounding box center [331, 81] width 71 height 10
click at [367, 76] on input "كفتة و حمام" at bounding box center [331, 81] width 71 height 10
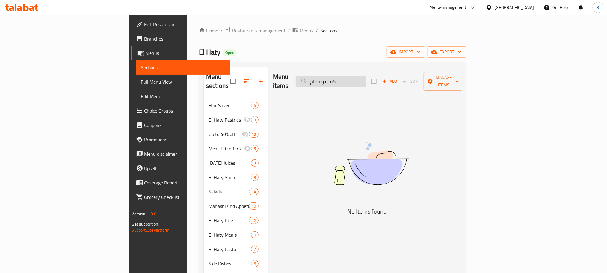
click at [367, 79] on input "كفته و حمام" at bounding box center [331, 81] width 71 height 10
click at [367, 81] on input "كفته وحمام" at bounding box center [331, 81] width 71 height 10
click at [367, 80] on input "كفته وحمام" at bounding box center [331, 81] width 71 height 10
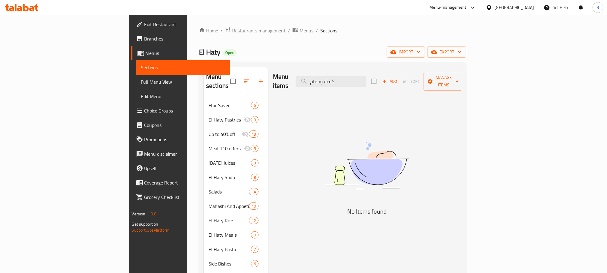
type input "كفته وحمام"
click at [322, 34] on ol "Home / Restaurants management / Menus / Sections" at bounding box center [332, 31] width 267 height 8
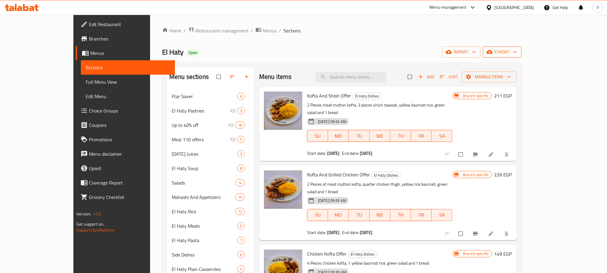
click at [517, 50] on span "export" at bounding box center [502, 51] width 29 height 7
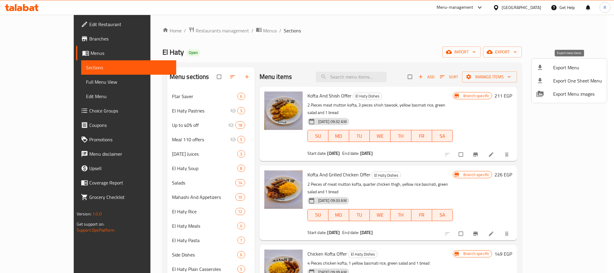
click at [569, 64] on span "Export Menu" at bounding box center [577, 67] width 49 height 7
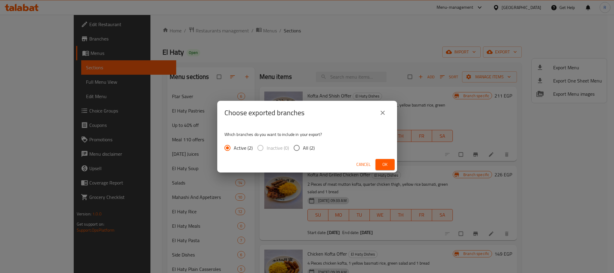
click at [387, 165] on span "Ok" at bounding box center [385, 164] width 10 height 7
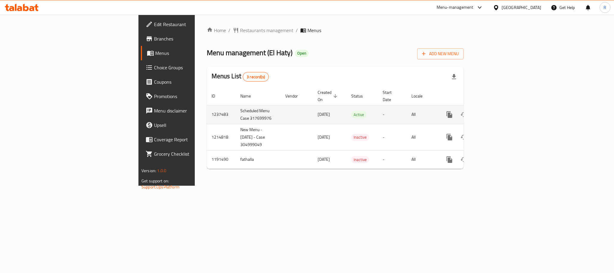
click at [496, 112] on icon "enhanced table" at bounding box center [492, 114] width 5 height 5
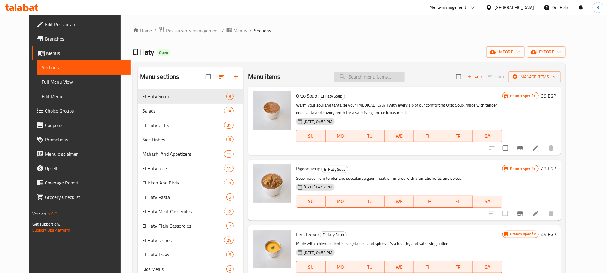
click at [383, 79] on input "search" at bounding box center [369, 77] width 71 height 10
paste input "حمام وكفتة"
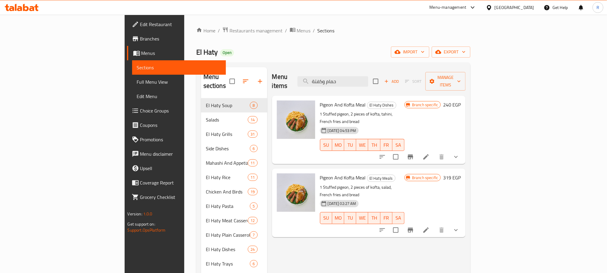
type input "حمام وكفتة"
